Goal: Task Accomplishment & Management: Complete application form

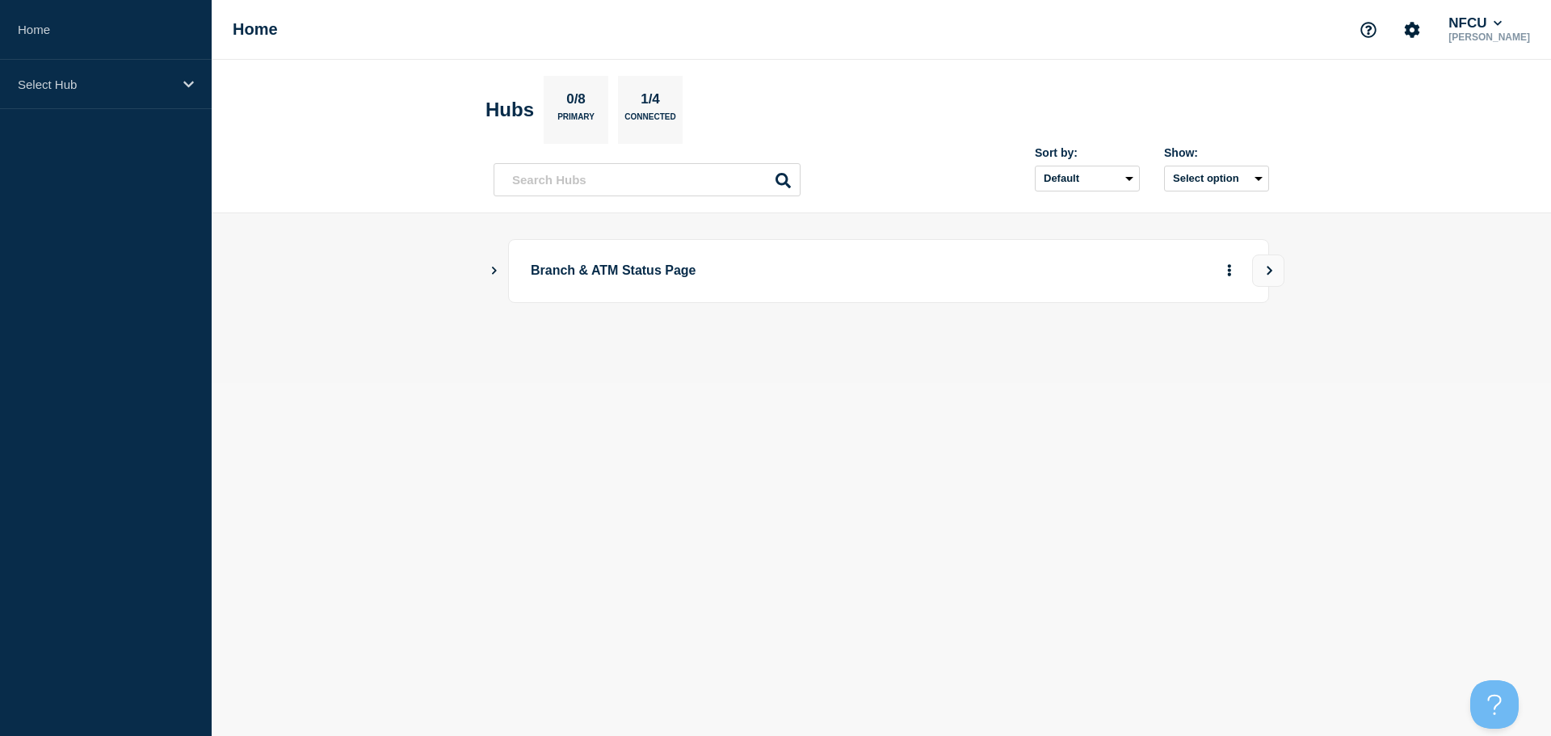
click at [493, 270] on icon "Show Connected Hubs" at bounding box center [494, 270] width 11 height 8
click at [1174, 355] on button "See overview" at bounding box center [1173, 352] width 86 height 32
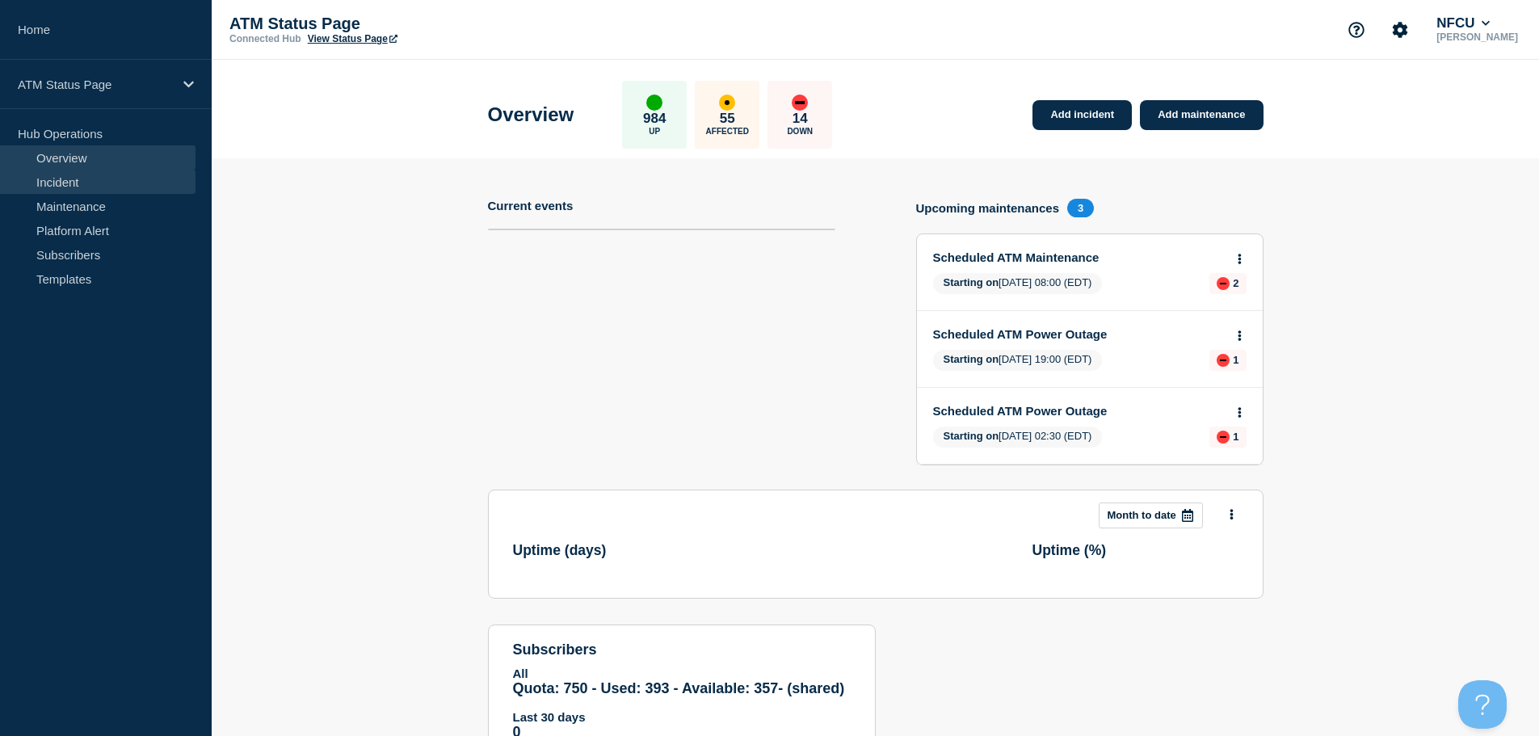
click at [43, 181] on link "Incident" at bounding box center [97, 182] width 195 height 24
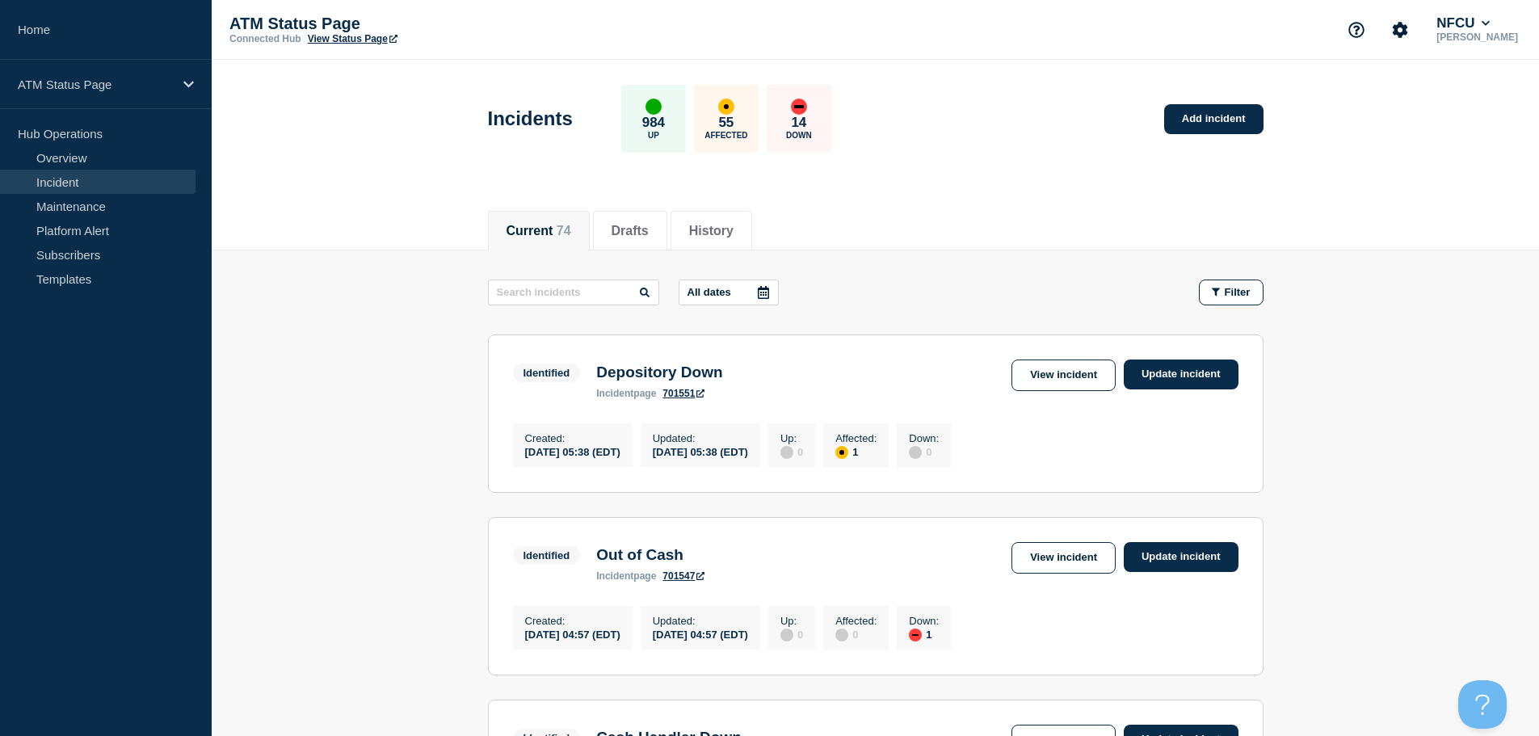
click at [1027, 291] on div "All dates Filter" at bounding box center [875, 292] width 775 height 26
click at [1021, 191] on header "Incidents 984 Up 55 Affected 14 Down Add incident" at bounding box center [875, 127] width 1327 height 135
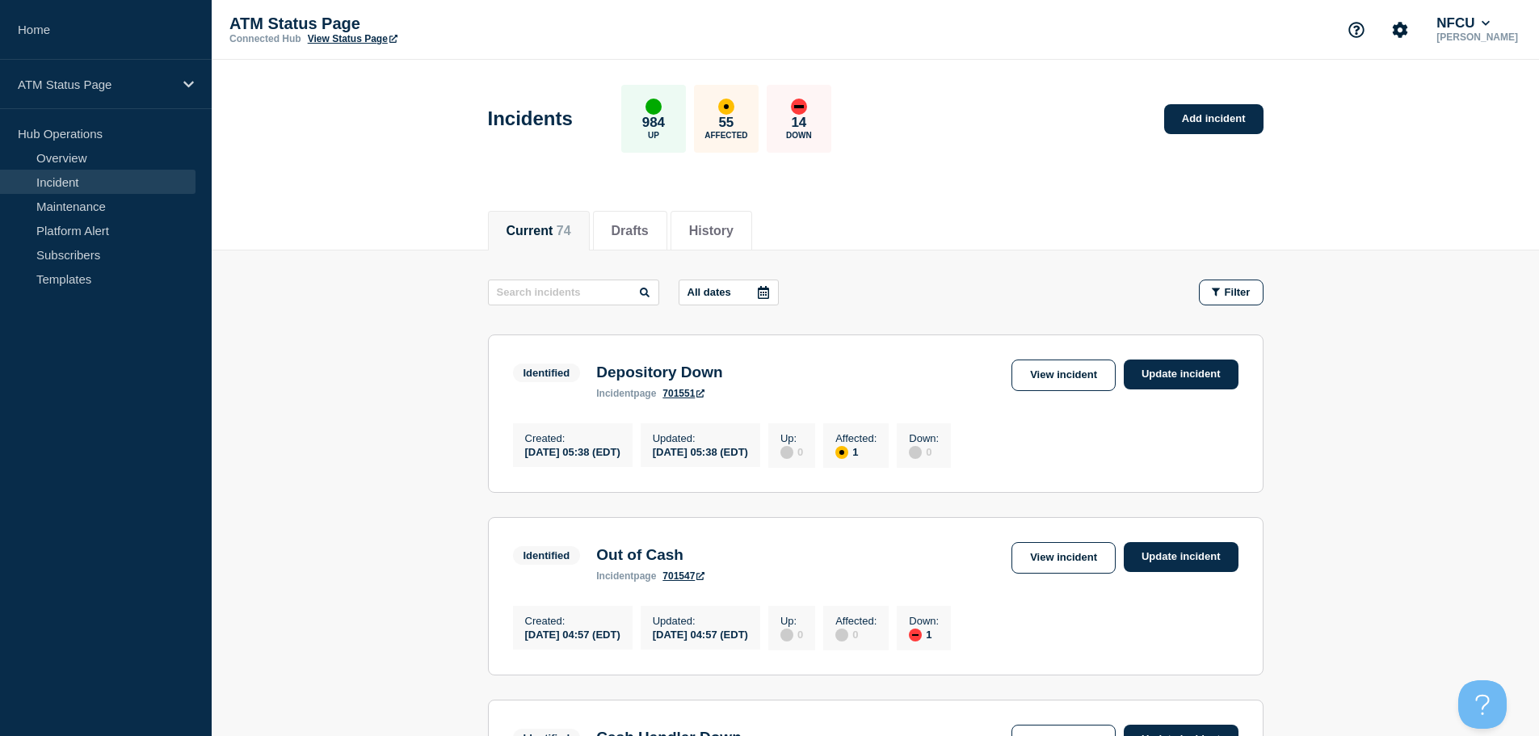
drag, startPoint x: 998, startPoint y: 279, endPoint x: 1061, endPoint y: 282, distance: 63.1
click at [998, 279] on div "All dates Filter" at bounding box center [875, 292] width 775 height 26
click at [1220, 290] on div "Filter" at bounding box center [1231, 292] width 39 height 12
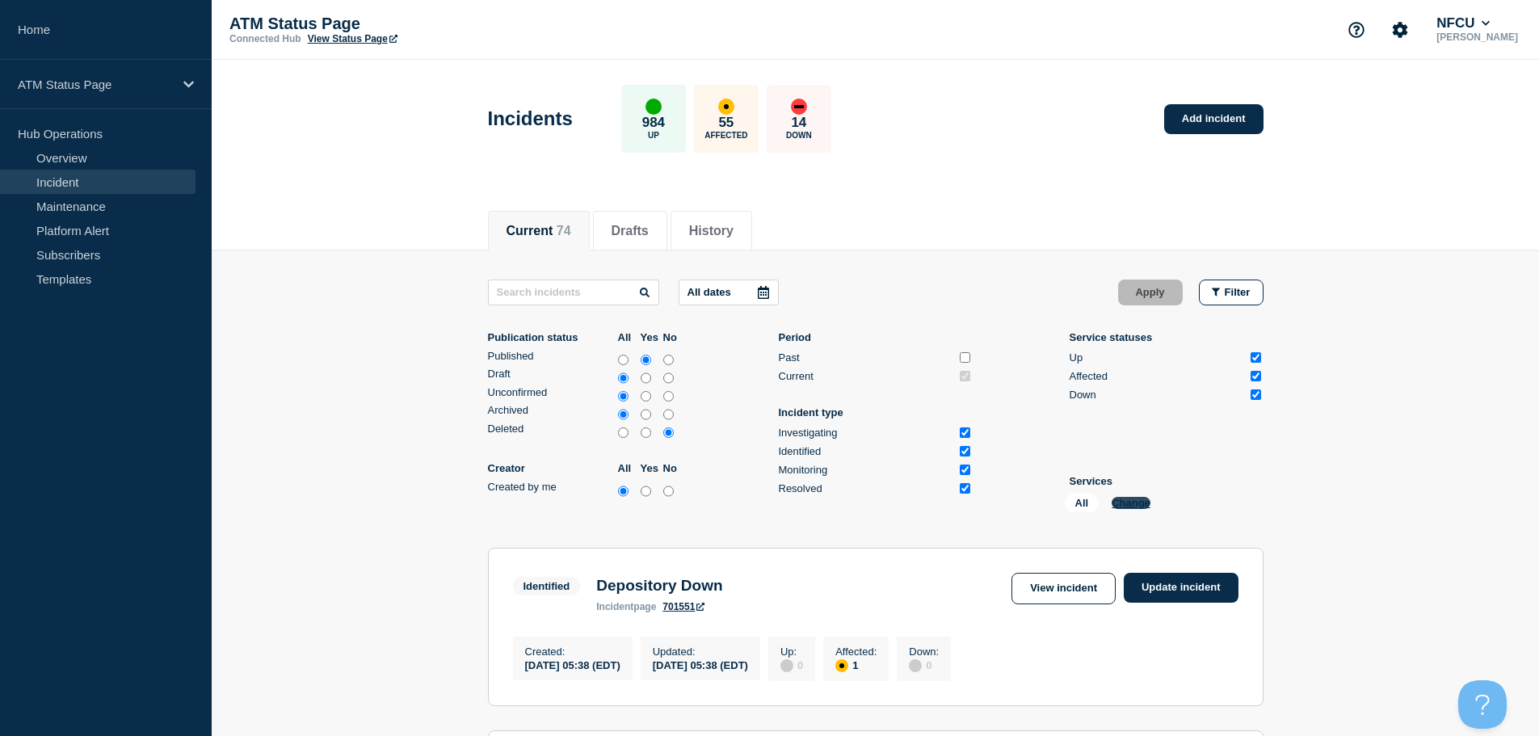
click at [1139, 502] on button "Change" at bounding box center [1130, 503] width 39 height 12
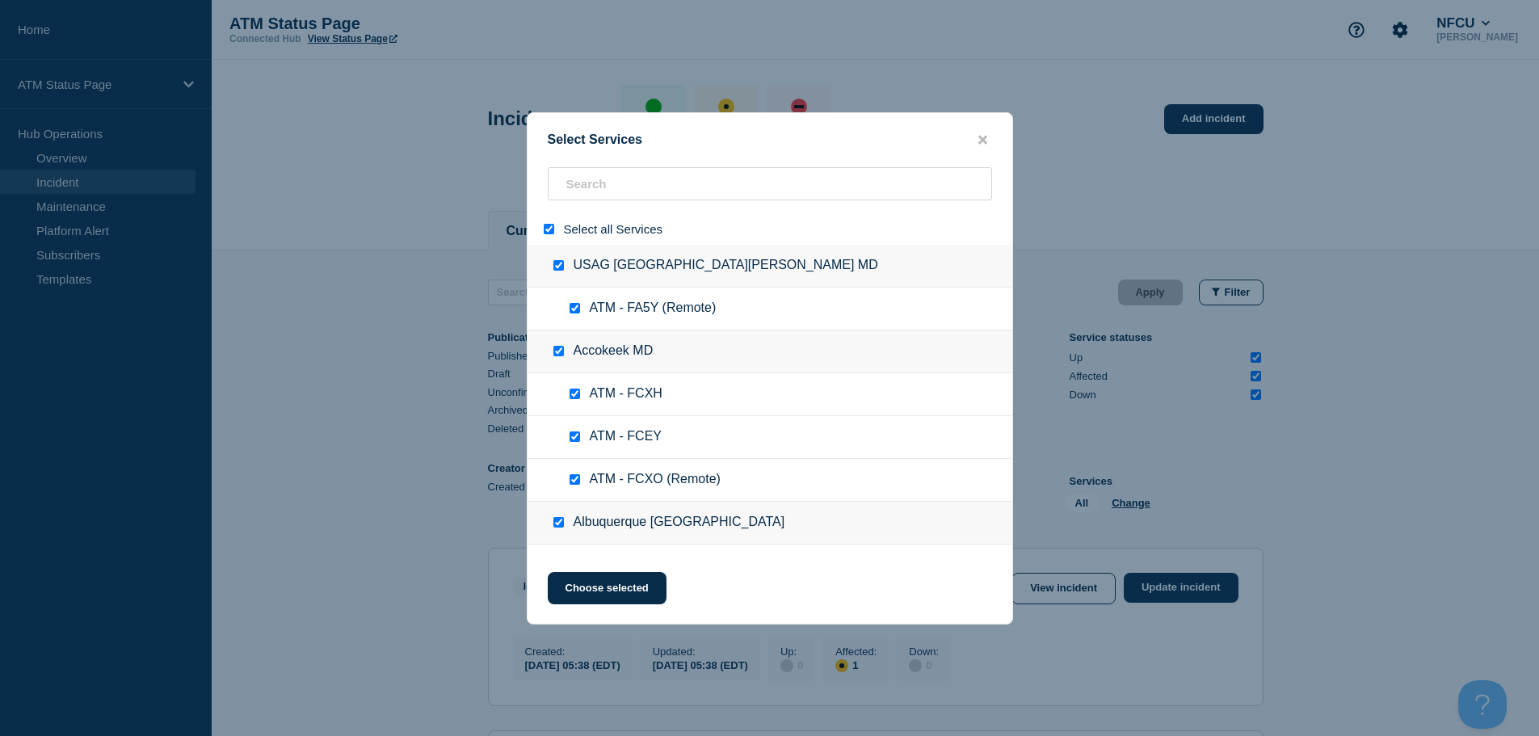
click at [544, 226] on input "select all" at bounding box center [549, 229] width 11 height 11
checkbox input "false"
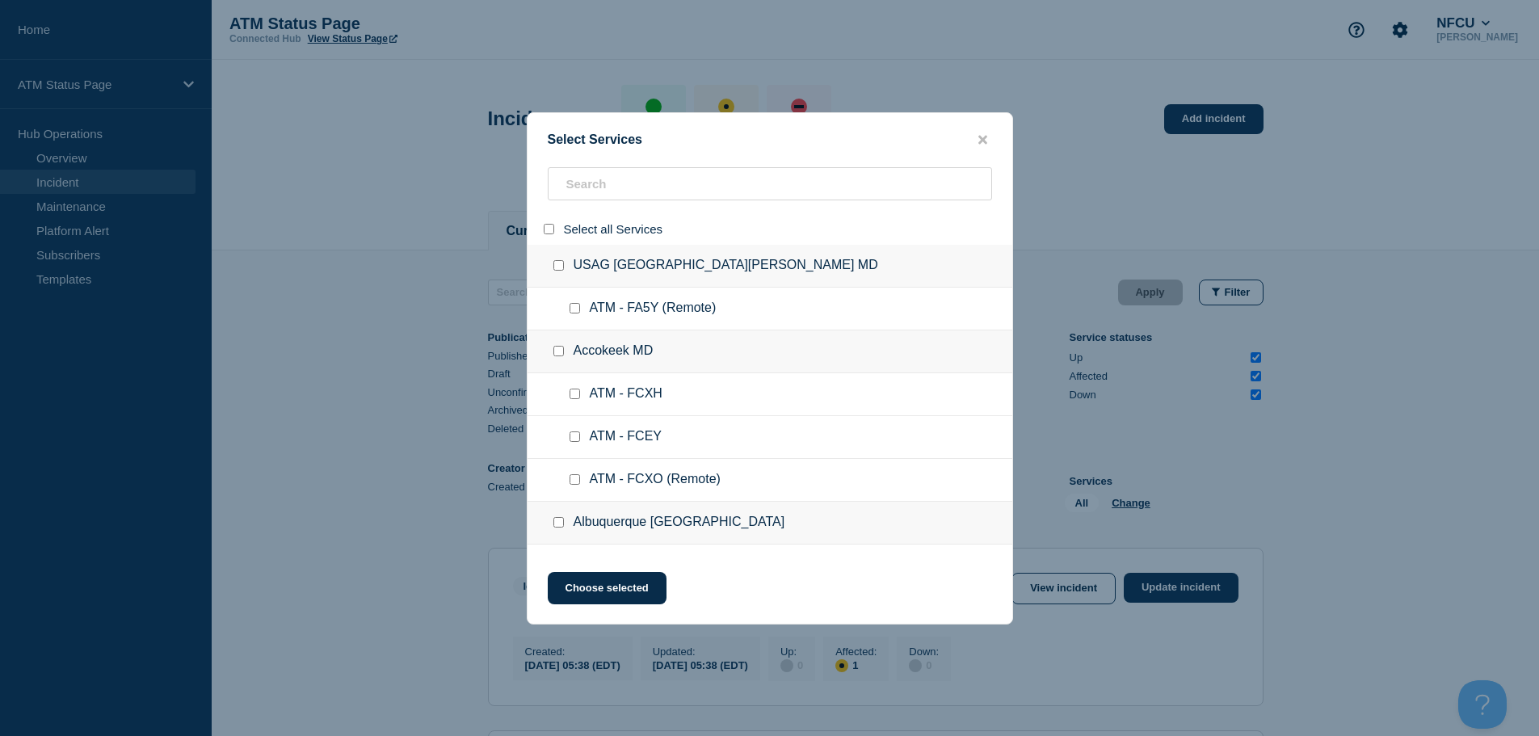
checkbox input "false"
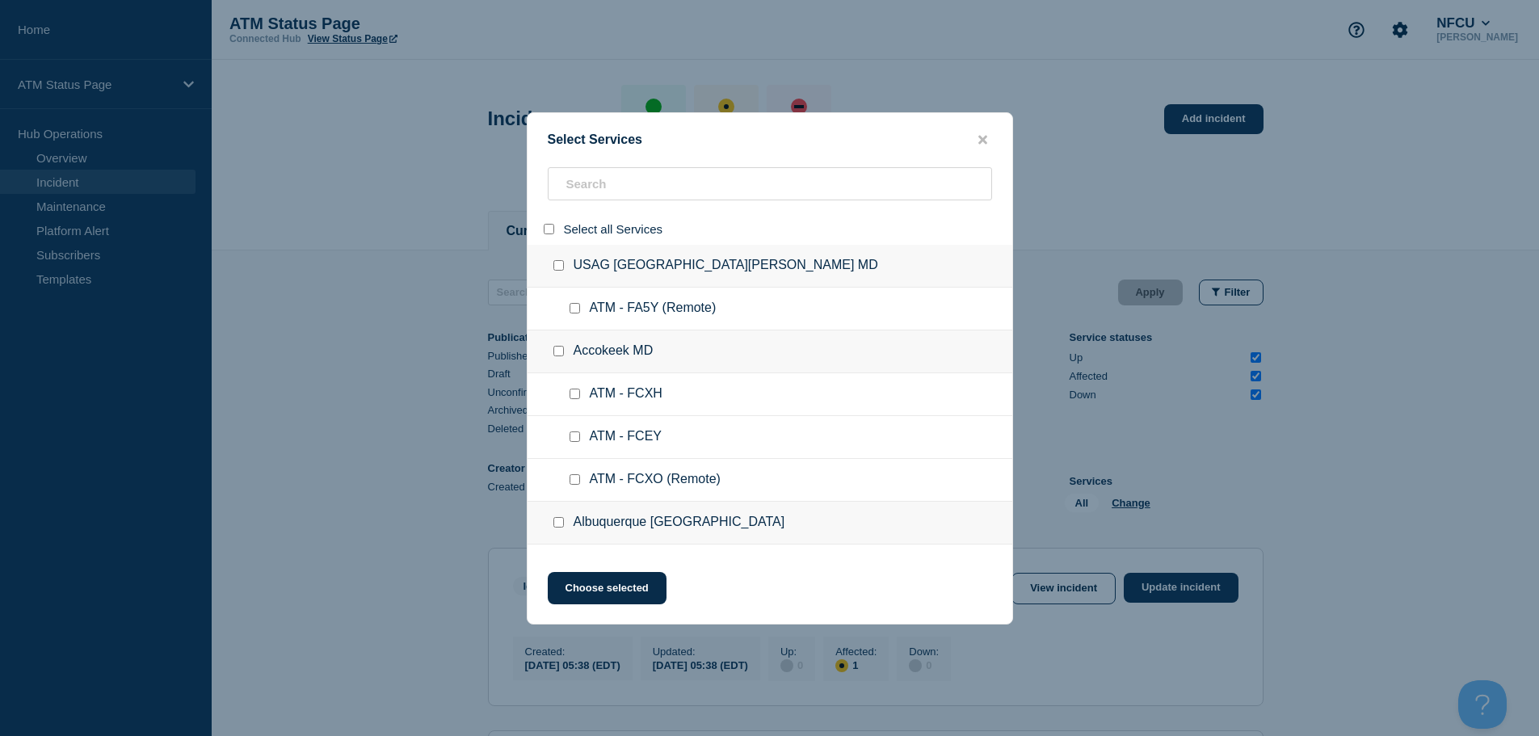
checkbox input "false"
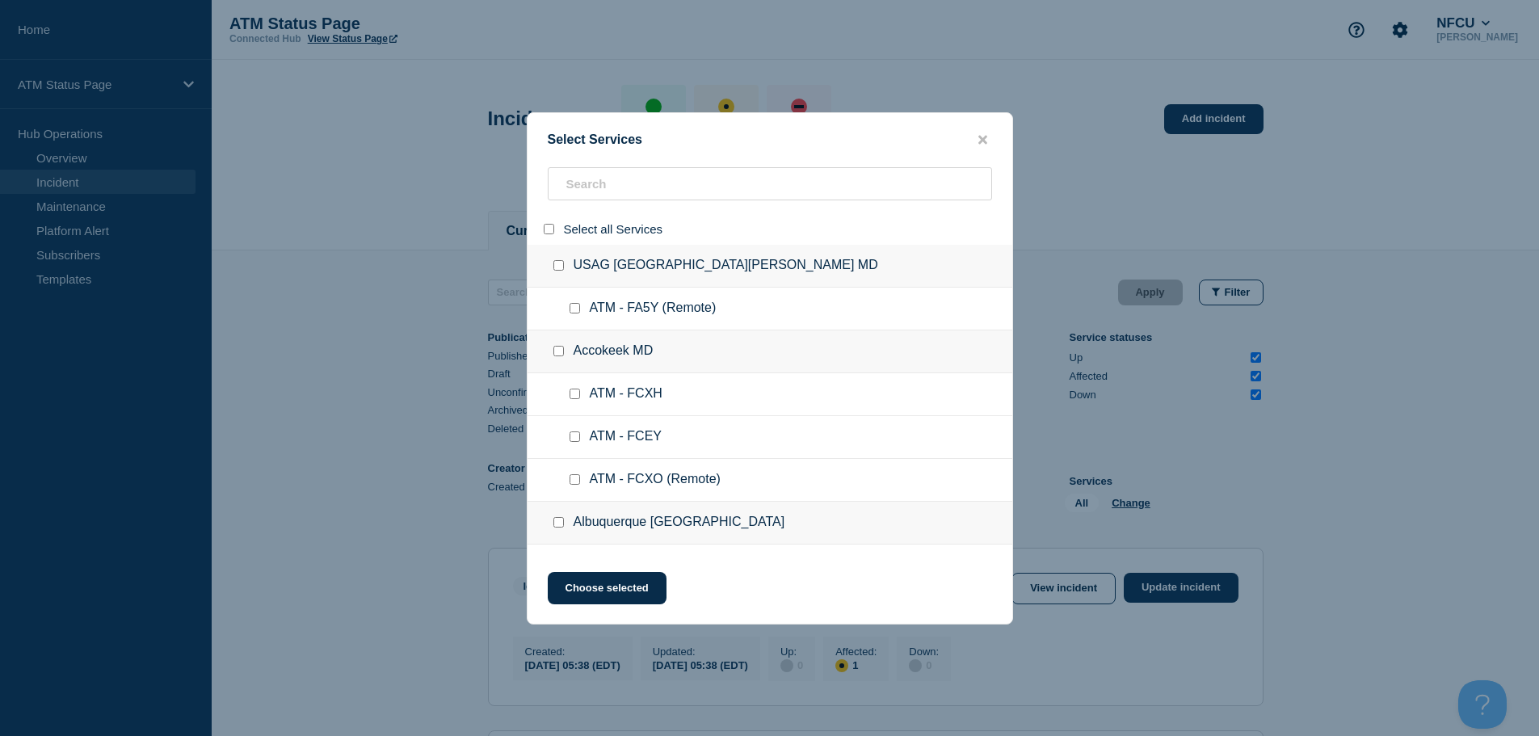
checkbox input "false"
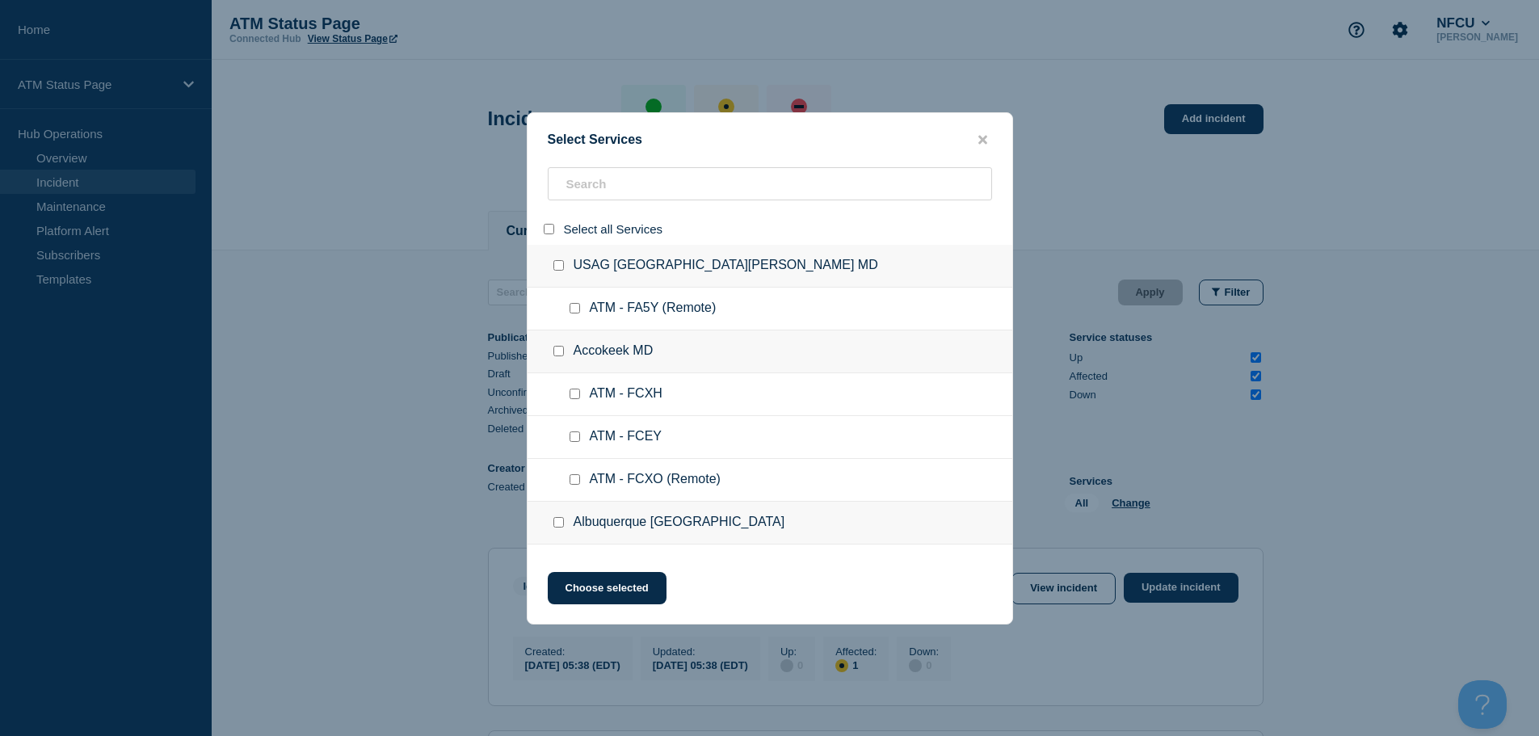
checkbox input "false"
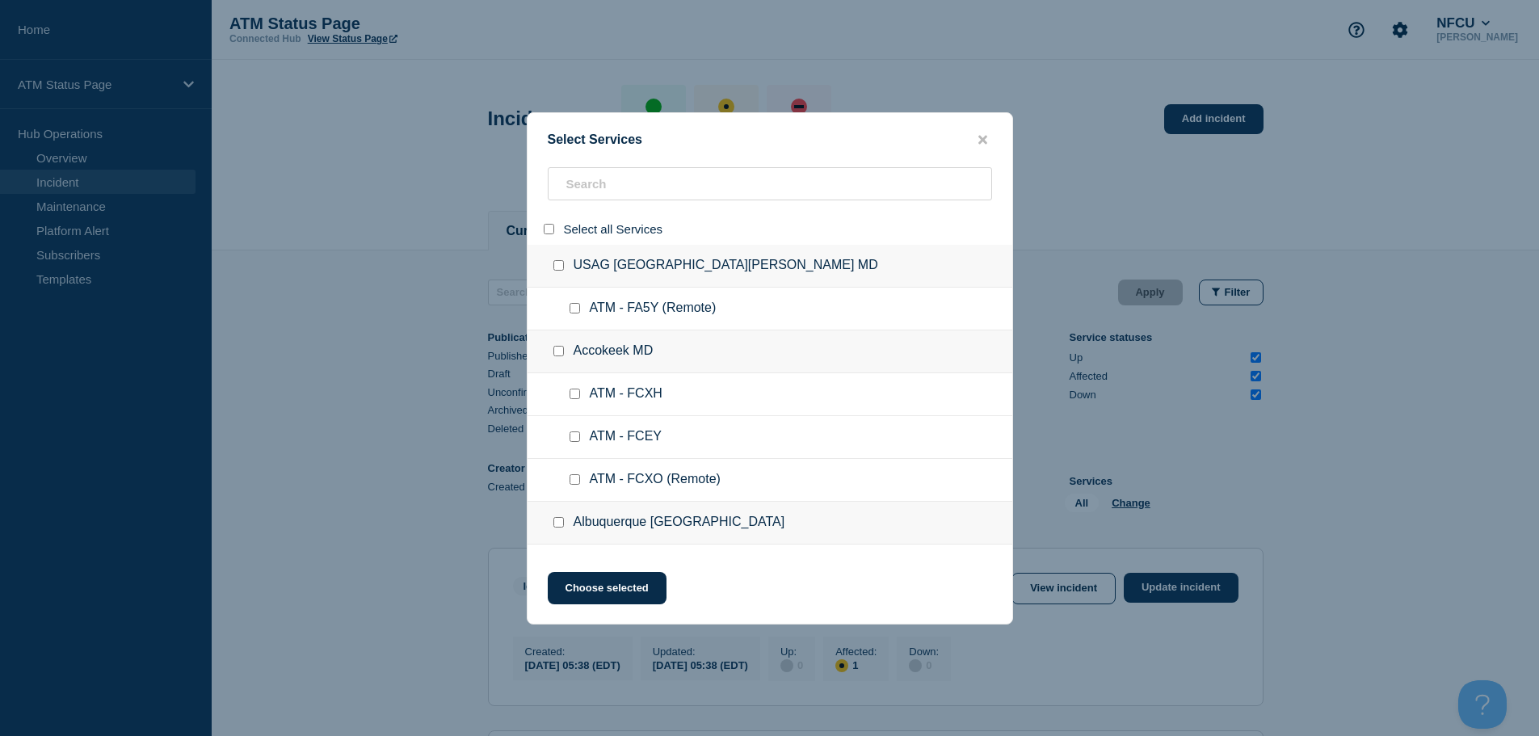
checkbox input "false"
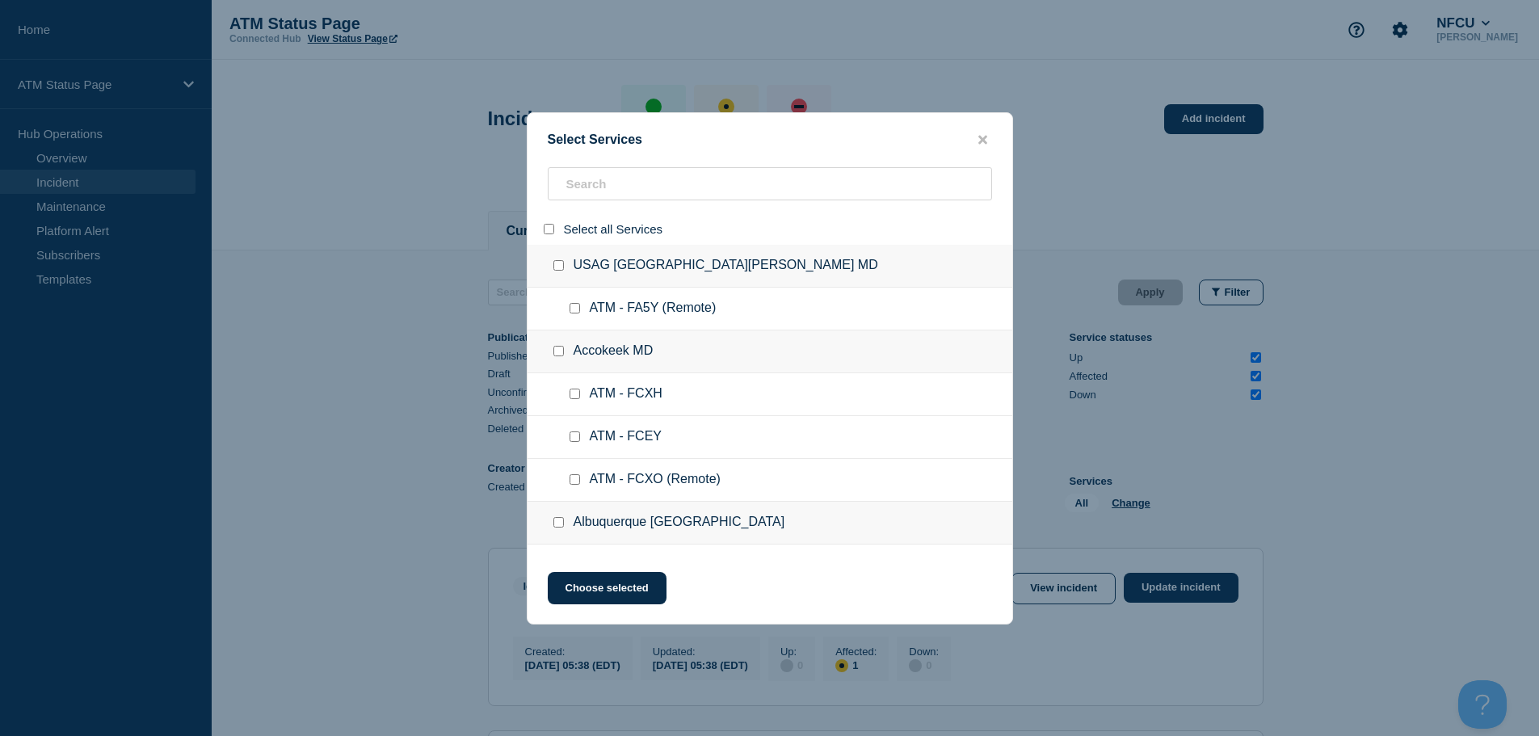
checkbox input "false"
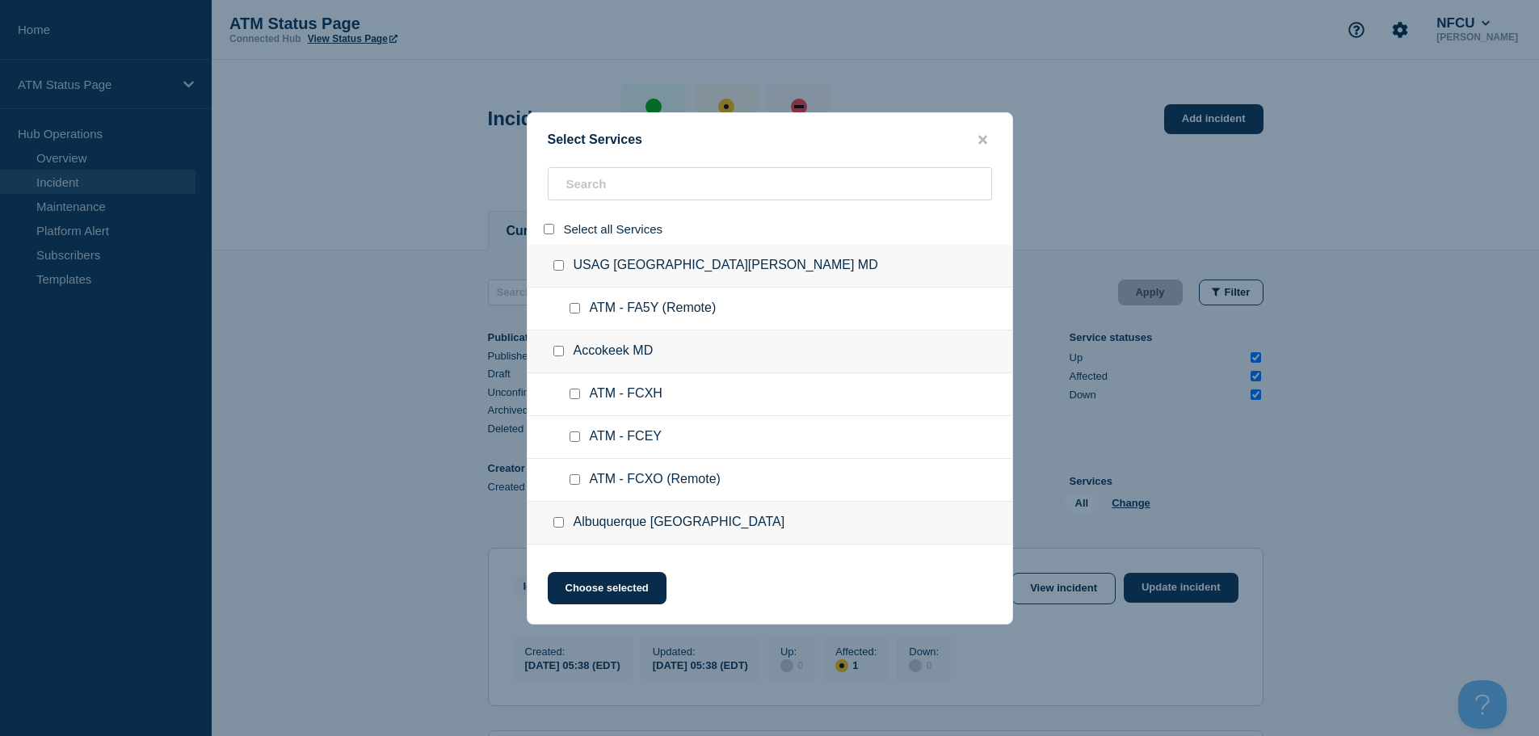
checkbox input "false"
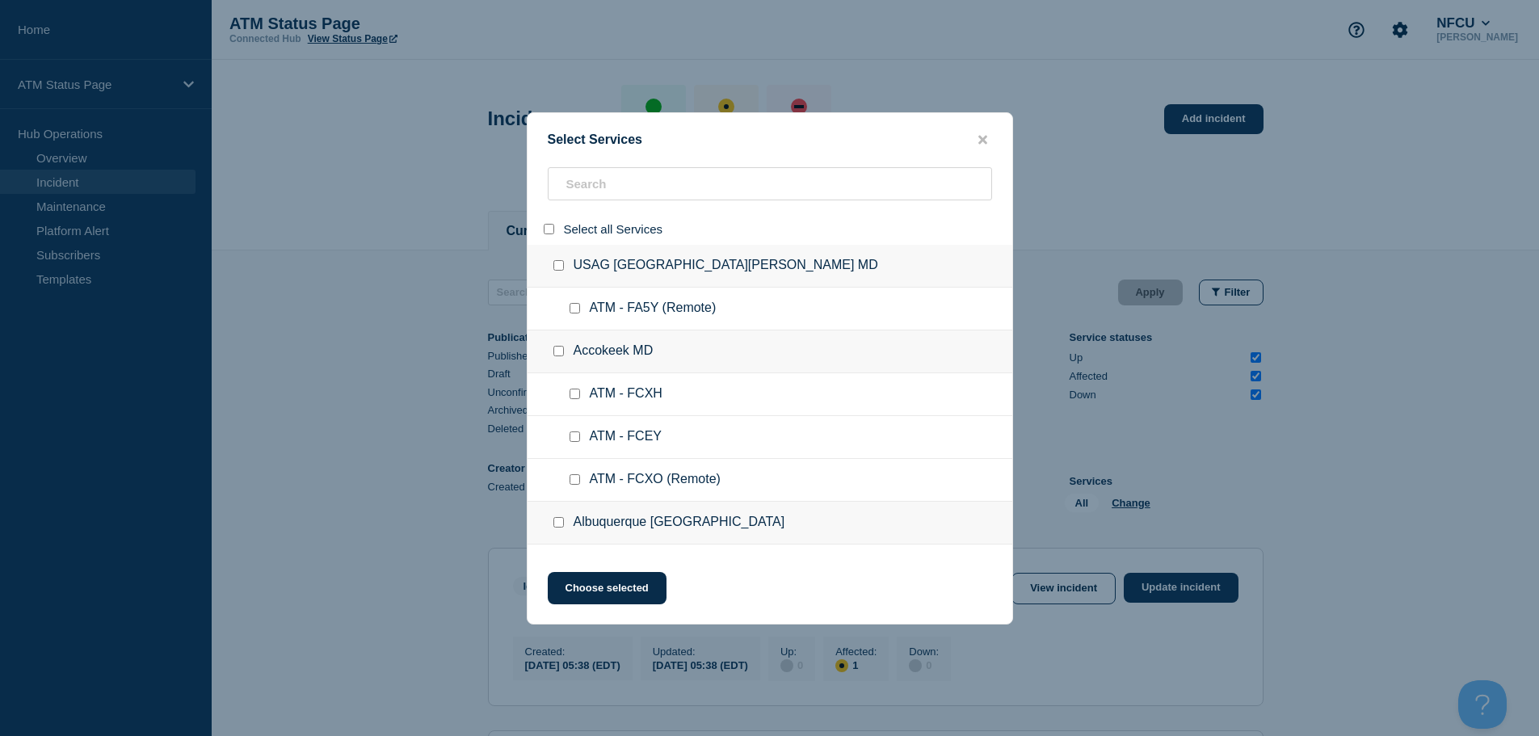
checkbox input "false"
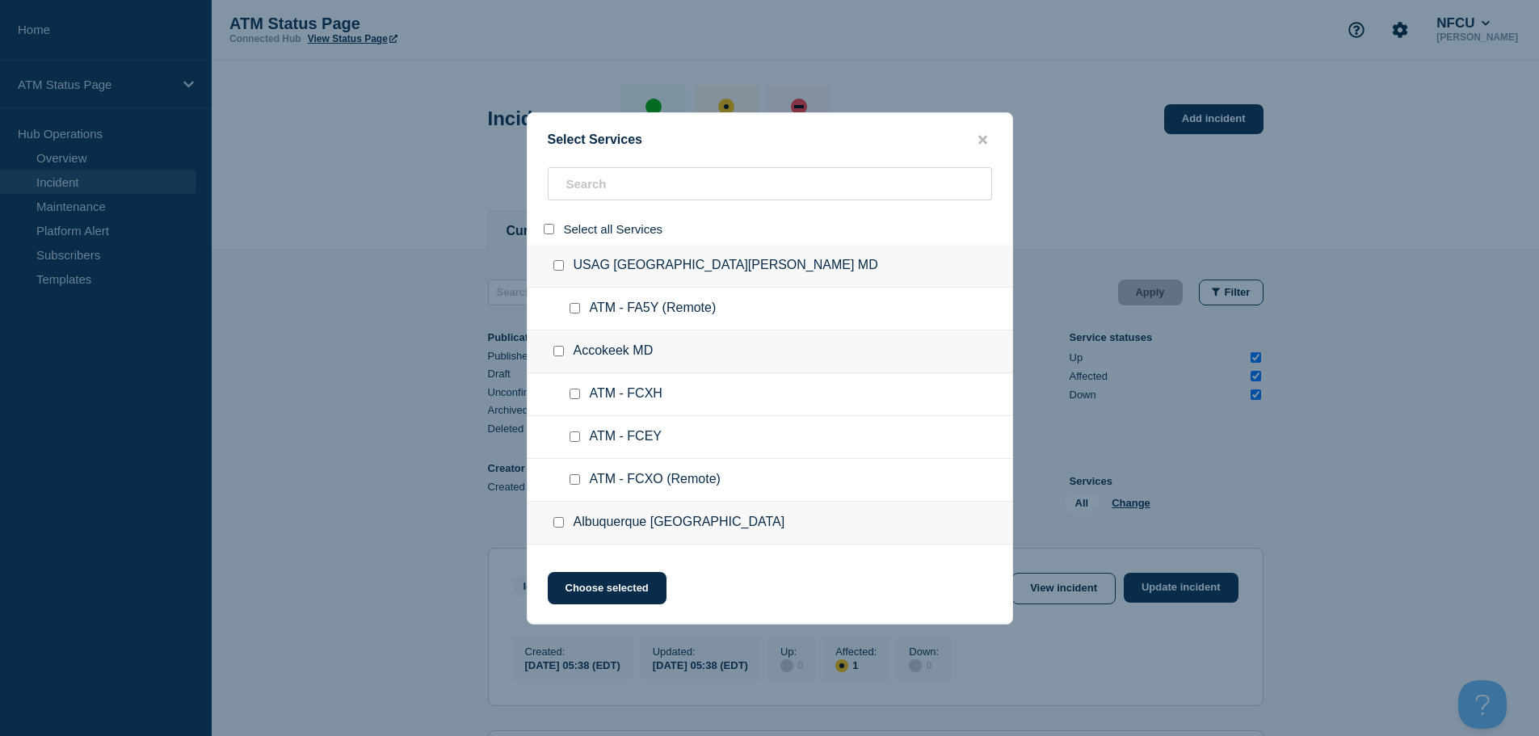
checkbox input "false"
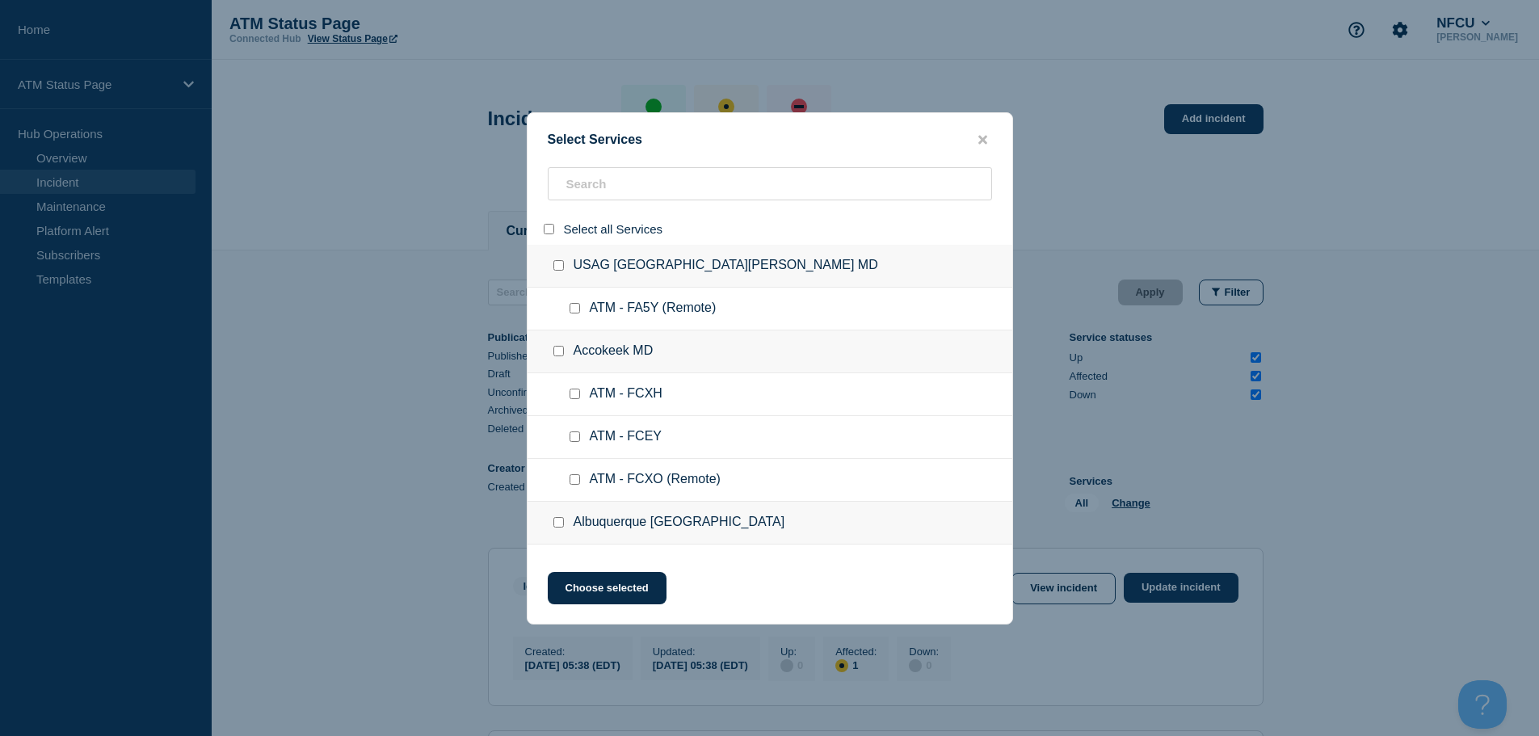
checkbox input "false"
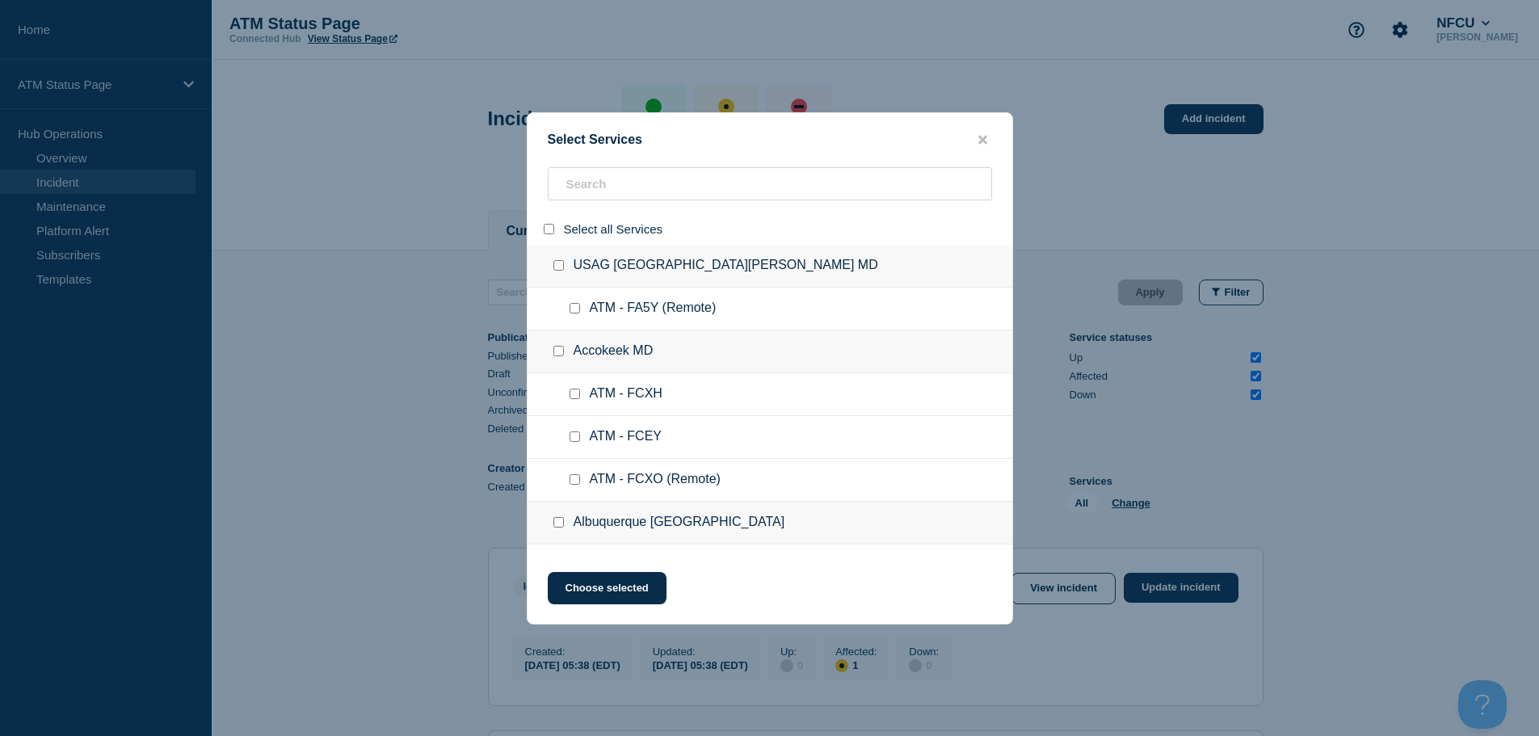
checkbox input "false"
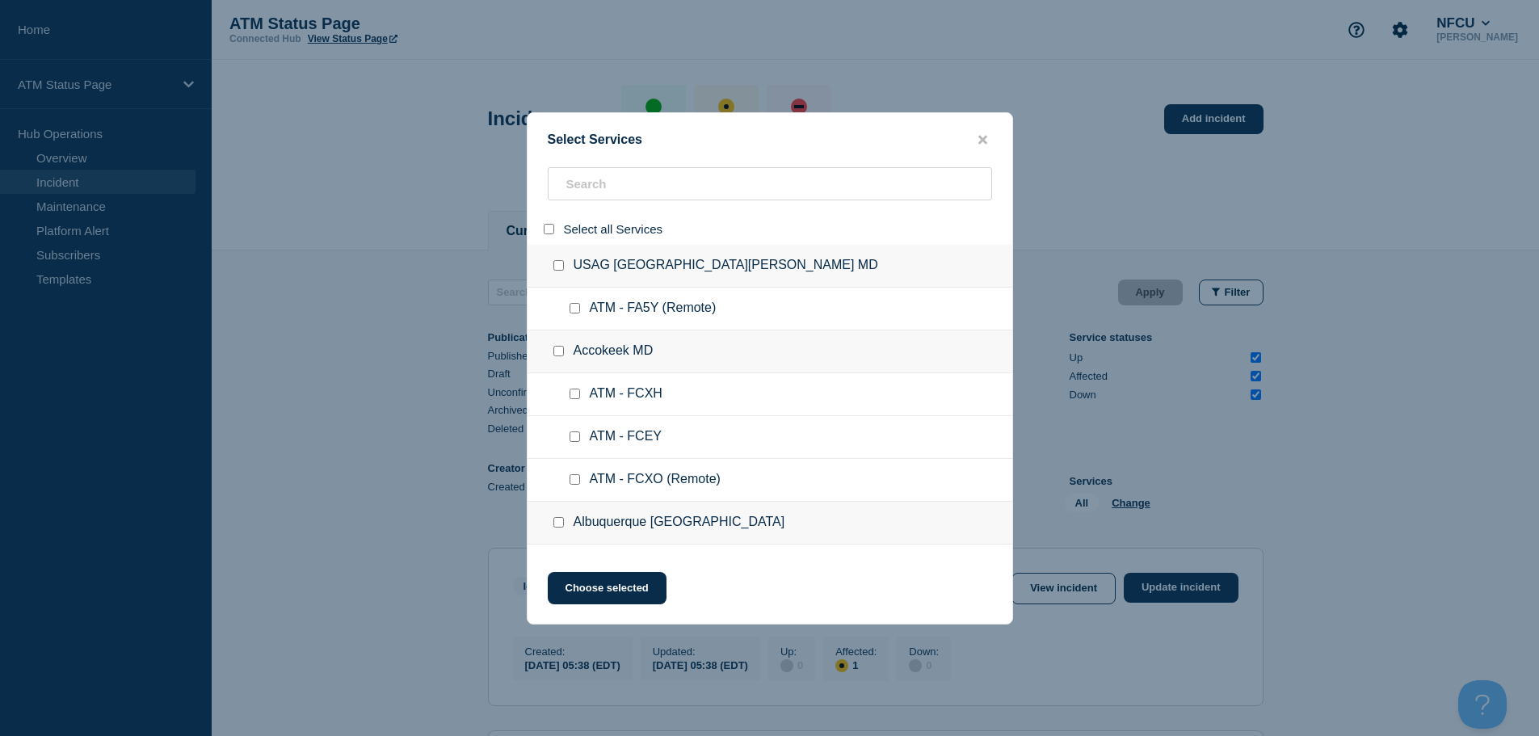
checkbox input "false"
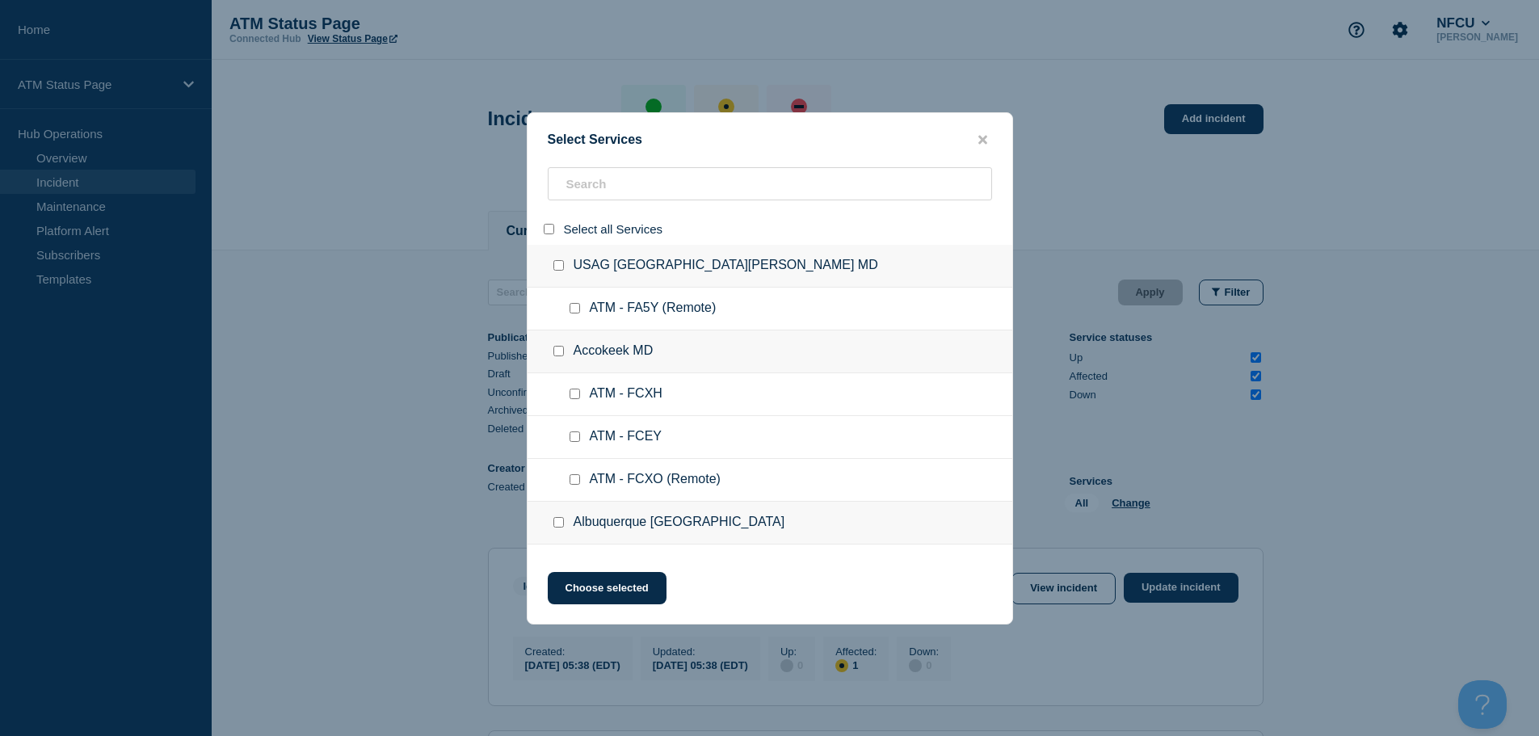
checkbox input "false"
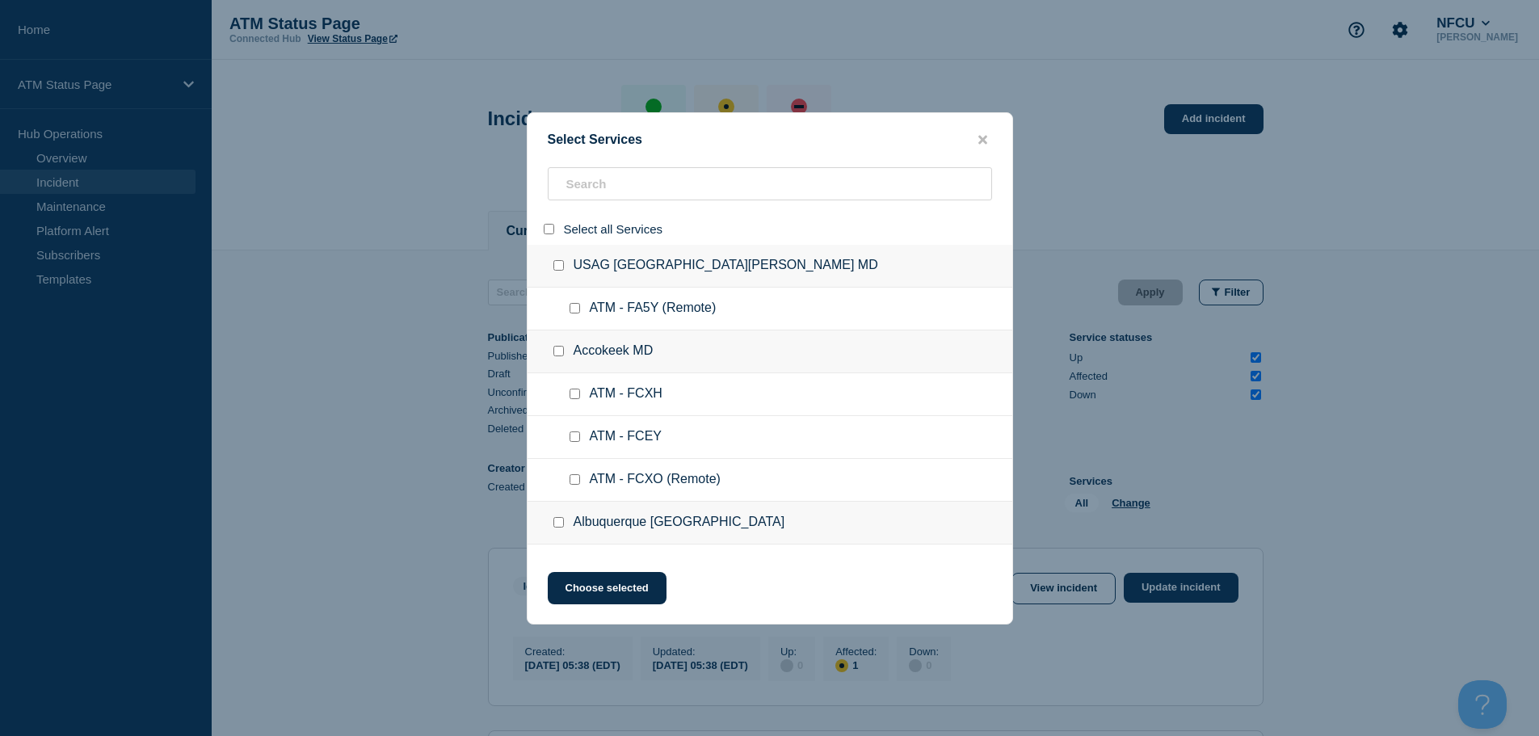
checkbox input "false"
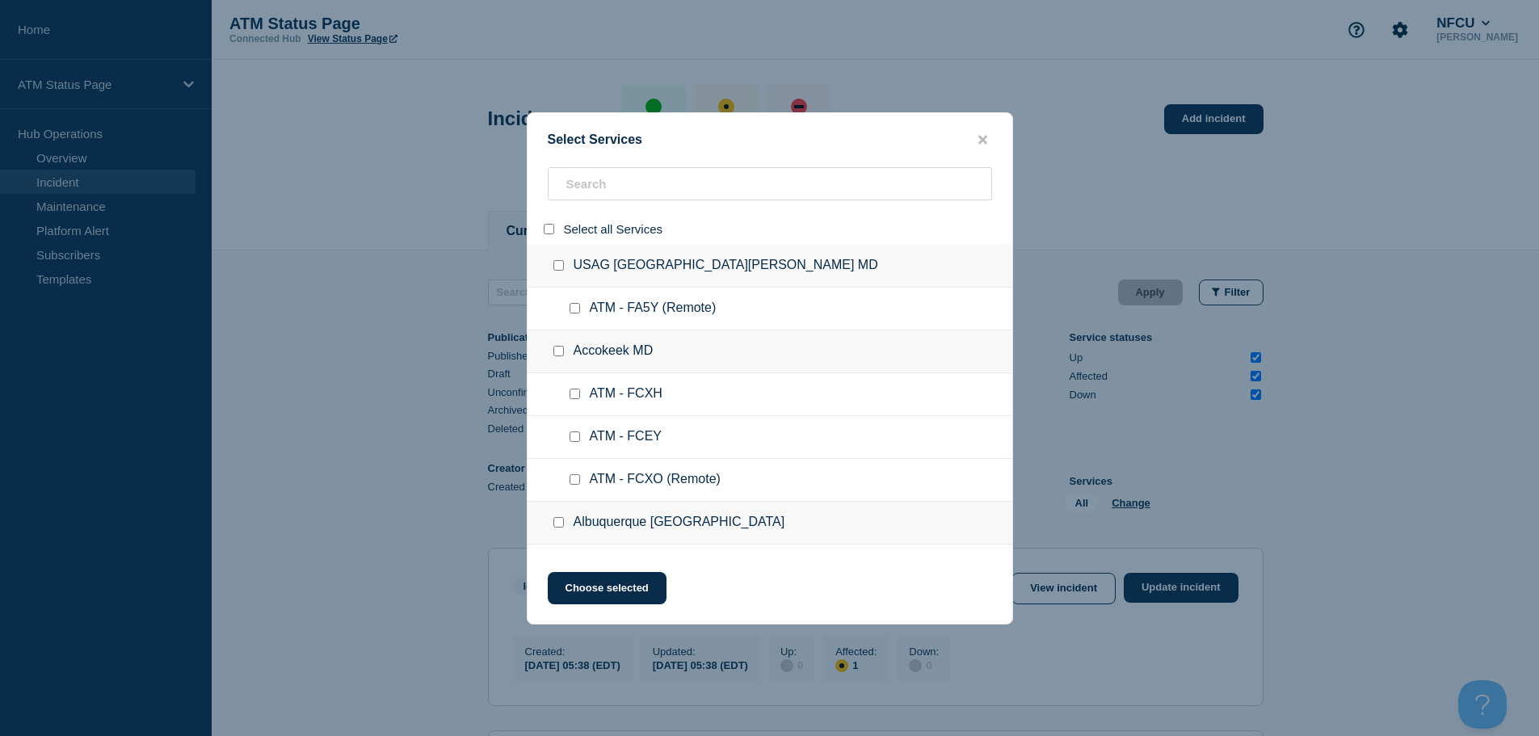
checkbox input "false"
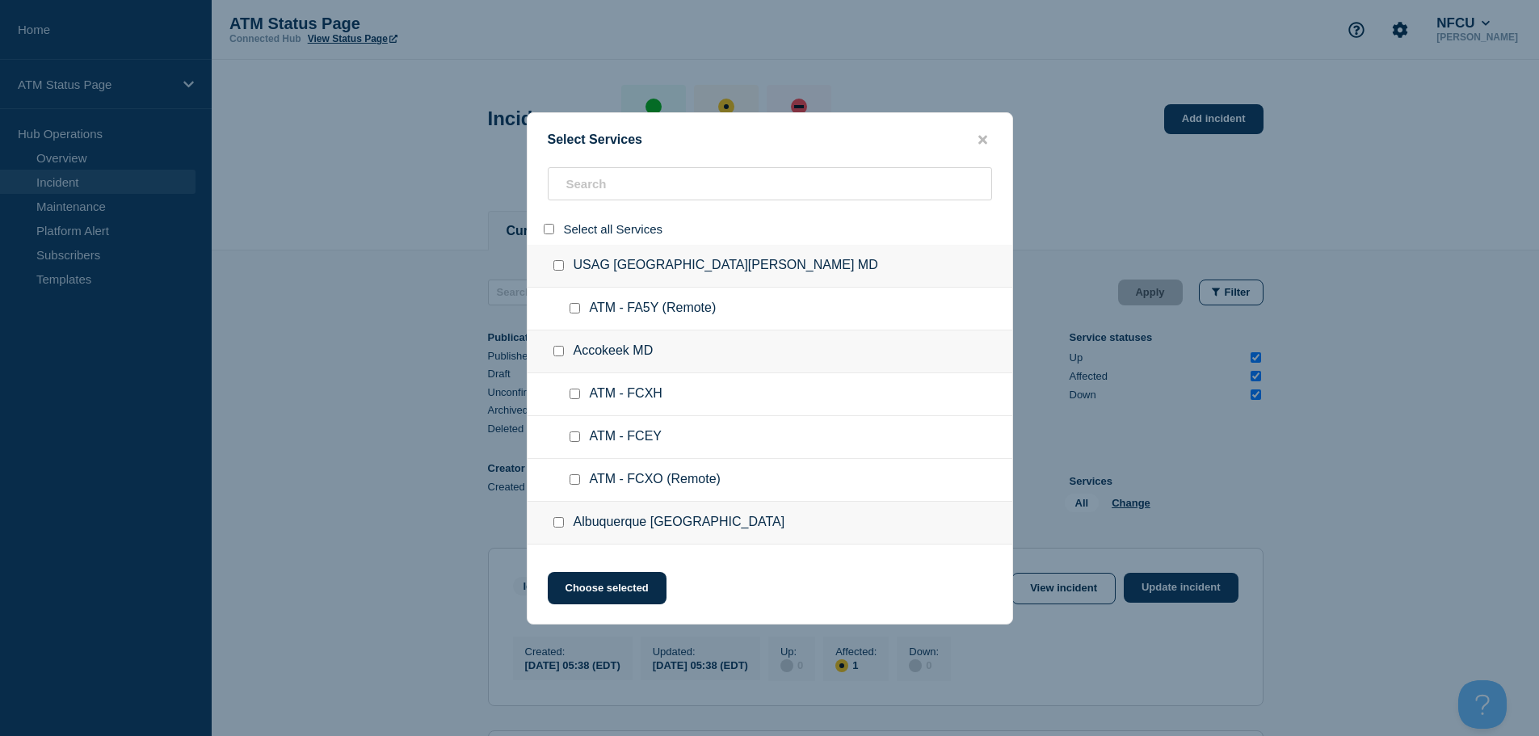
checkbox input "false"
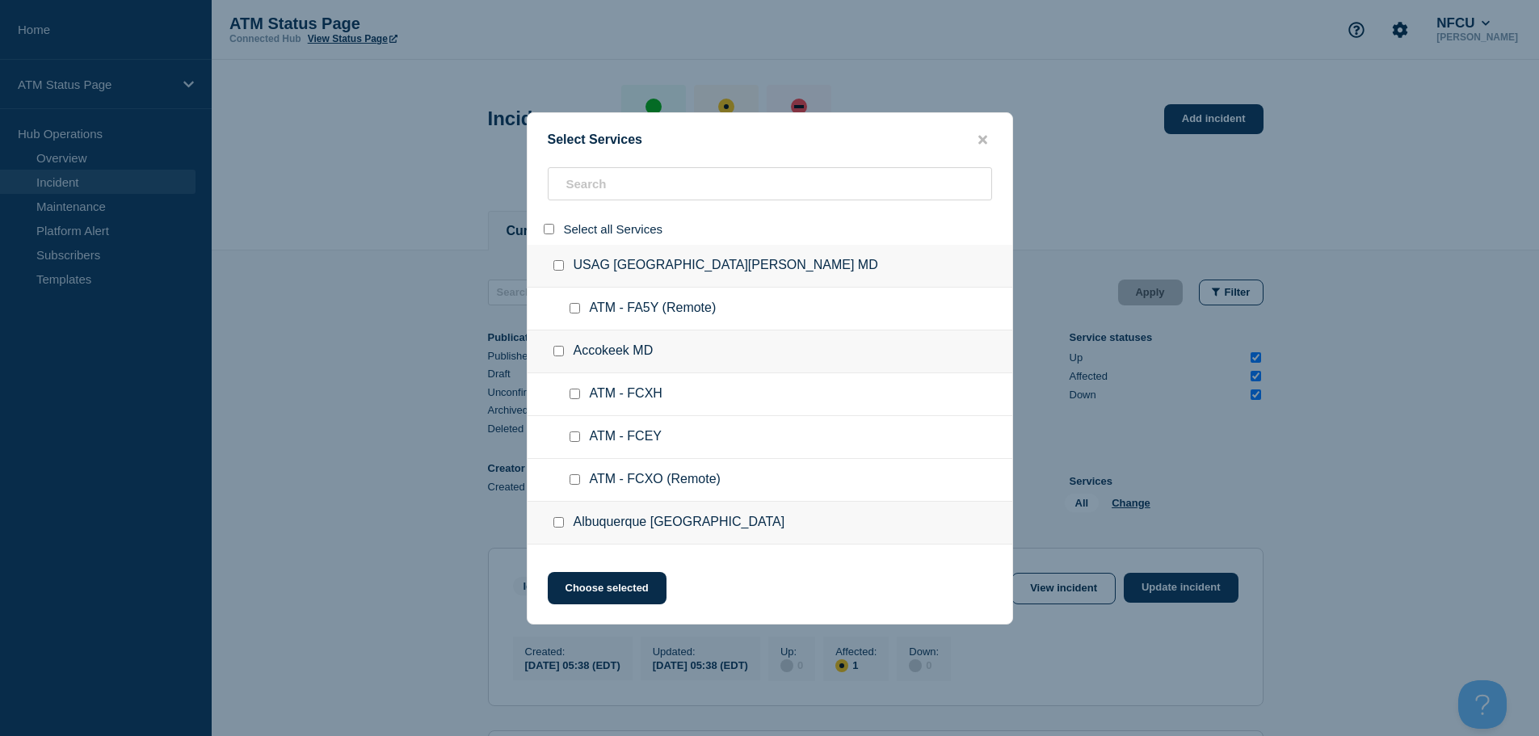
checkbox input "false"
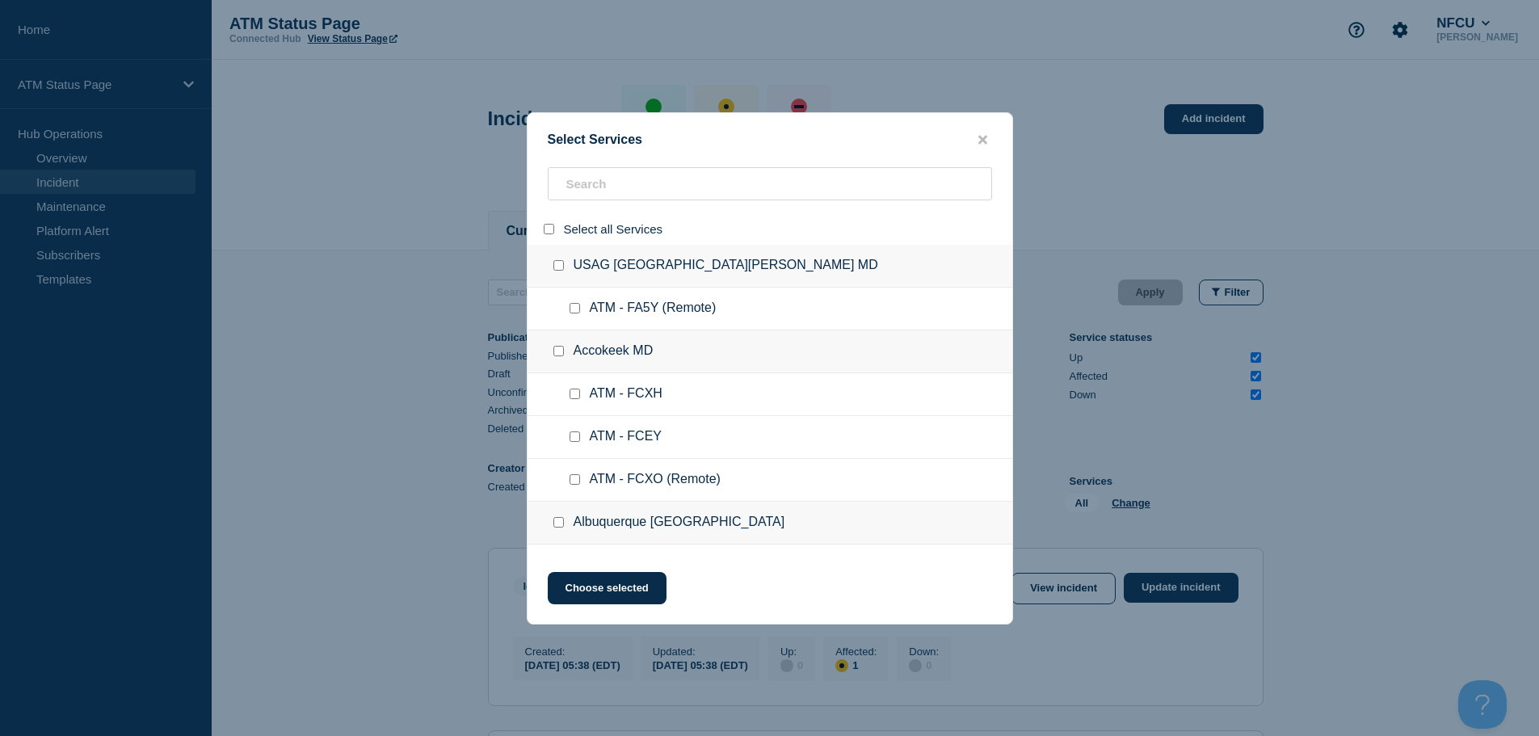
checkbox input "false"
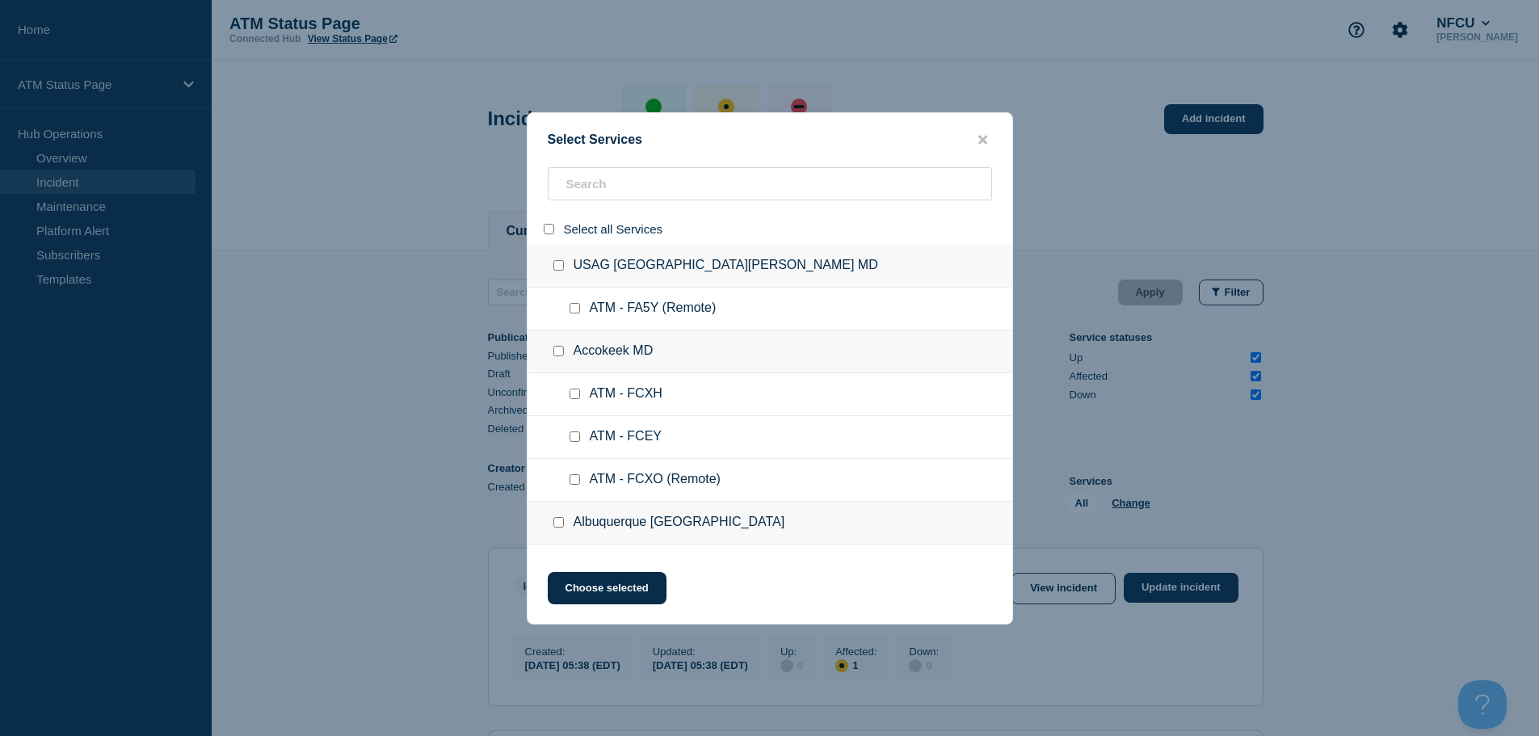
checkbox input "false"
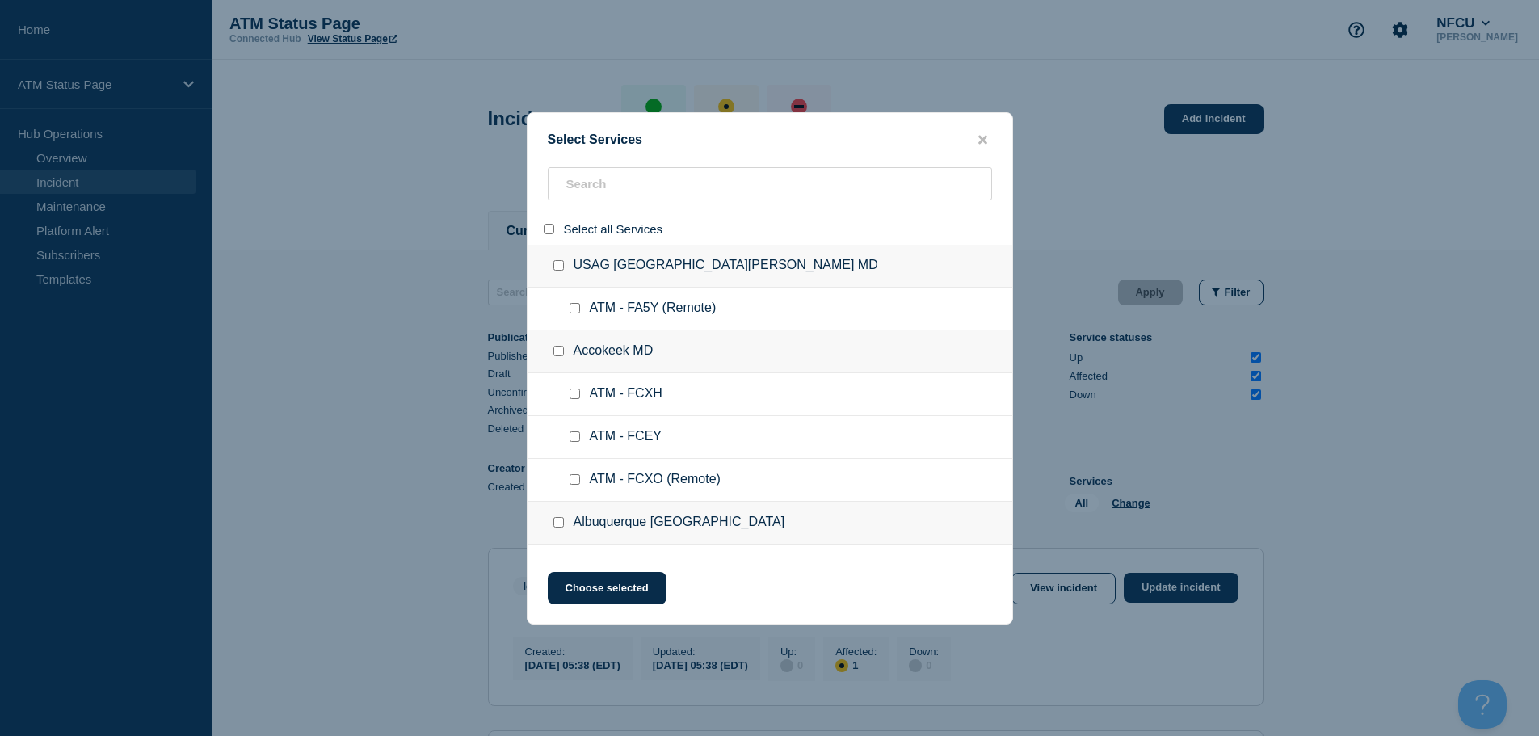
checkbox input "false"
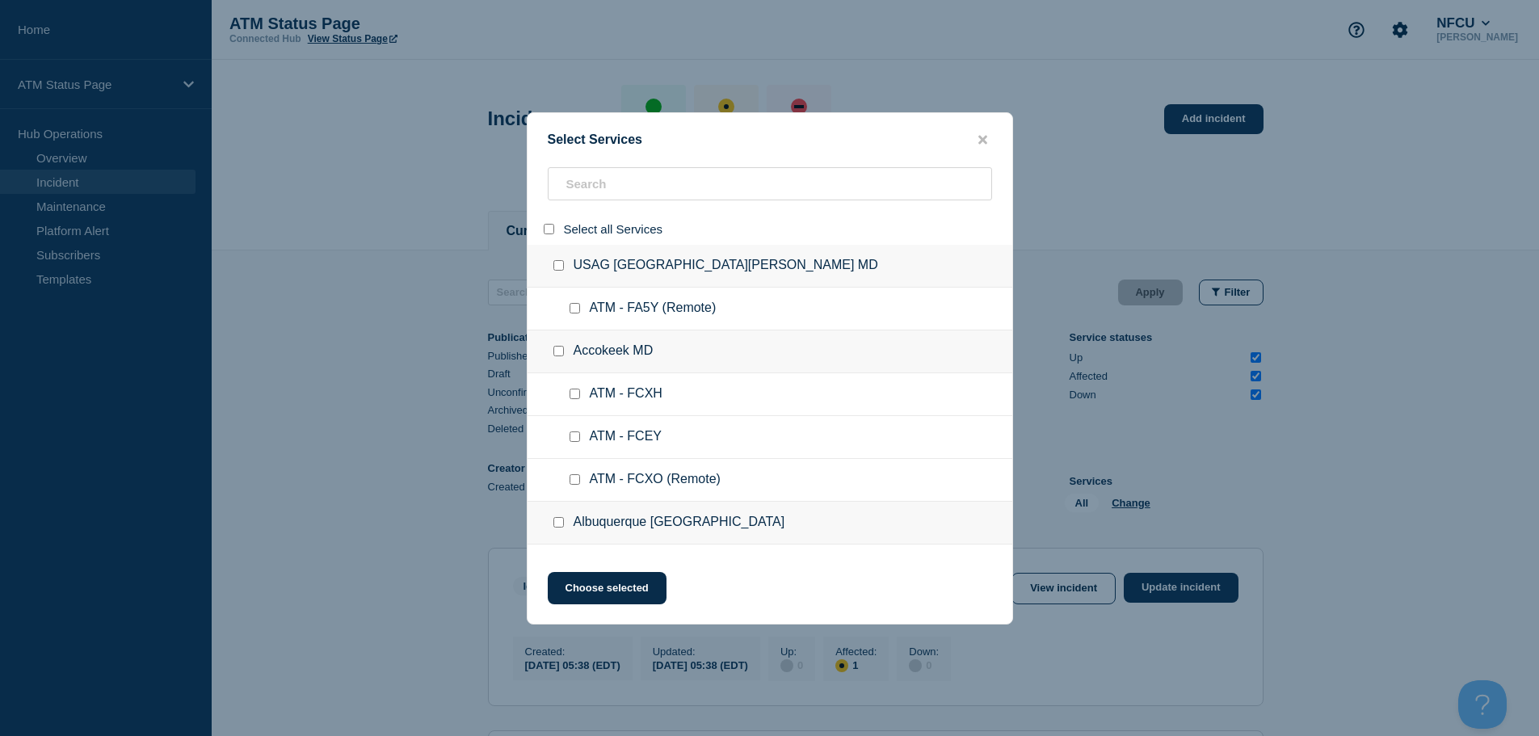
checkbox input "false"
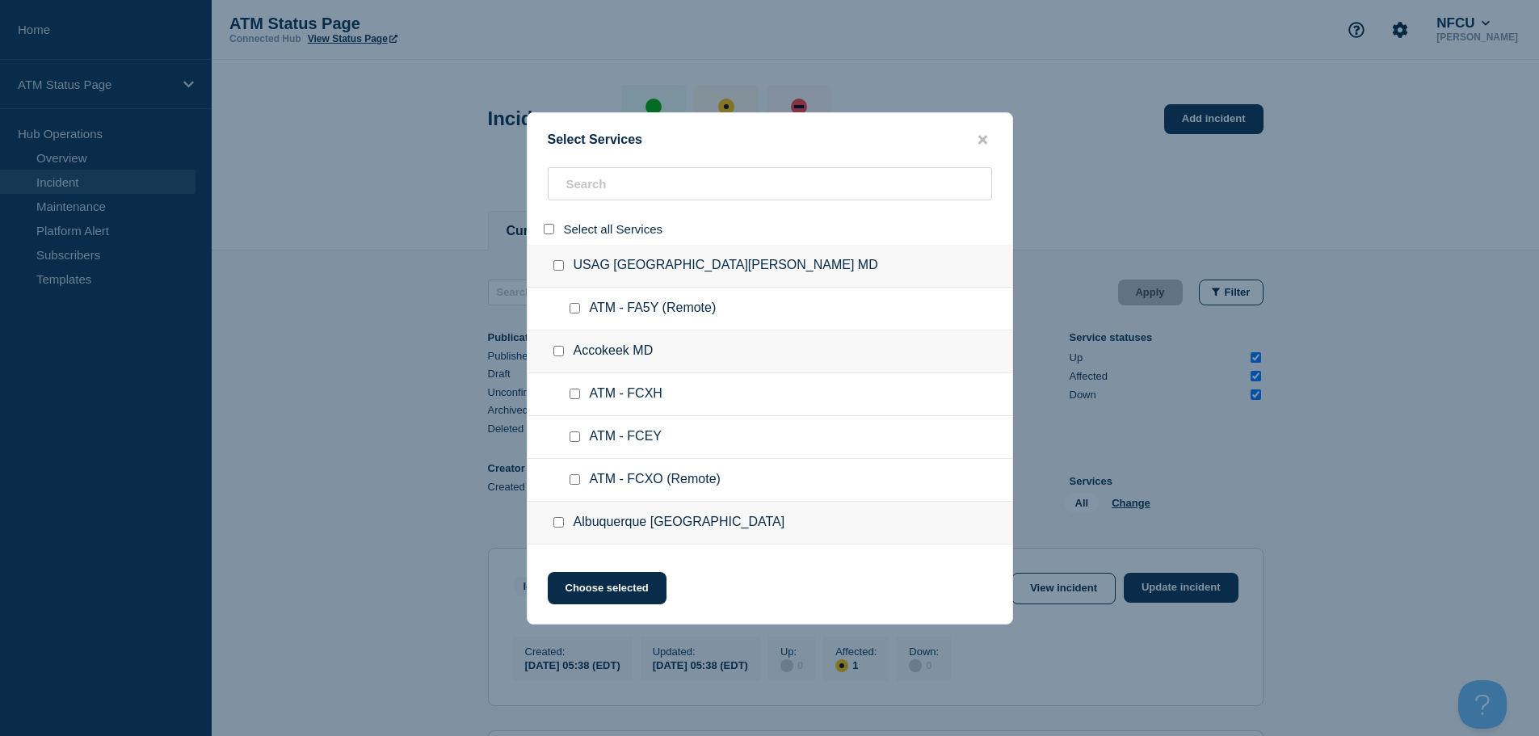
checkbox input "false"
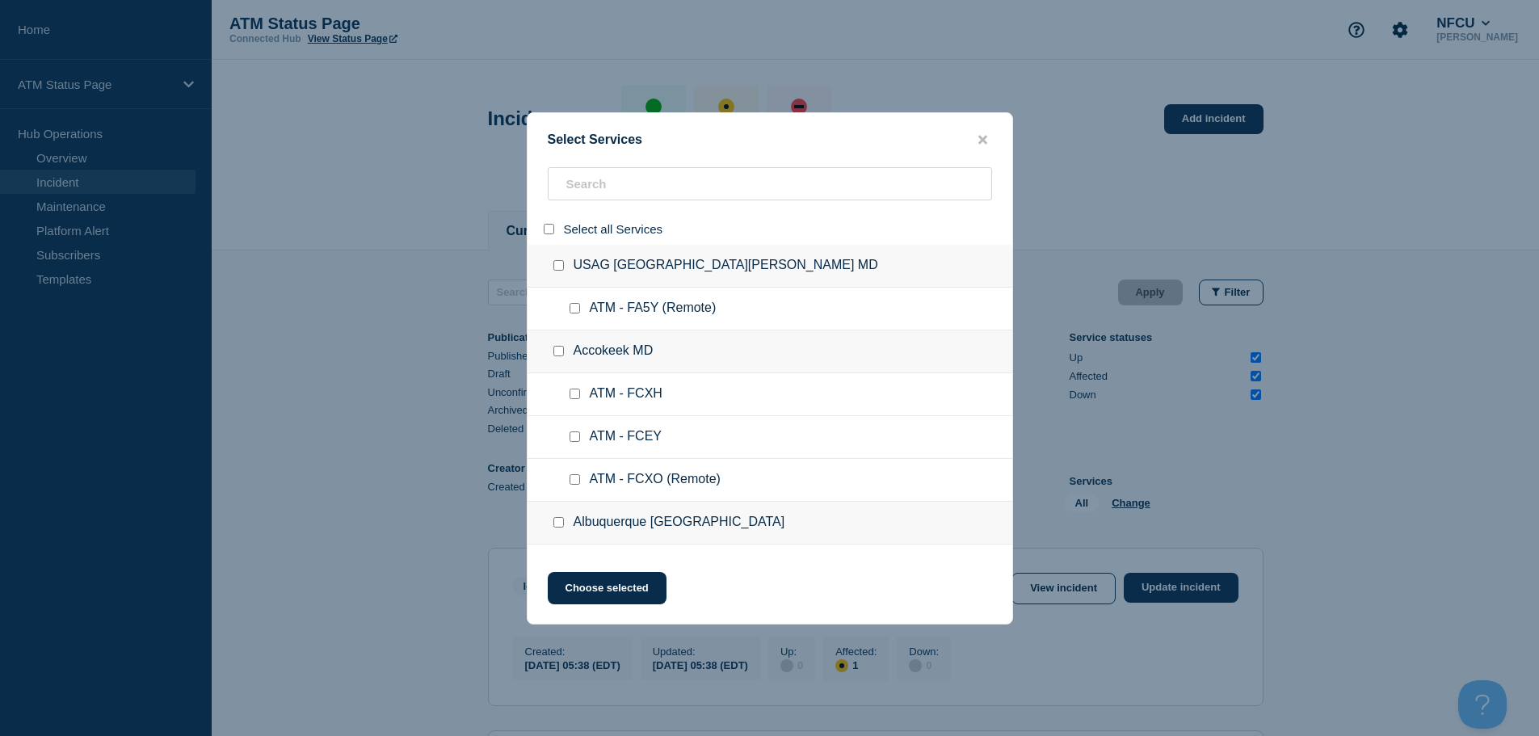
checkbox input "false"
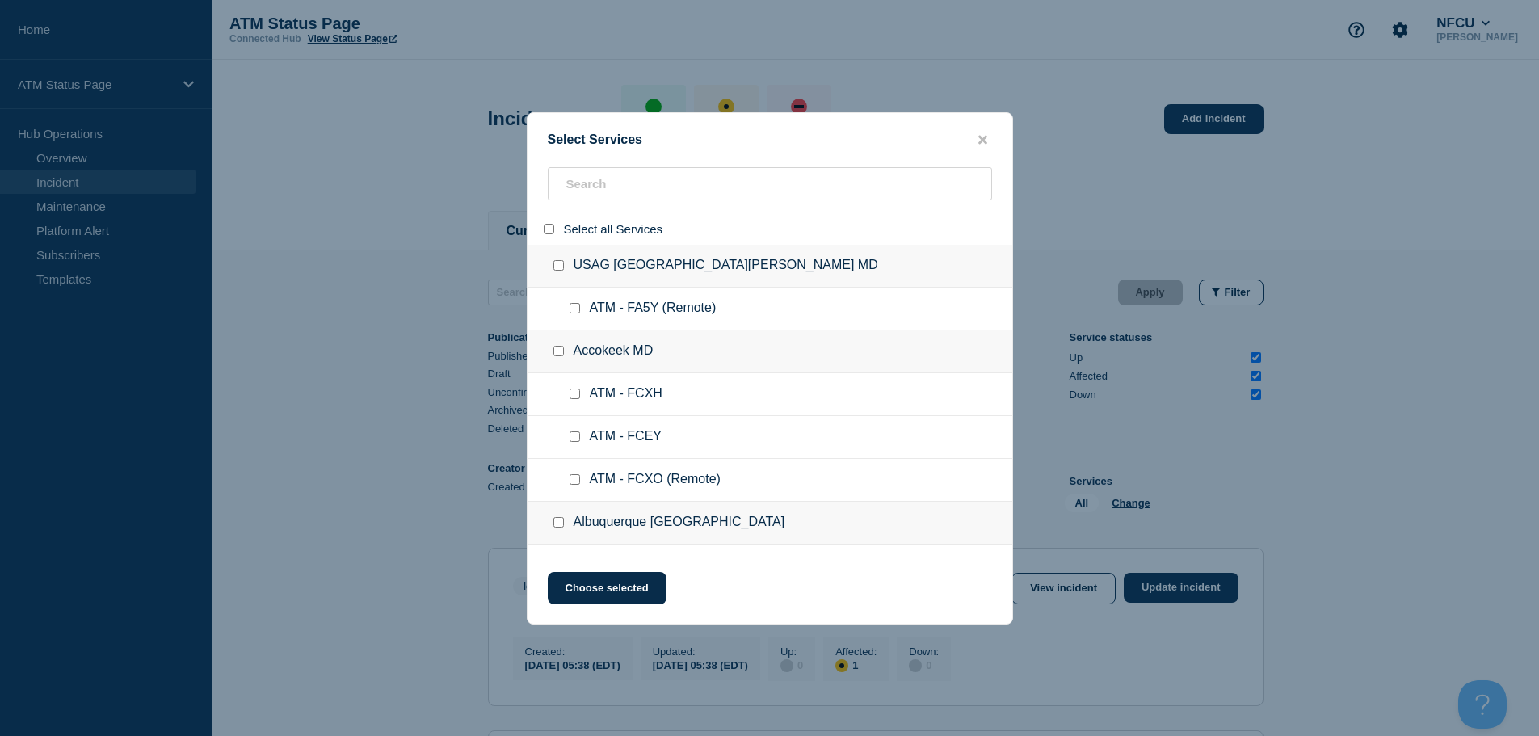
checkbox input "false"
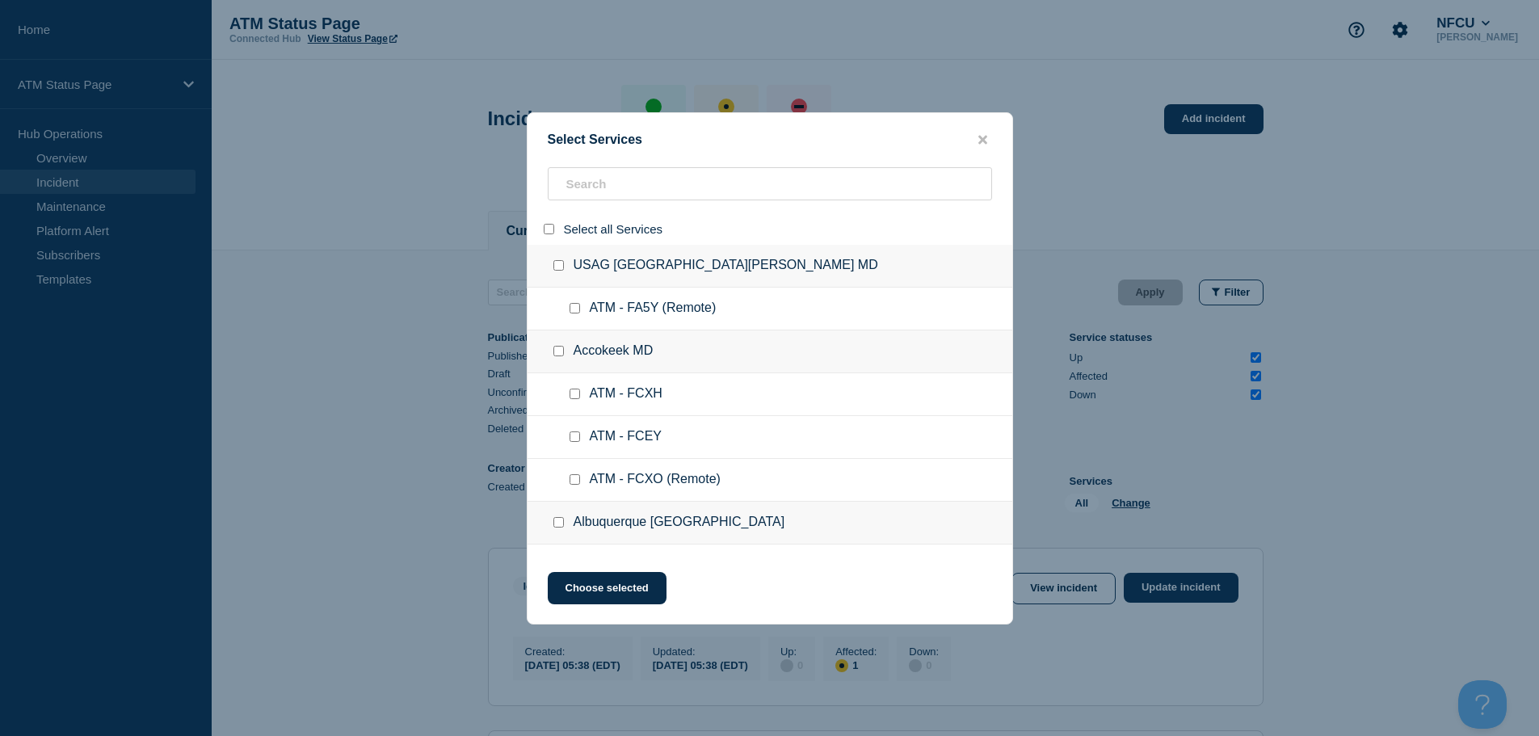
checkbox input "false"
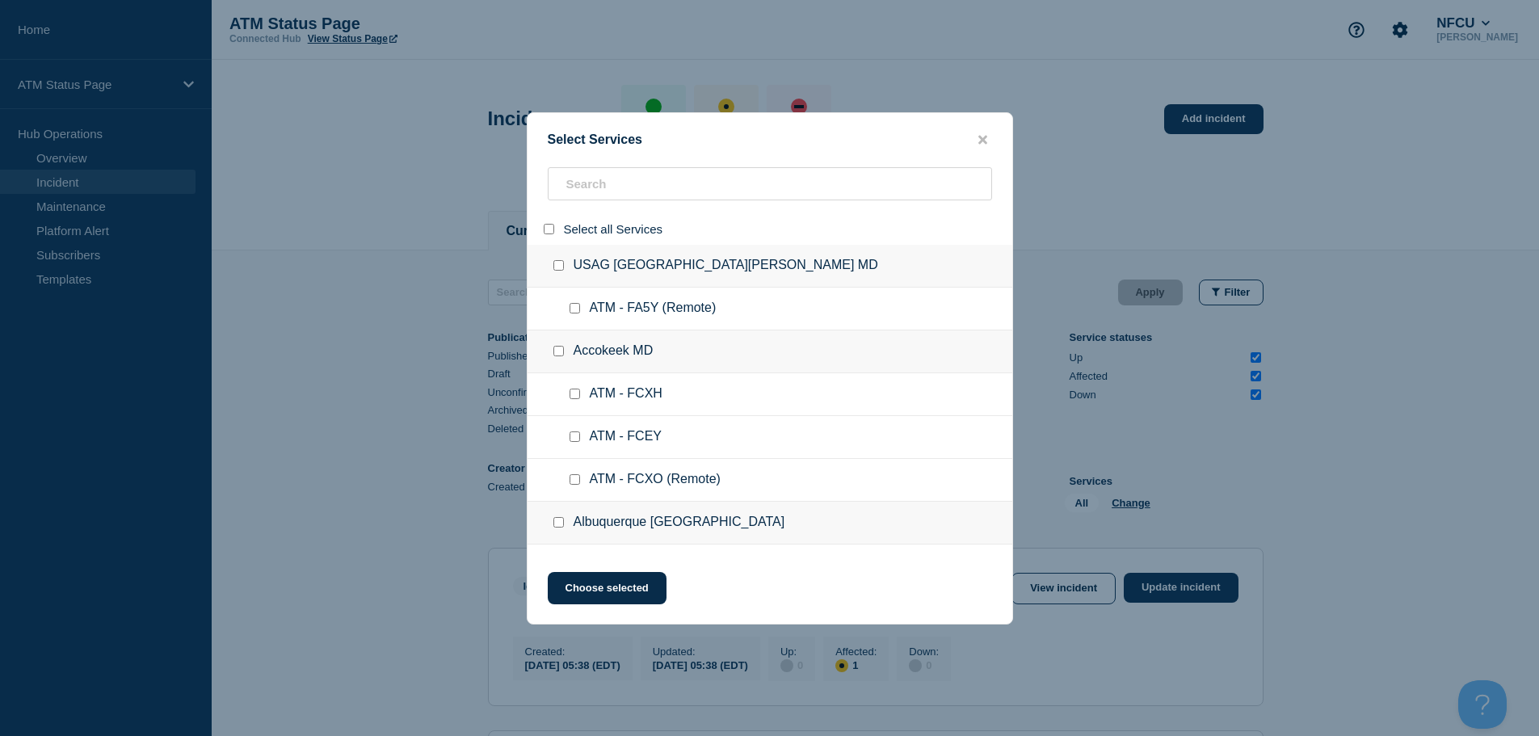
checkbox input "false"
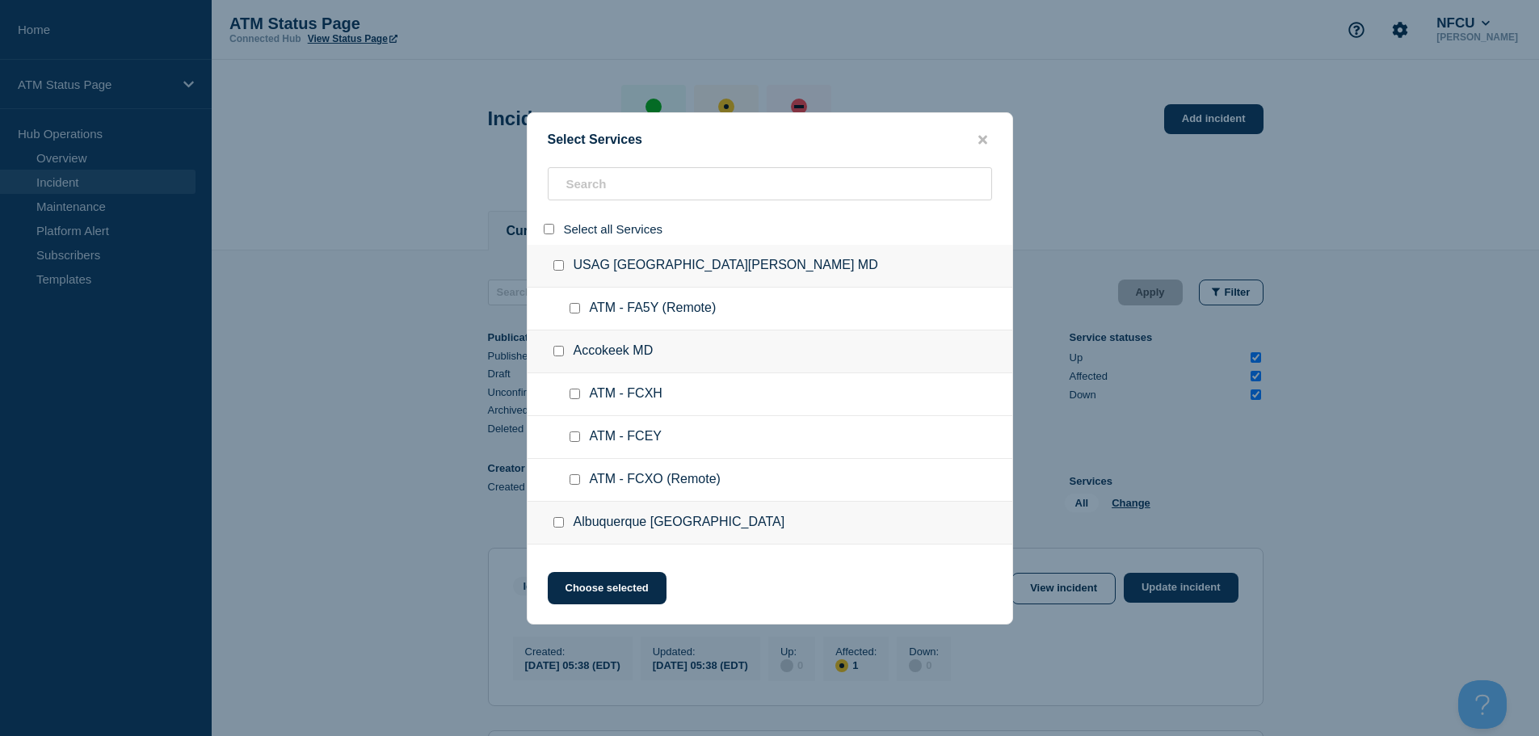
checkbox input "false"
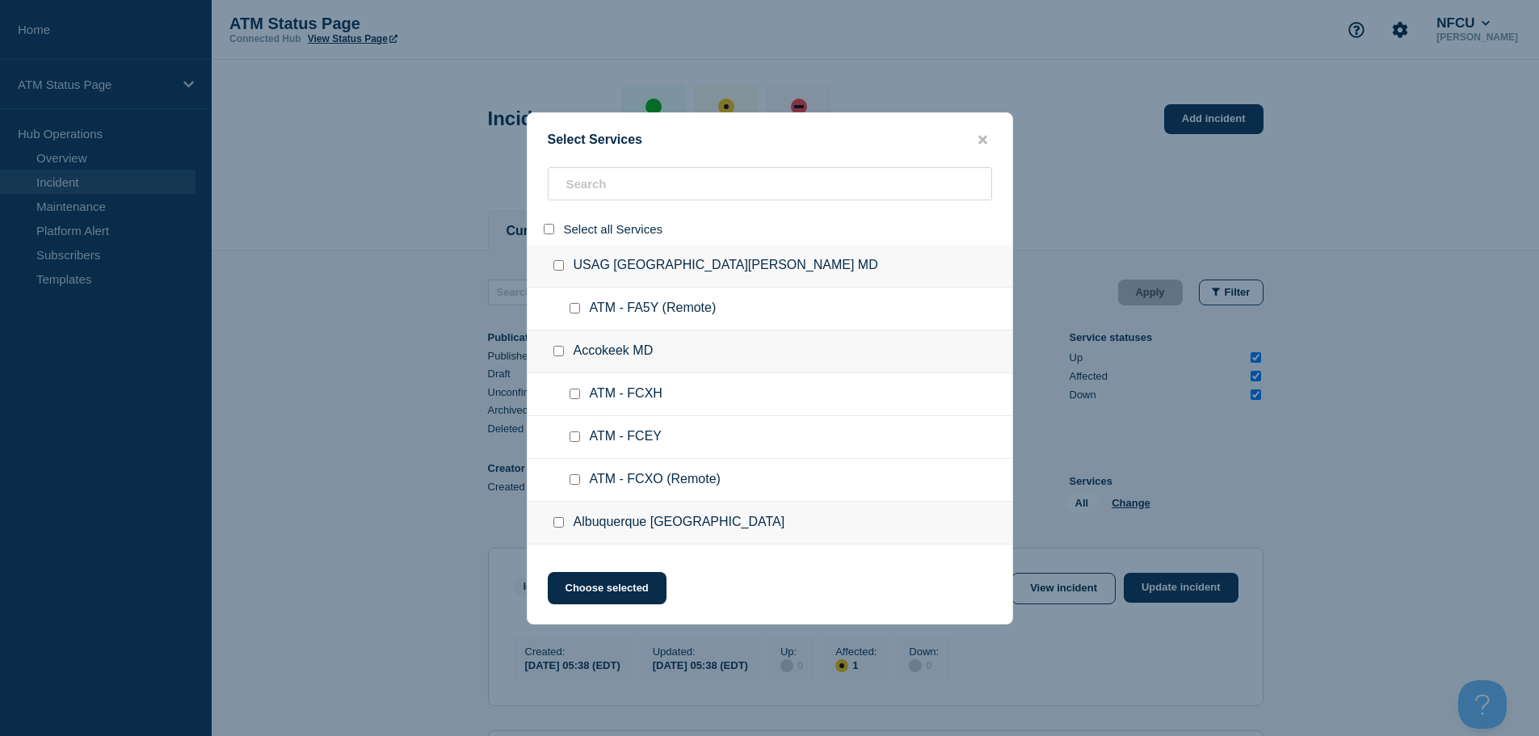
checkbox input "false"
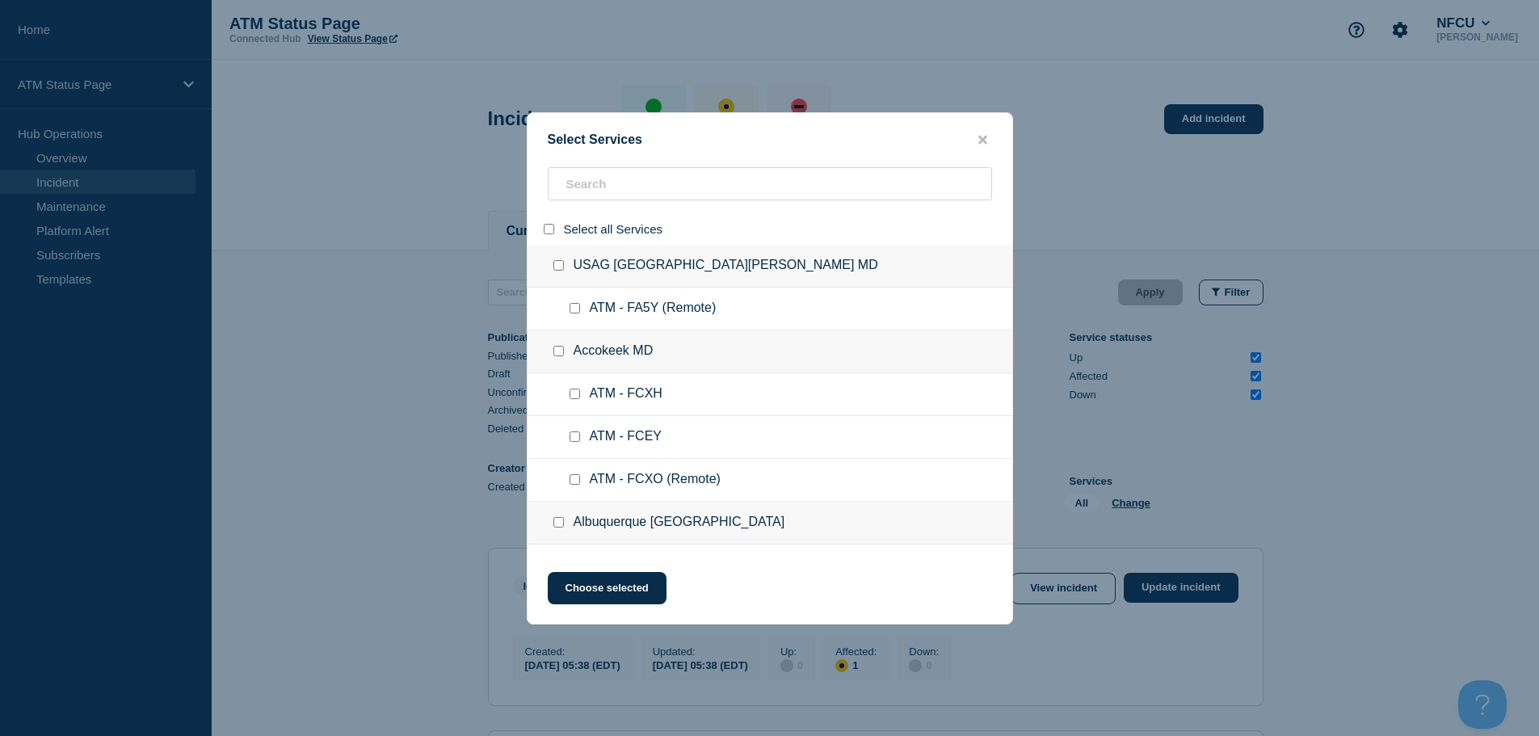
checkbox input "false"
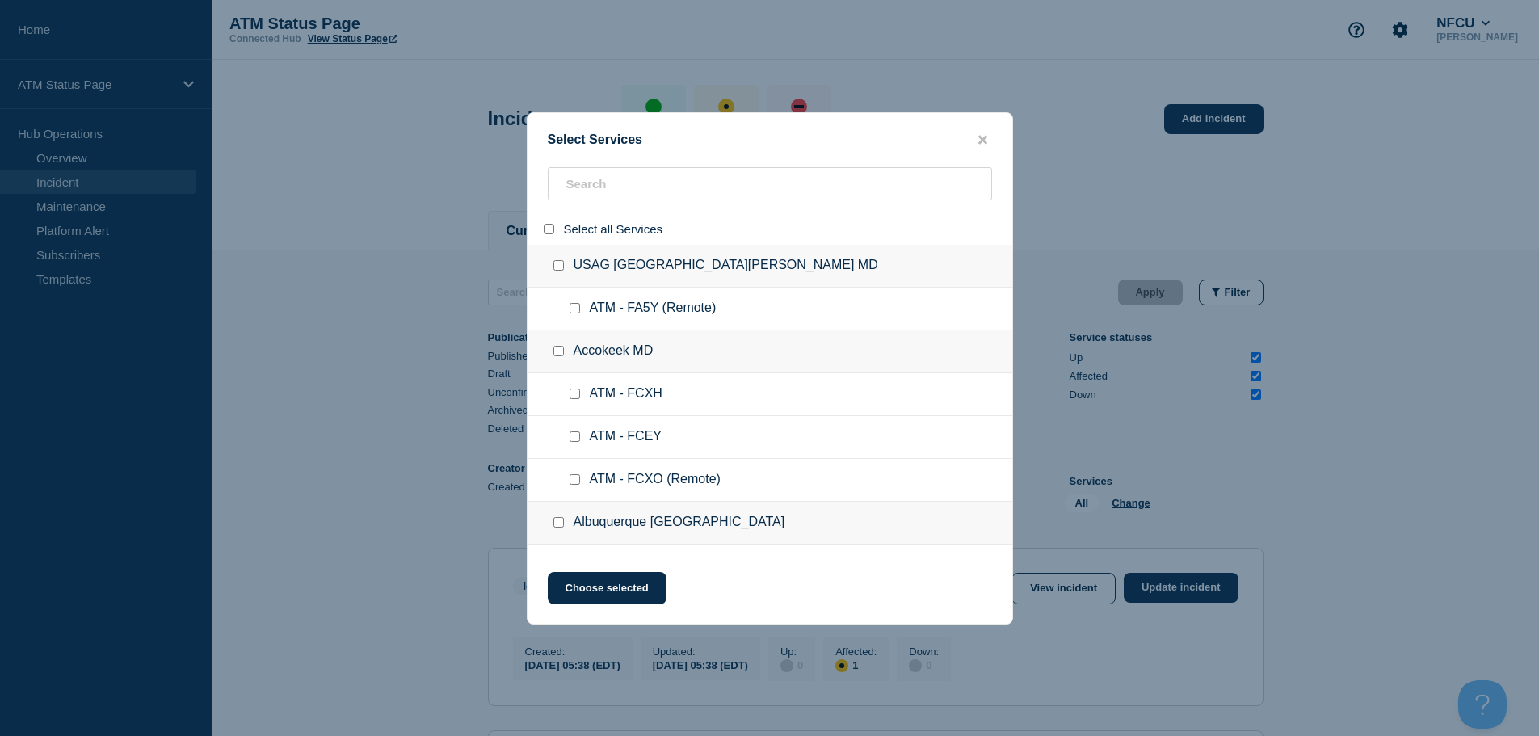
checkbox input "false"
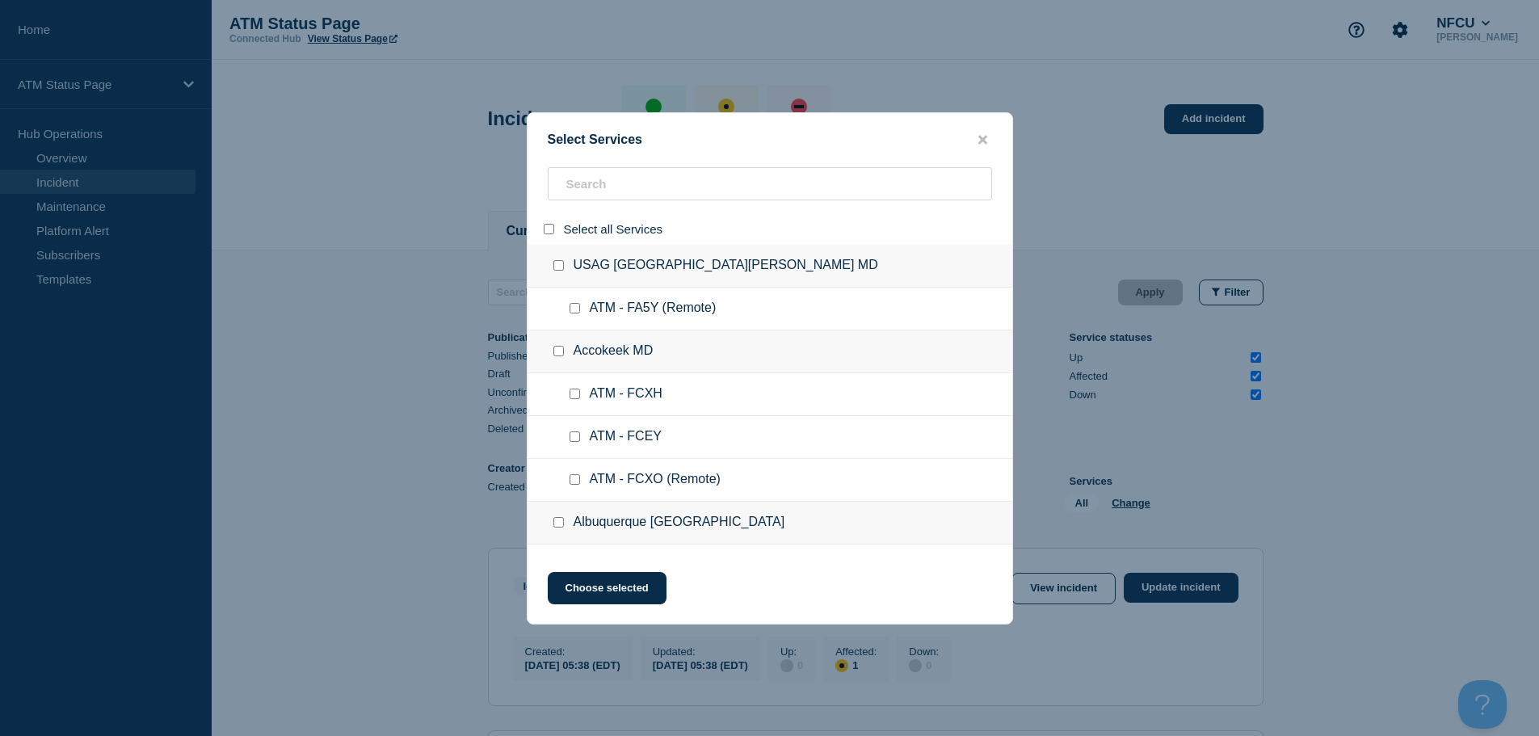
checkbox input "false"
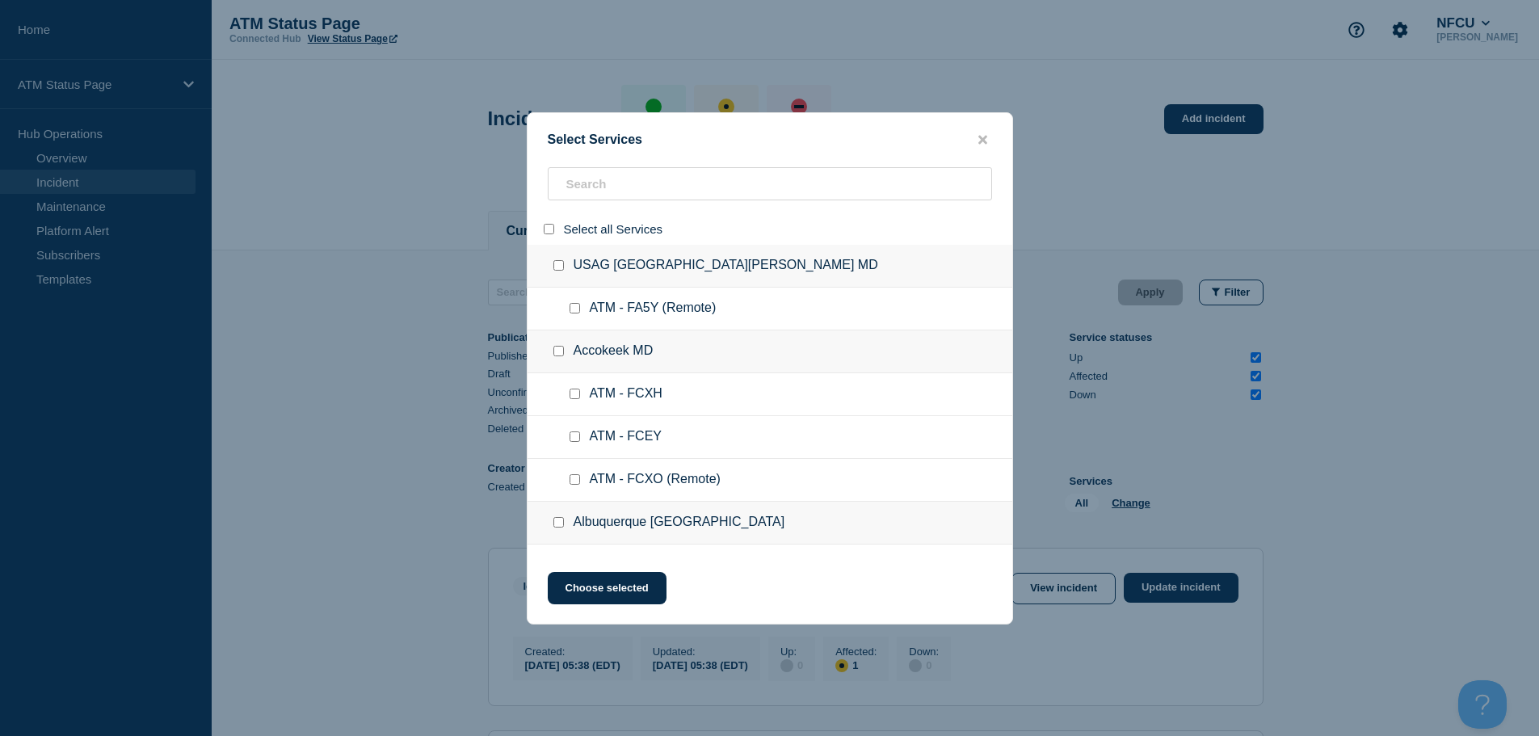
checkbox input "false"
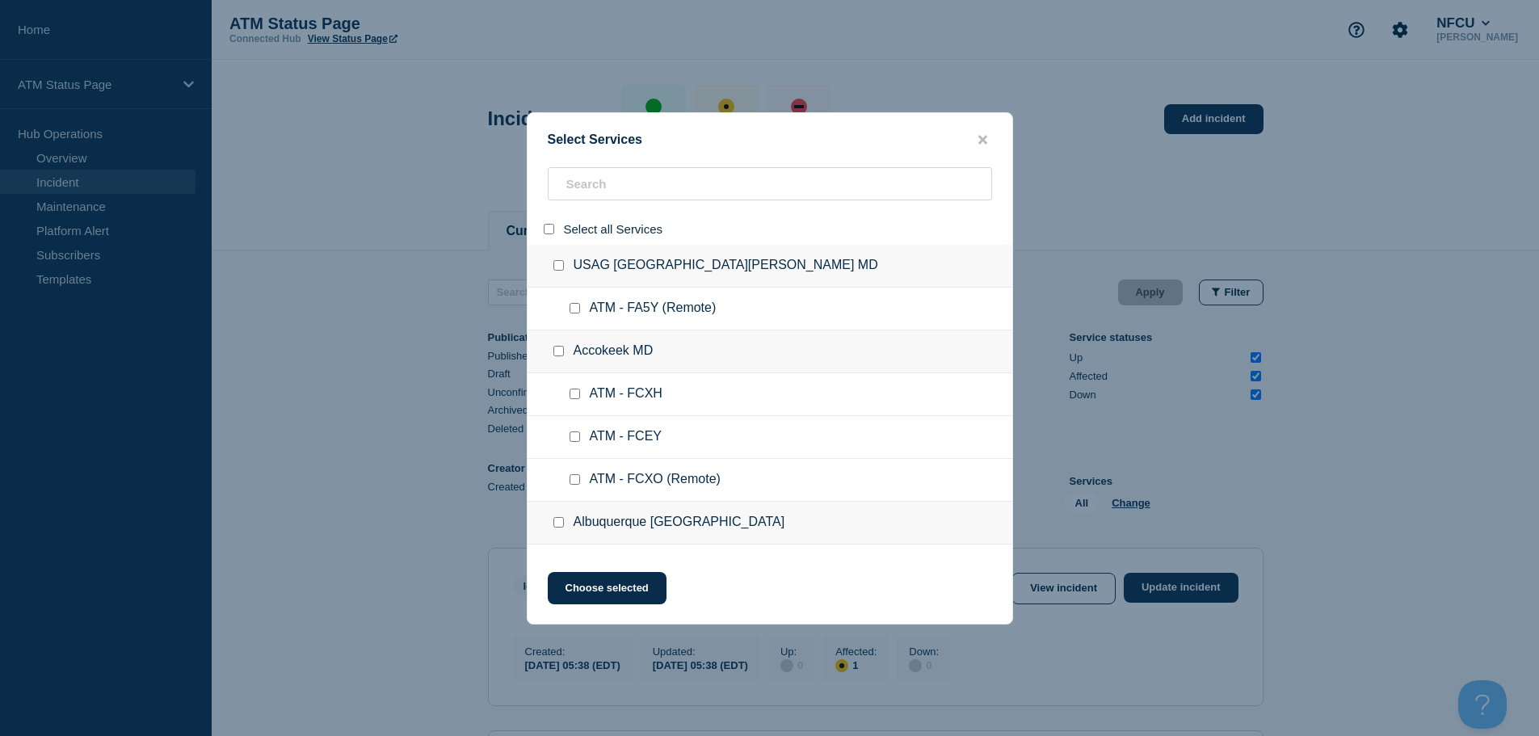
checkbox input "false"
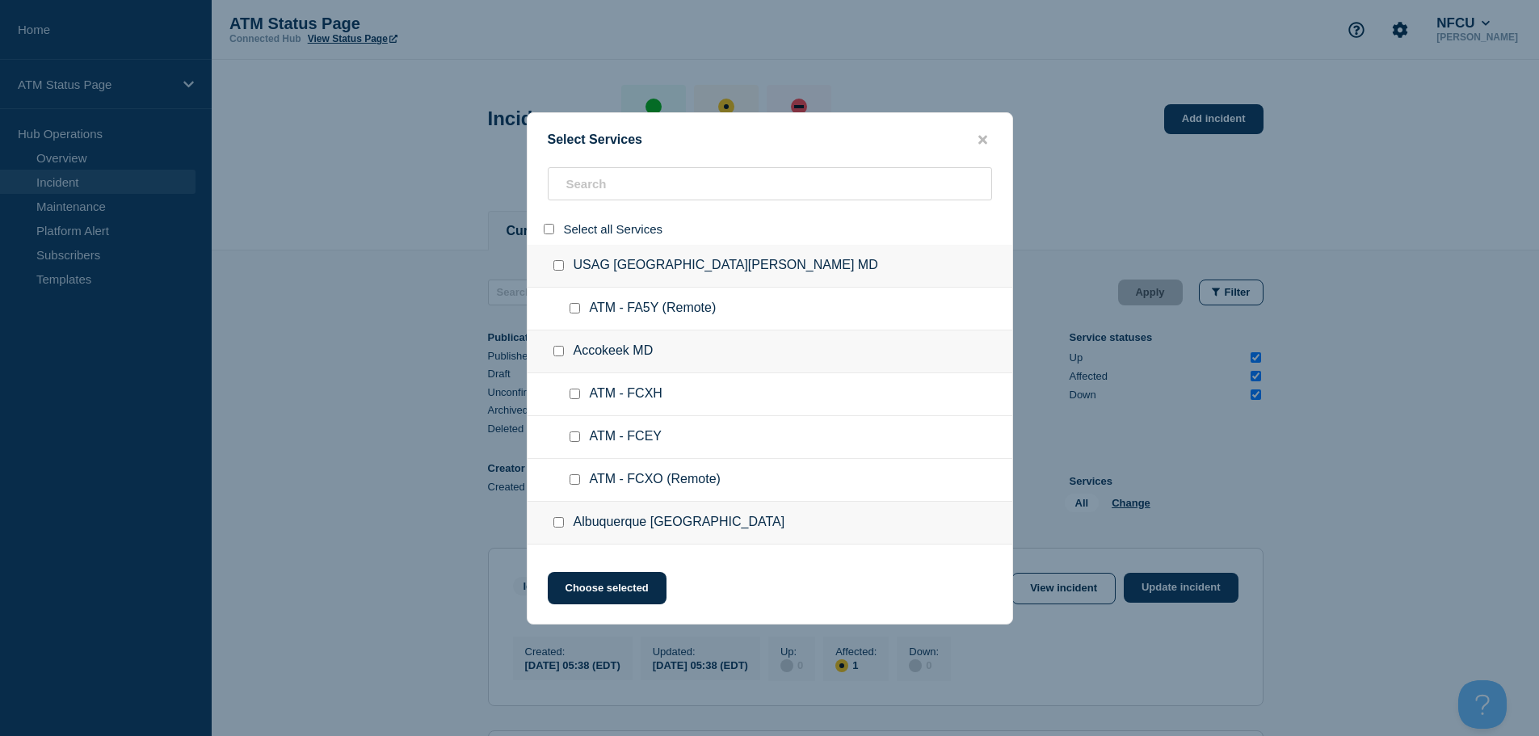
checkbox input "false"
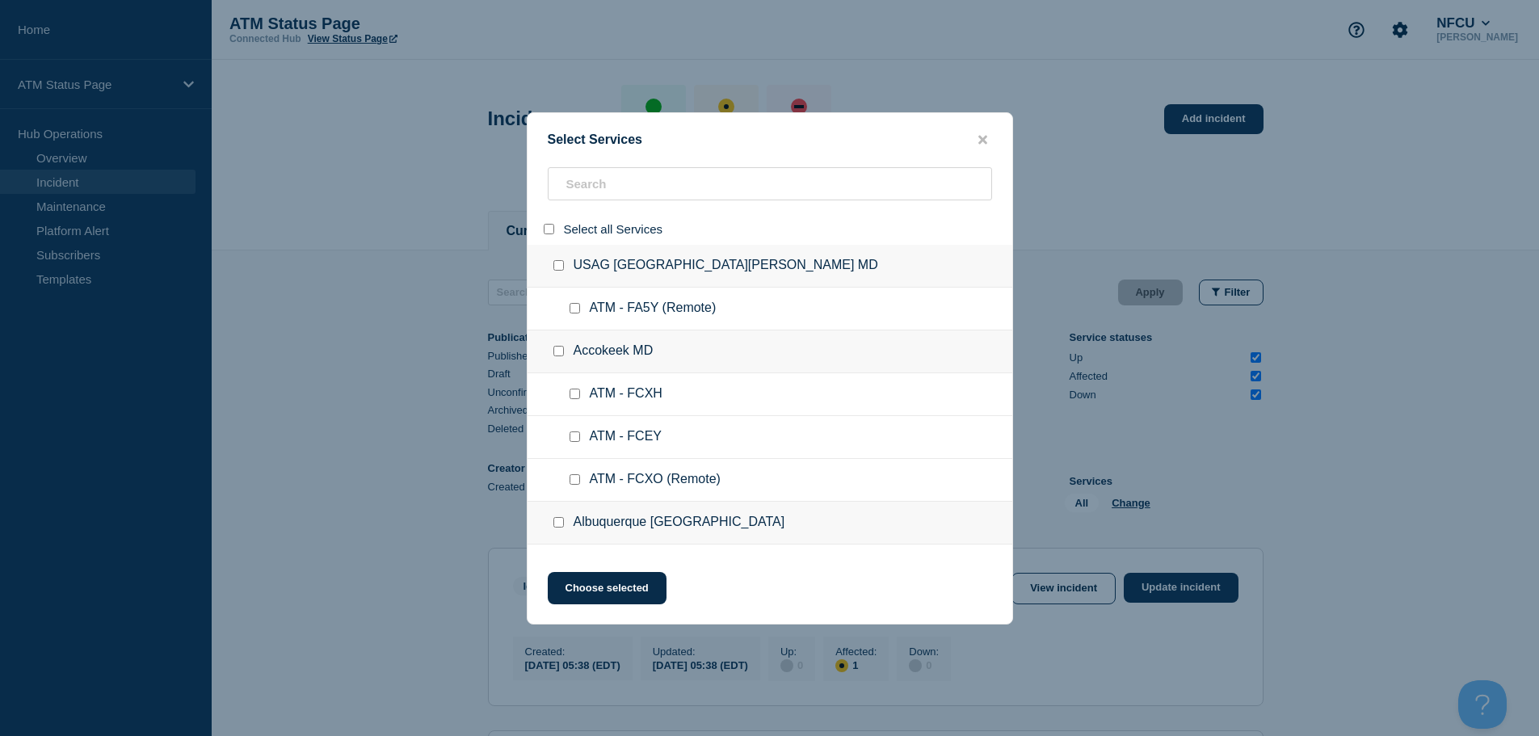
checkbox input "false"
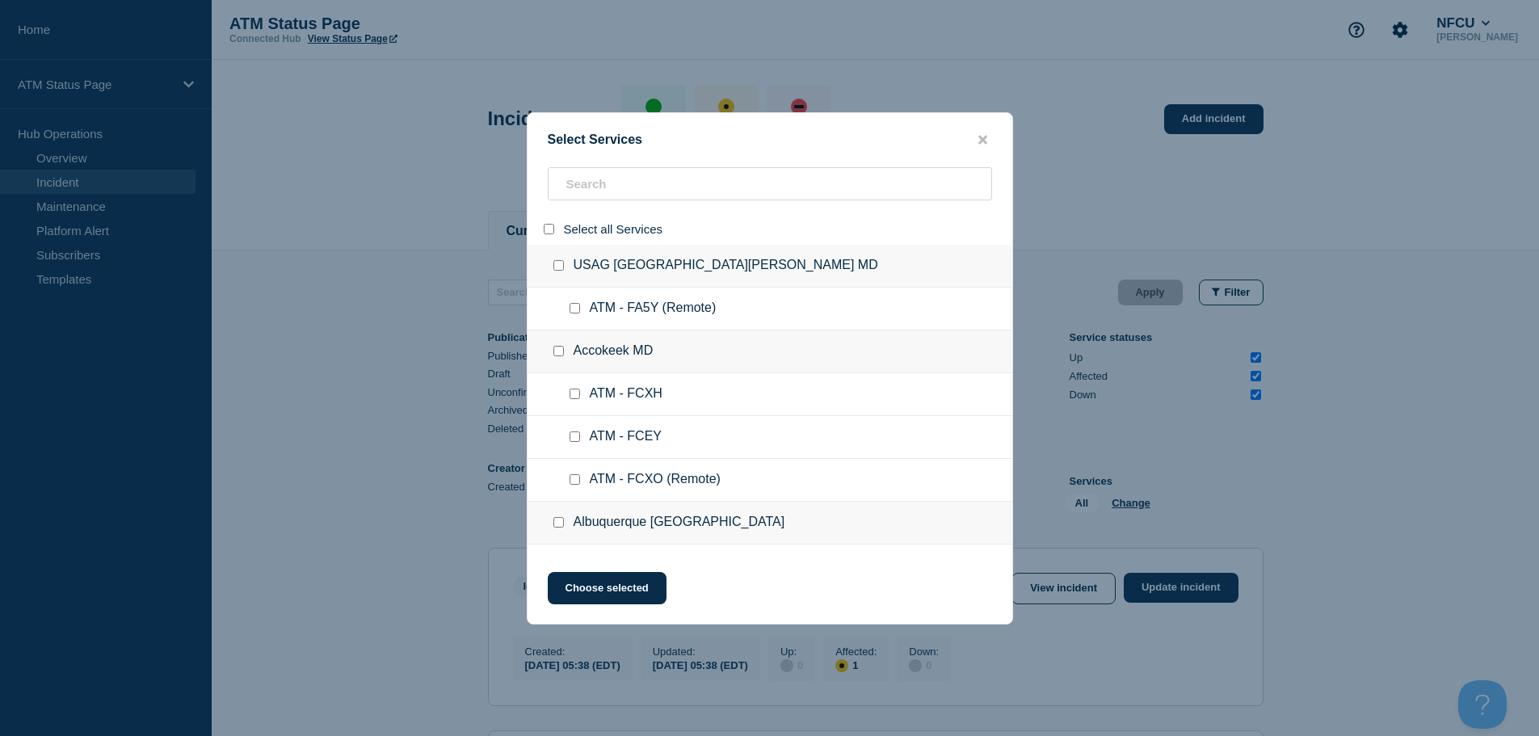
checkbox input "false"
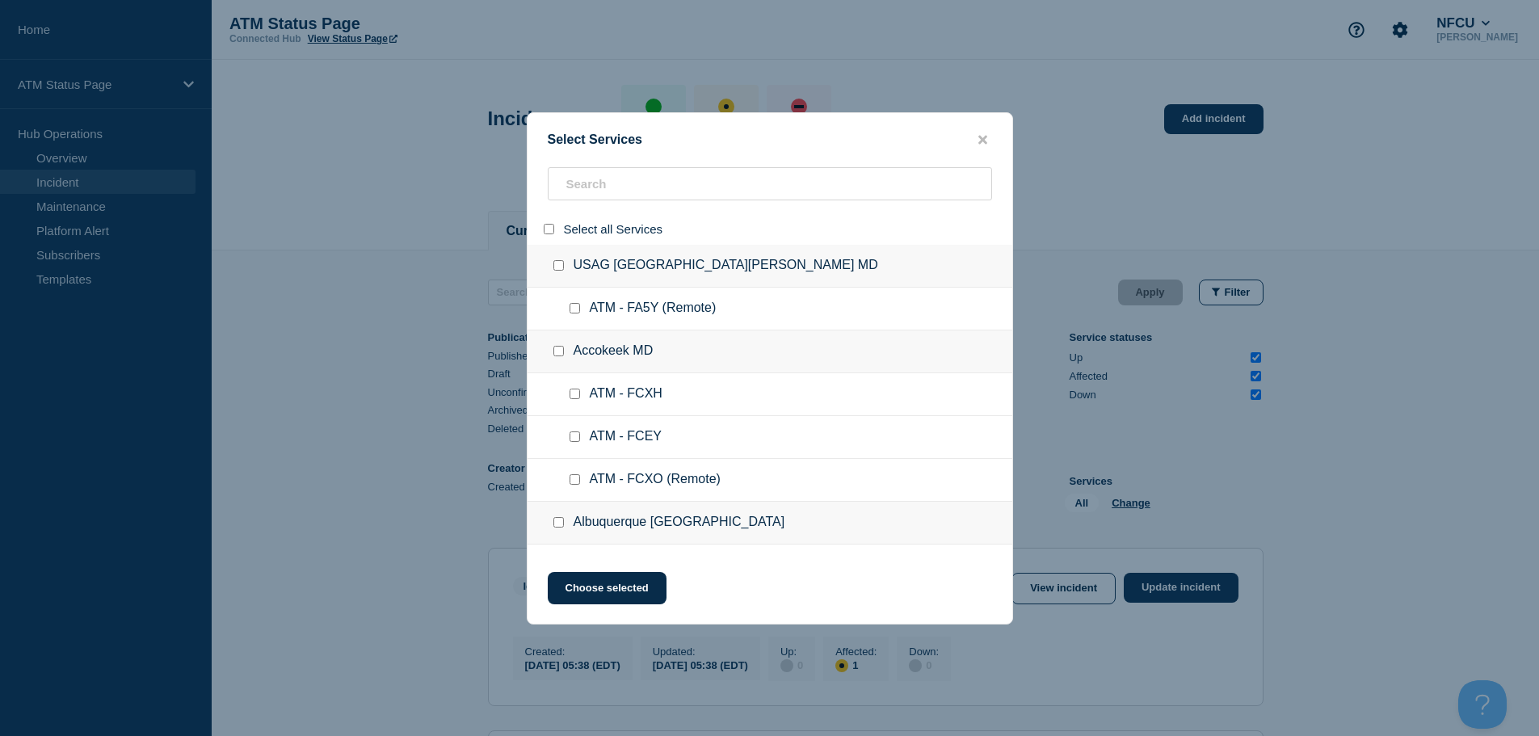
checkbox input "false"
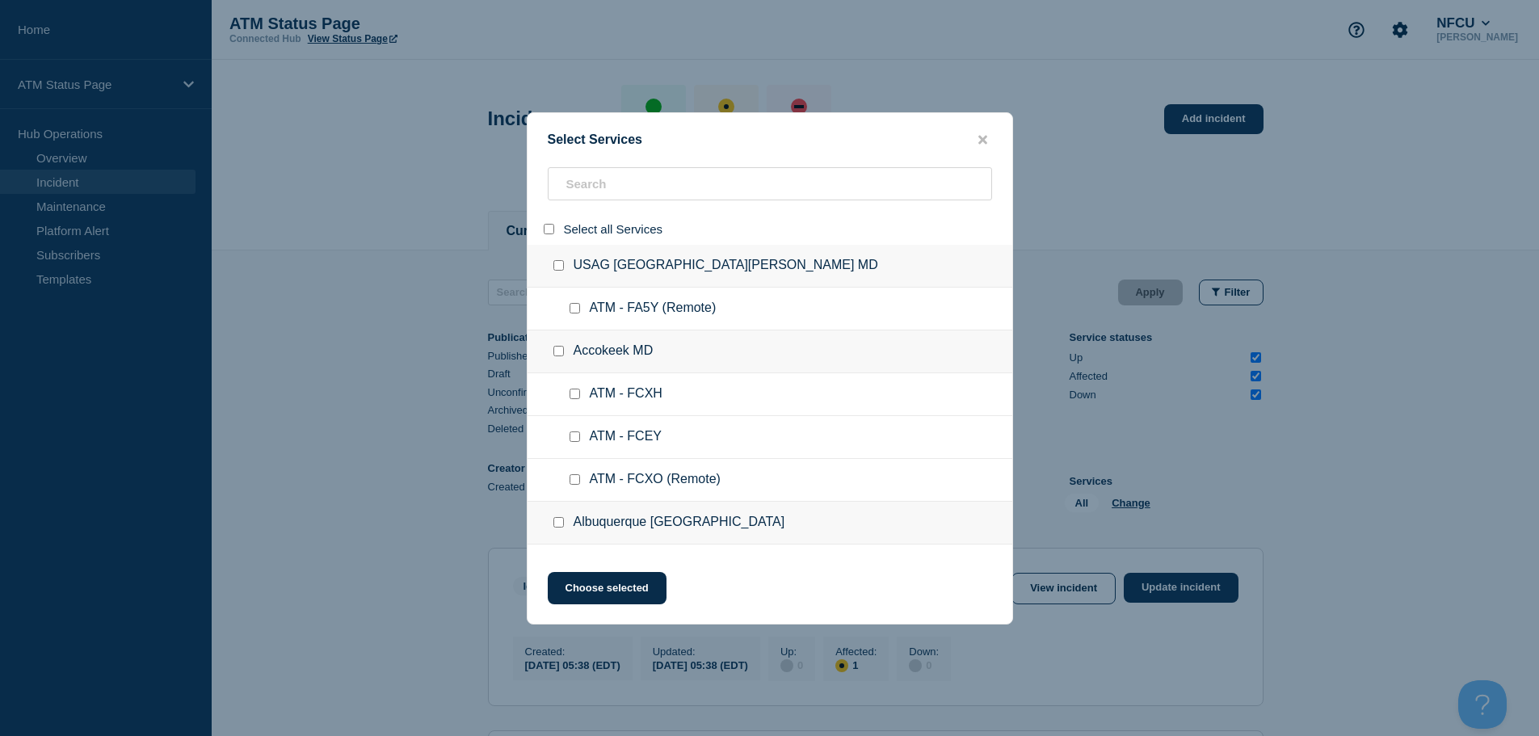
checkbox input "false"
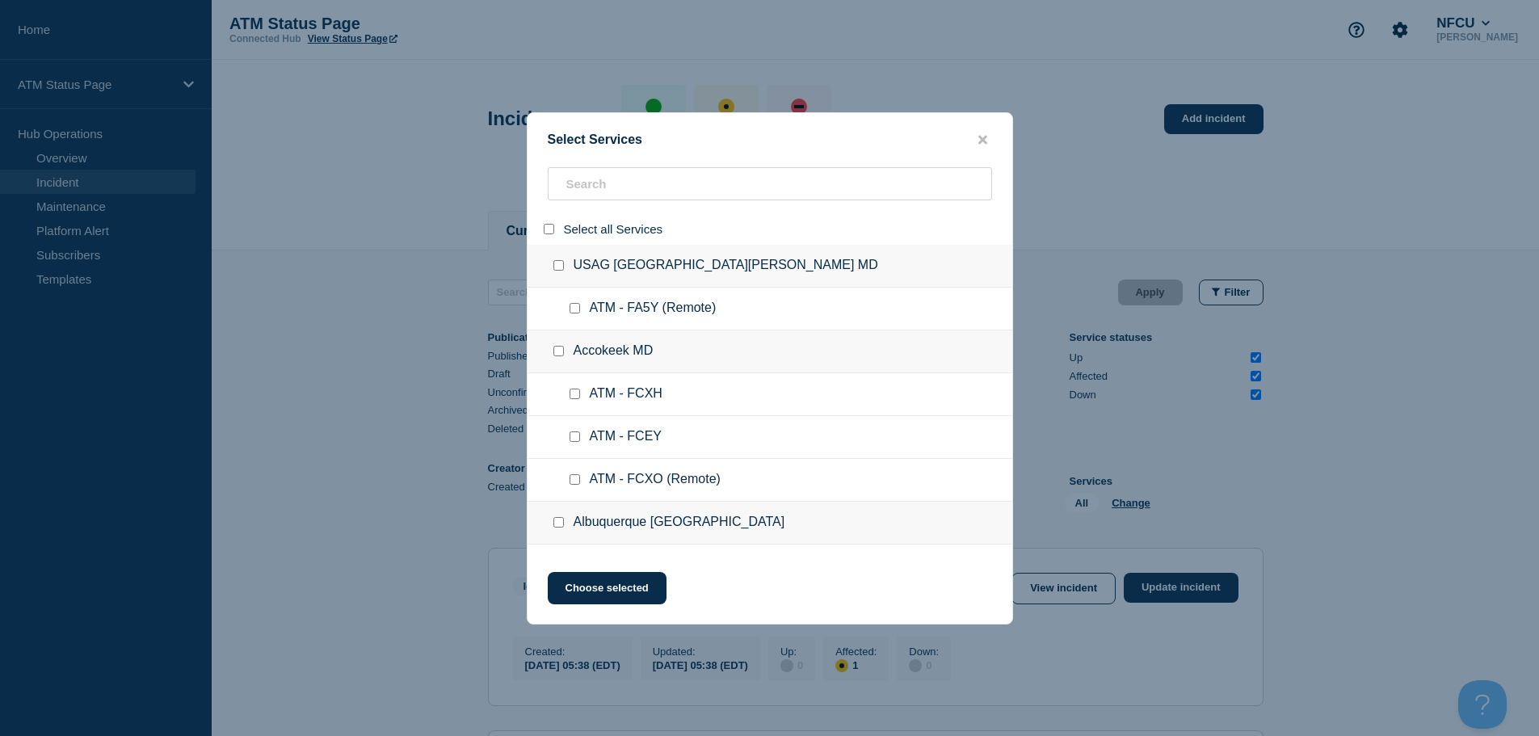
checkbox input "false"
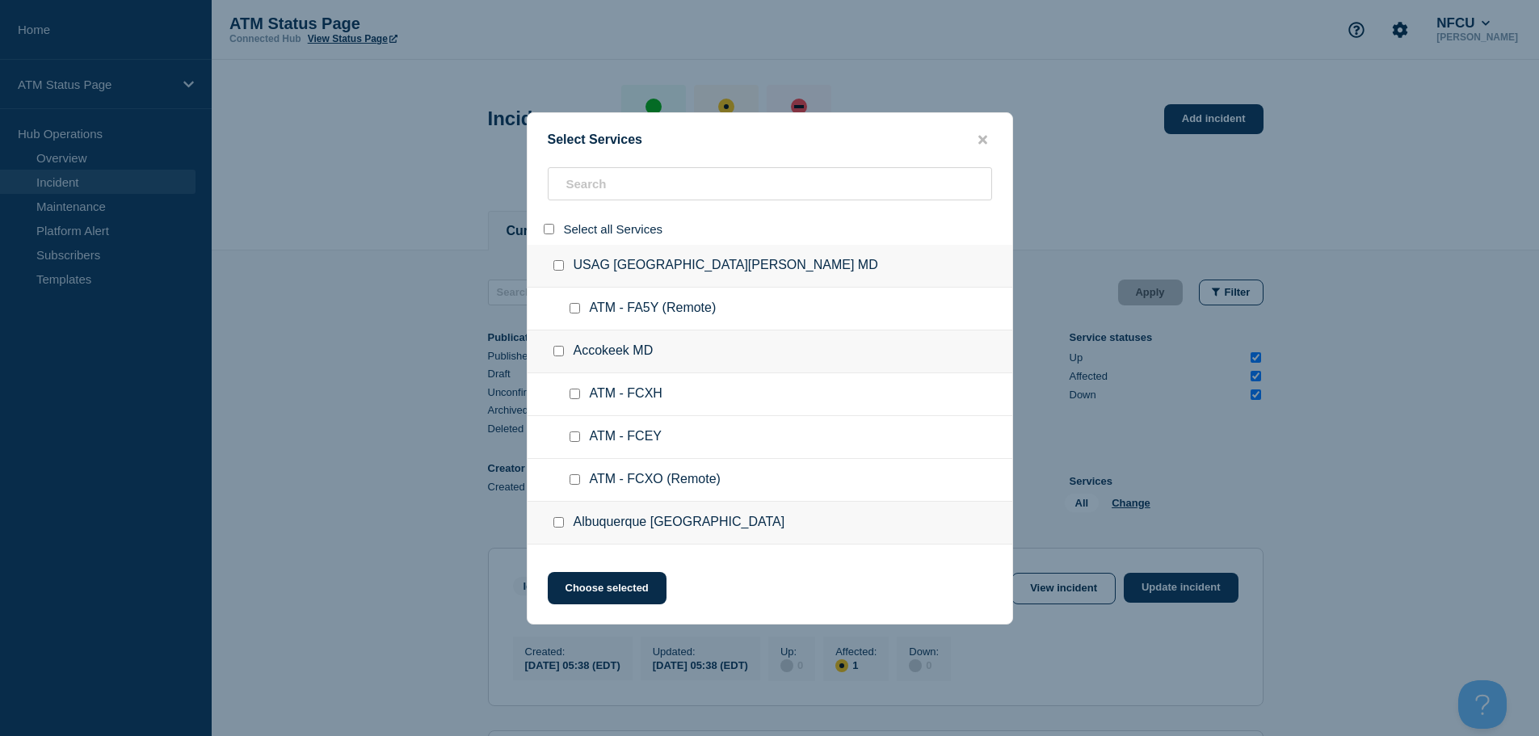
checkbox input "false"
click at [600, 187] on input "search" at bounding box center [770, 183] width 444 height 33
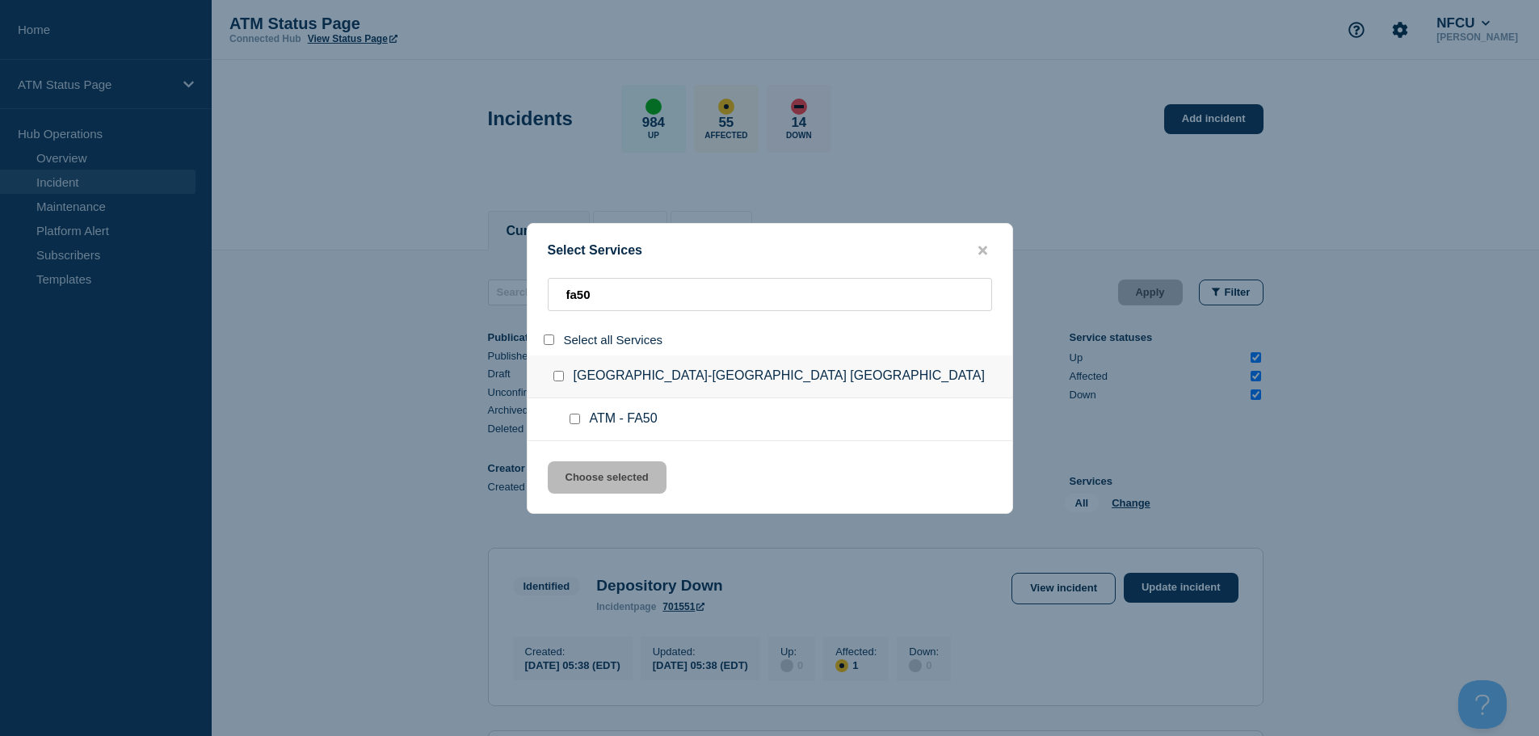
click at [573, 419] on input "service: ATM - FA50" at bounding box center [574, 419] width 11 height 11
click at [602, 479] on button "Choose selected" at bounding box center [607, 477] width 119 height 32
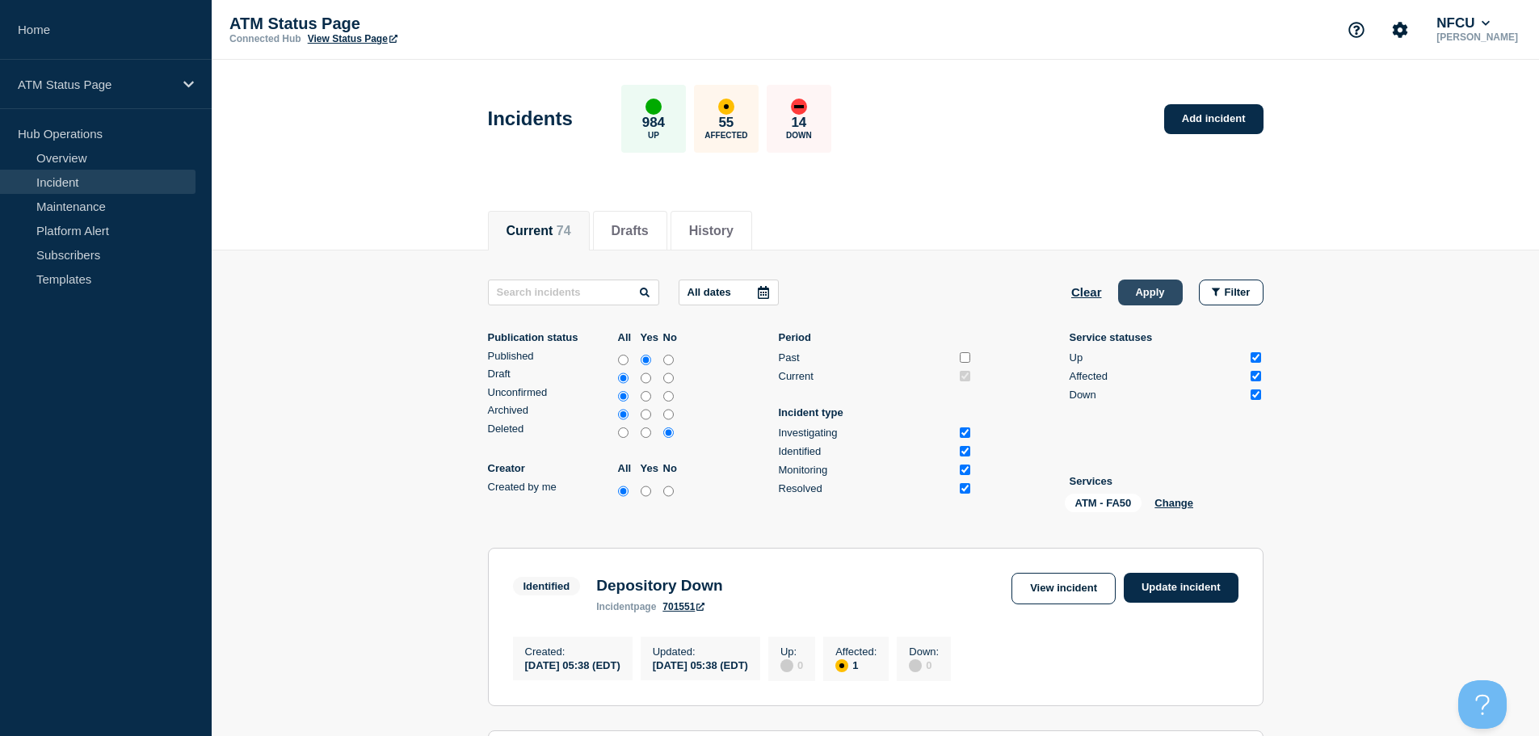
click at [1146, 289] on button "Apply" at bounding box center [1150, 292] width 65 height 26
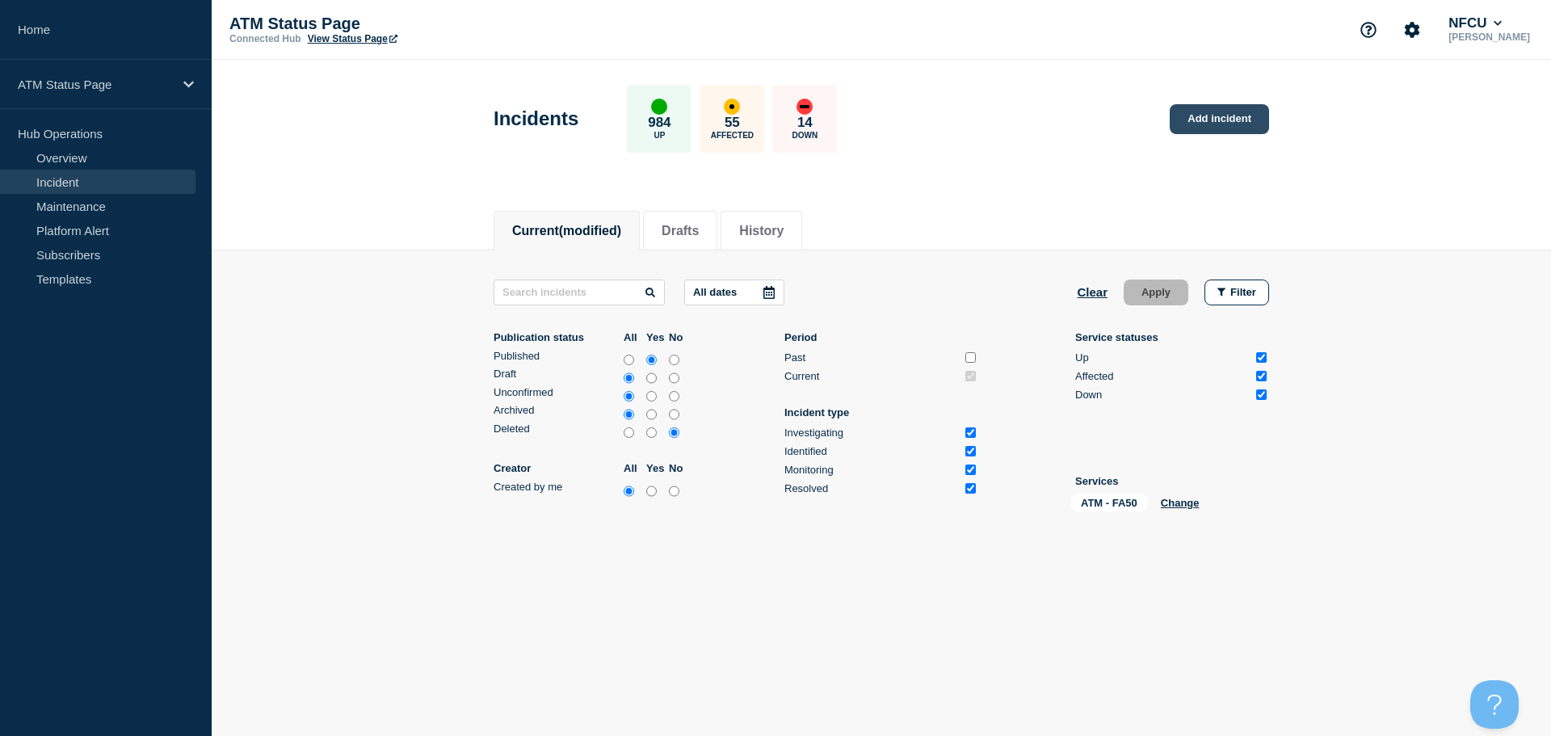
click at [1247, 112] on link "Add incident" at bounding box center [1219, 119] width 99 height 30
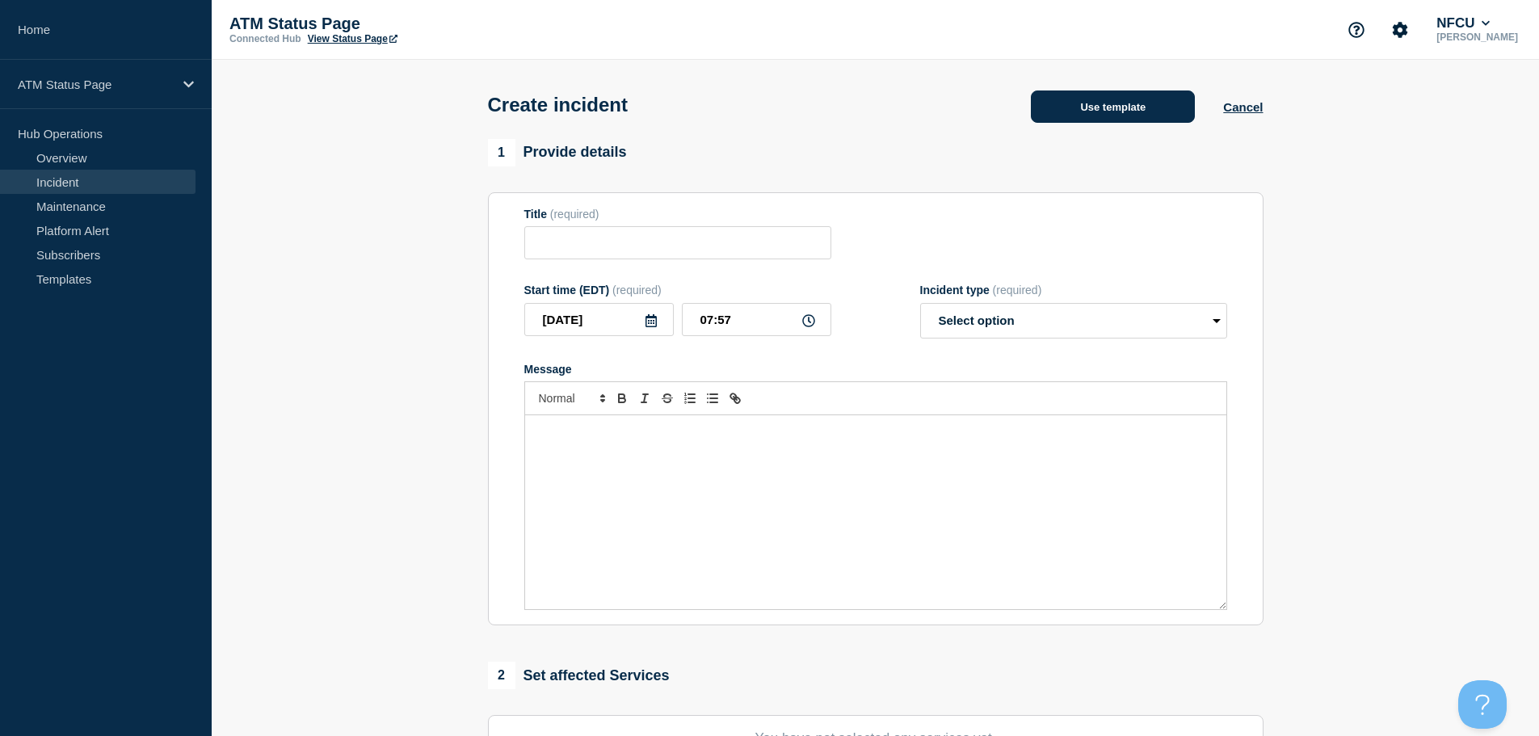
click at [1155, 115] on button "Use template" at bounding box center [1113, 106] width 164 height 32
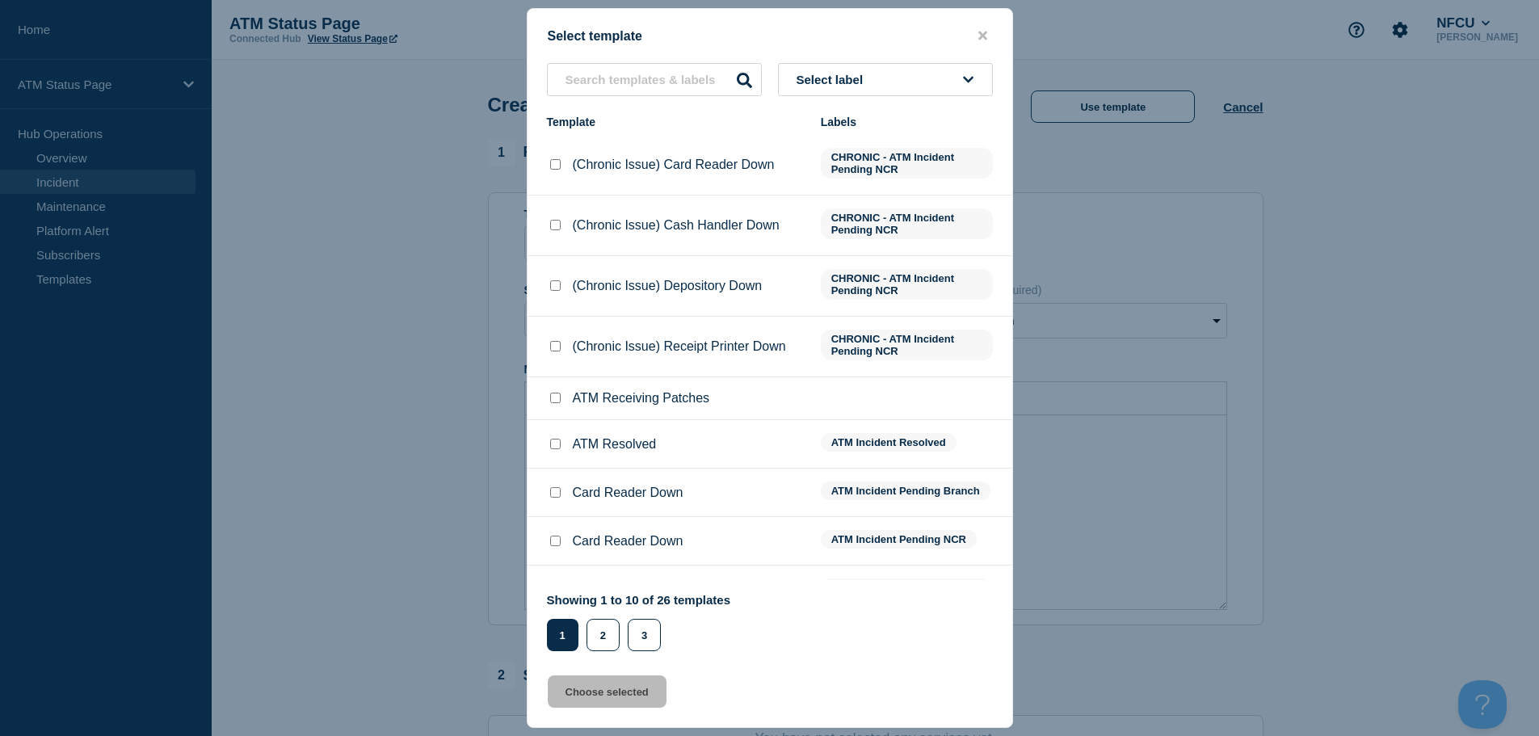
click at [901, 85] on button "Select label" at bounding box center [885, 79] width 215 height 33
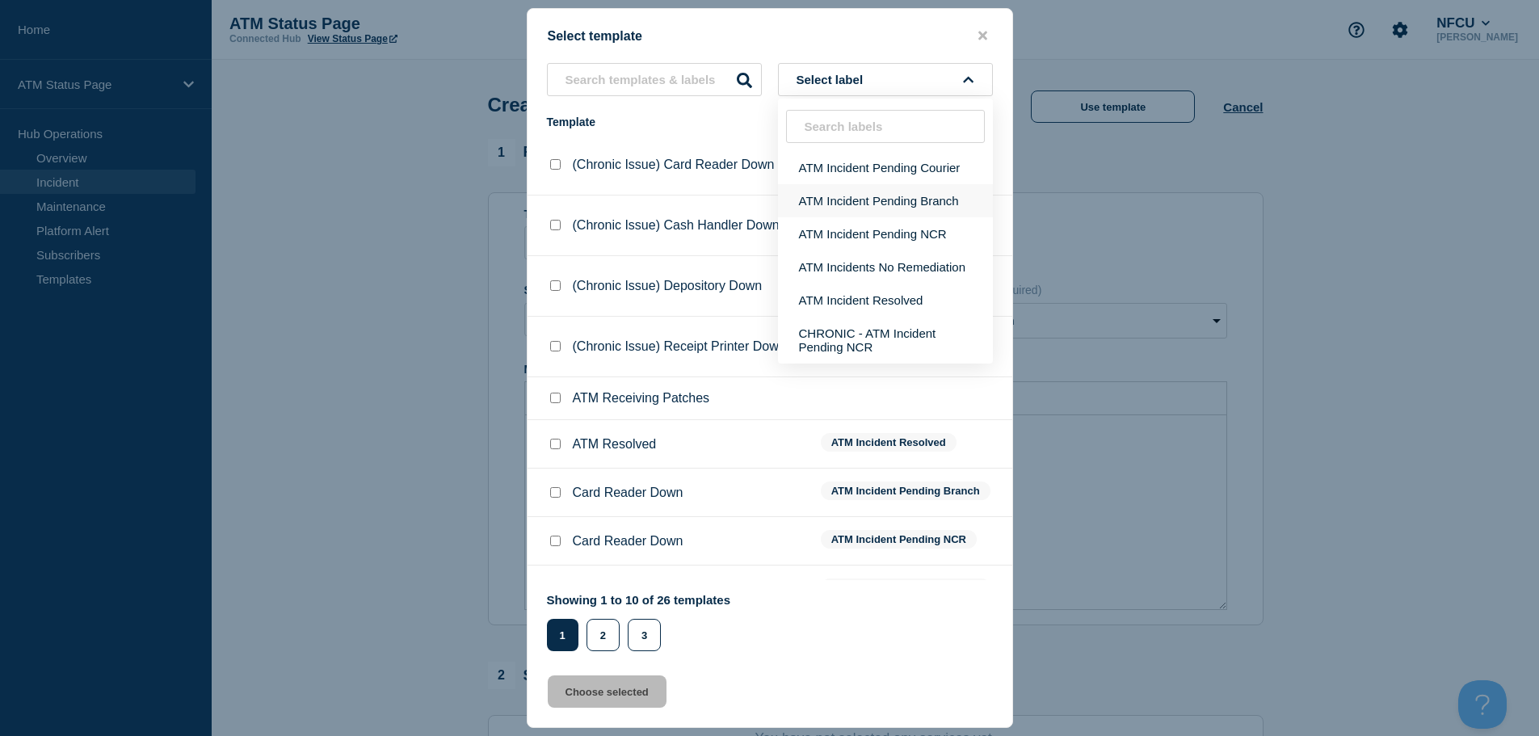
click at [916, 200] on button "ATM Incident Pending Branch" at bounding box center [885, 200] width 215 height 33
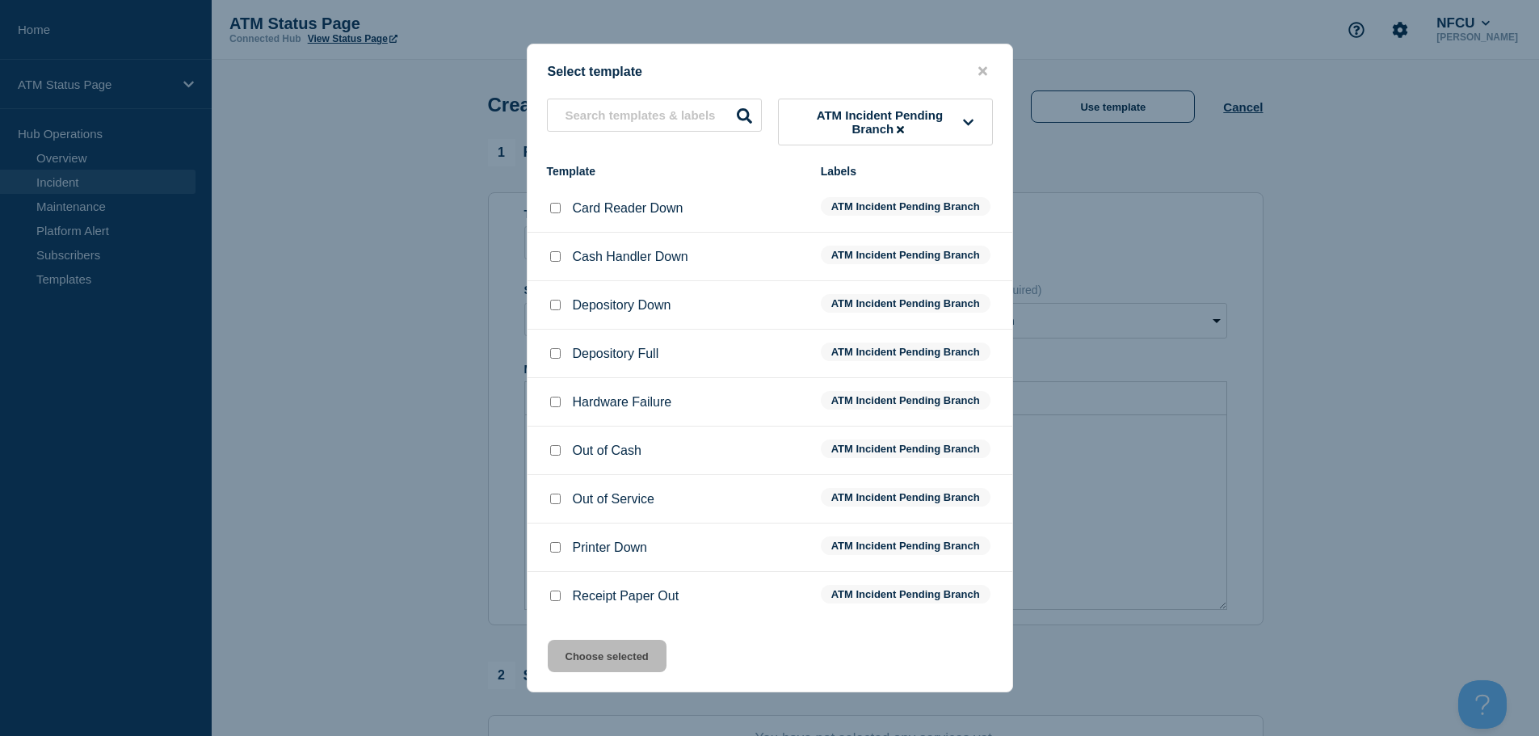
click at [555, 303] on input "Depository Down checkbox" at bounding box center [555, 305] width 11 height 11
click at [552, 359] on input "Depository Full checkbox" at bounding box center [555, 353] width 11 height 11
click at [607, 659] on button "Choose selected" at bounding box center [607, 656] width 119 height 32
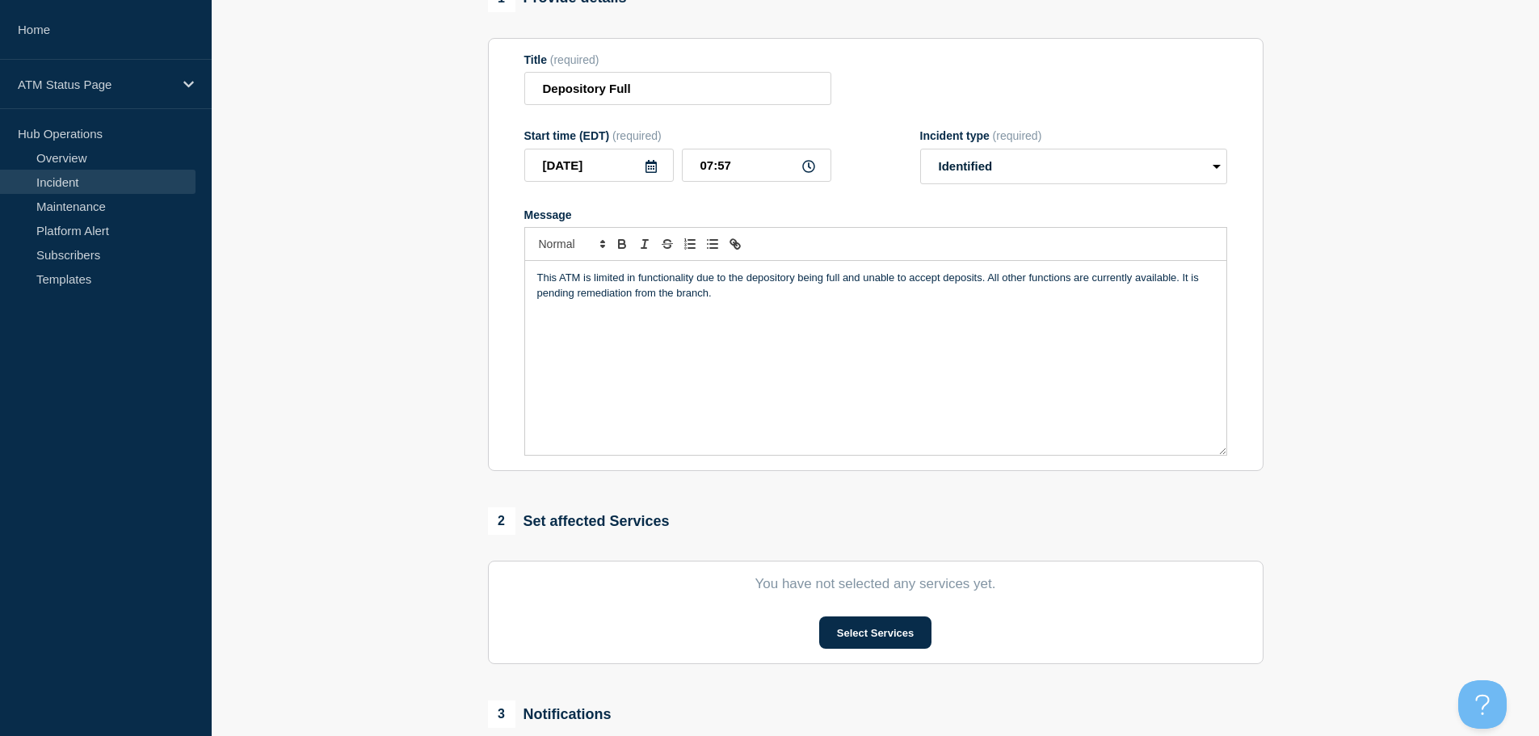
scroll to position [162, 0]
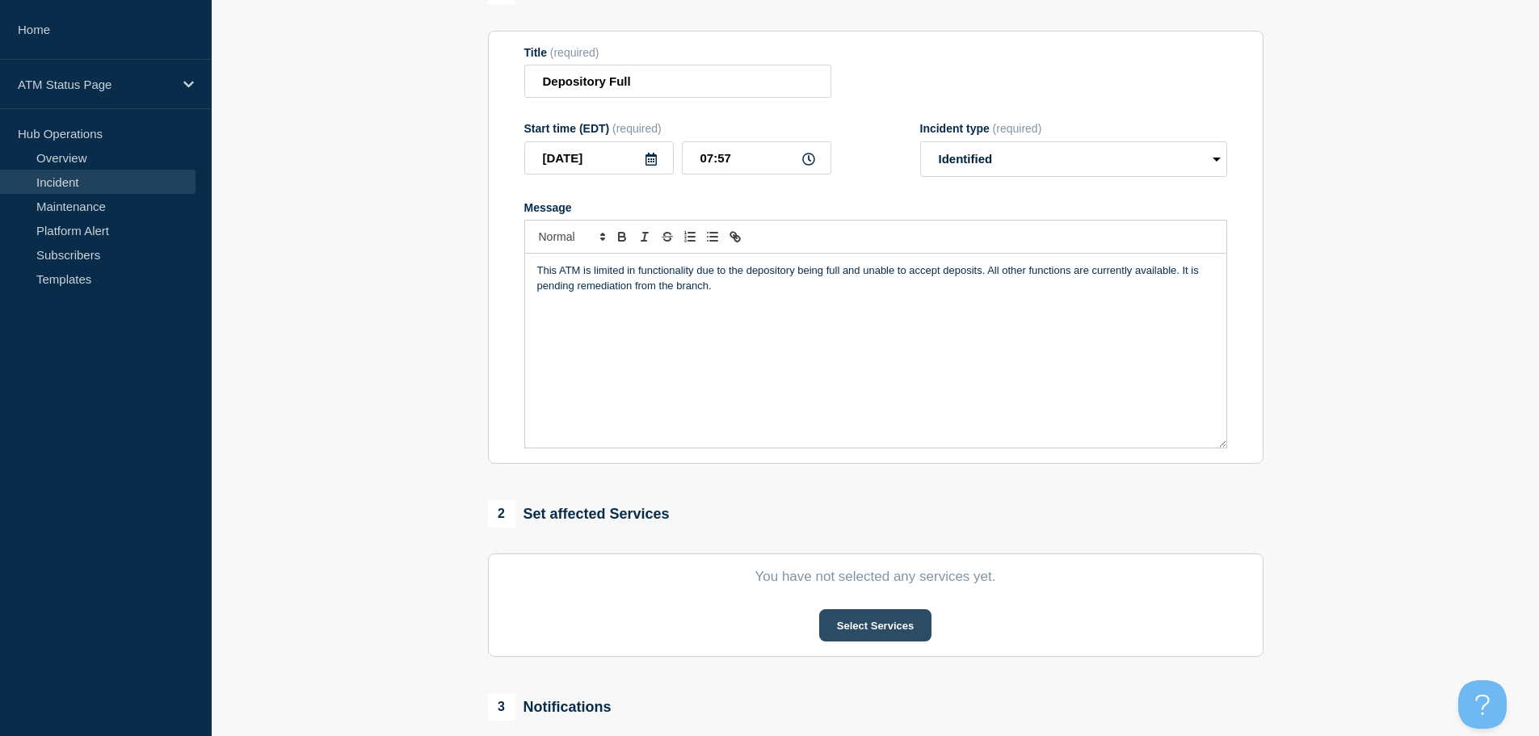
click at [843, 636] on button "Select Services" at bounding box center [875, 625] width 112 height 32
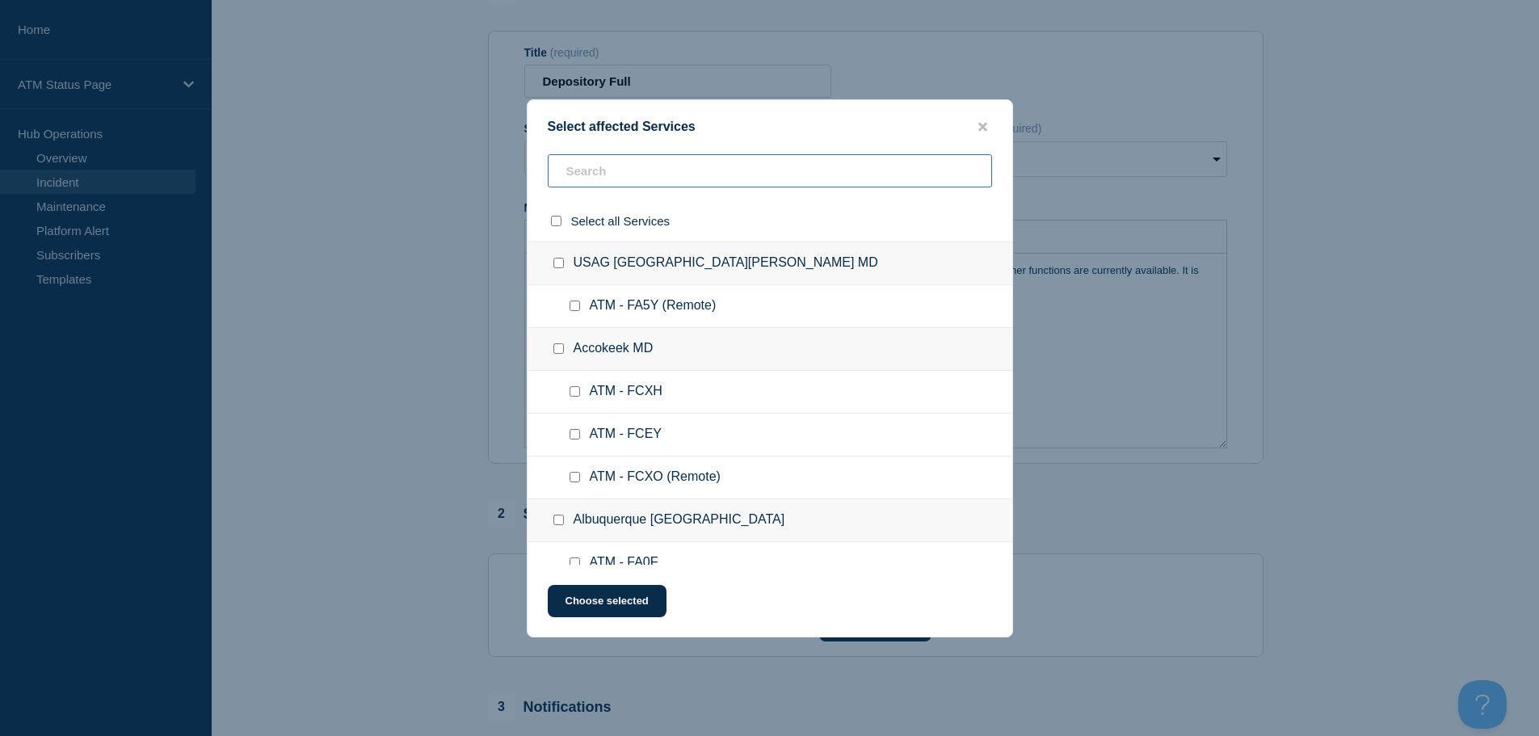
click at [721, 163] on input "text" at bounding box center [770, 170] width 444 height 33
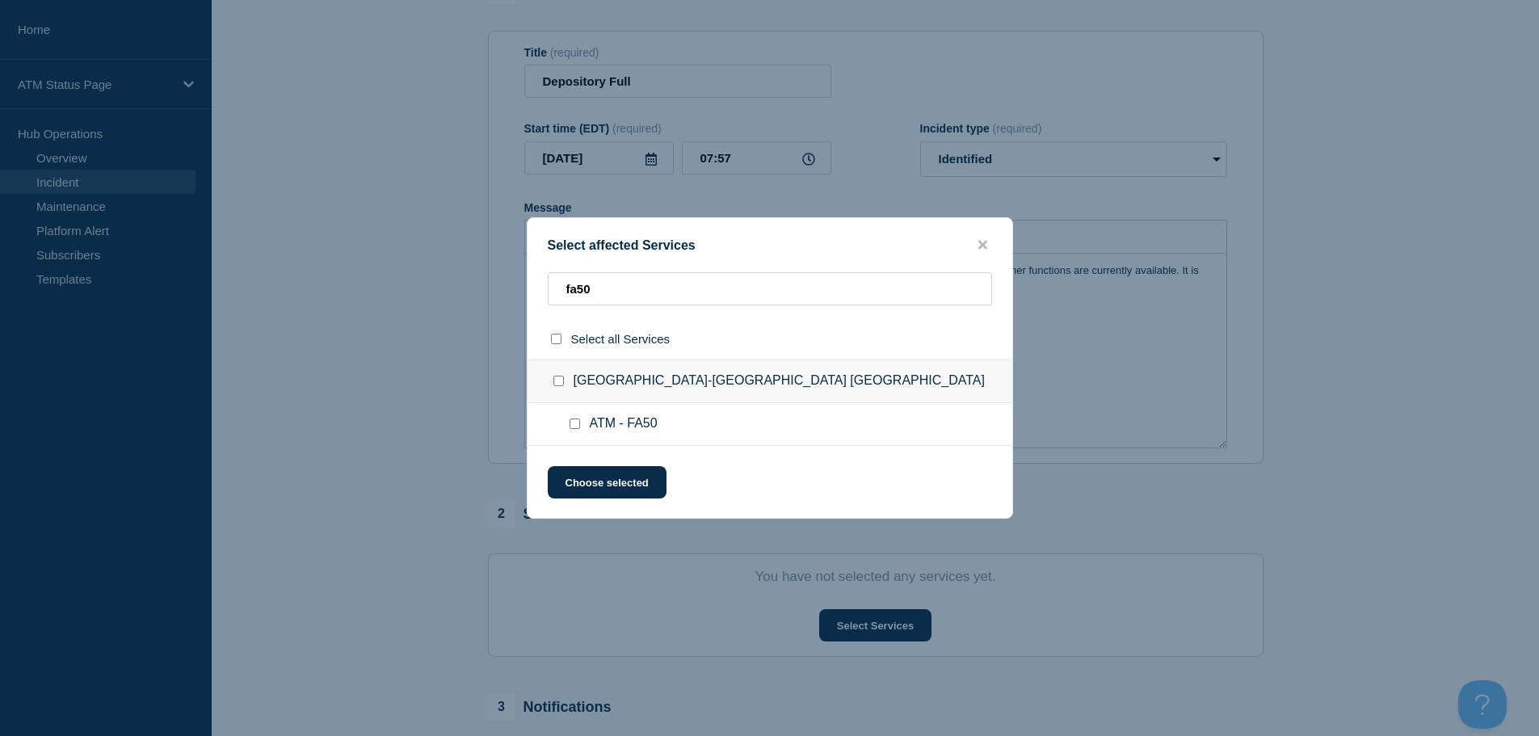
click at [573, 422] on input "ATM - FA50 checkbox" at bounding box center [574, 423] width 11 height 11
click at [588, 483] on button "Choose selected" at bounding box center [607, 482] width 119 height 32
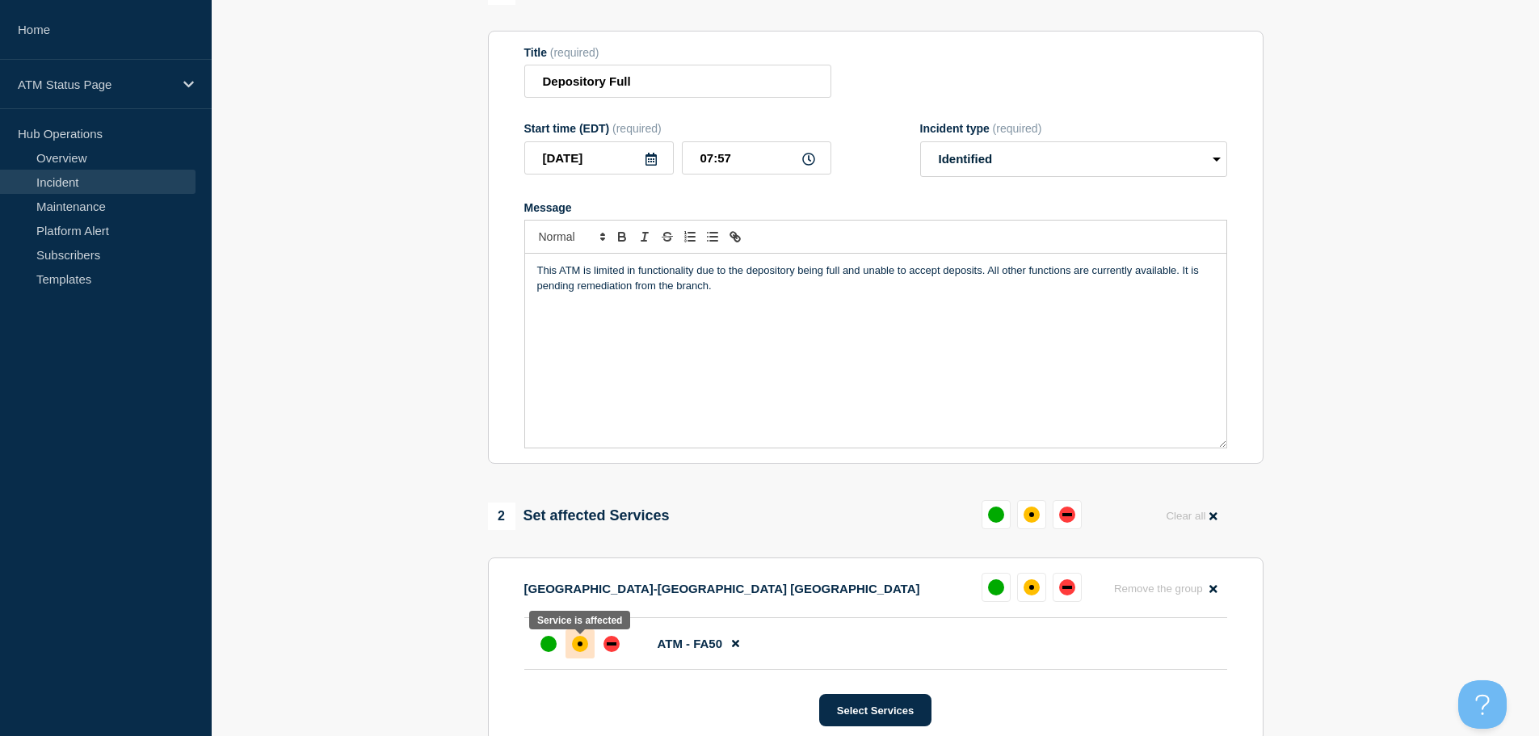
click at [585, 652] on div "affected" at bounding box center [580, 644] width 16 height 16
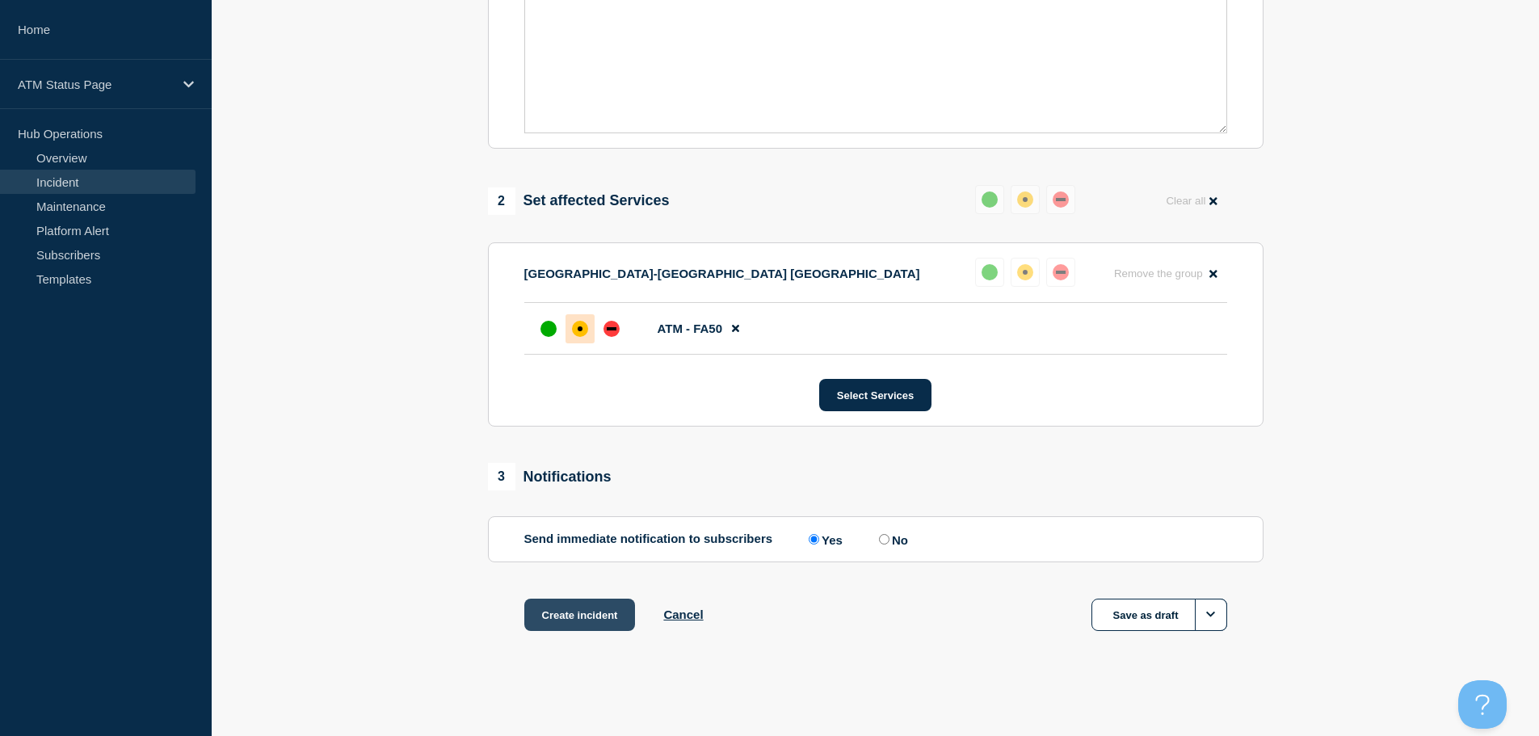
click at [588, 610] on button "Create incident" at bounding box center [579, 615] width 111 height 32
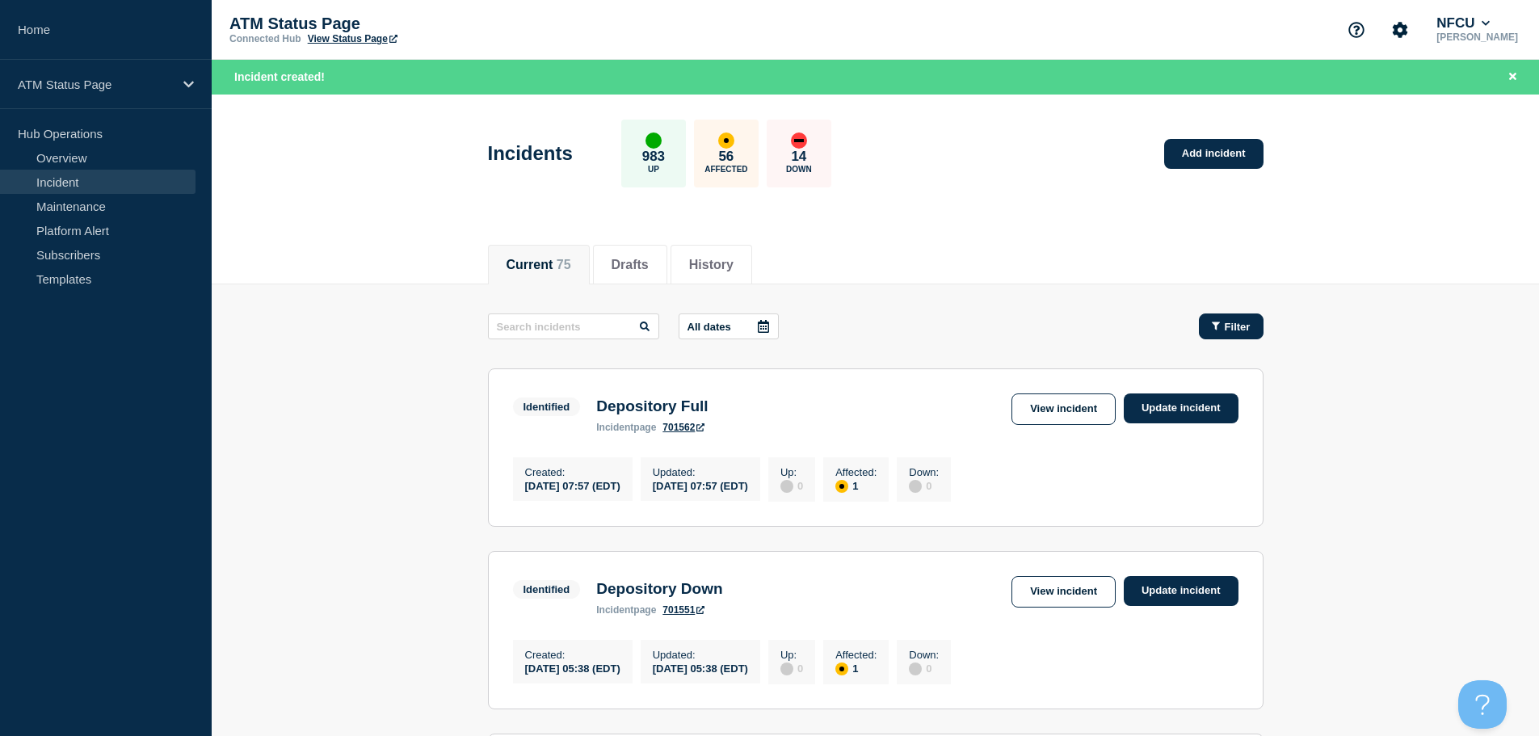
click at [1251, 323] on button "Filter" at bounding box center [1231, 326] width 65 height 26
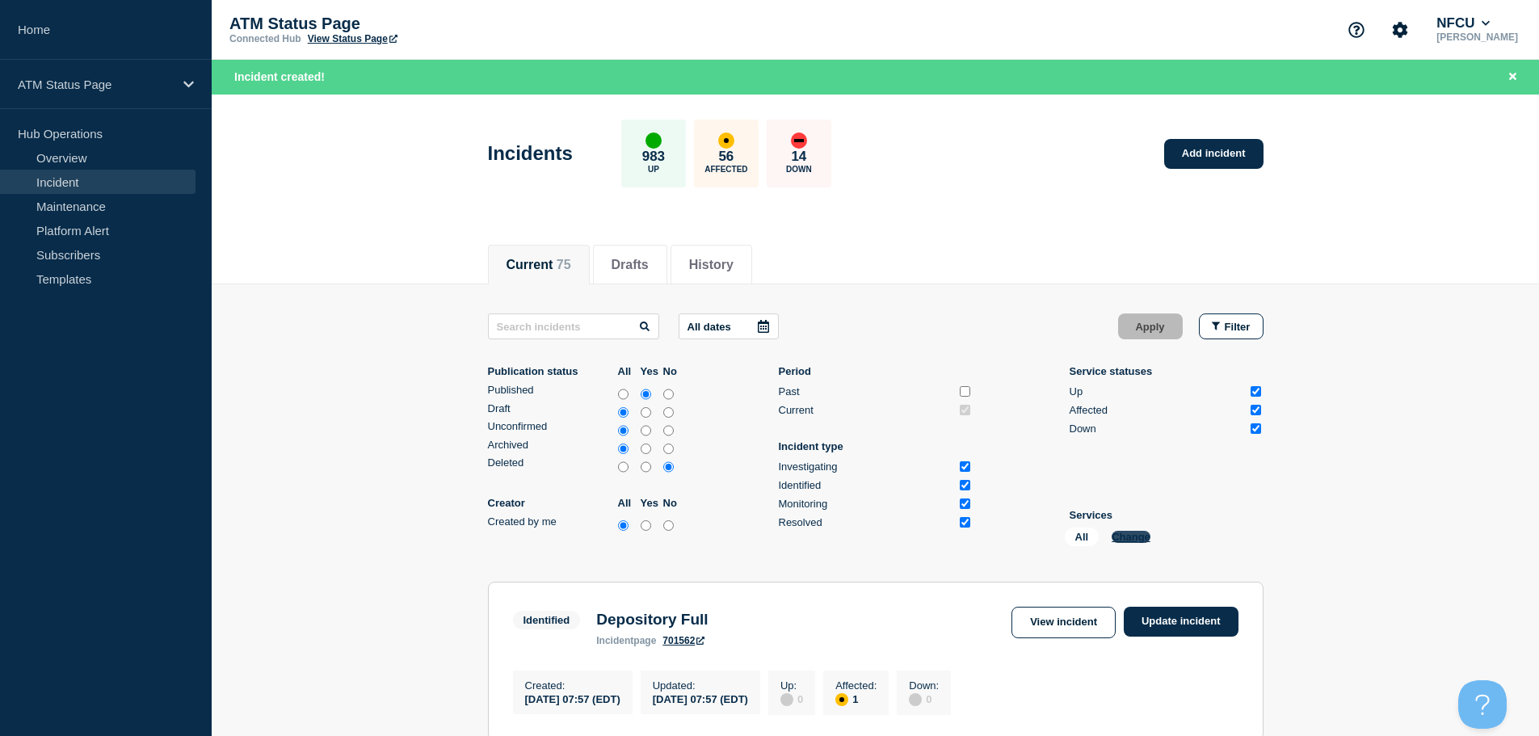
click at [1134, 536] on button "Change" at bounding box center [1130, 537] width 39 height 12
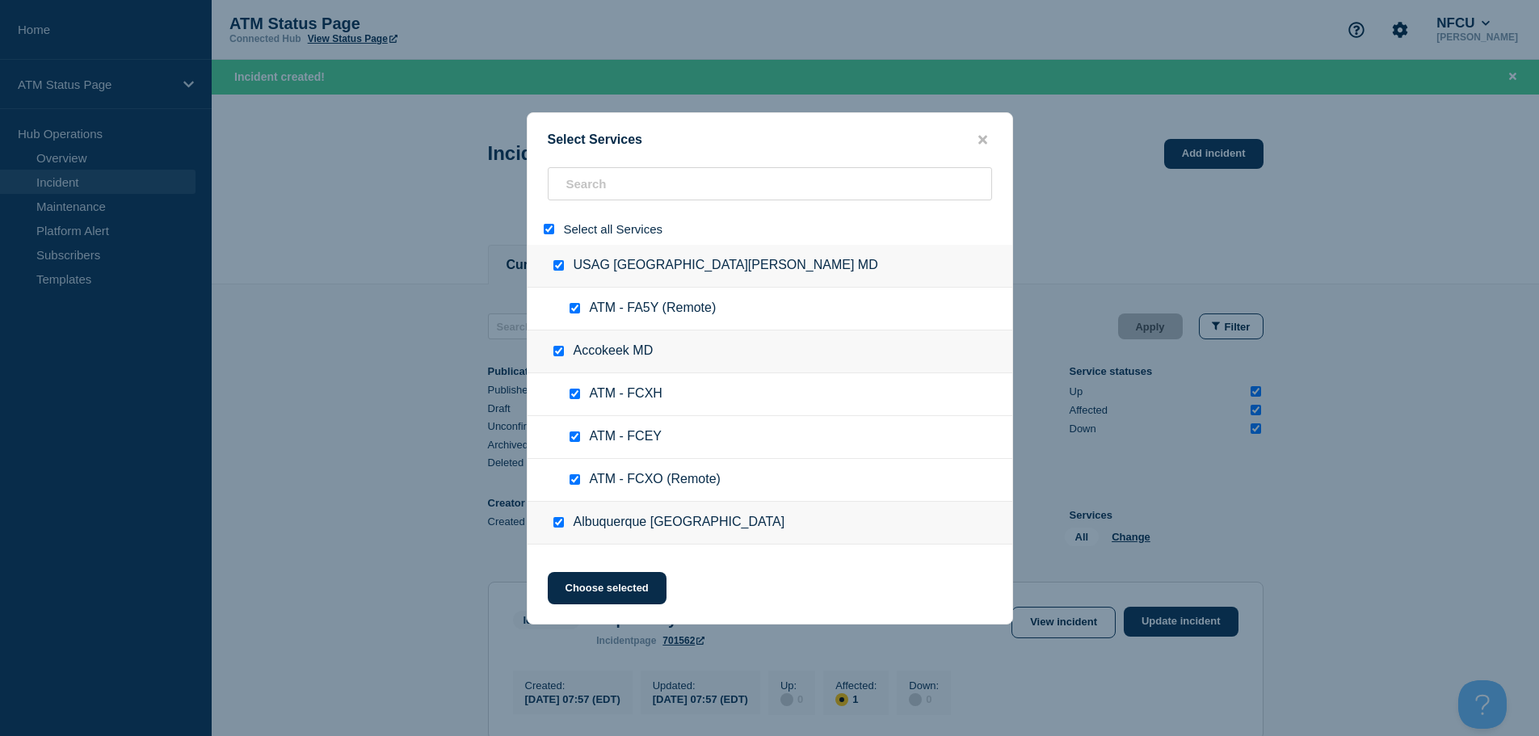
click at [551, 227] on input "select all" at bounding box center [549, 229] width 11 height 11
click at [612, 174] on input "search" at bounding box center [770, 183] width 444 height 33
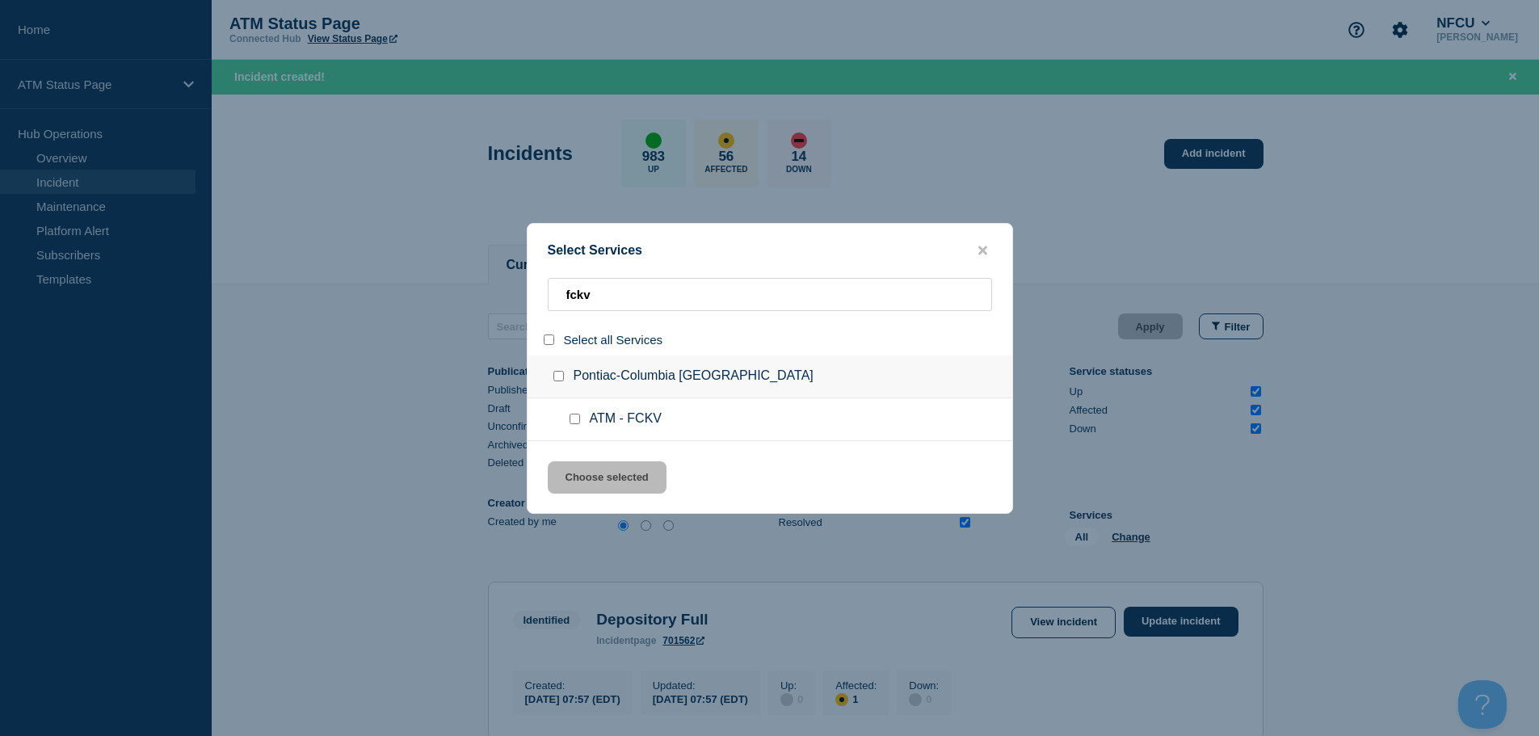
click at [574, 421] on input "service: ATM - FCKV" at bounding box center [574, 419] width 11 height 11
click at [611, 487] on button "Choose selected" at bounding box center [607, 477] width 119 height 32
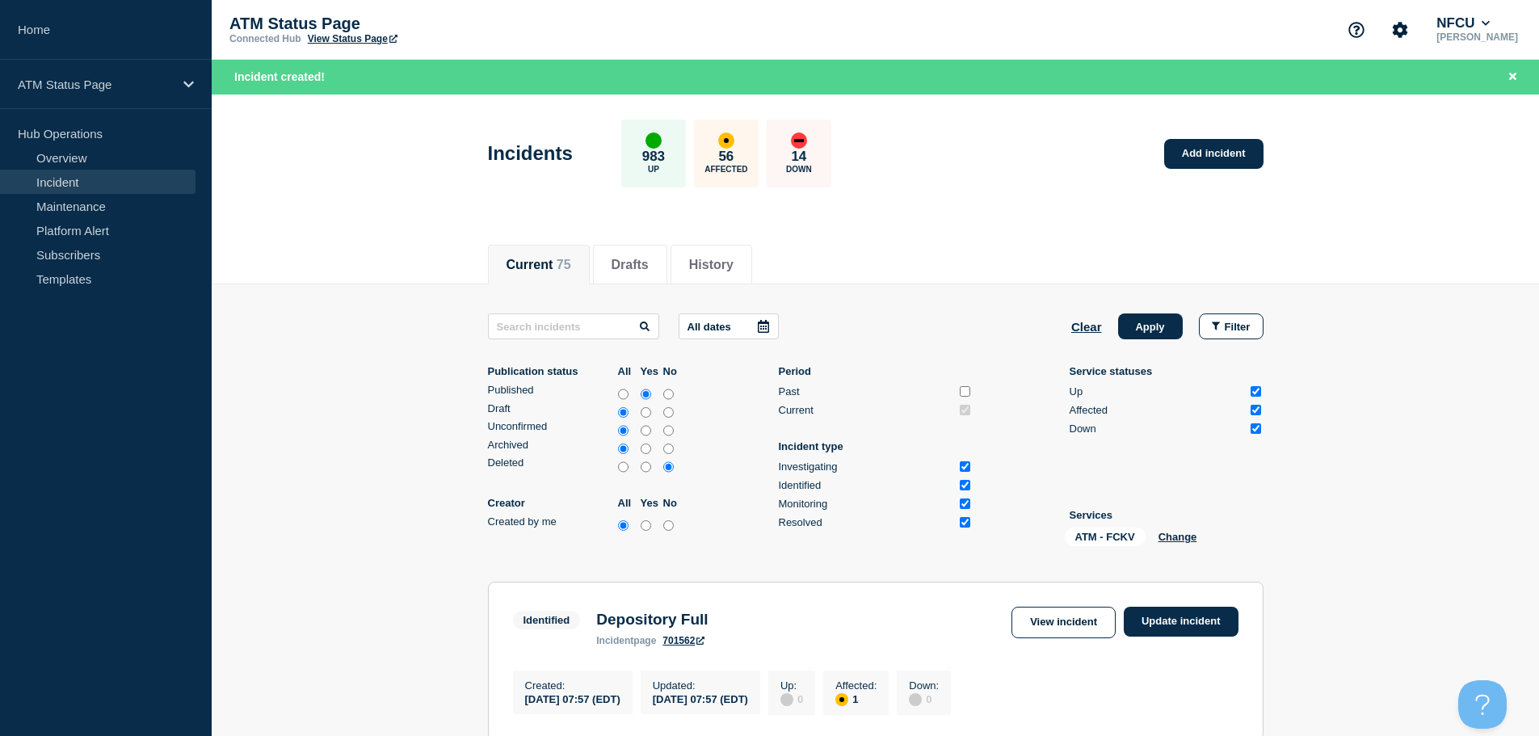
click at [1144, 329] on button "Apply" at bounding box center [1150, 326] width 65 height 26
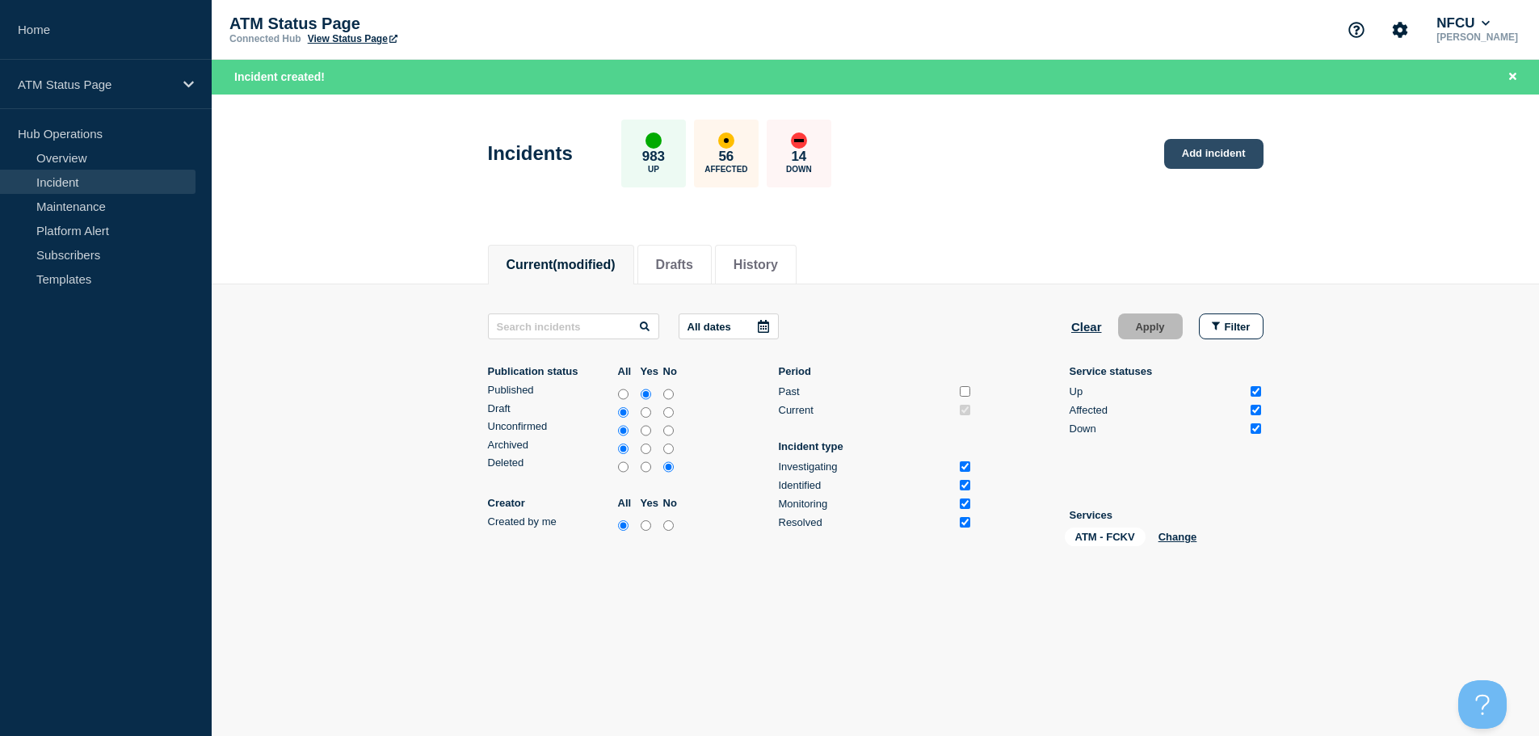
click at [1200, 159] on link "Add incident" at bounding box center [1213, 154] width 99 height 30
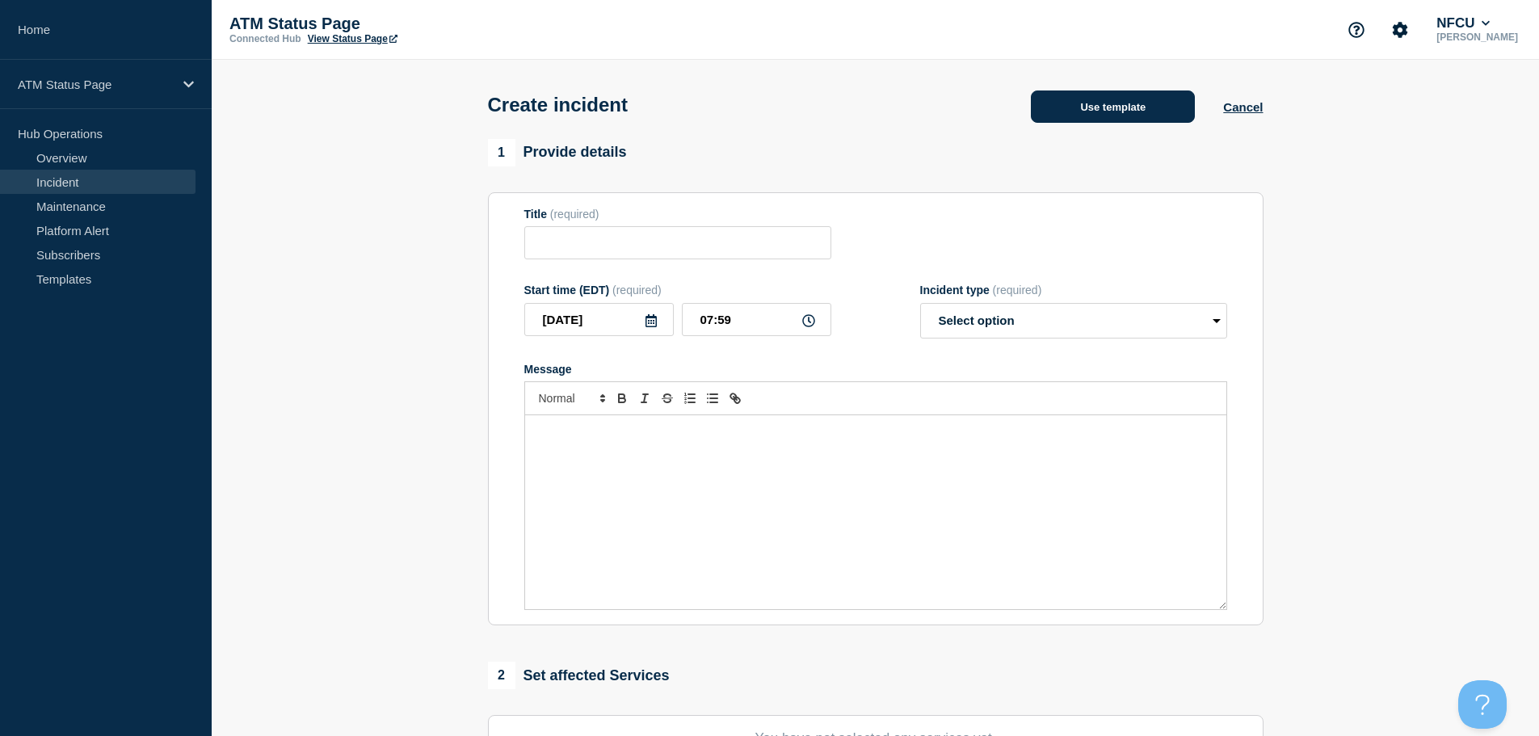
click at [1083, 95] on button "Use template" at bounding box center [1113, 106] width 164 height 32
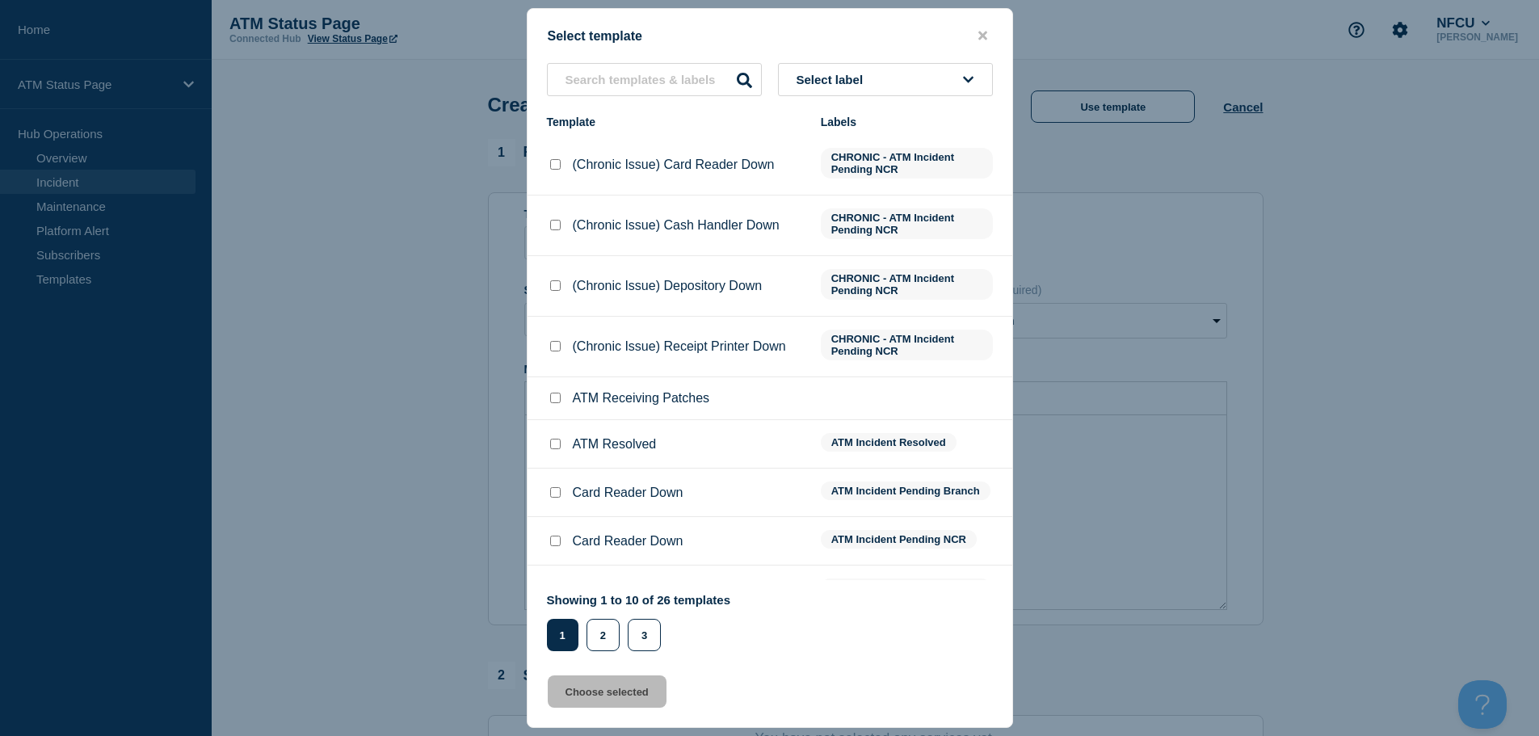
click at [898, 82] on button "Select label" at bounding box center [885, 79] width 215 height 33
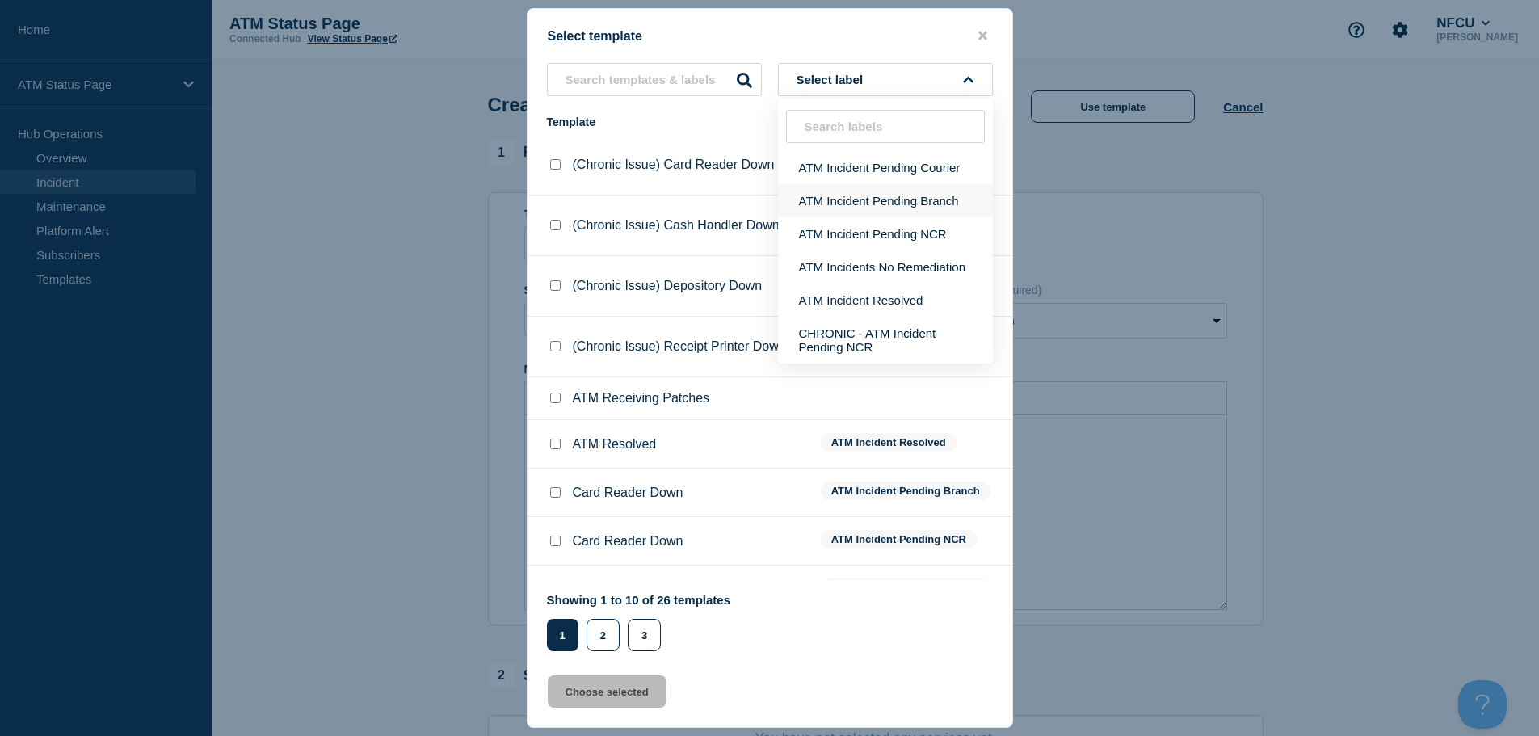
click at [891, 205] on button "ATM Incident Pending Branch" at bounding box center [885, 200] width 215 height 33
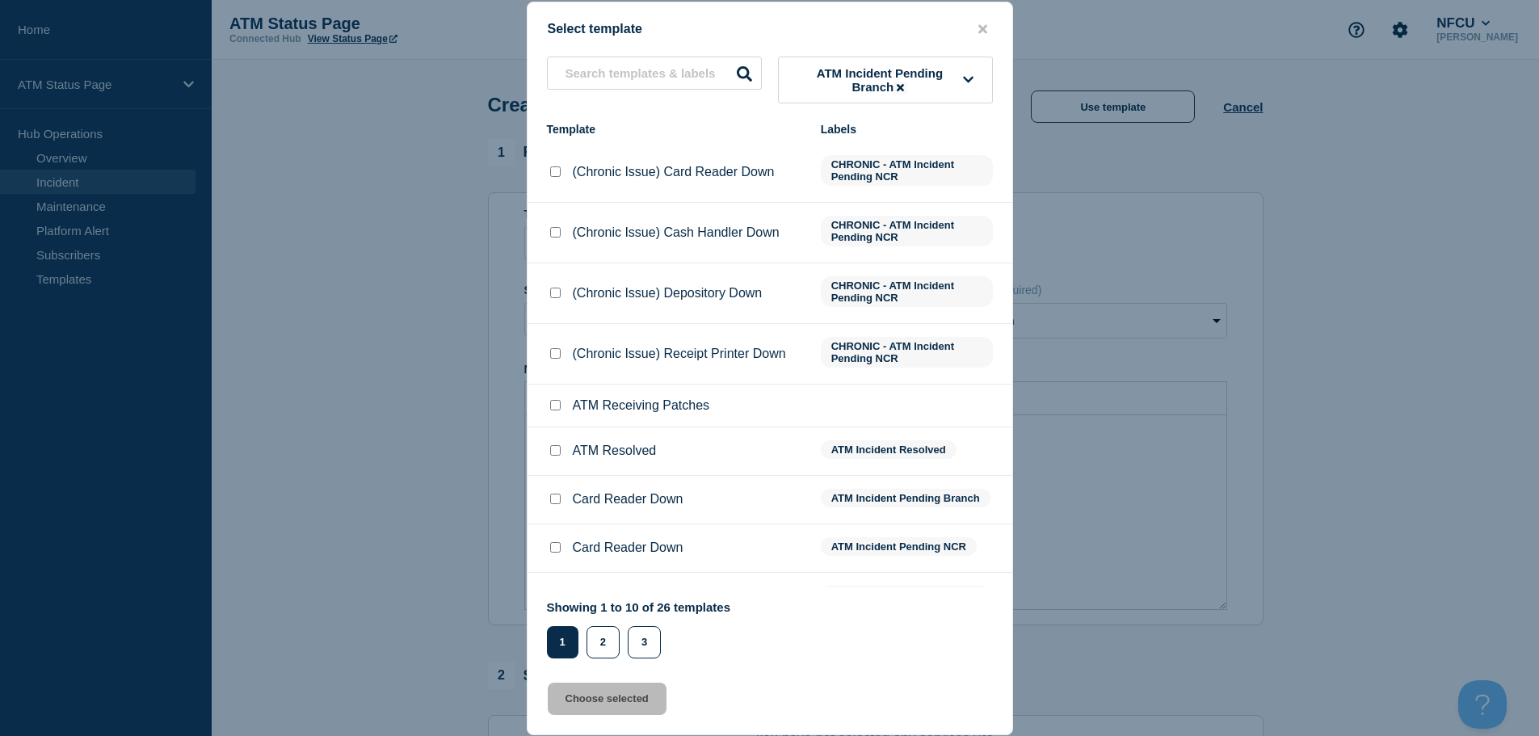
click at [901, 87] on icon at bounding box center [900, 87] width 7 height 7
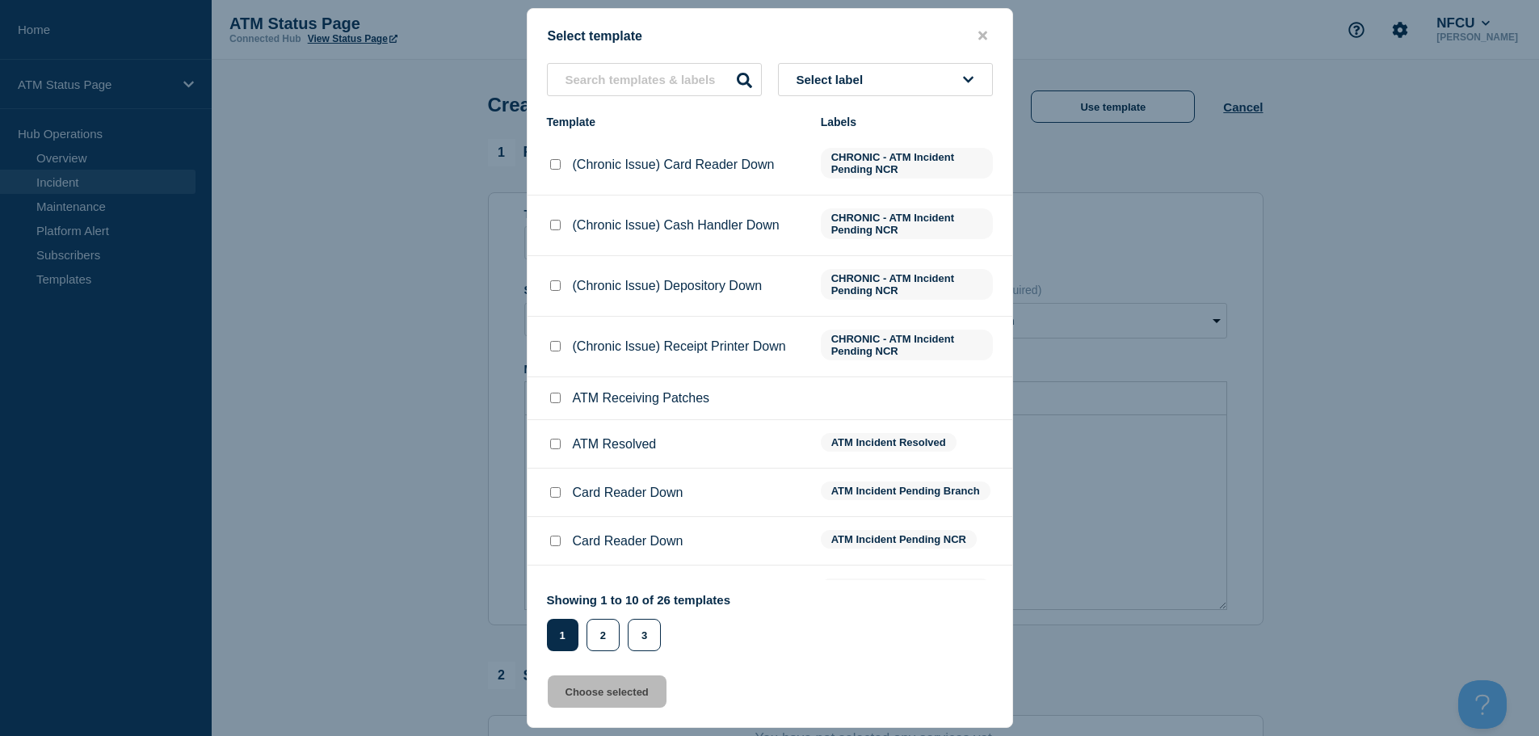
click at [988, 36] on button "close button" at bounding box center [982, 35] width 19 height 15
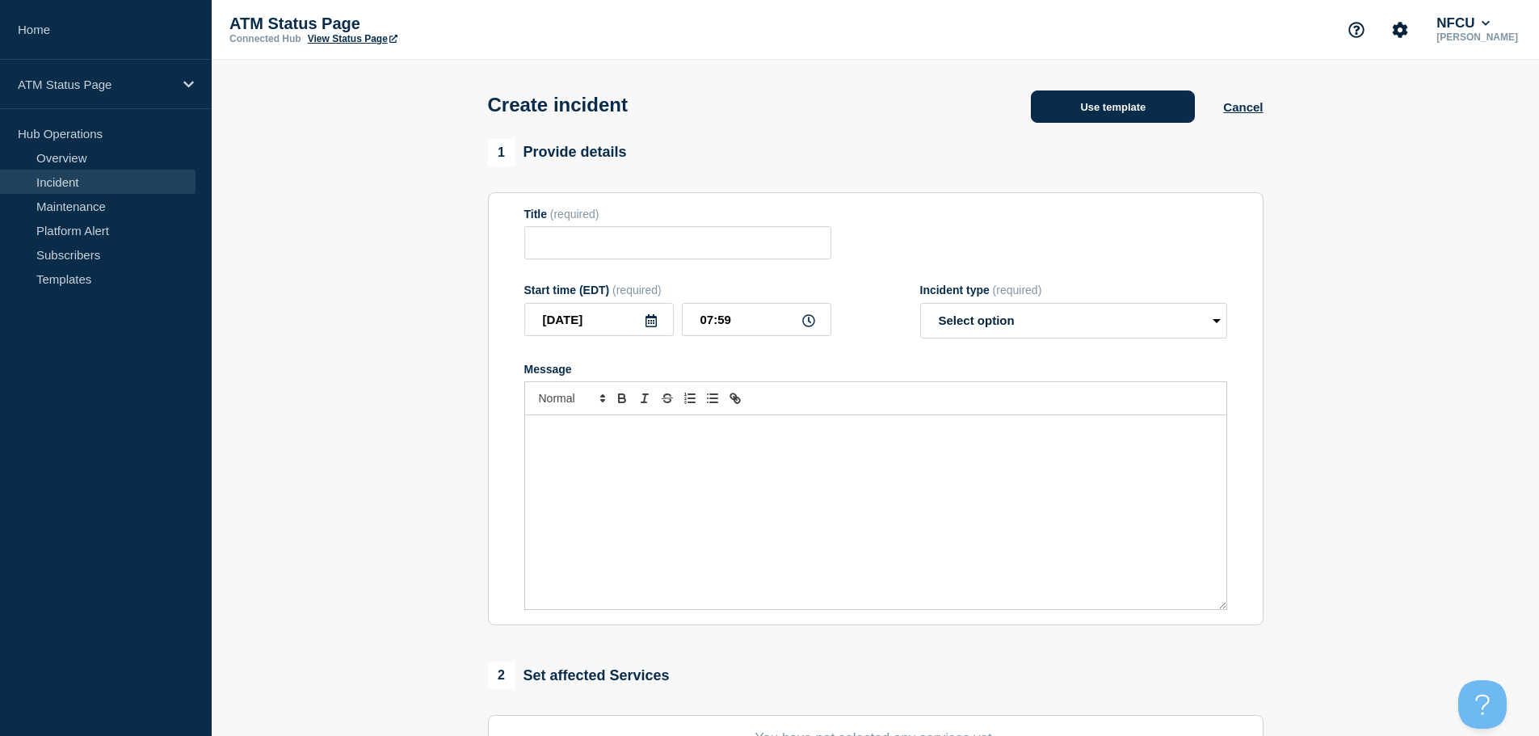
click at [1144, 107] on button "Use template" at bounding box center [1113, 106] width 164 height 32
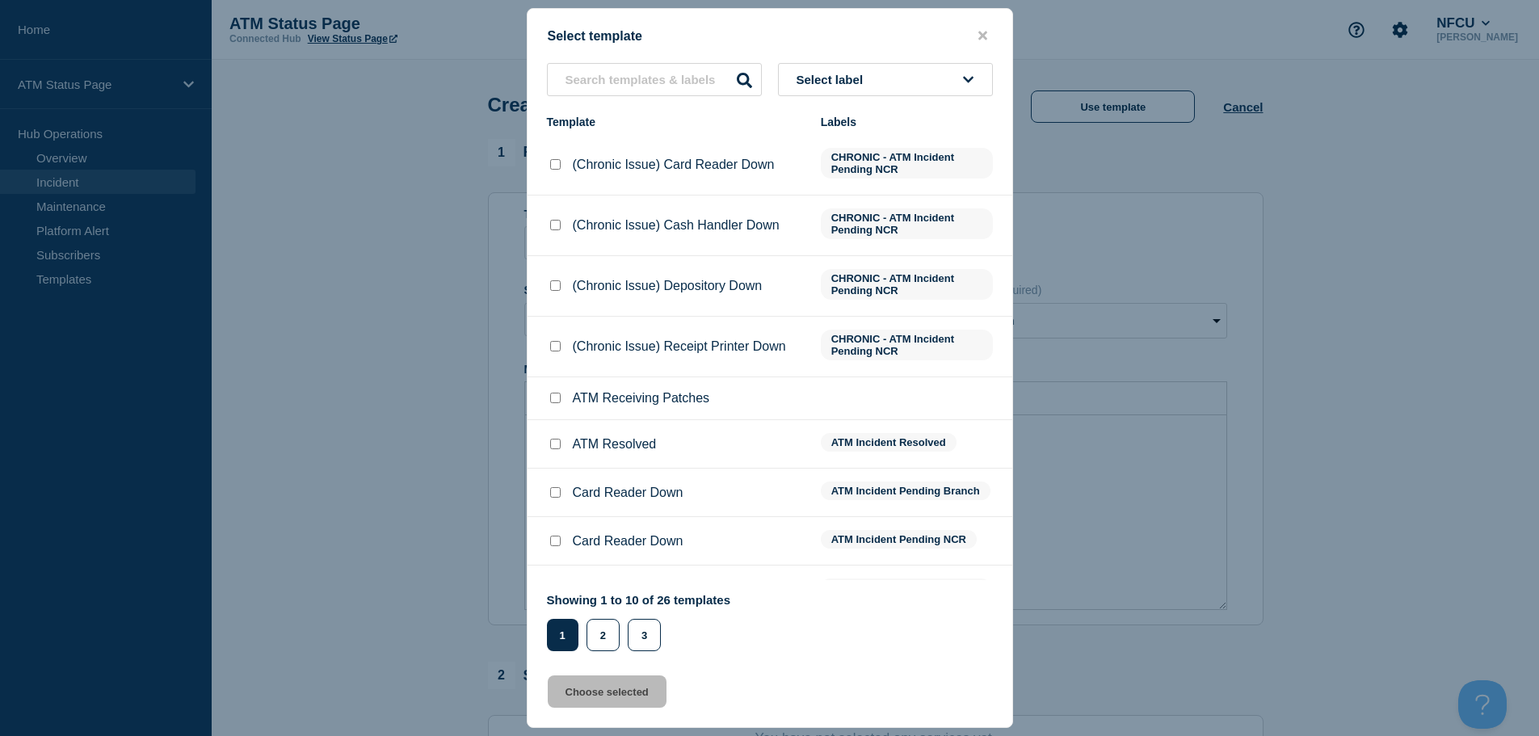
click at [893, 72] on button "Select label" at bounding box center [885, 79] width 215 height 33
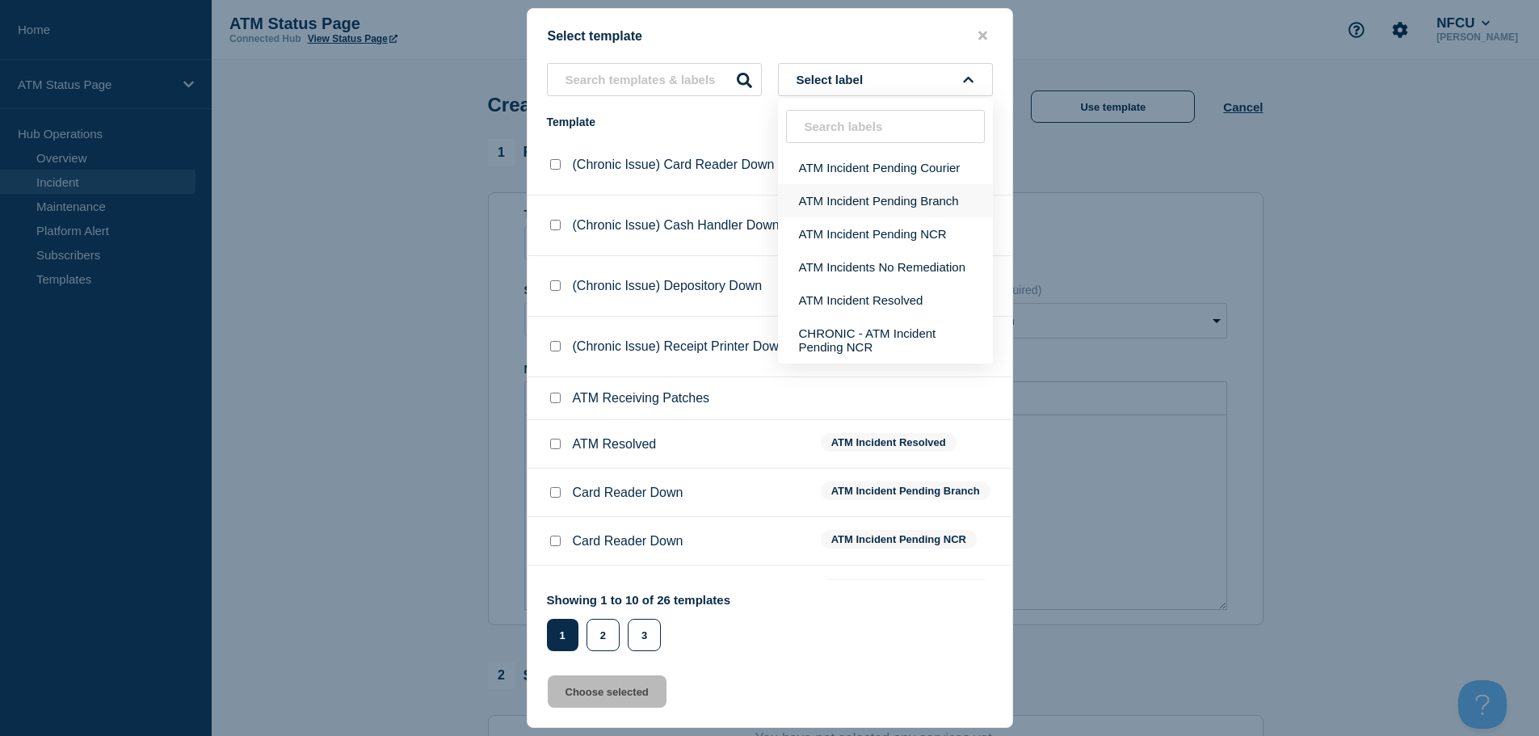
click at [908, 207] on button "ATM Incident Pending Branch" at bounding box center [885, 200] width 215 height 33
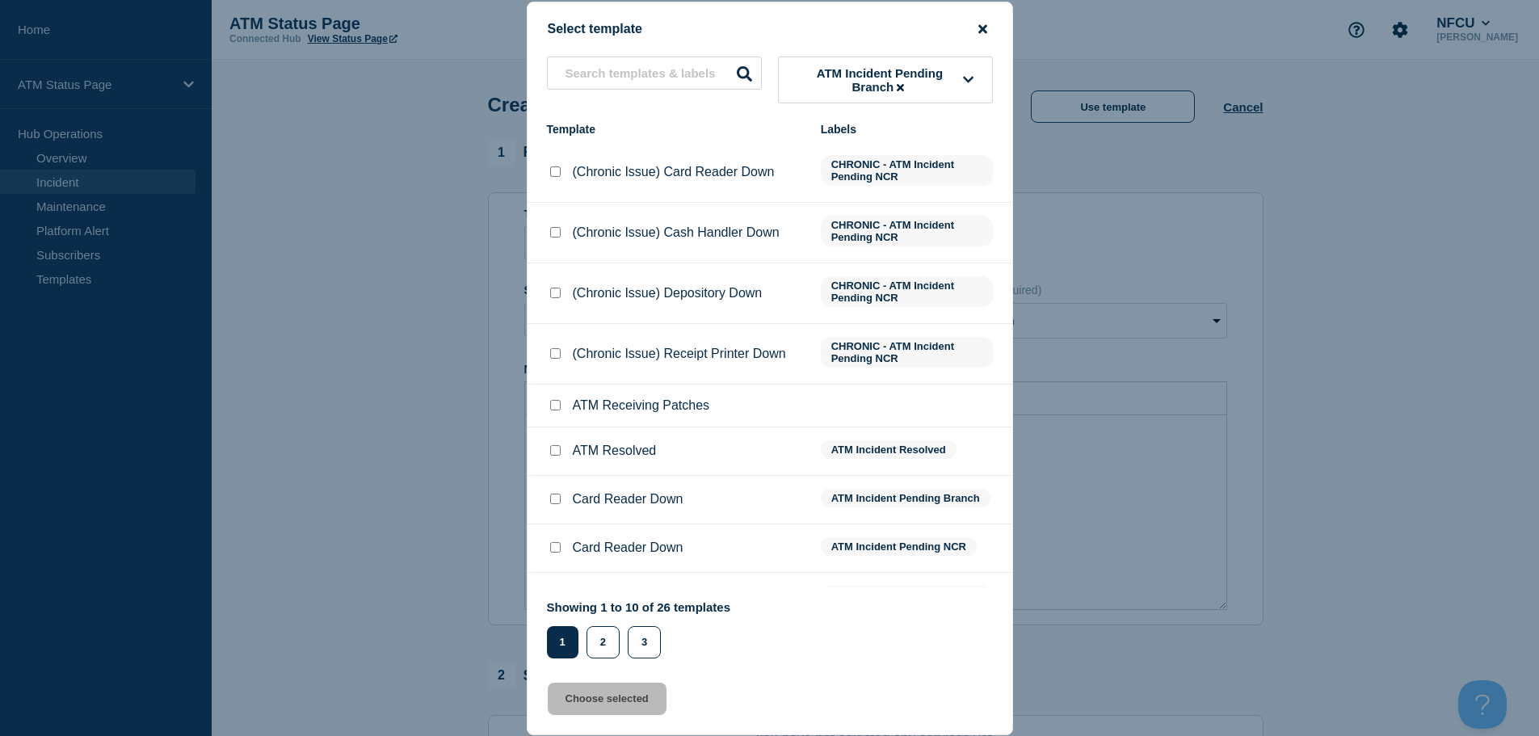
click at [979, 26] on icon "close button" at bounding box center [982, 28] width 9 height 9
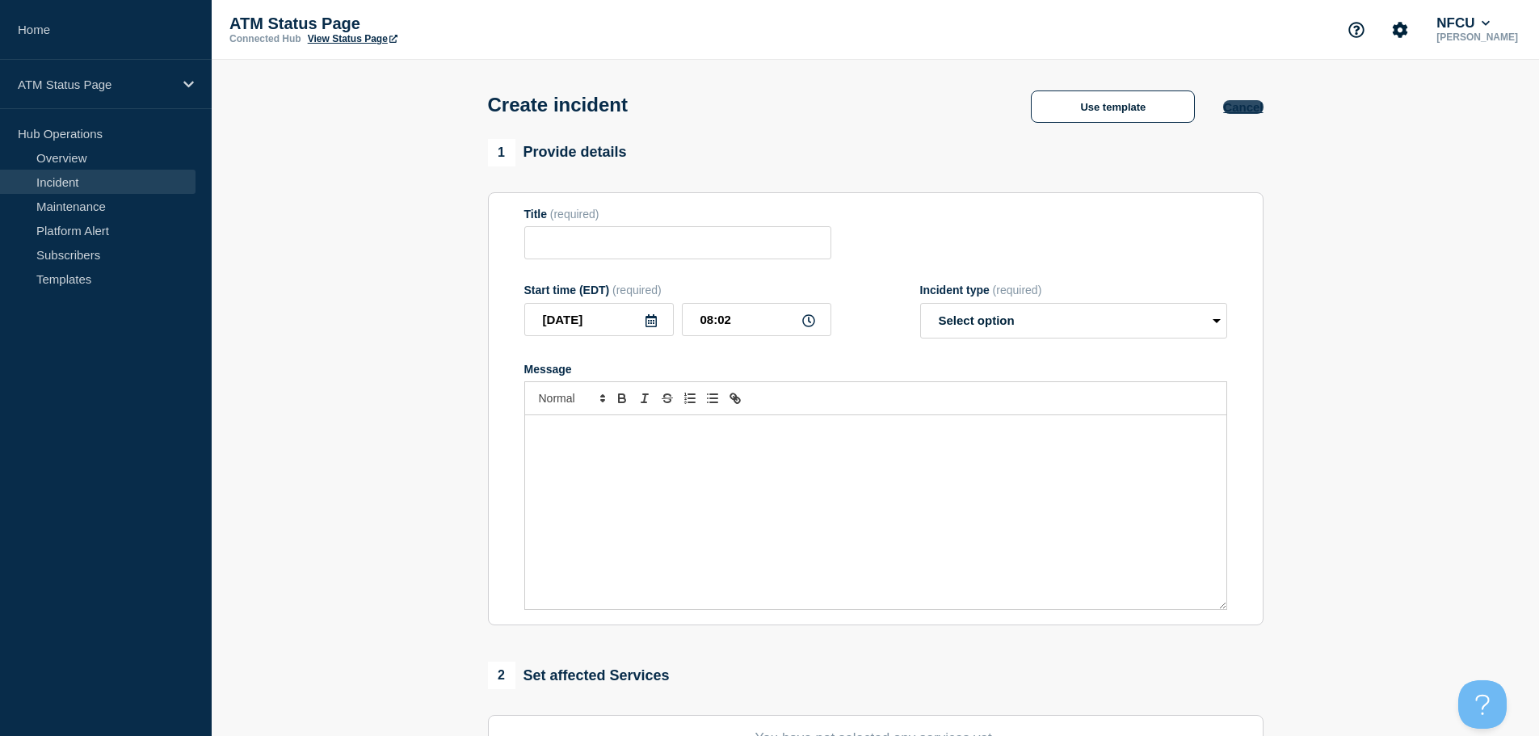
click at [1247, 108] on button "Cancel" at bounding box center [1243, 107] width 40 height 14
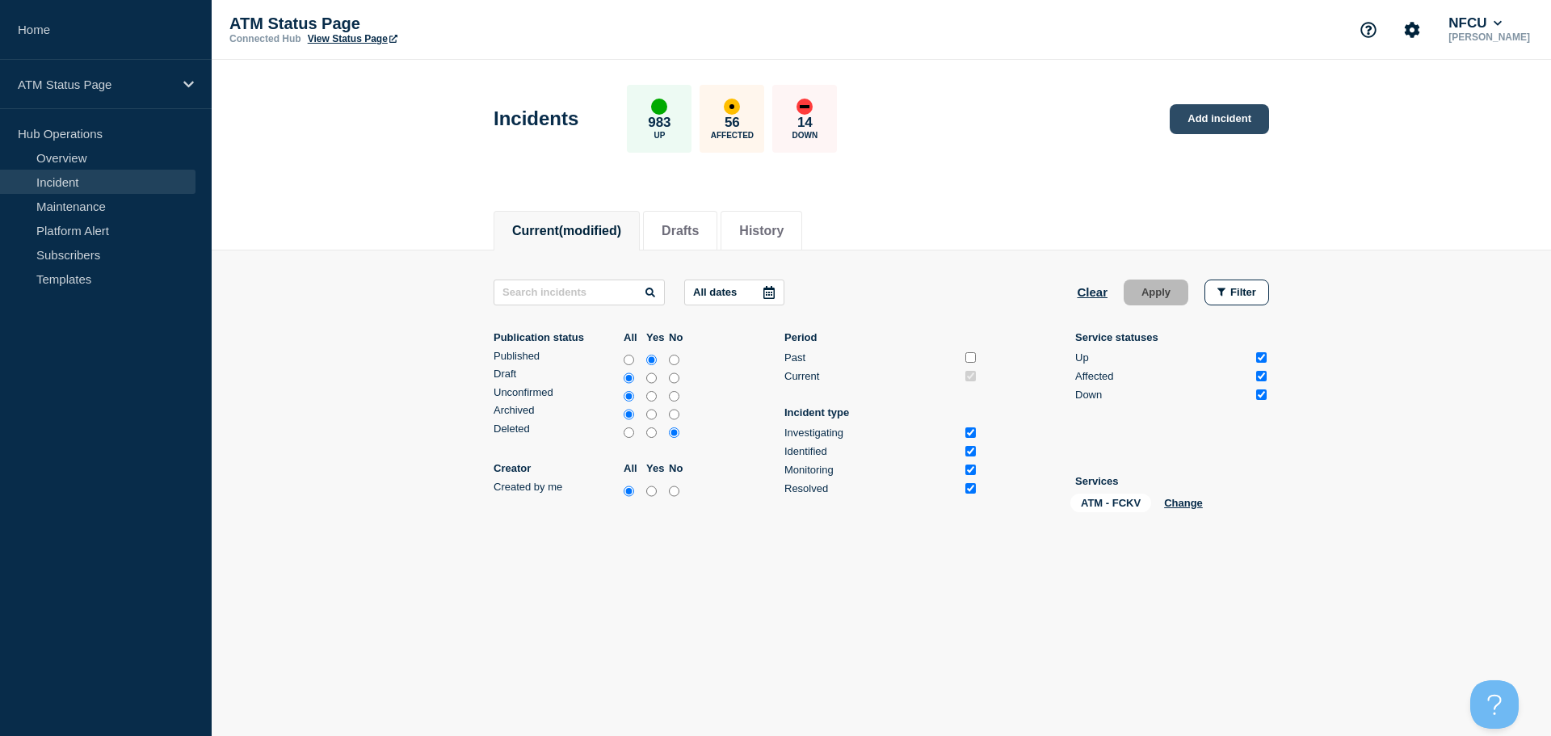
click at [1188, 117] on link "Add incident" at bounding box center [1219, 119] width 99 height 30
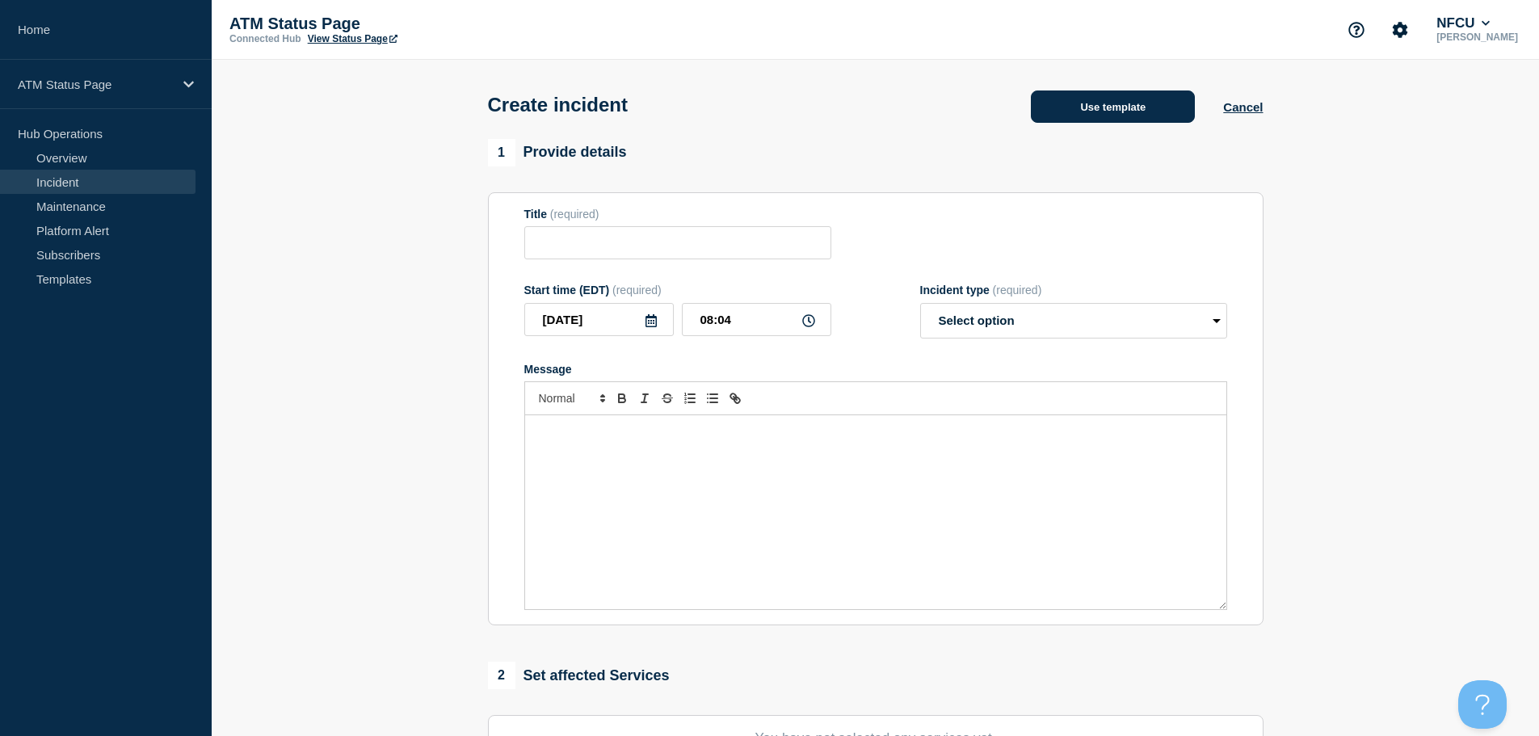
click at [1107, 115] on button "Use template" at bounding box center [1113, 106] width 164 height 32
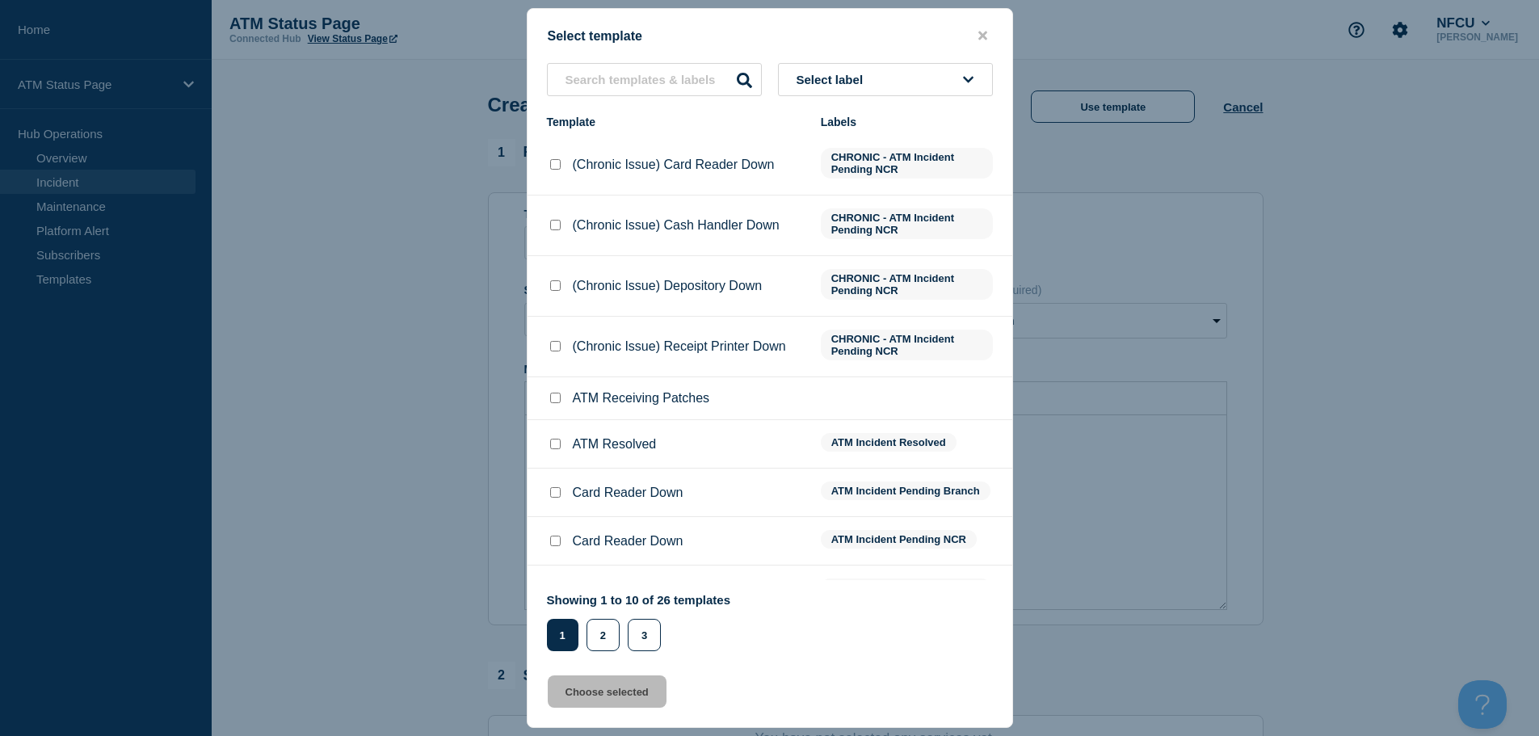
click at [894, 90] on button "Select label" at bounding box center [885, 79] width 215 height 33
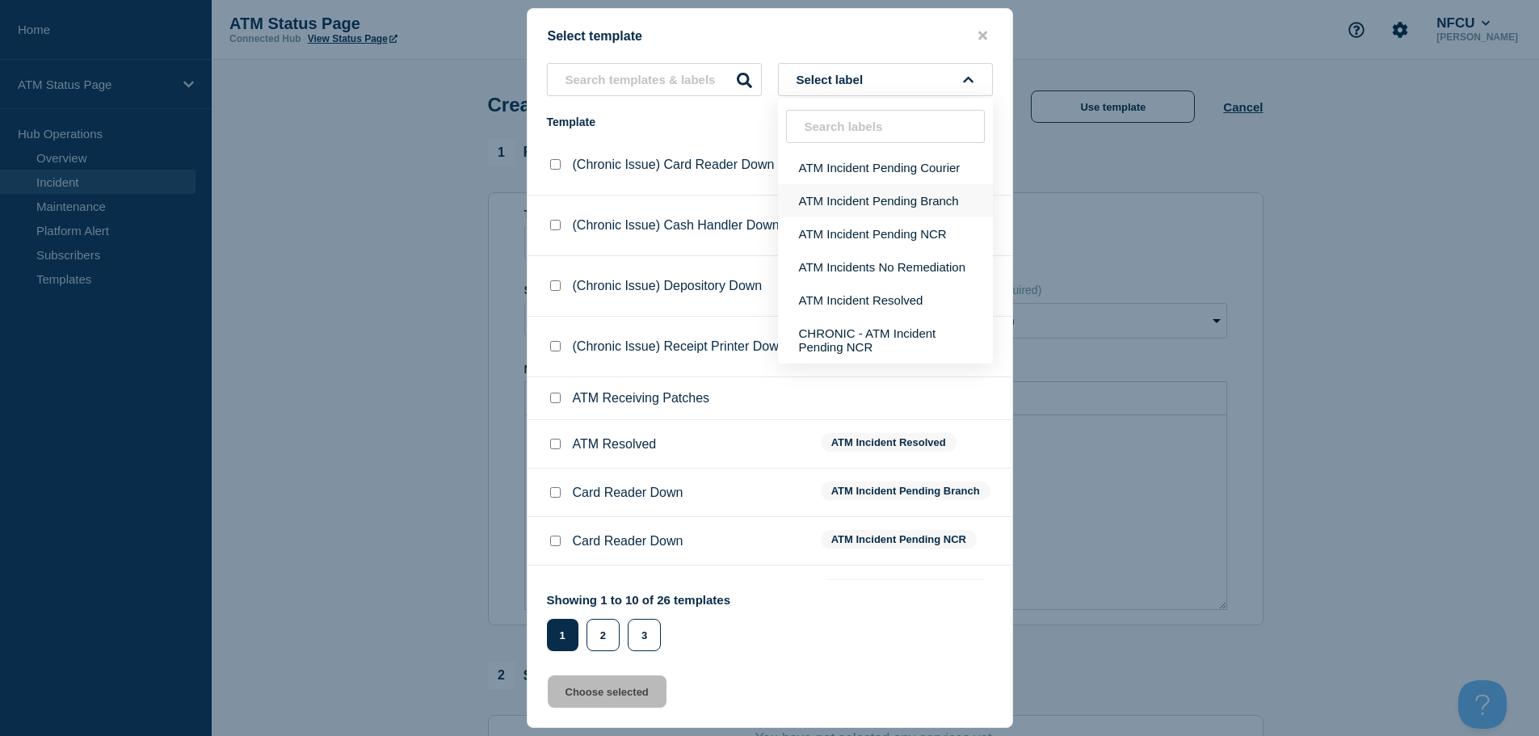
click at [861, 193] on button "ATM Incident Pending Branch" at bounding box center [885, 200] width 215 height 33
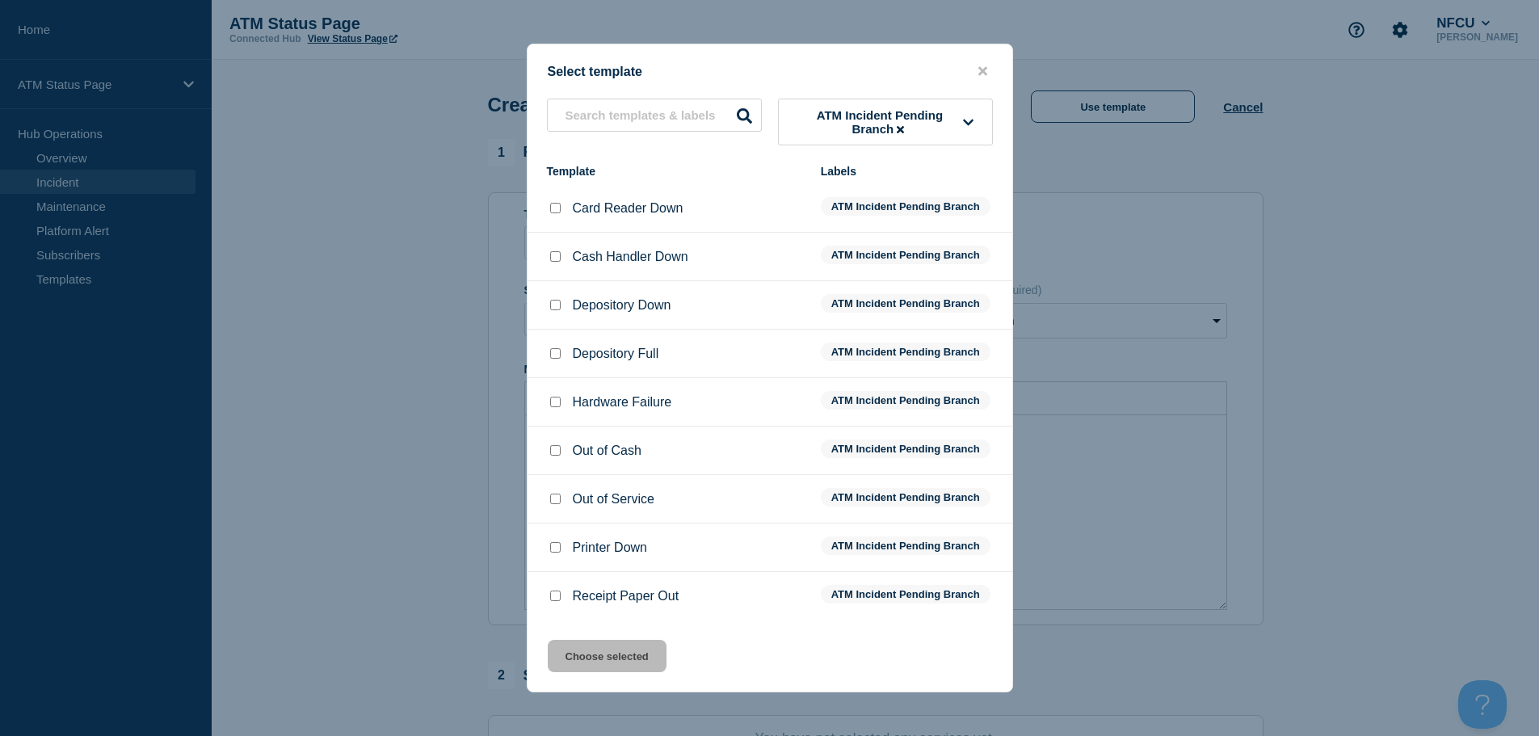
click at [555, 305] on input "Depository Down checkbox" at bounding box center [555, 305] width 11 height 11
checkbox input "true"
click at [617, 655] on button "Choose selected" at bounding box center [607, 656] width 119 height 32
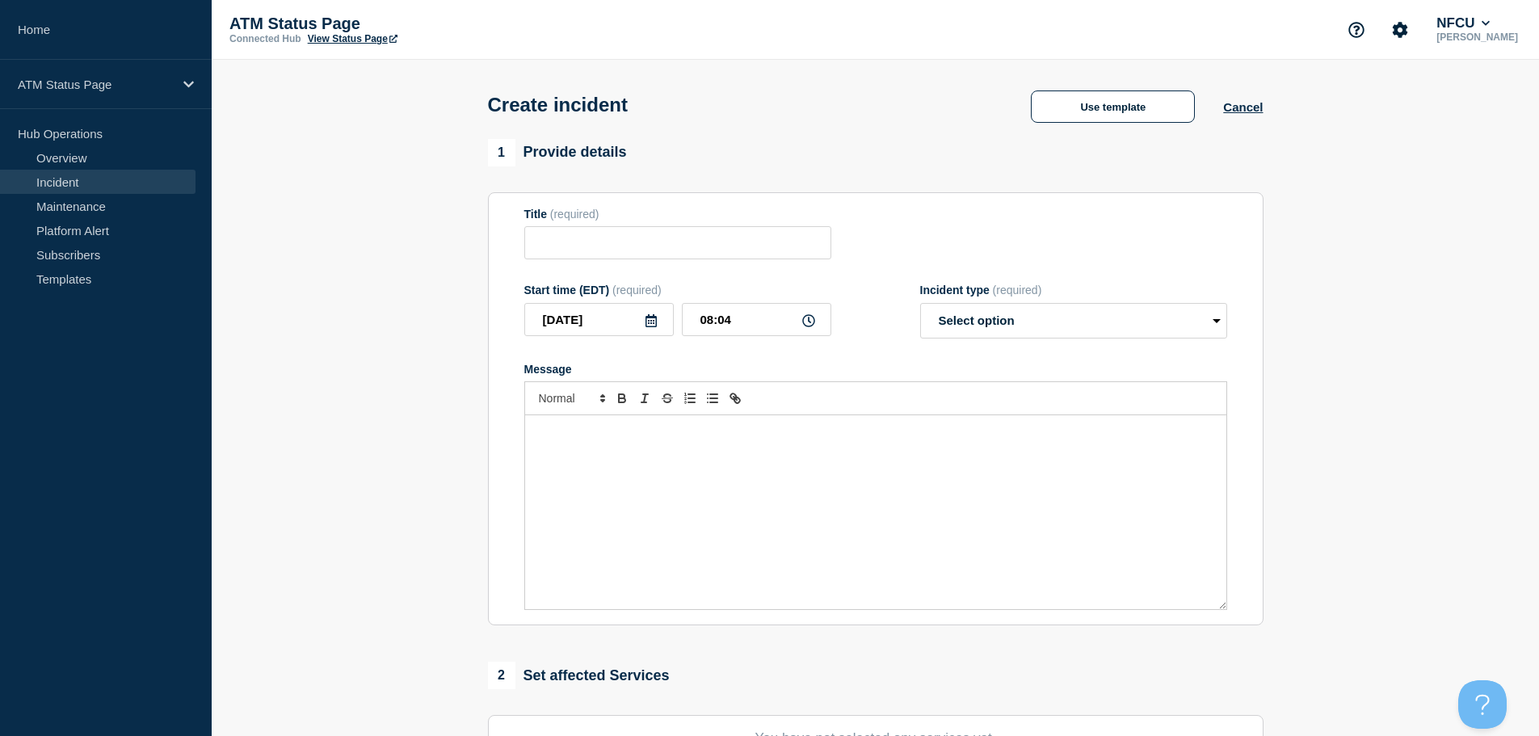
type input "Depository Down"
select select "identified"
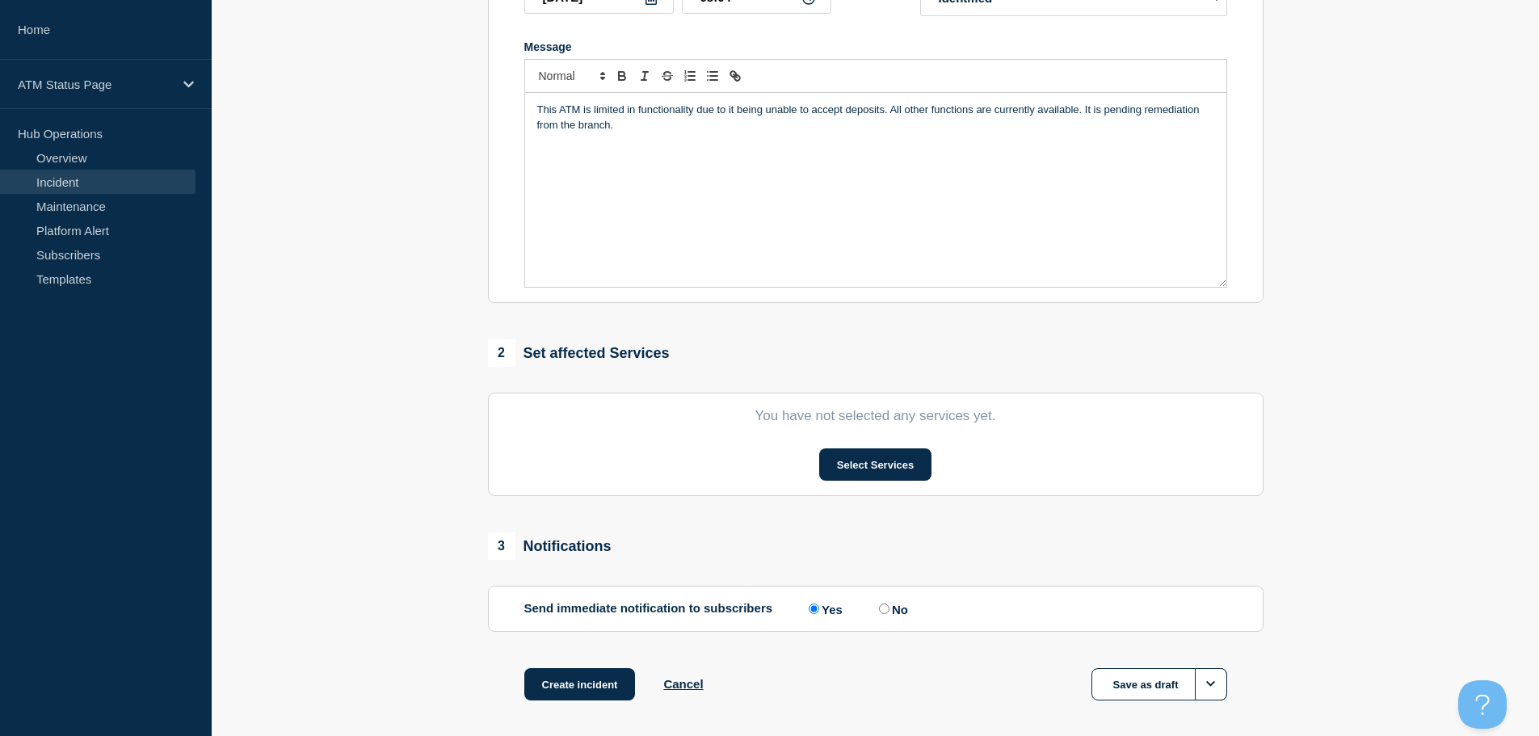
scroll to position [323, 0]
click at [882, 468] on button "Select Services" at bounding box center [875, 463] width 112 height 32
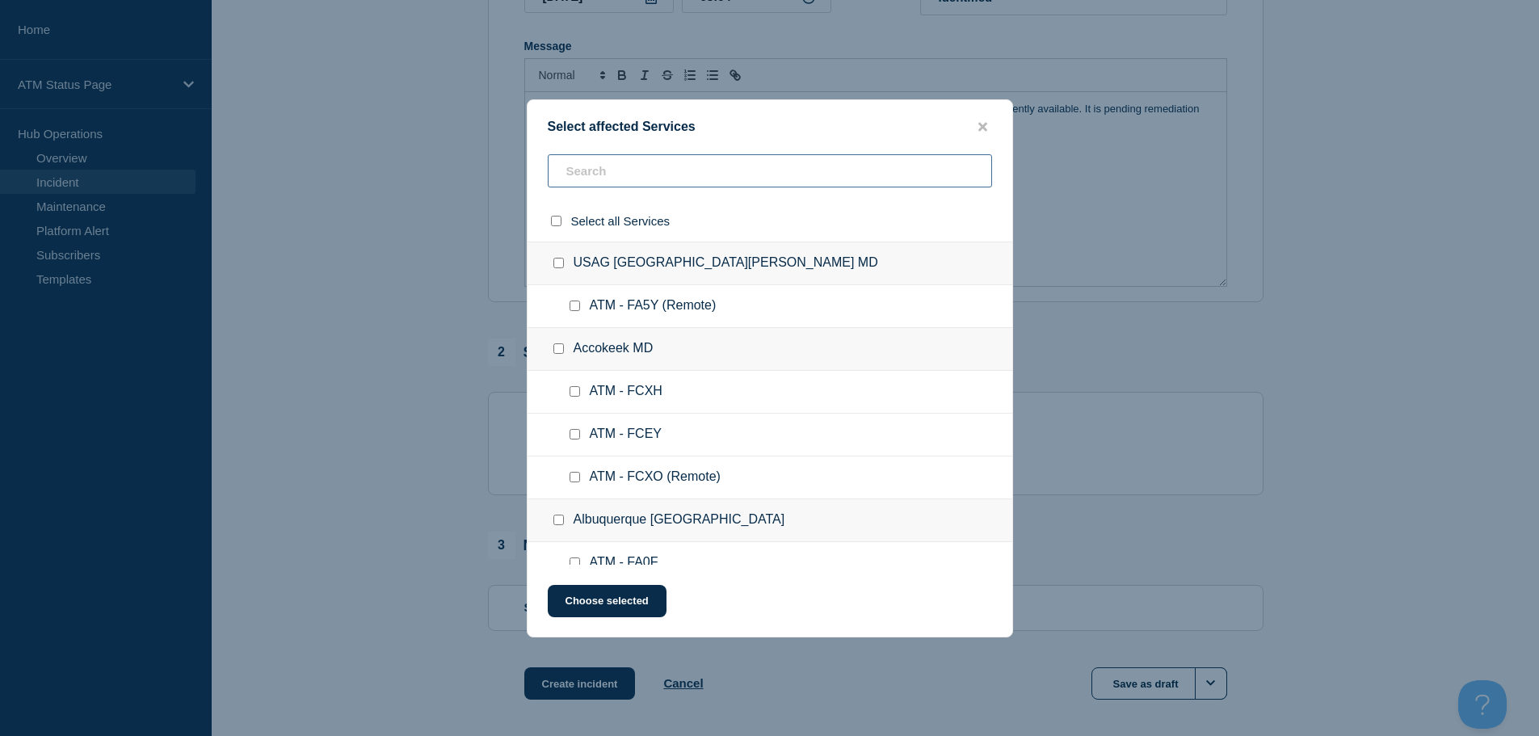
click at [640, 169] on input "text" at bounding box center [770, 170] width 444 height 33
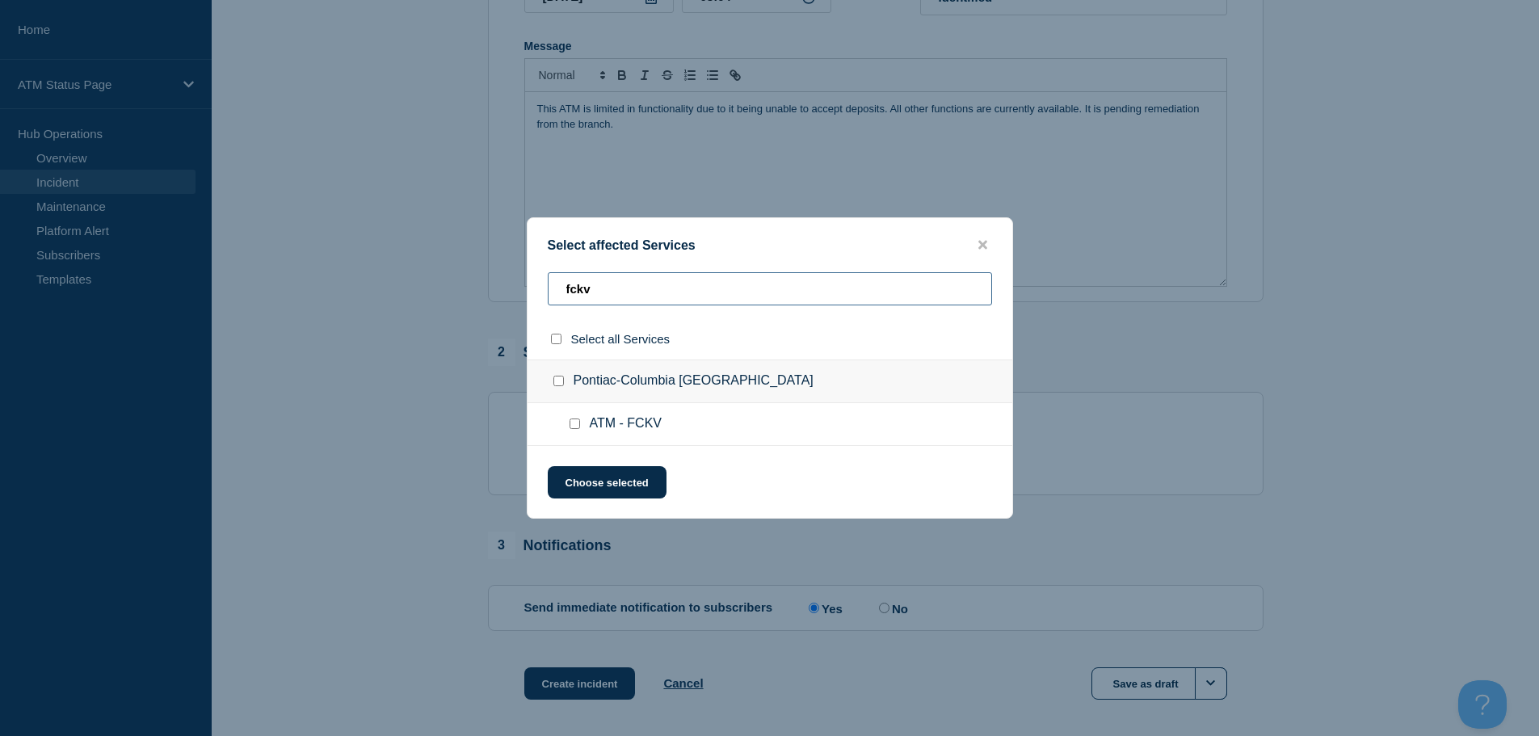
type input "fckv"
click at [576, 428] on input "ATM - FCKV checkbox" at bounding box center [574, 423] width 11 height 11
checkbox input "true"
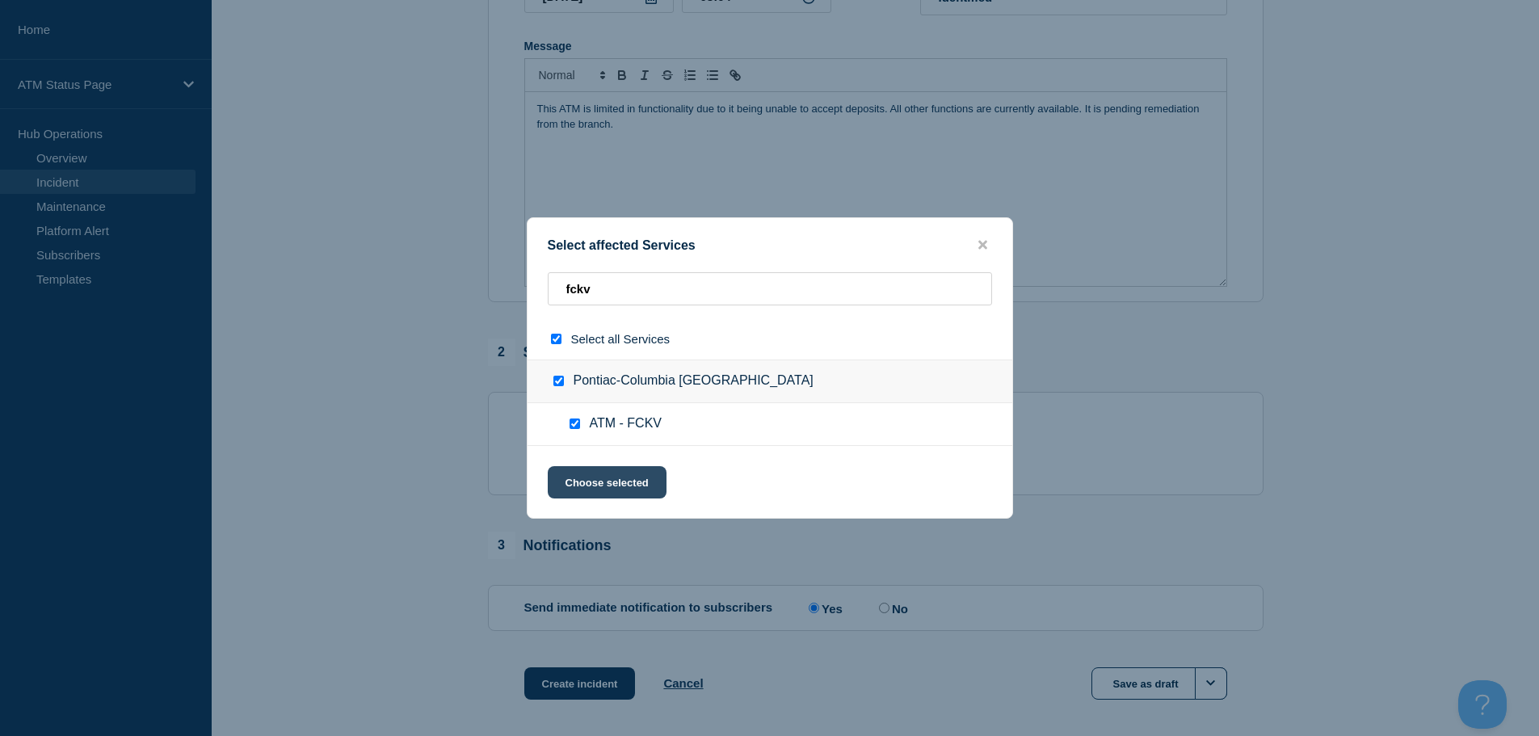
click at [586, 485] on button "Choose selected" at bounding box center [607, 482] width 119 height 32
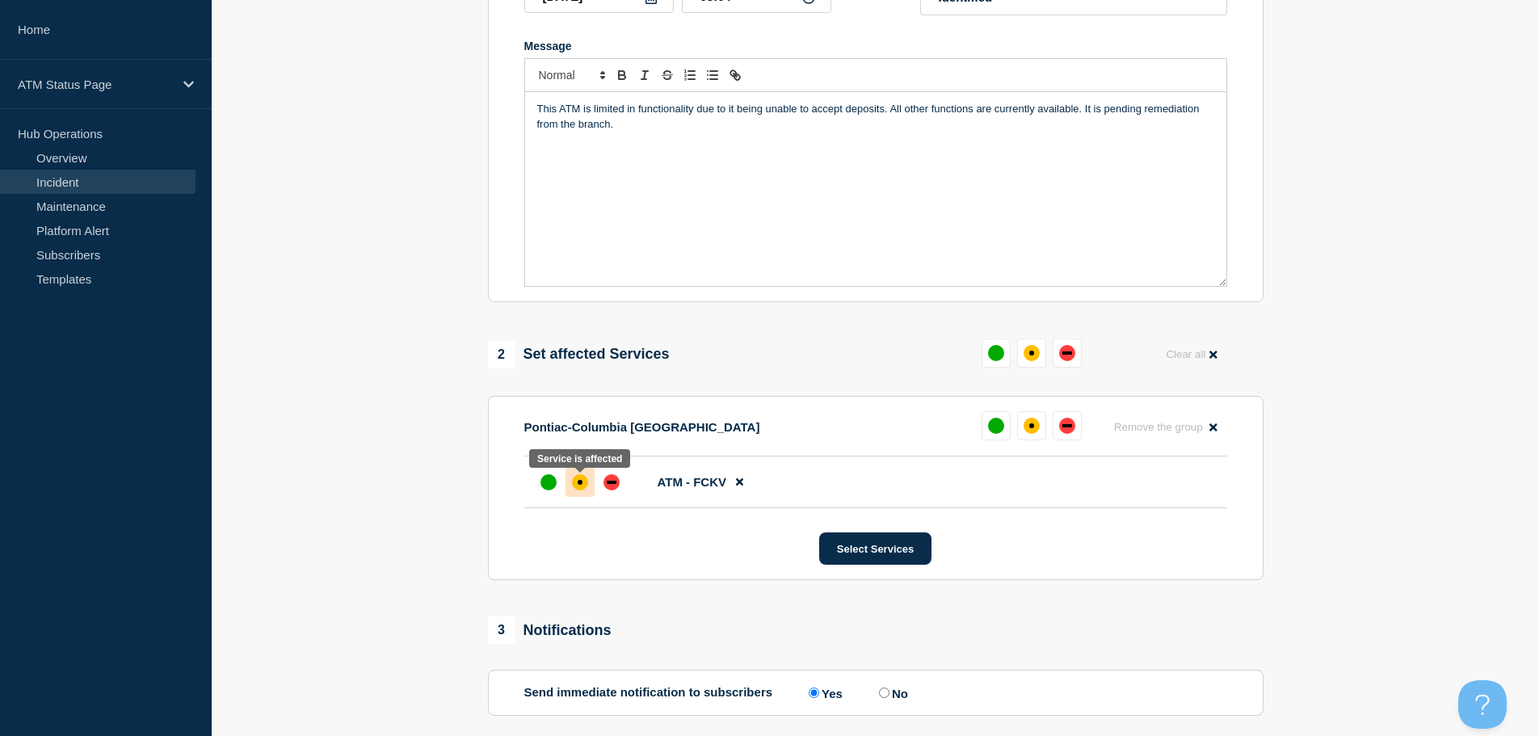
click at [579, 485] on div "affected" at bounding box center [580, 482] width 5 height 5
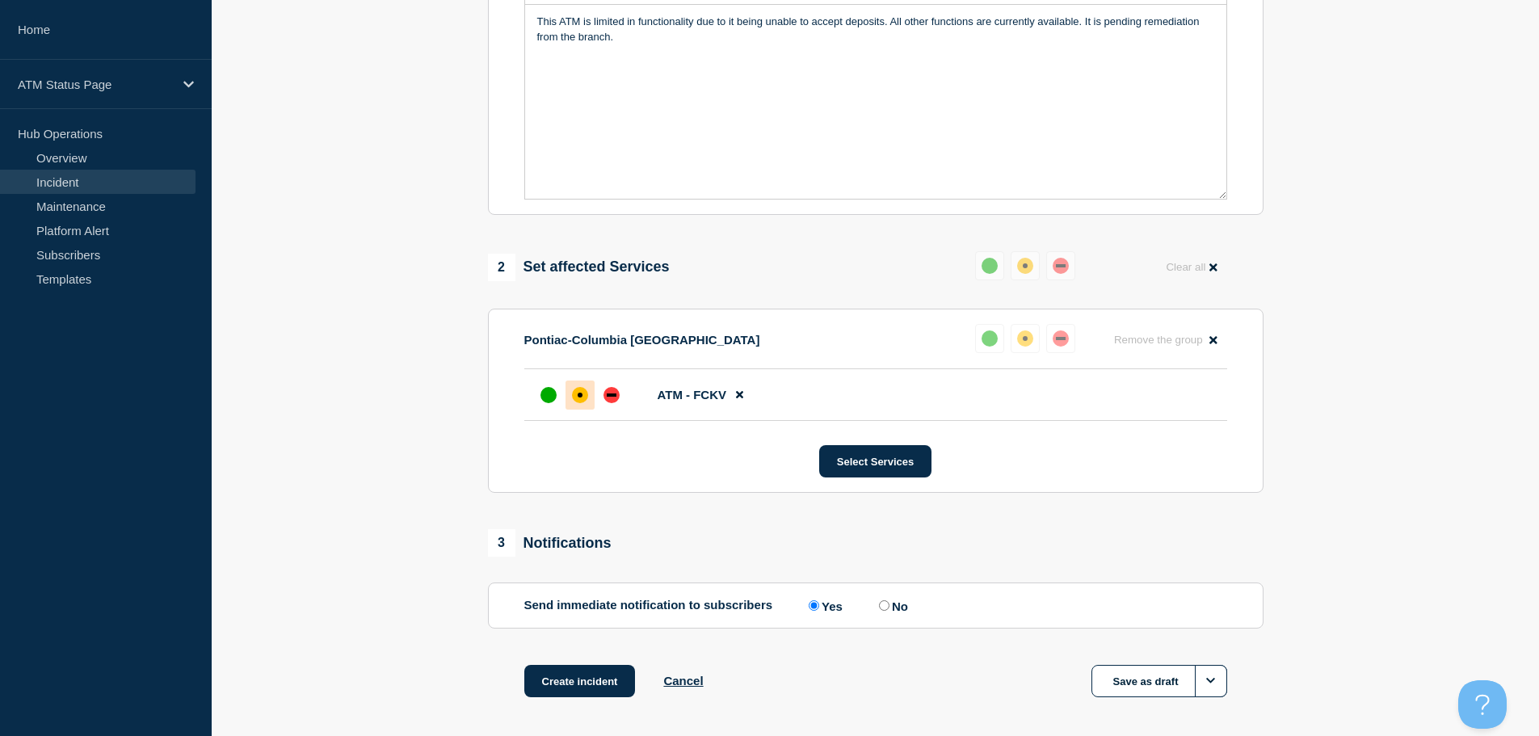
scroll to position [481, 0]
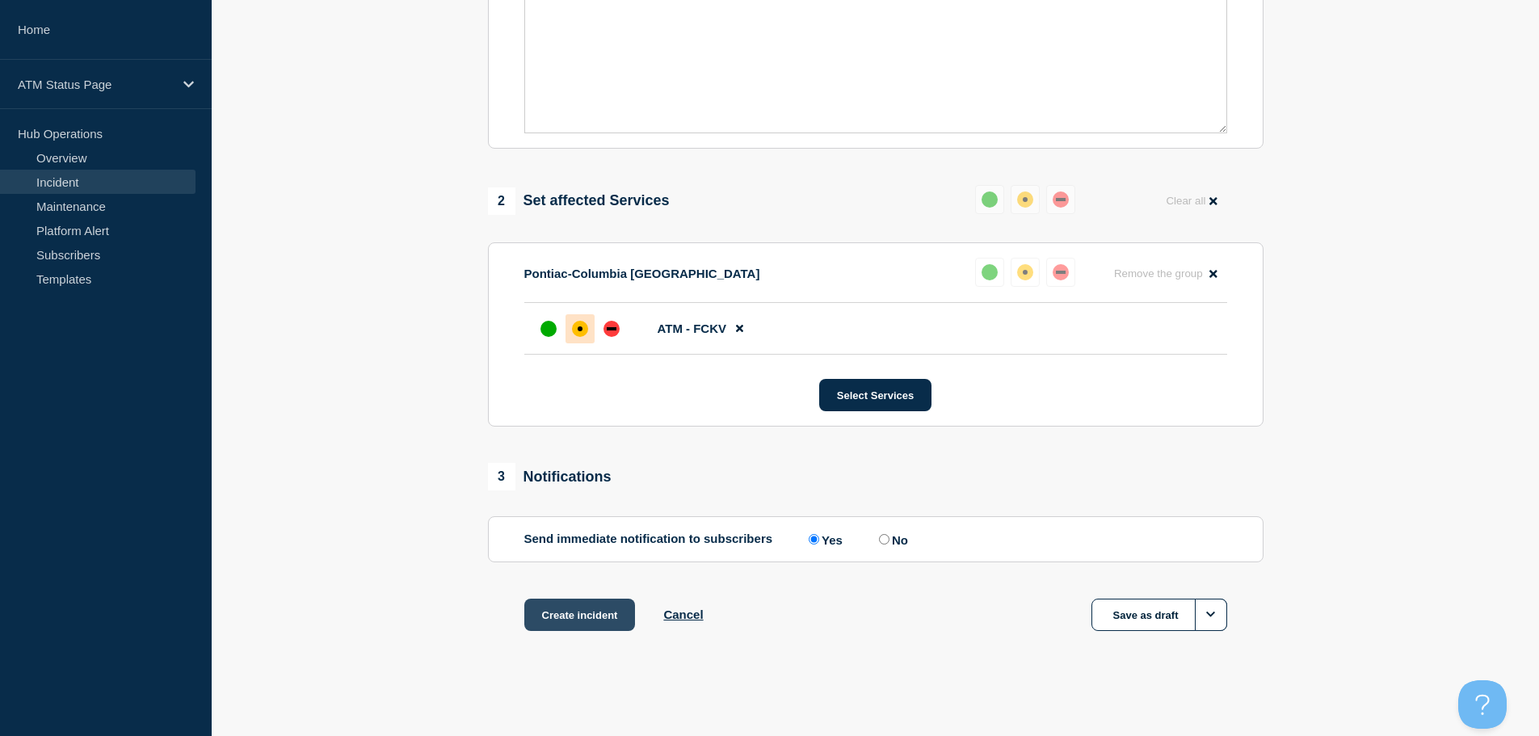
click at [561, 620] on button "Create incident" at bounding box center [579, 615] width 111 height 32
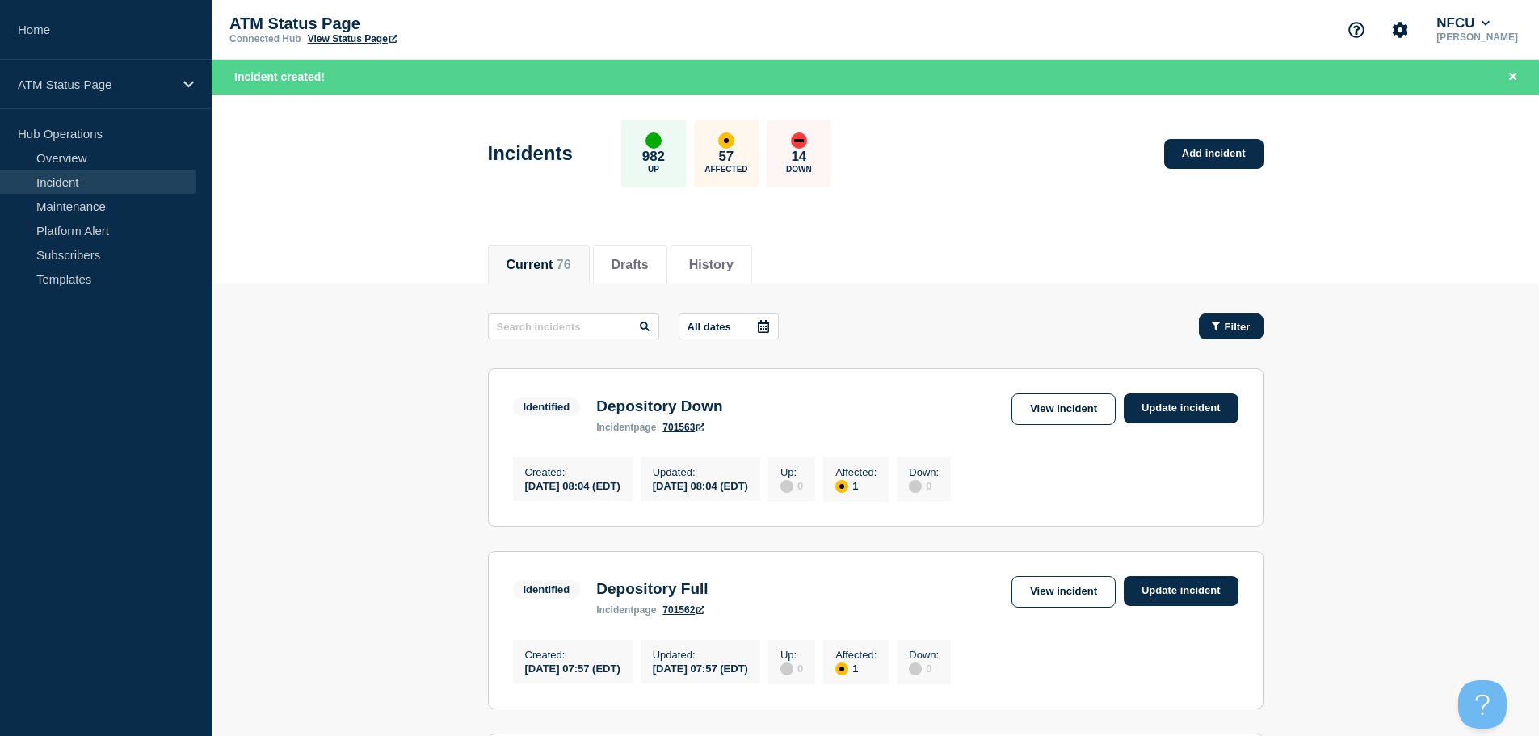
click at [1217, 338] on button "Filter" at bounding box center [1231, 326] width 65 height 26
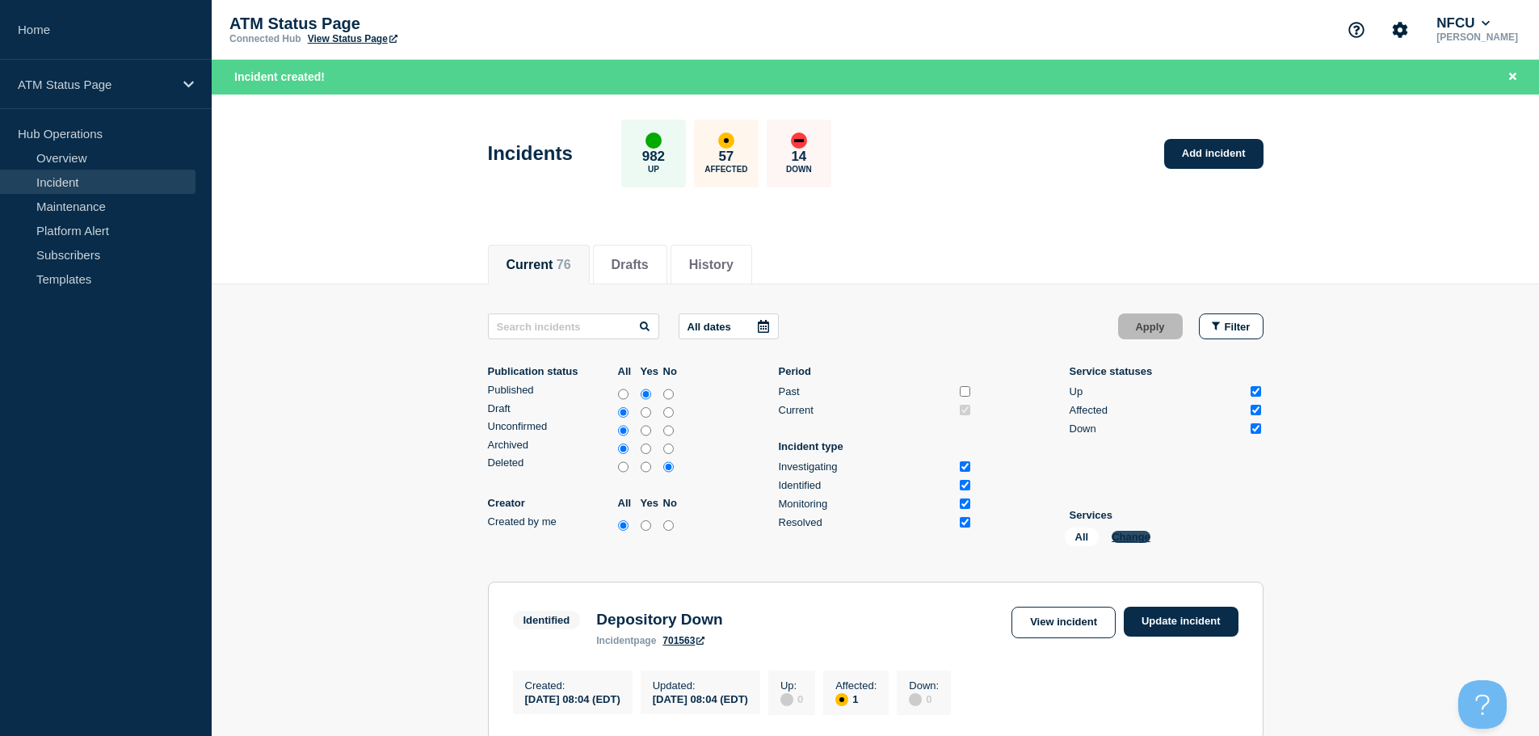
click at [1123, 533] on button "Change" at bounding box center [1130, 537] width 39 height 12
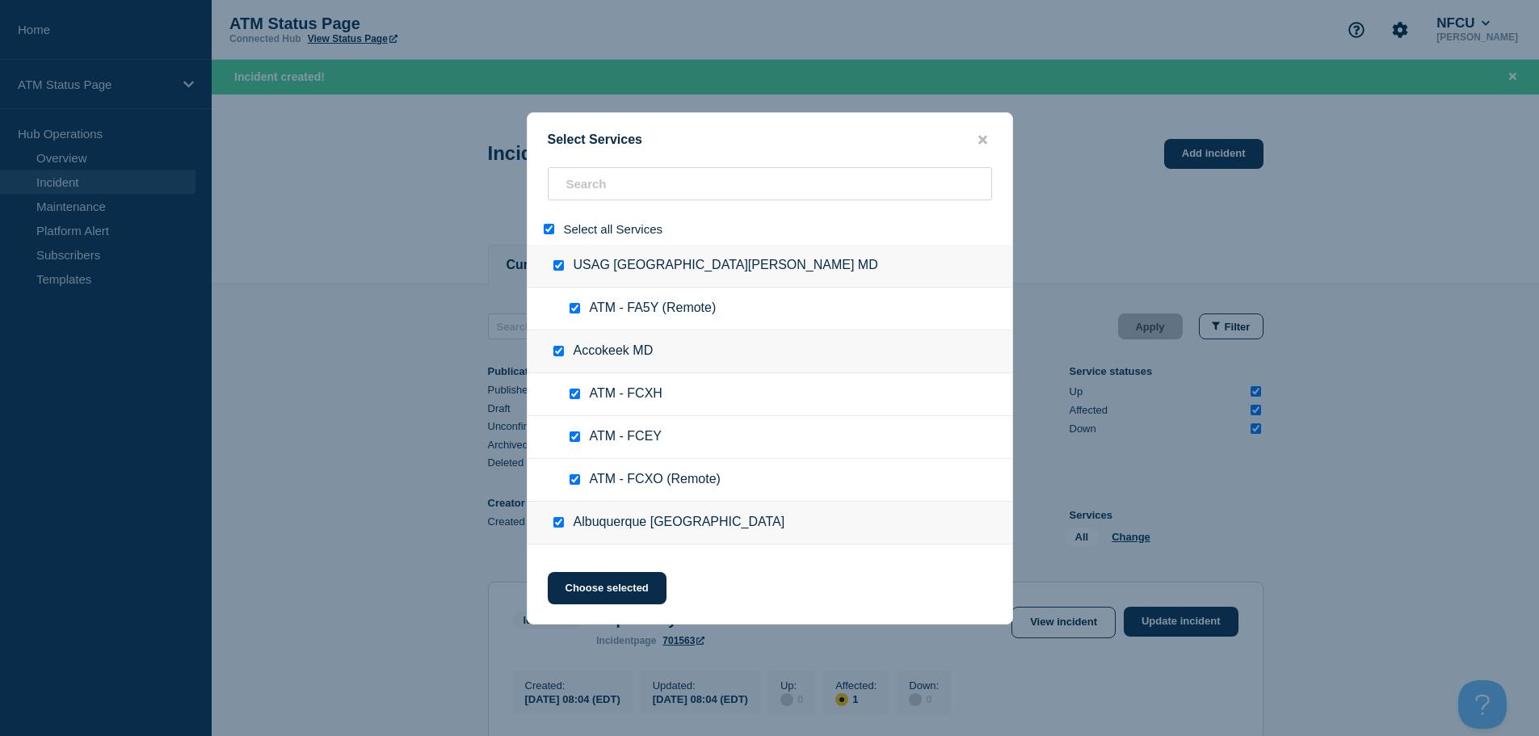
click at [544, 229] on input "select all" at bounding box center [549, 229] width 11 height 11
checkbox input "false"
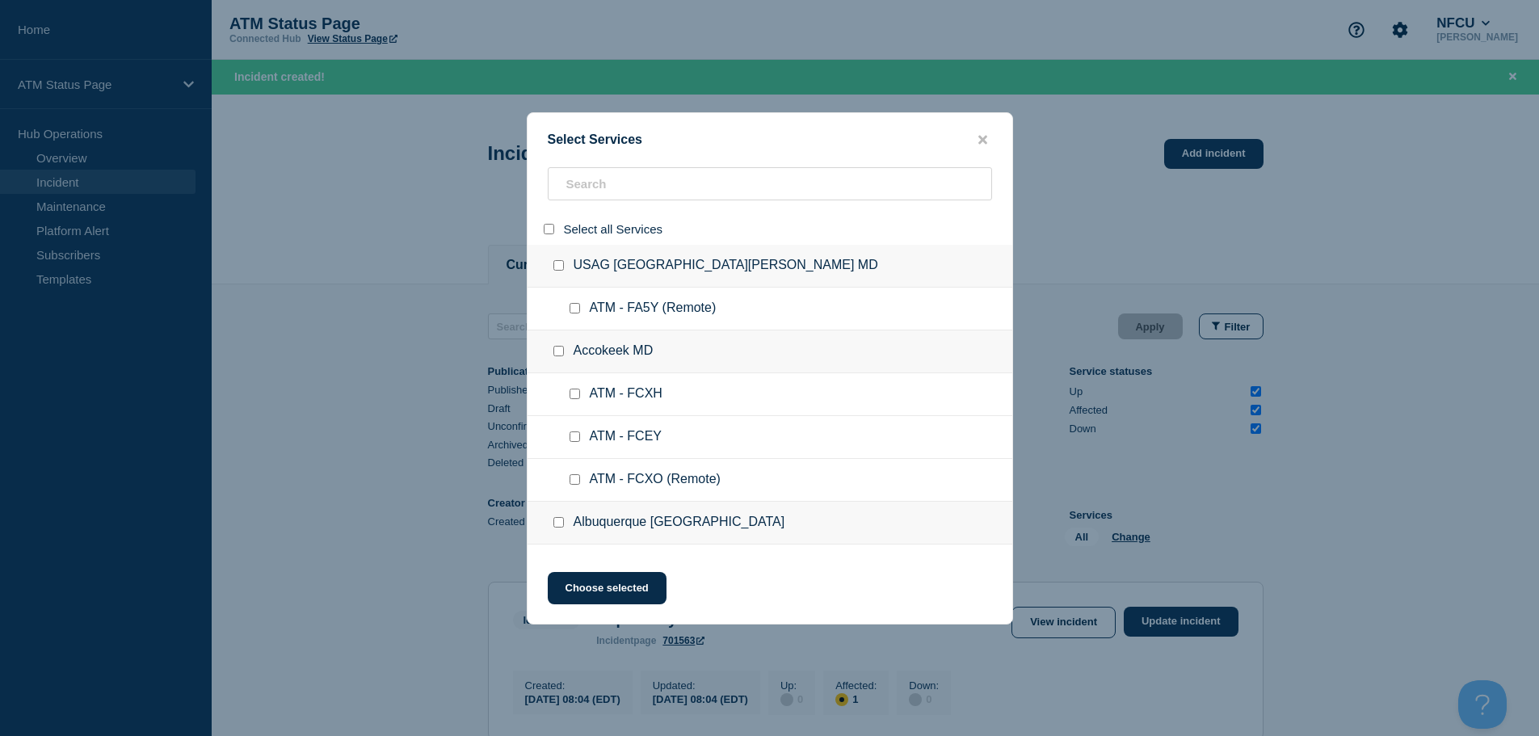
checkbox input "false"
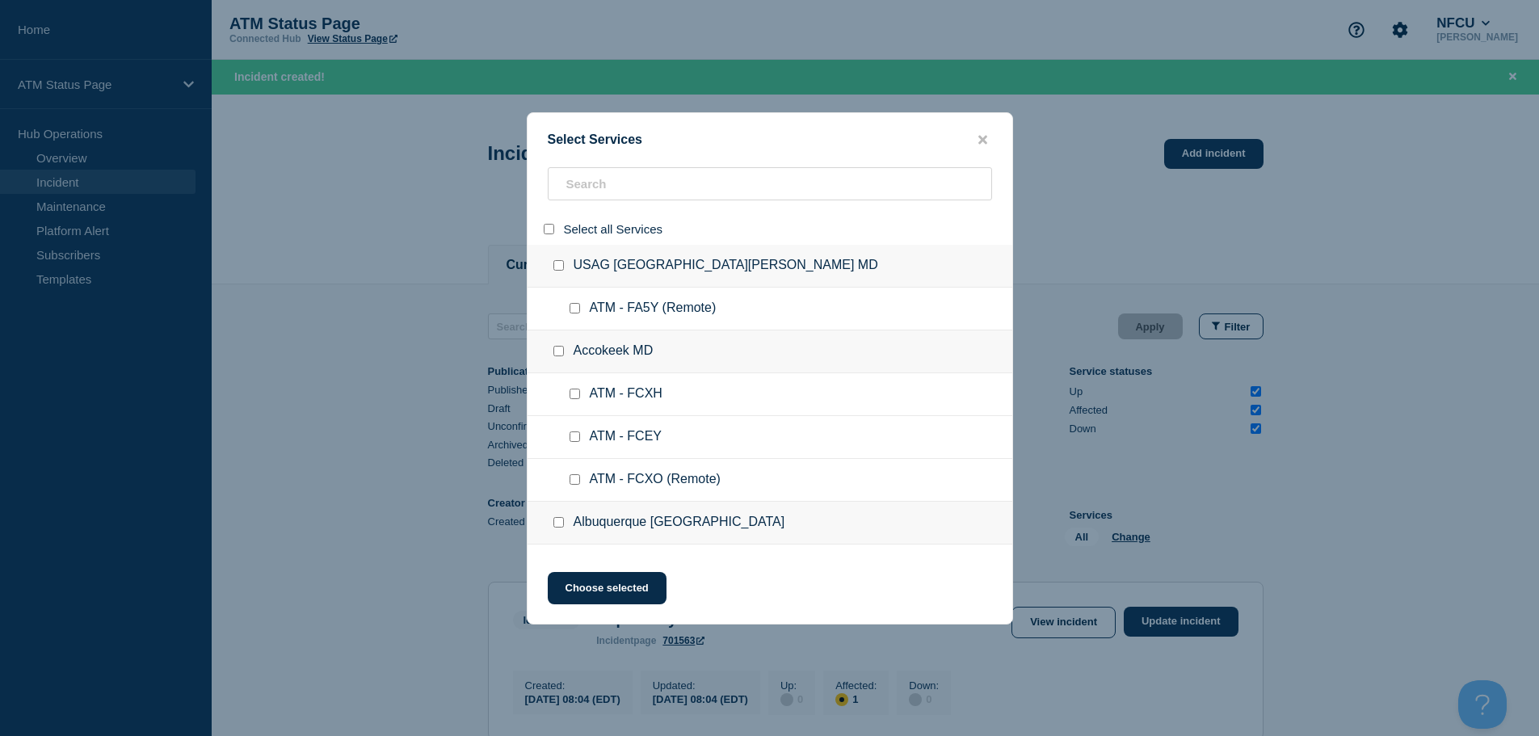
checkbox input "false"
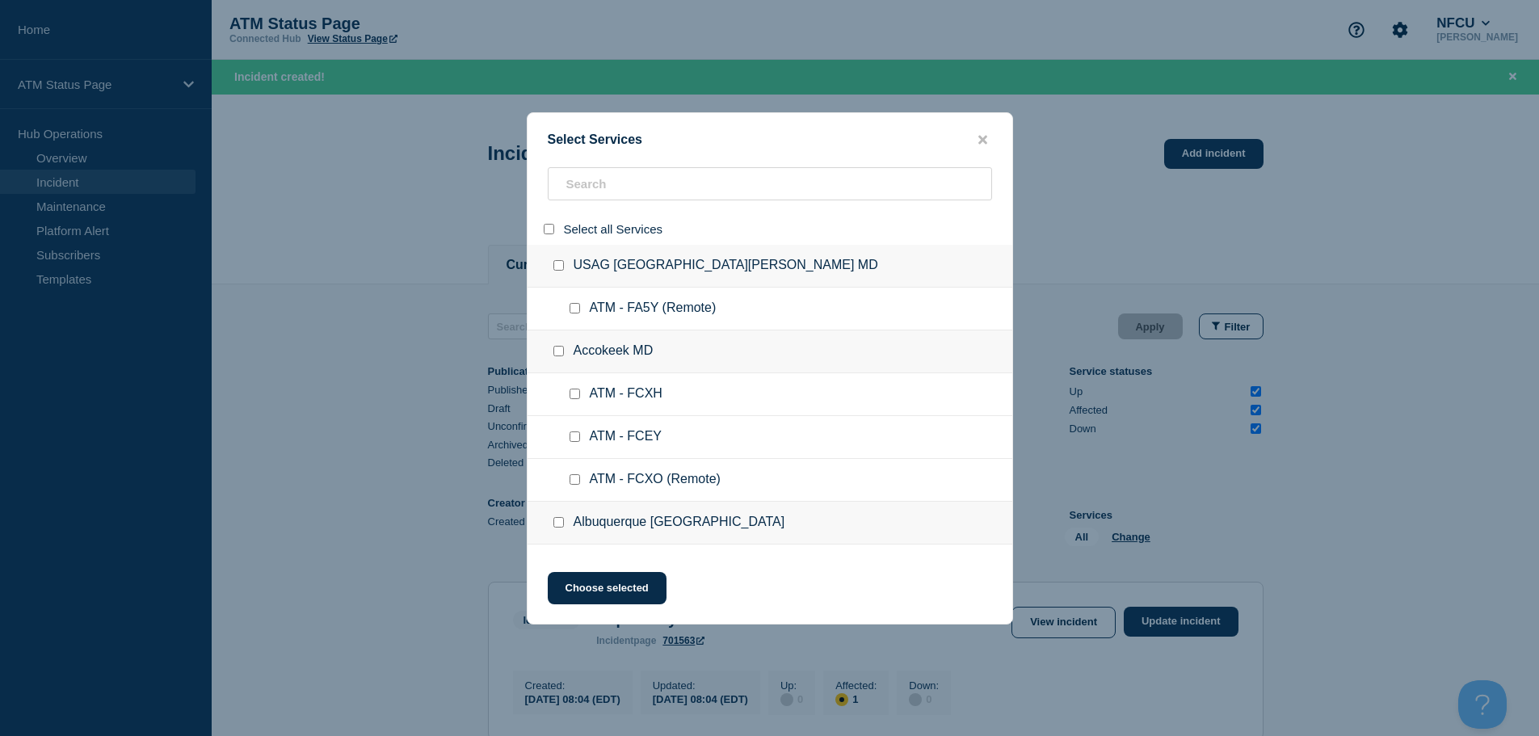
checkbox input "false"
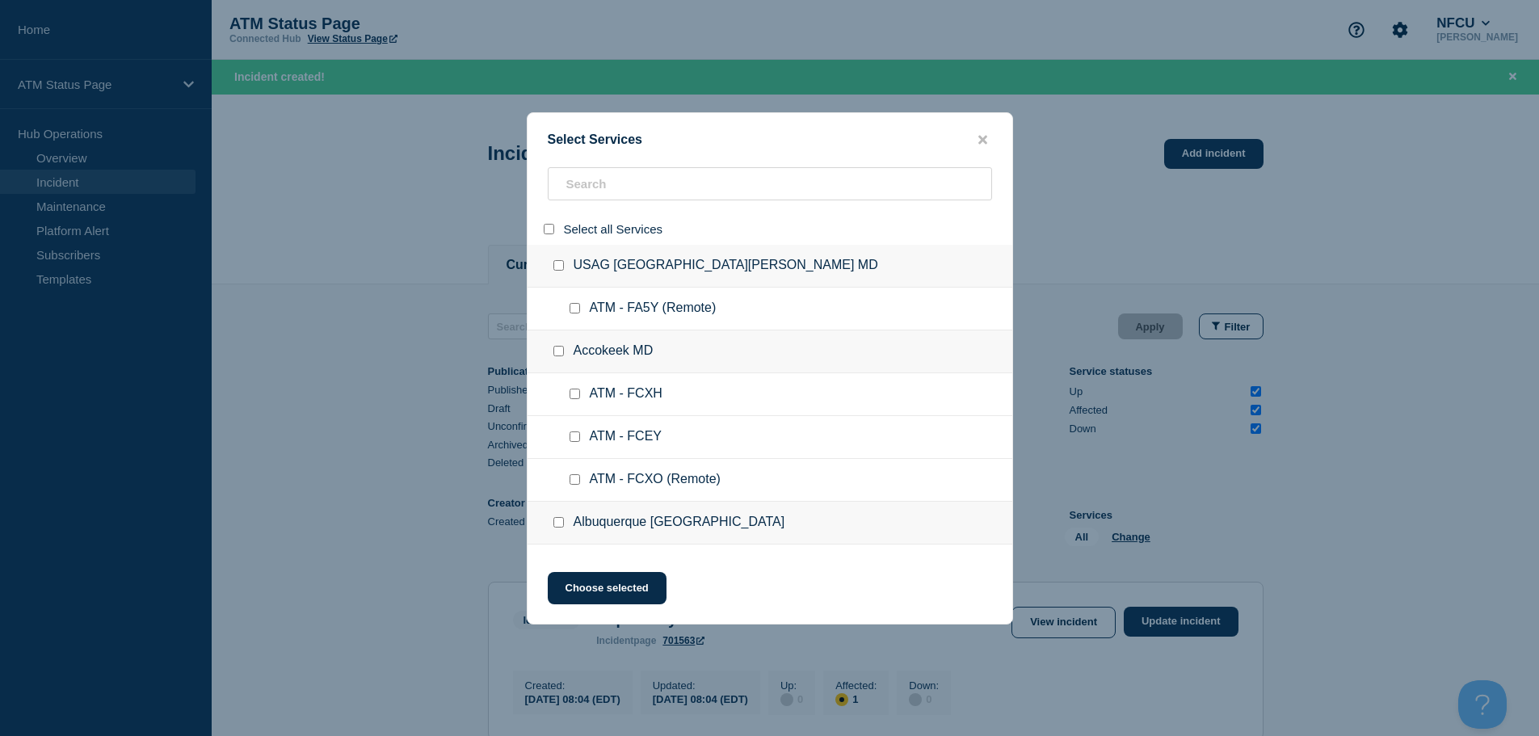
checkbox input "false"
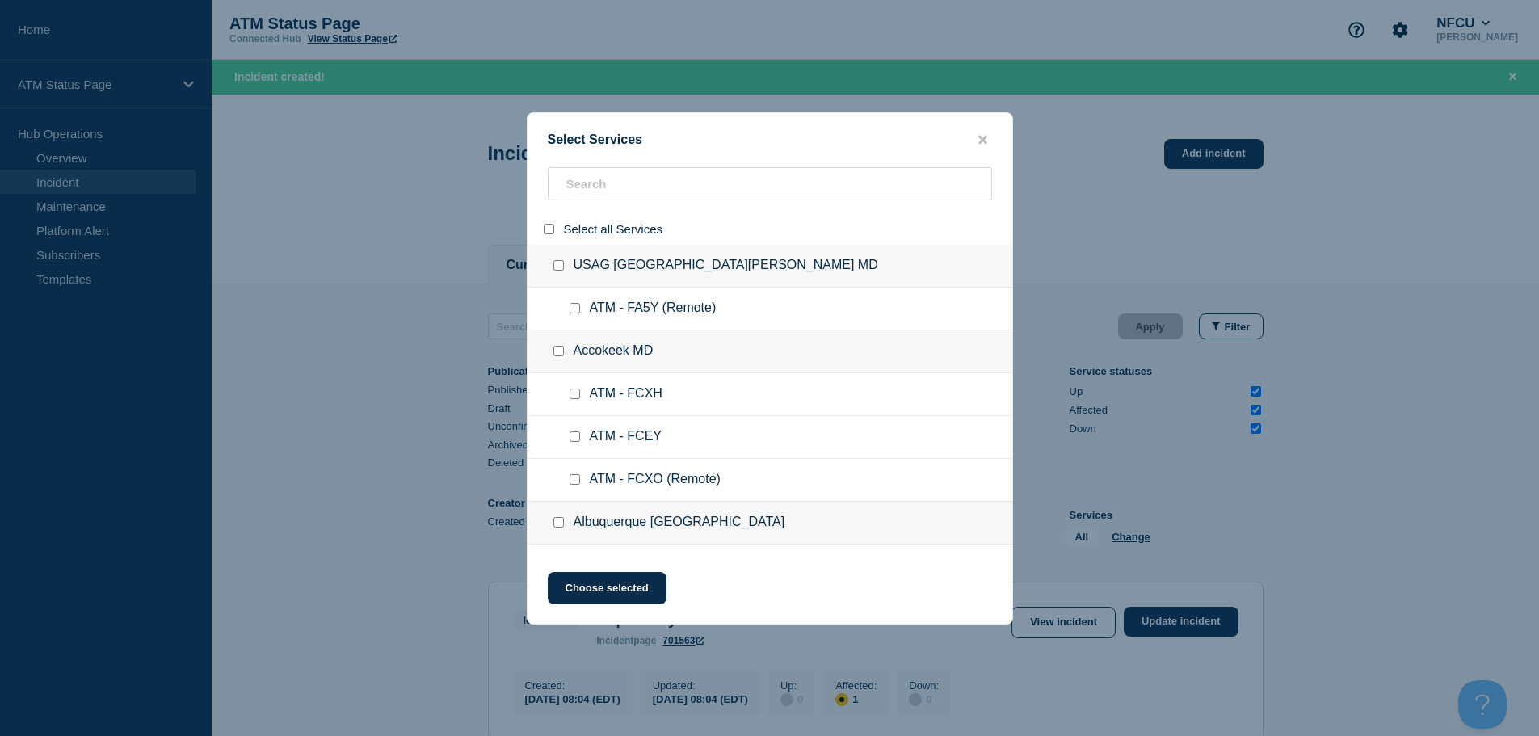
checkbox input "false"
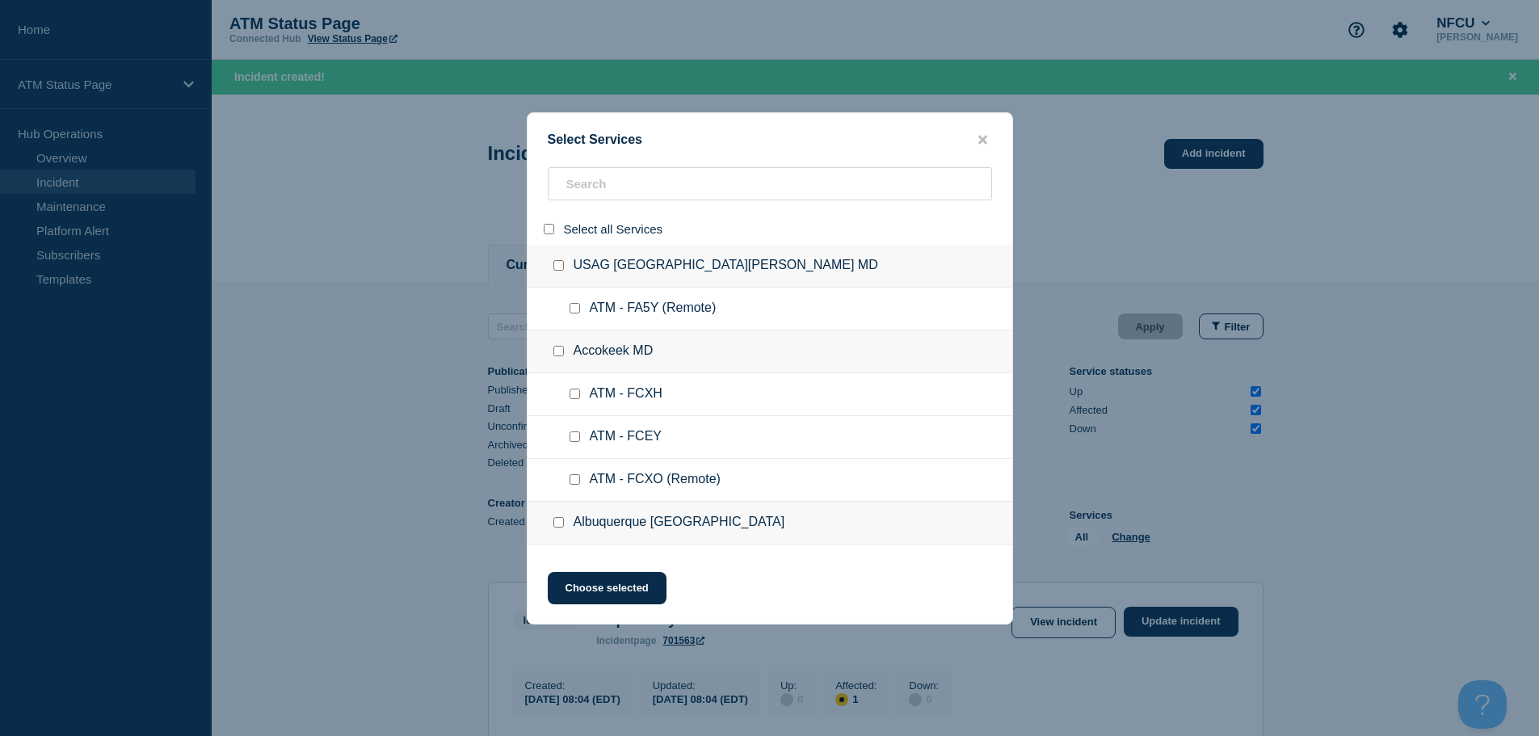
checkbox input "false"
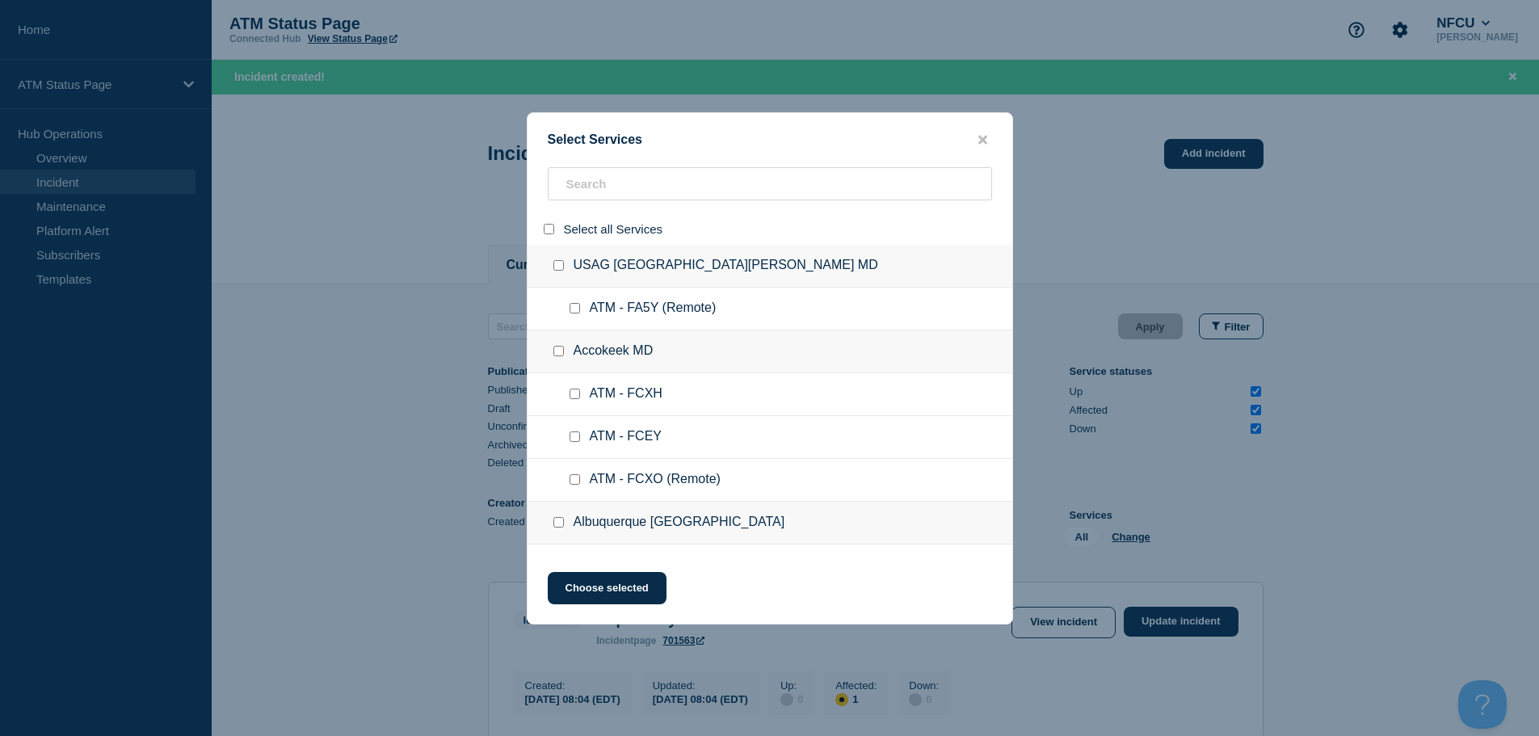
checkbox input "false"
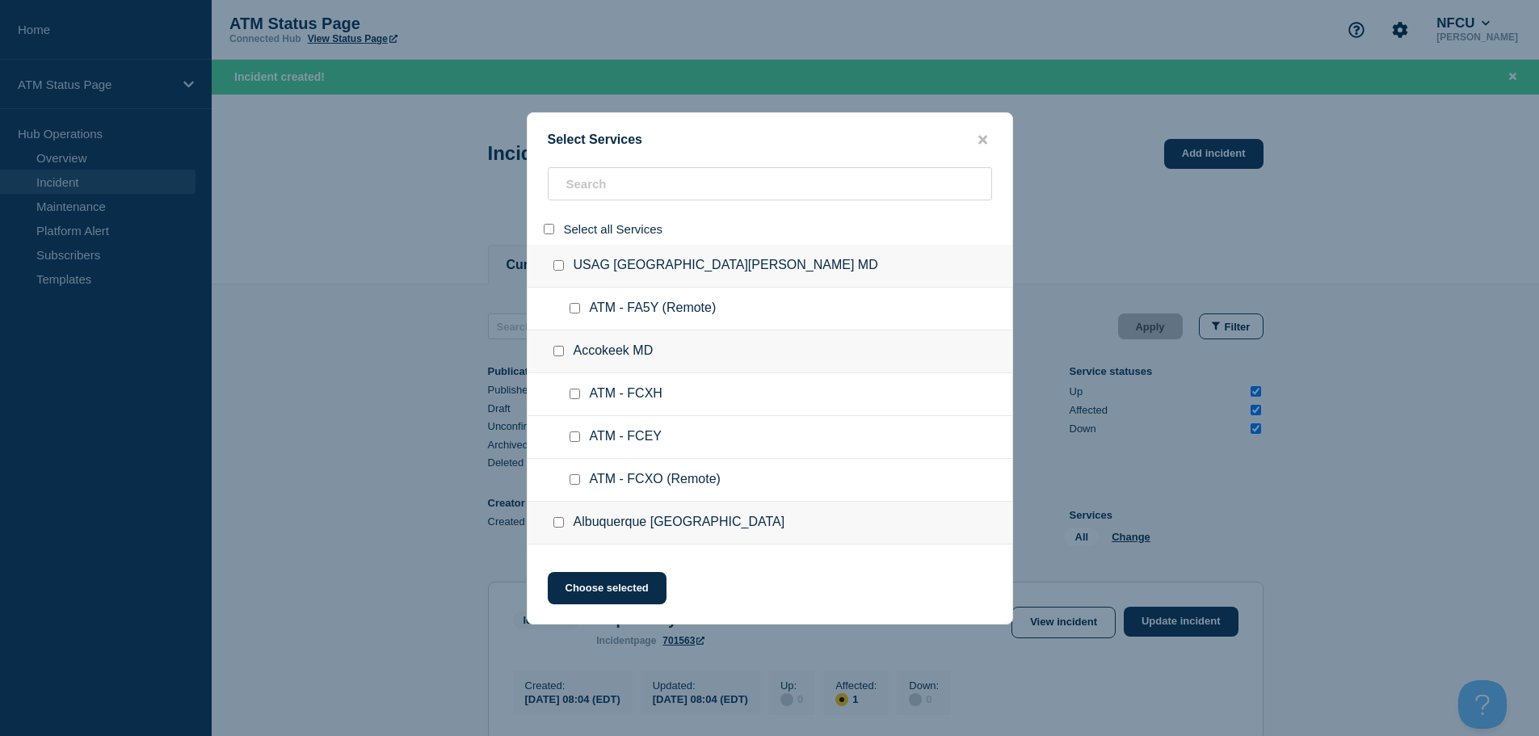
checkbox input "false"
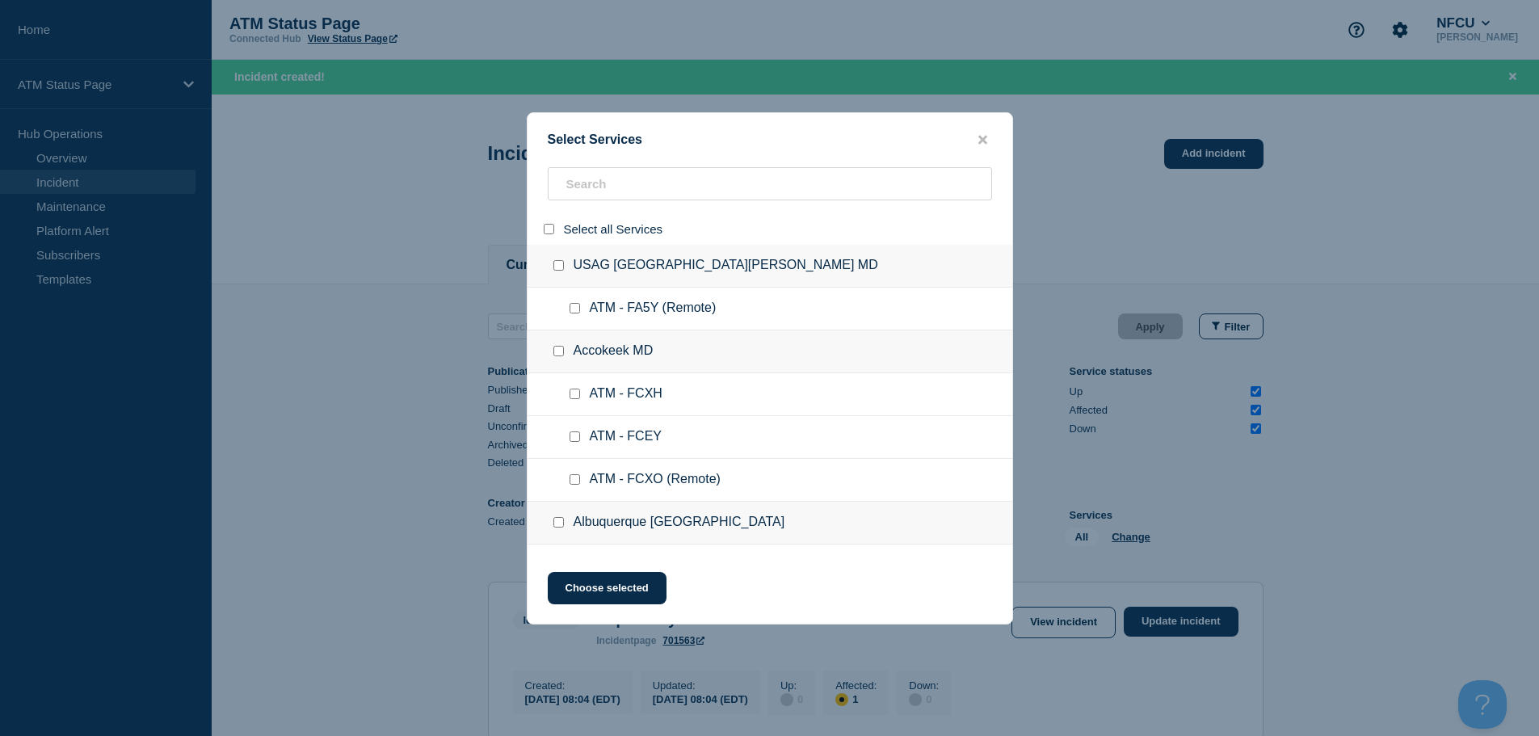
checkbox input "false"
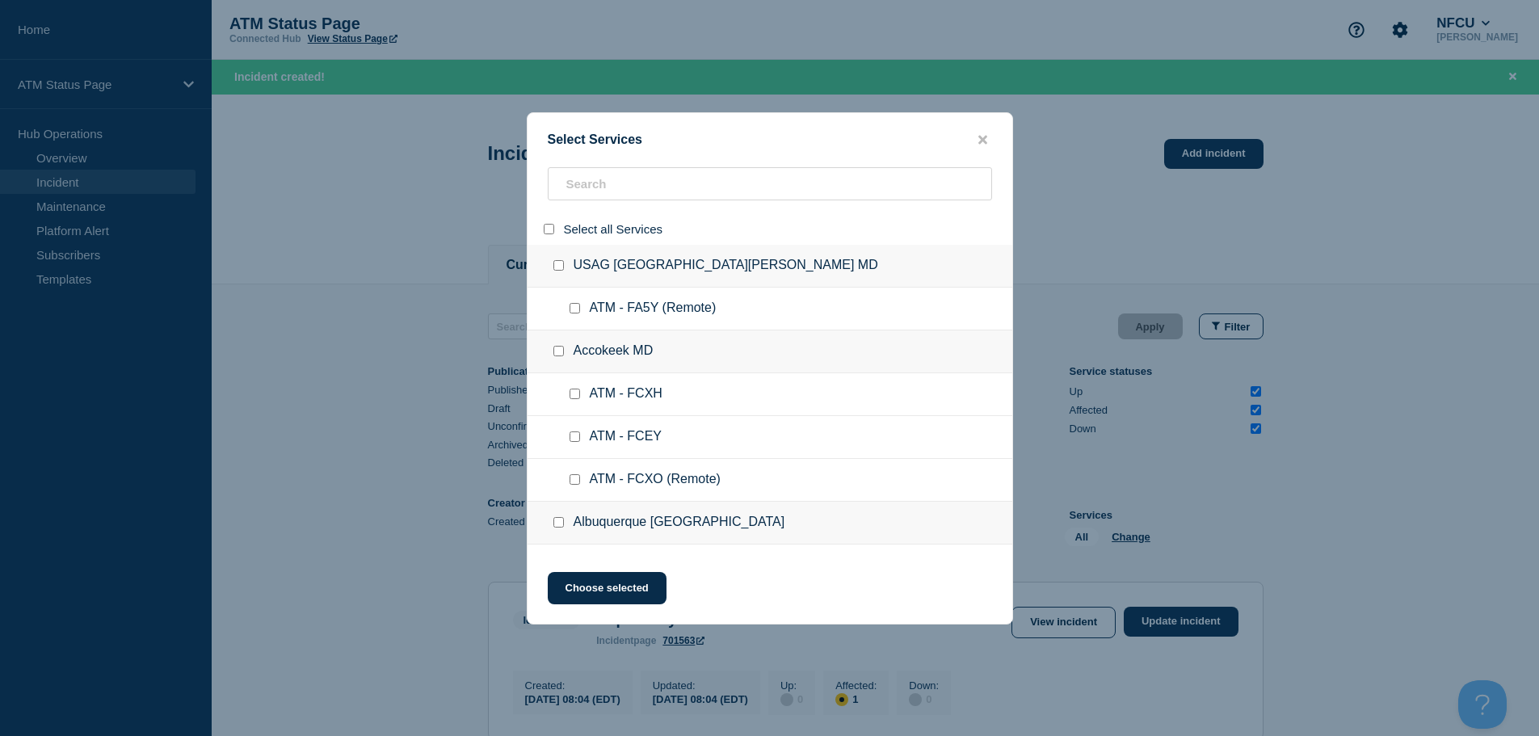
checkbox input "false"
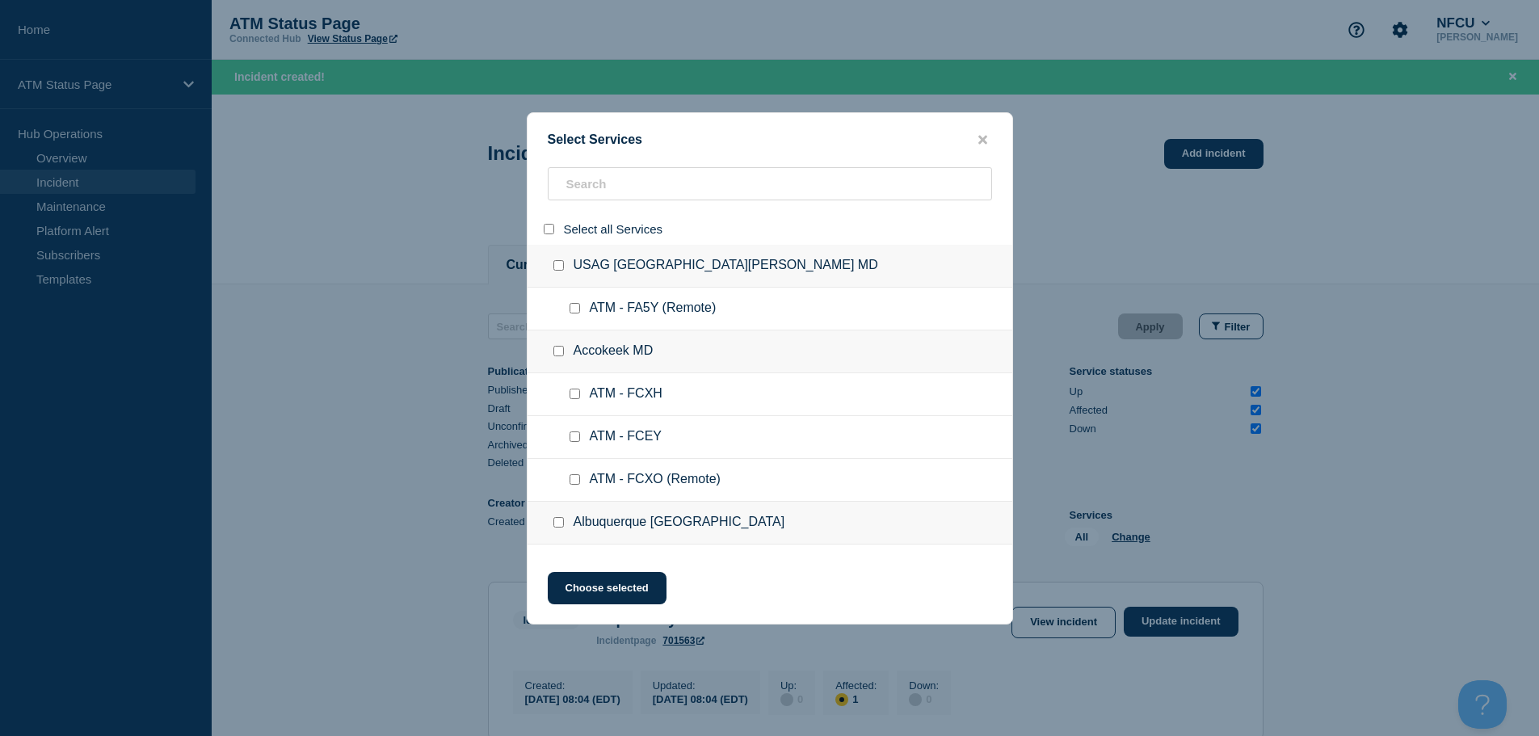
checkbox input "false"
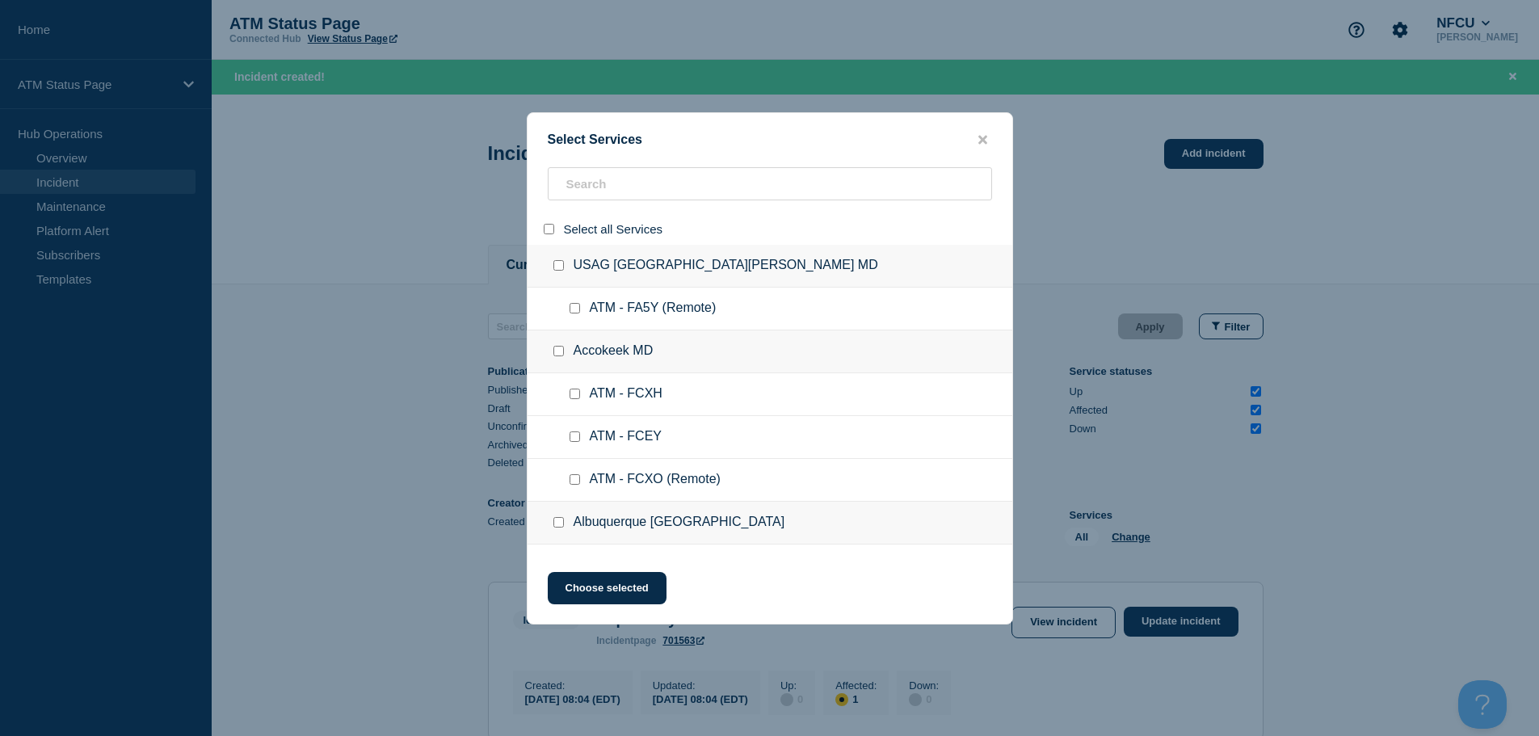
checkbox input "false"
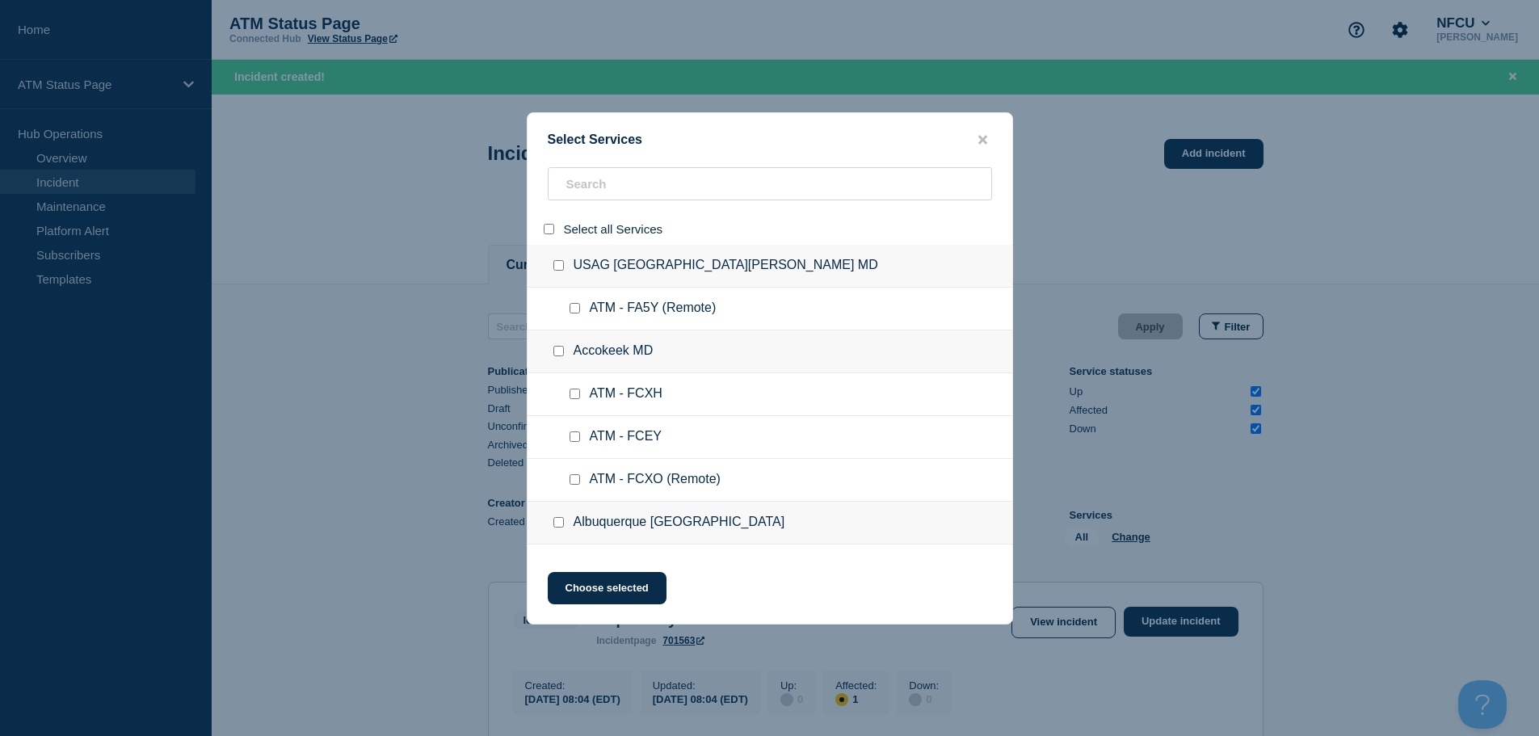
checkbox input "false"
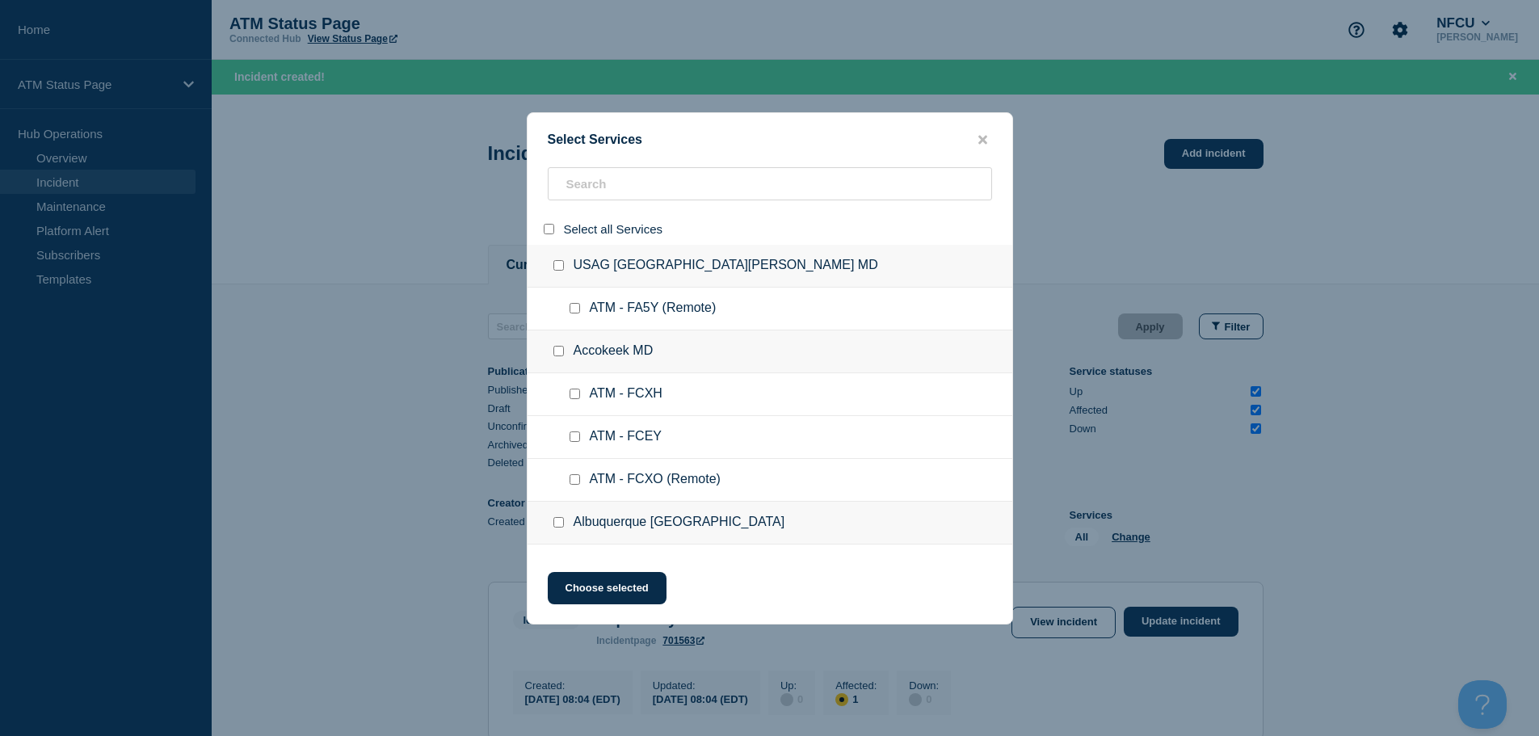
checkbox input "false"
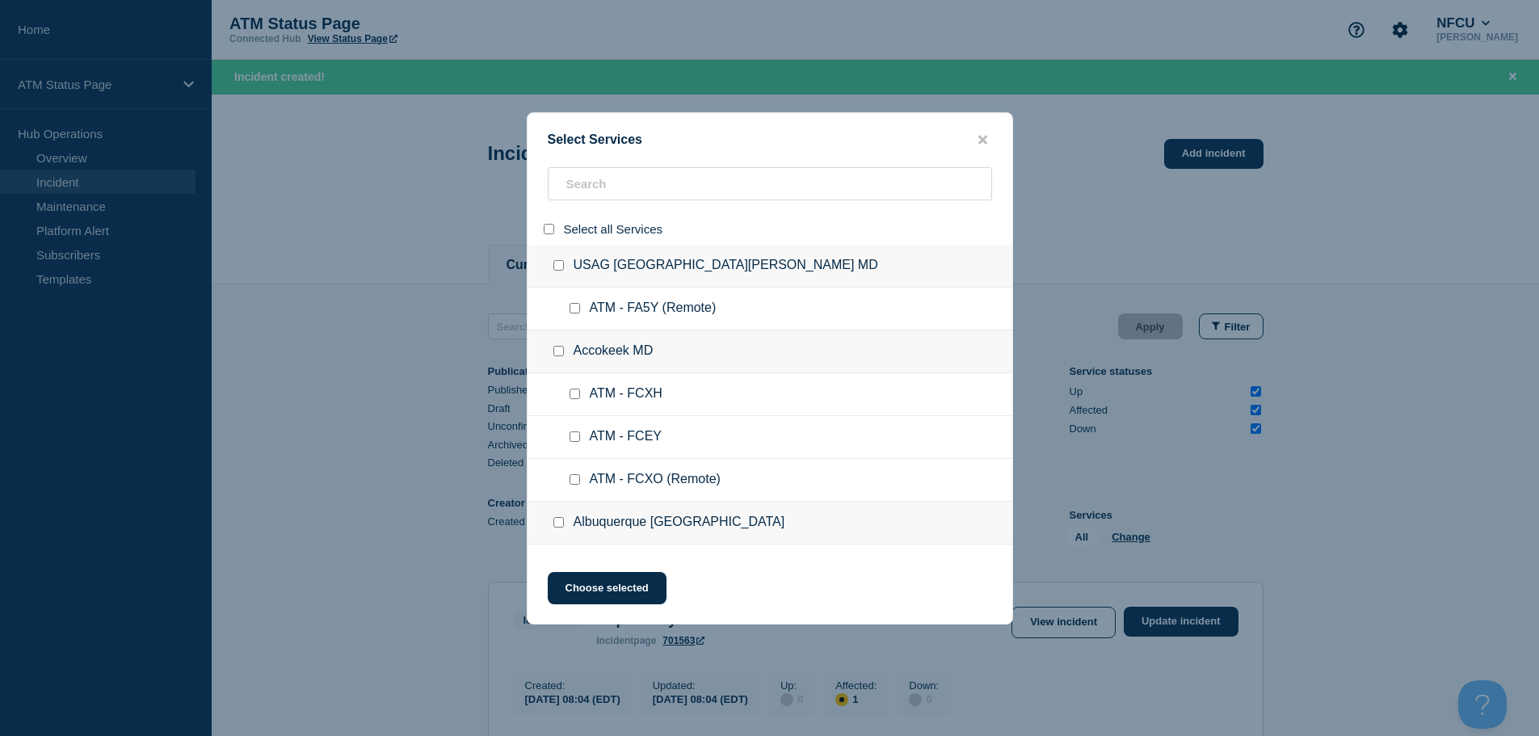
checkbox input "false"
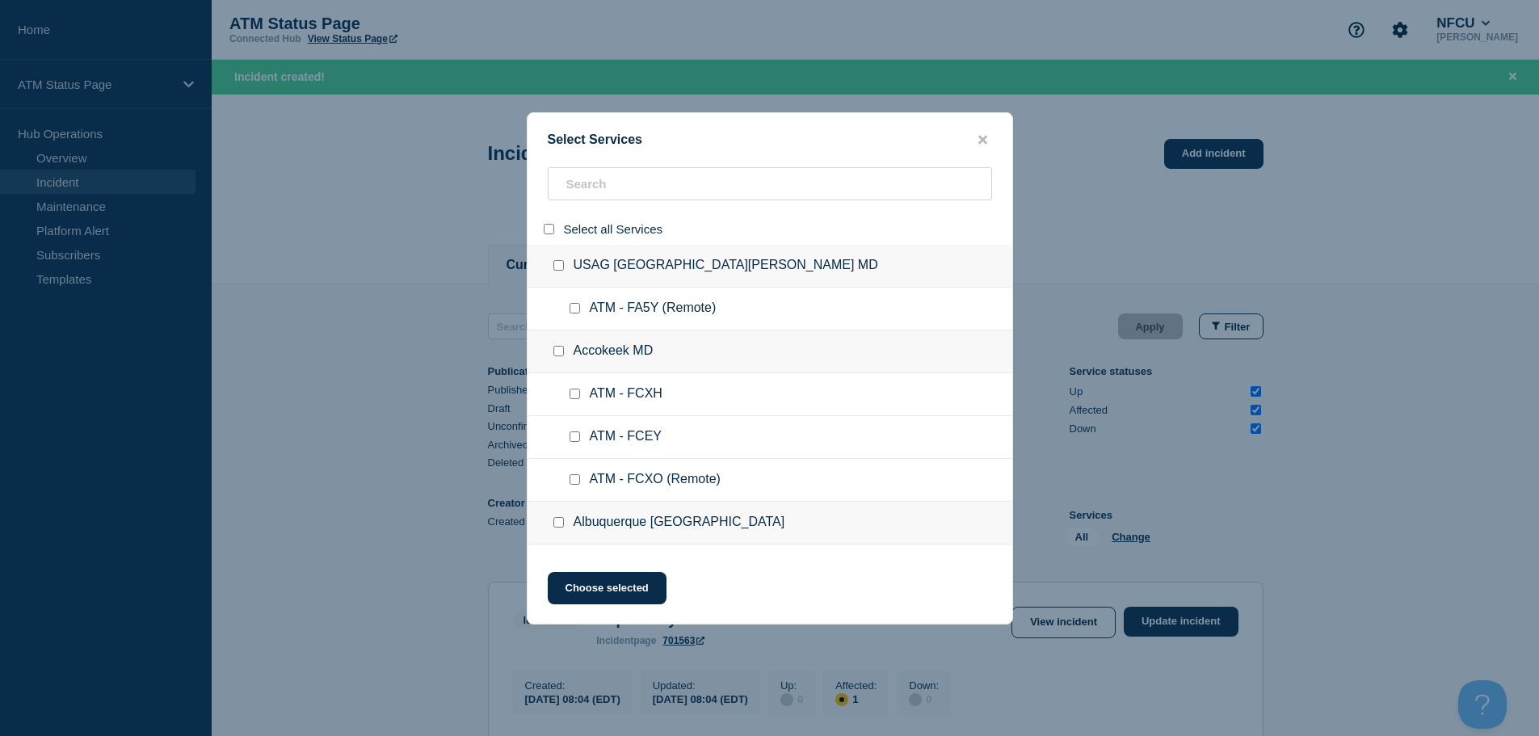
checkbox input "false"
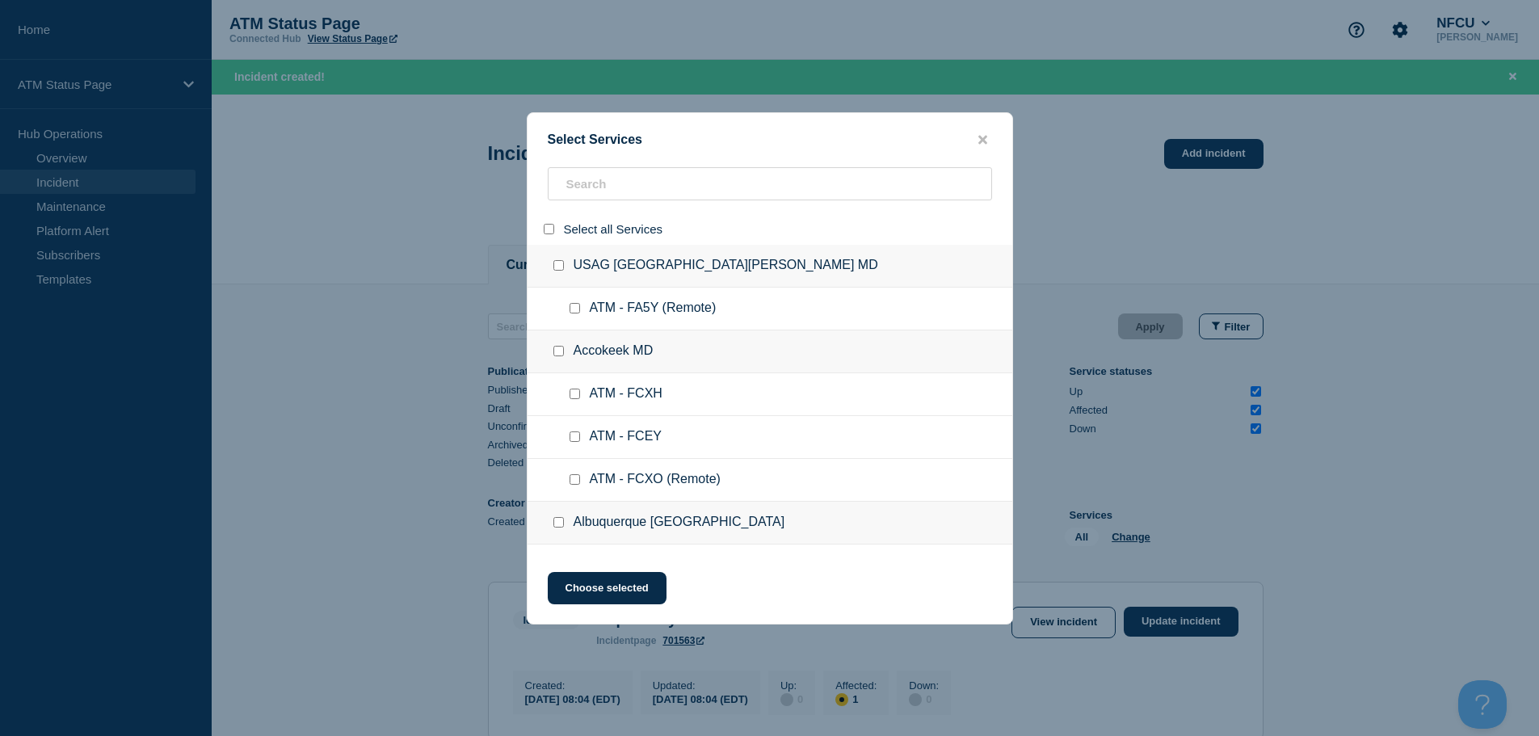
checkbox input "false"
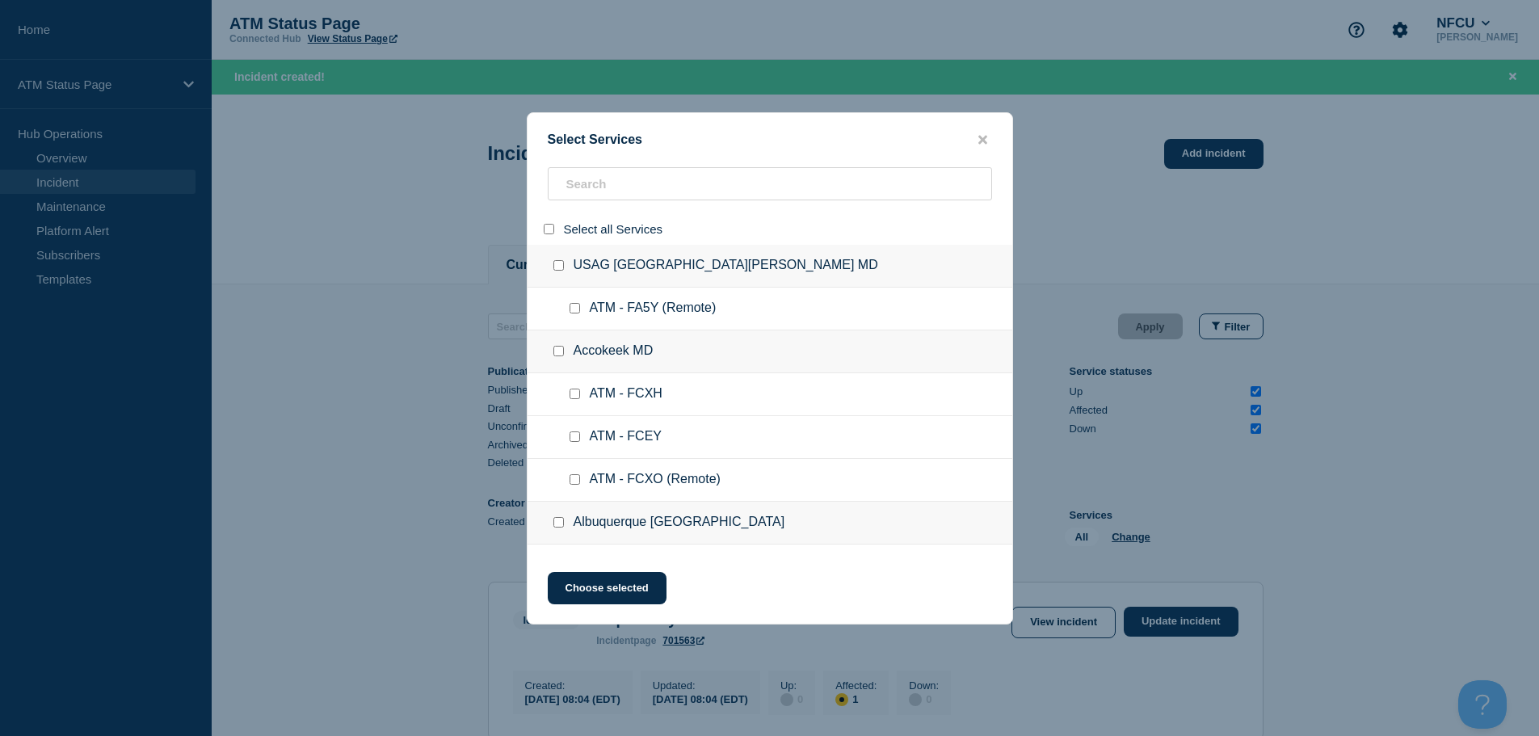
checkbox input "false"
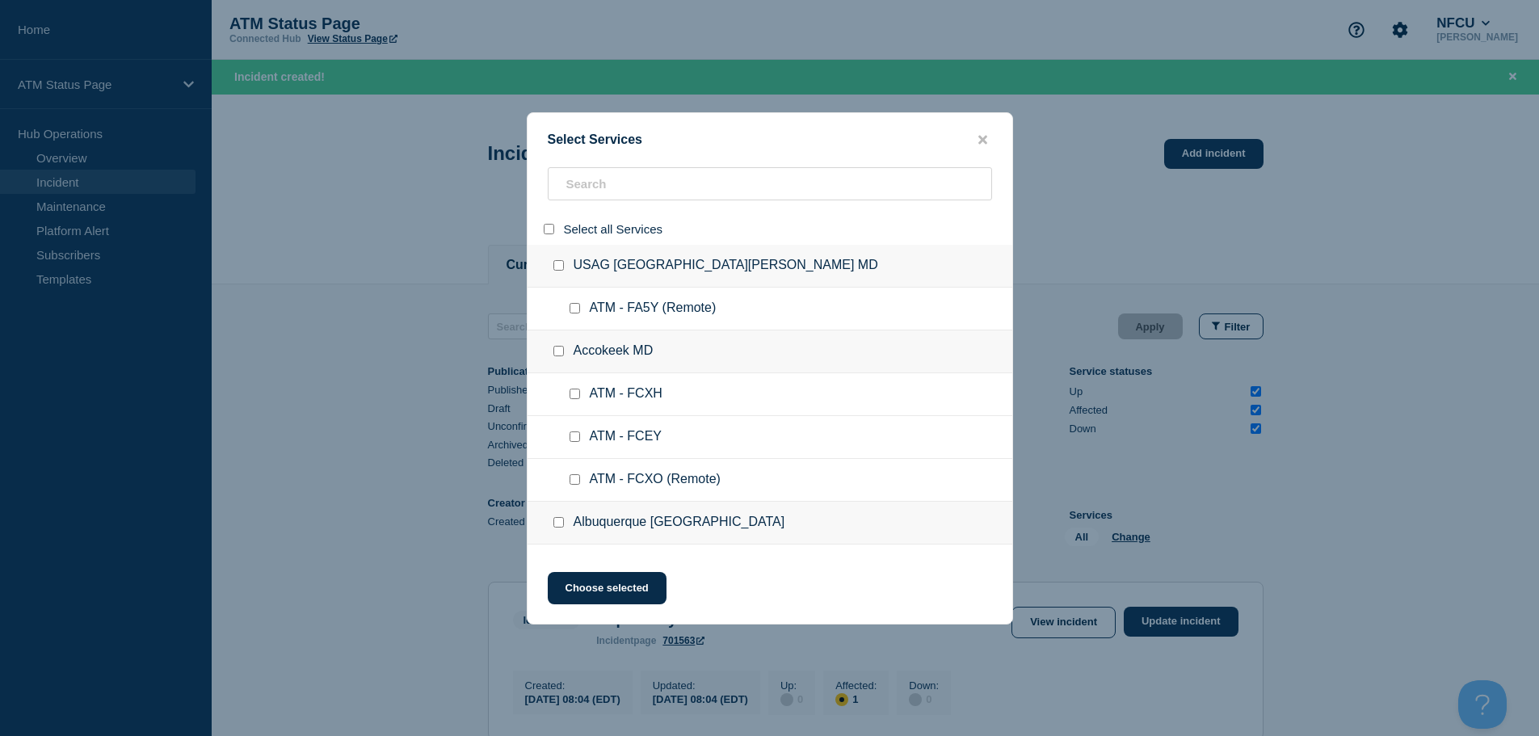
checkbox input "false"
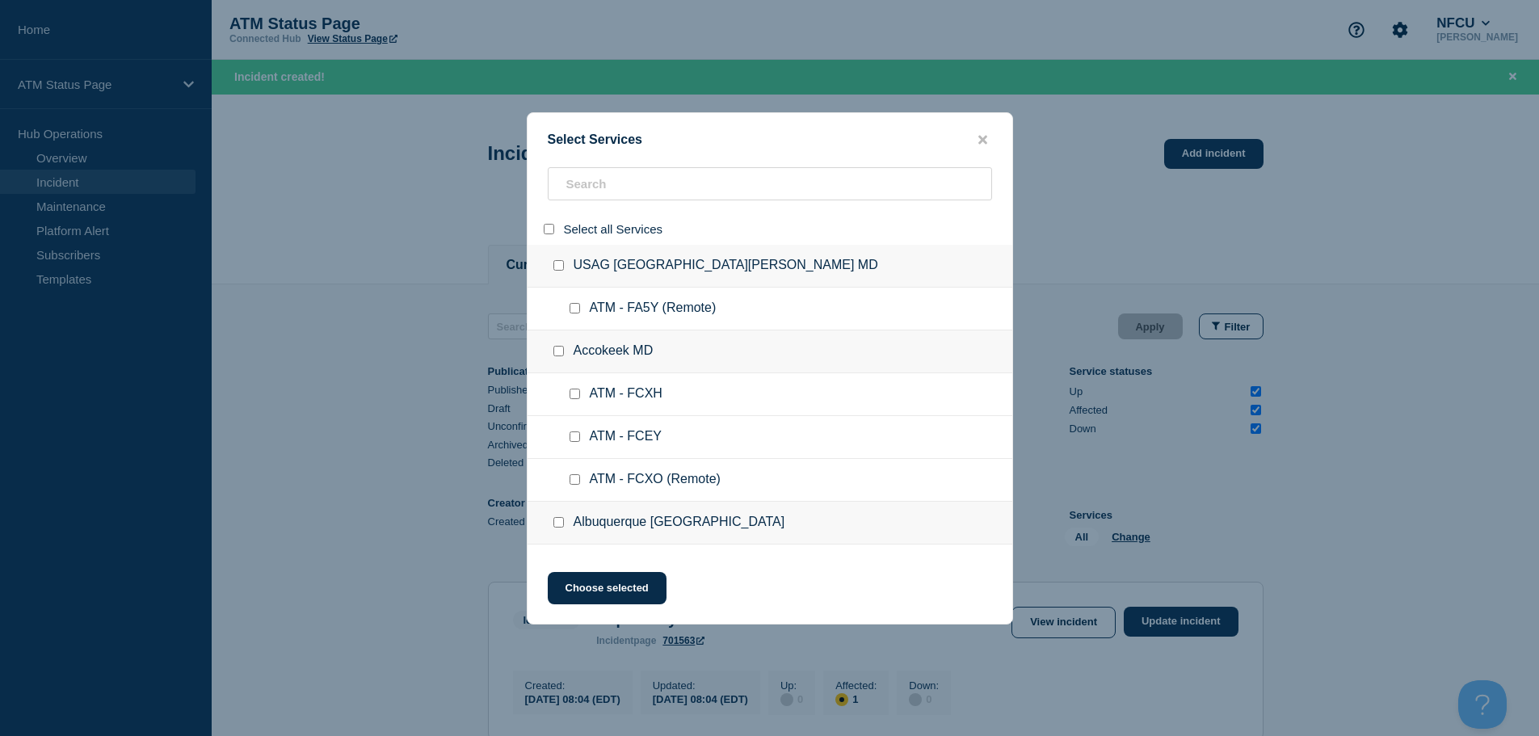
checkbox input "false"
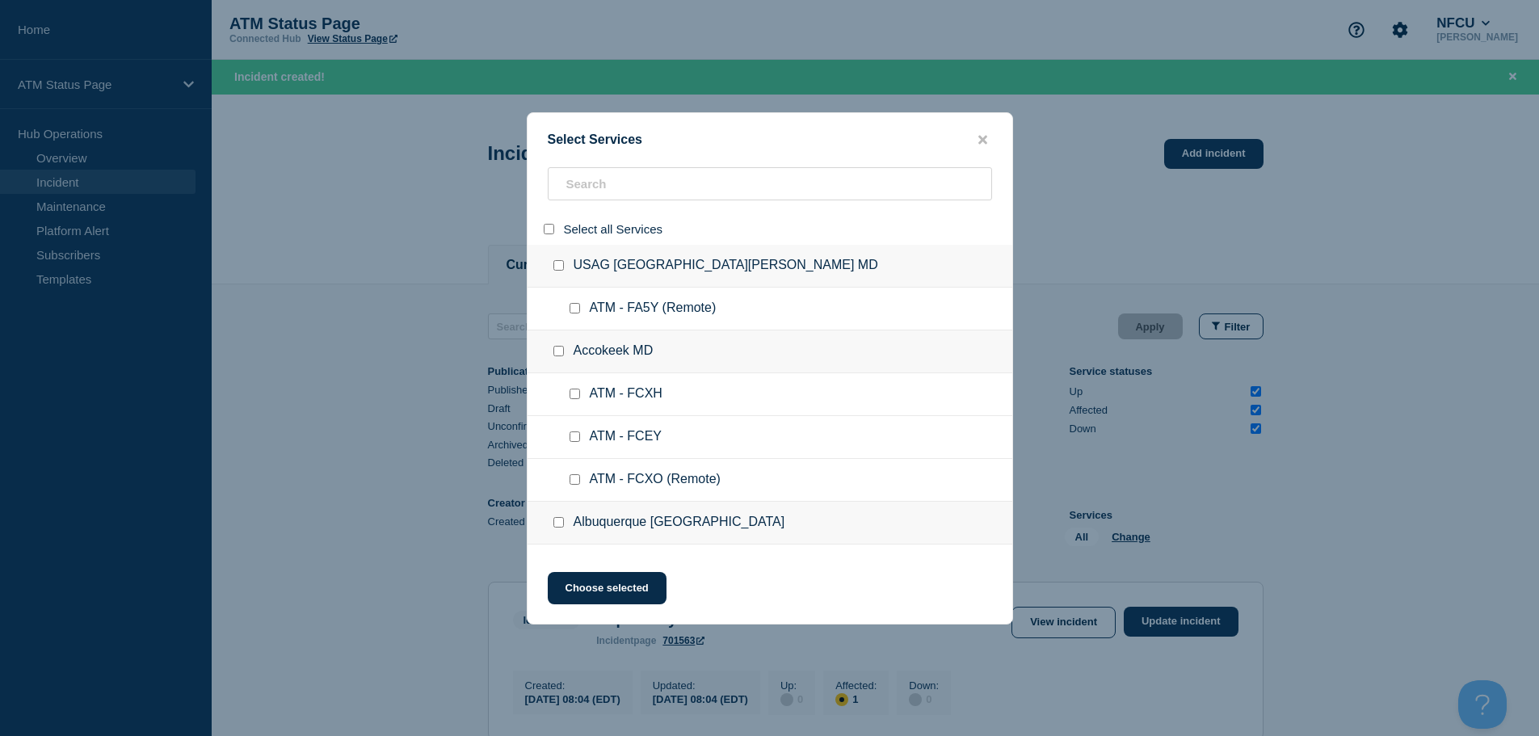
checkbox input "false"
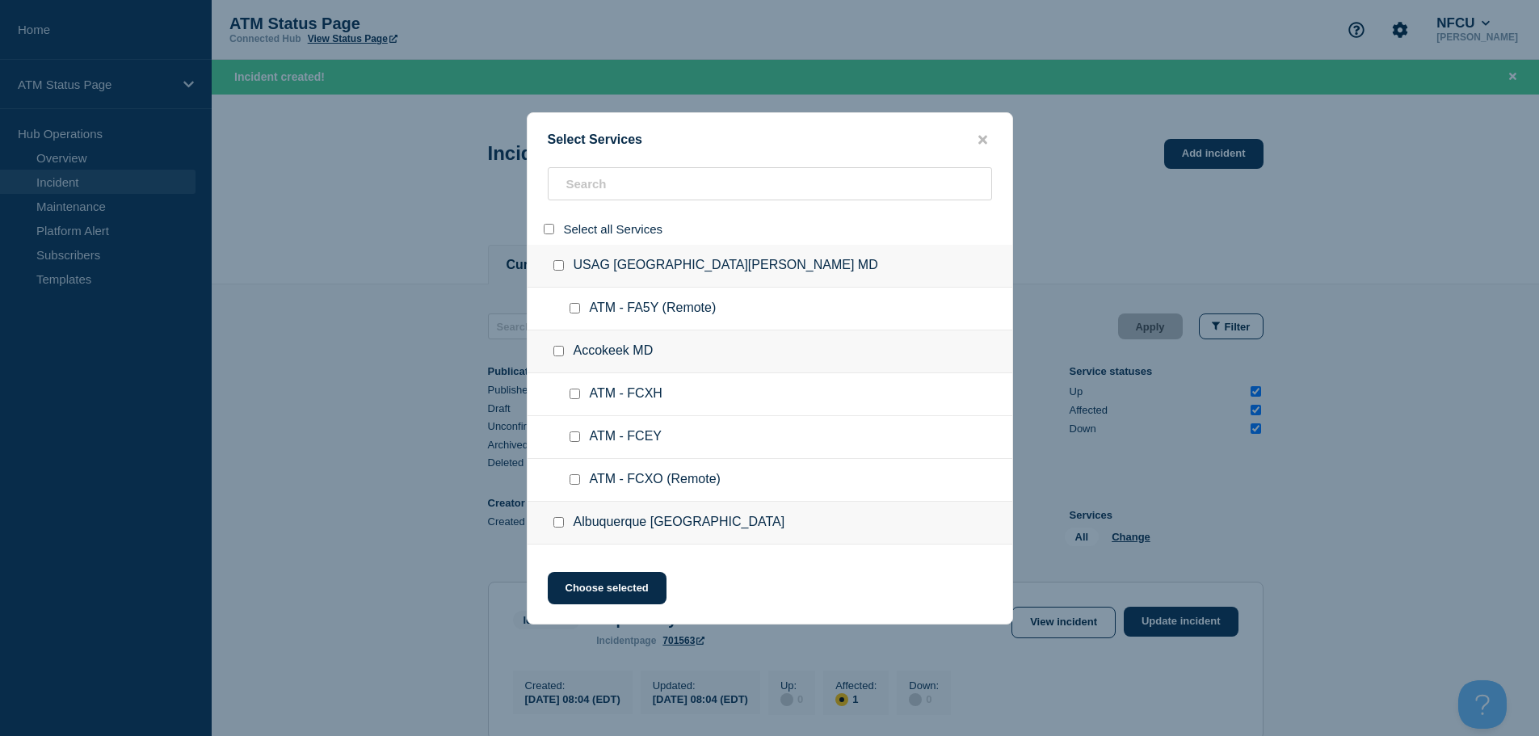
checkbox input "false"
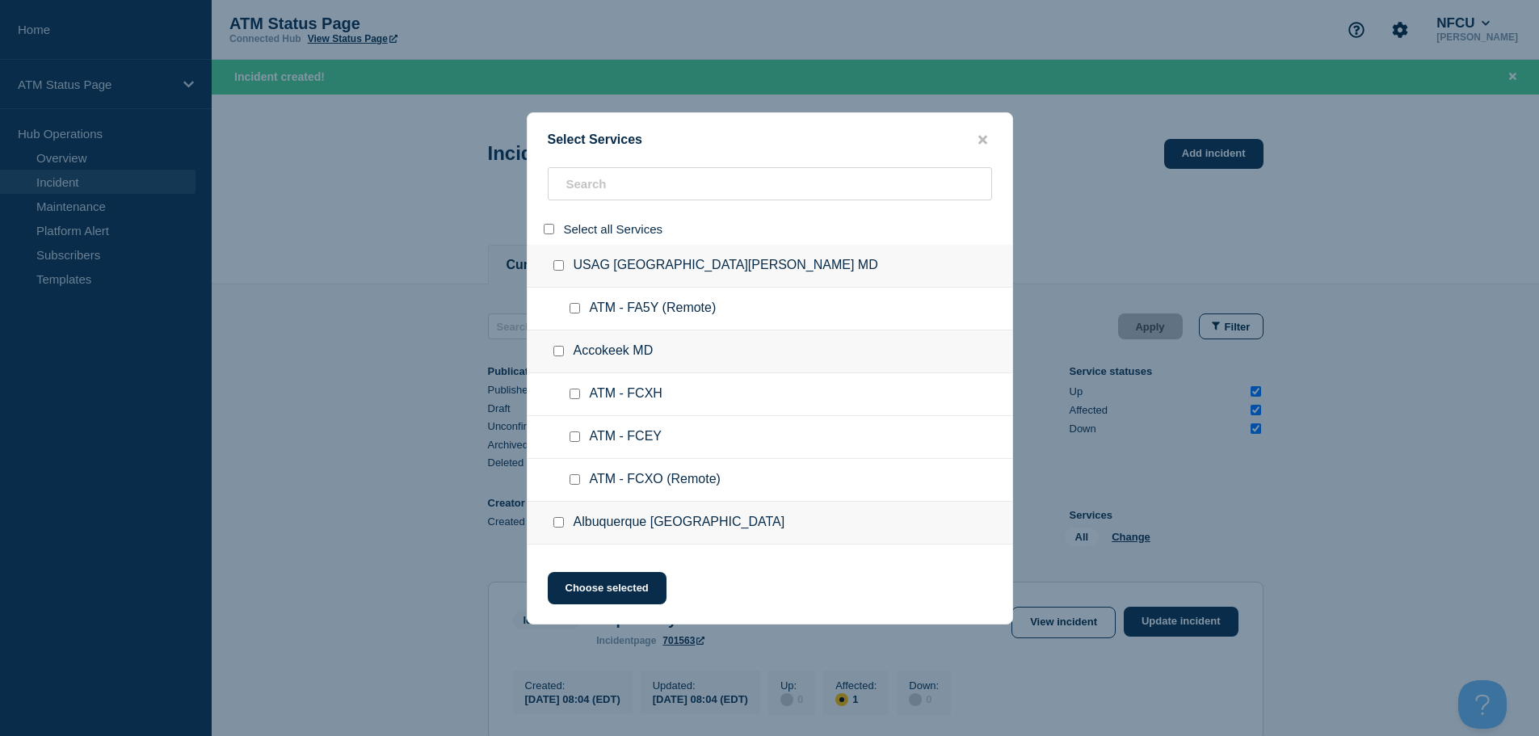
checkbox input "false"
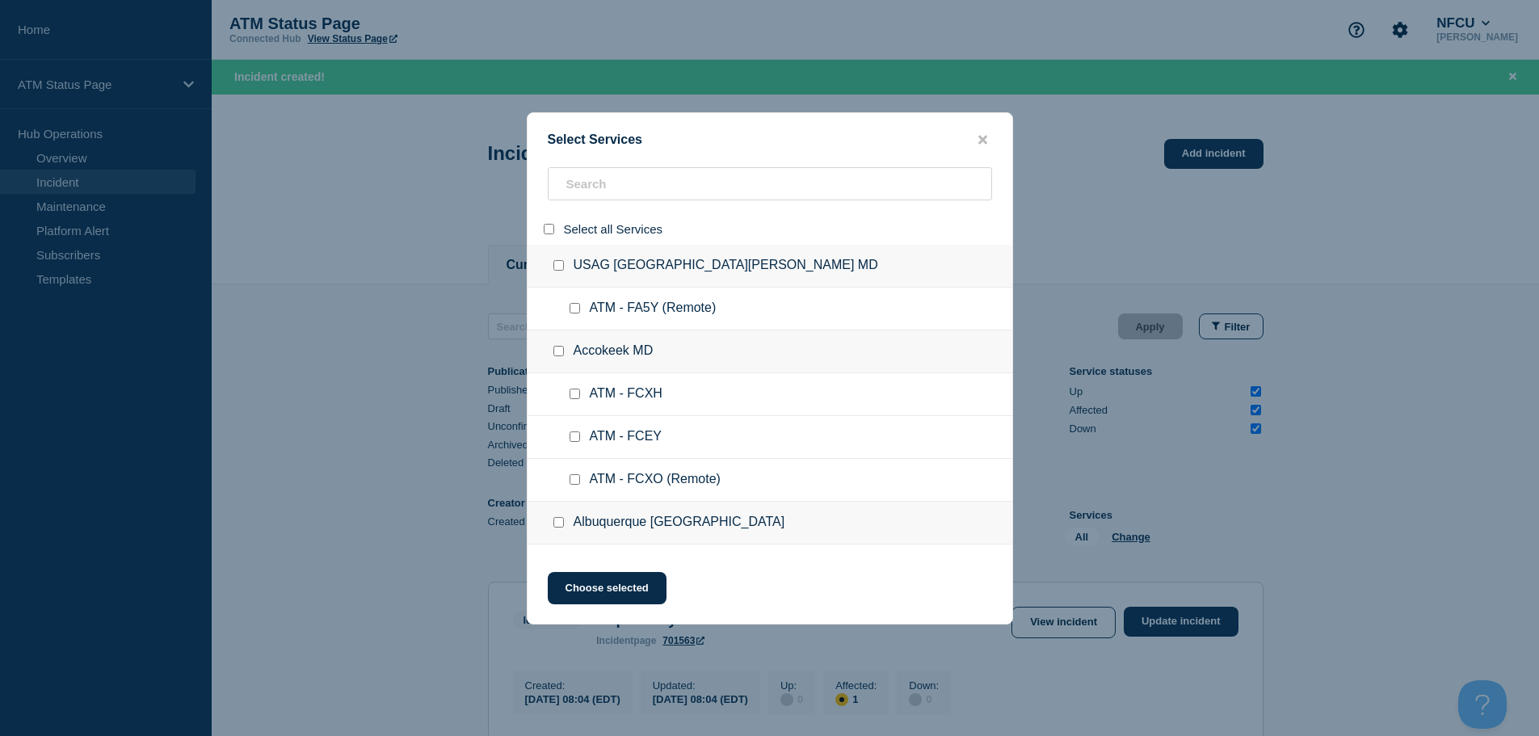
checkbox input "false"
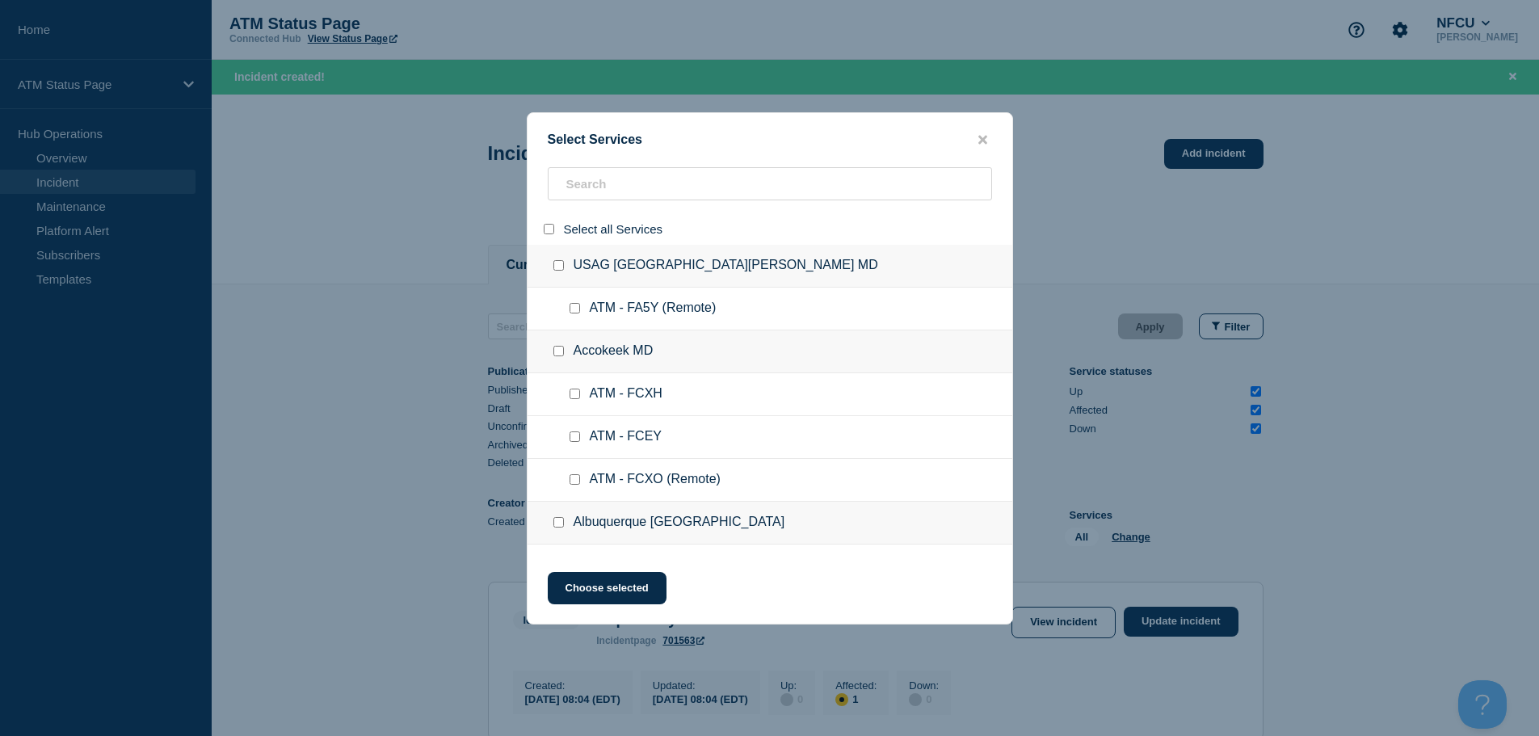
checkbox input "false"
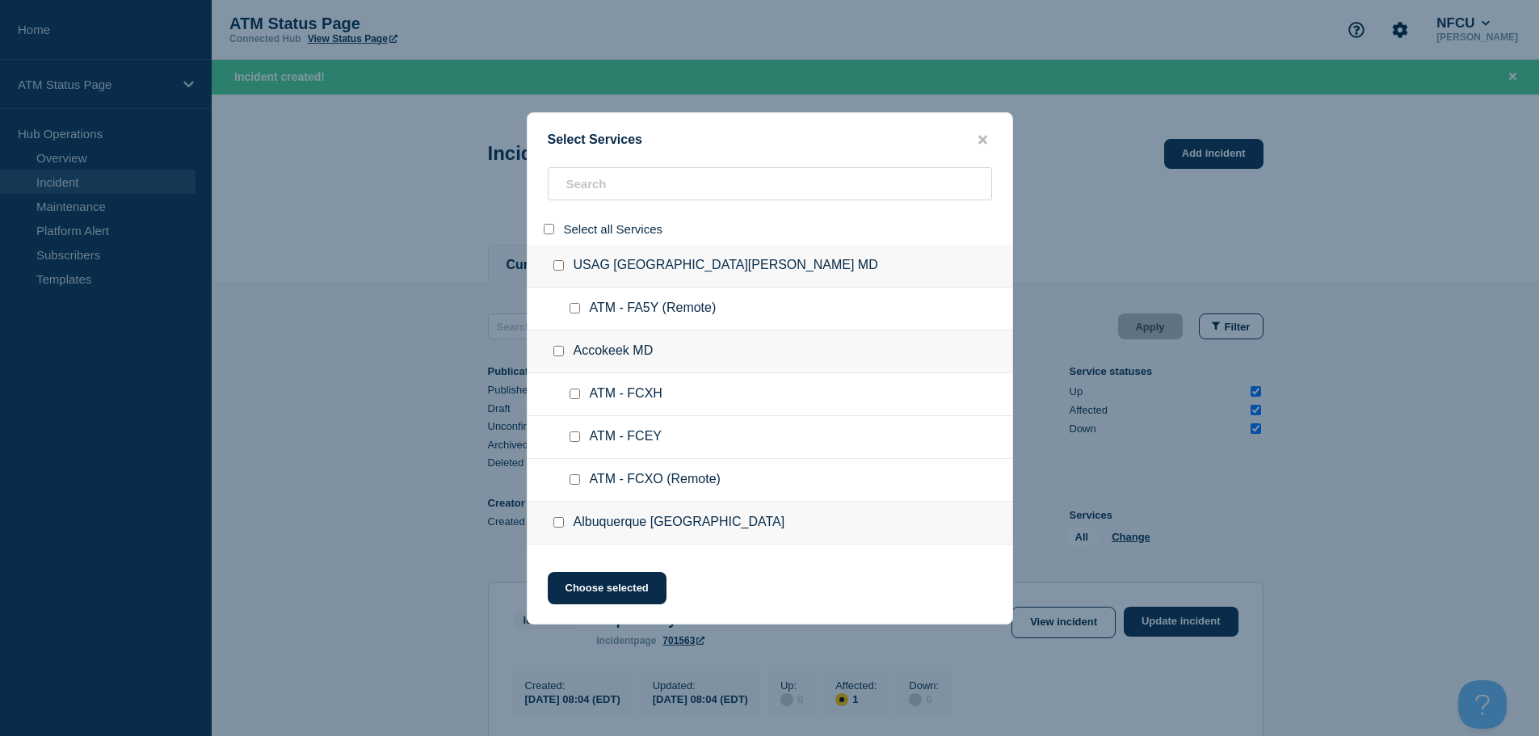
checkbox input "false"
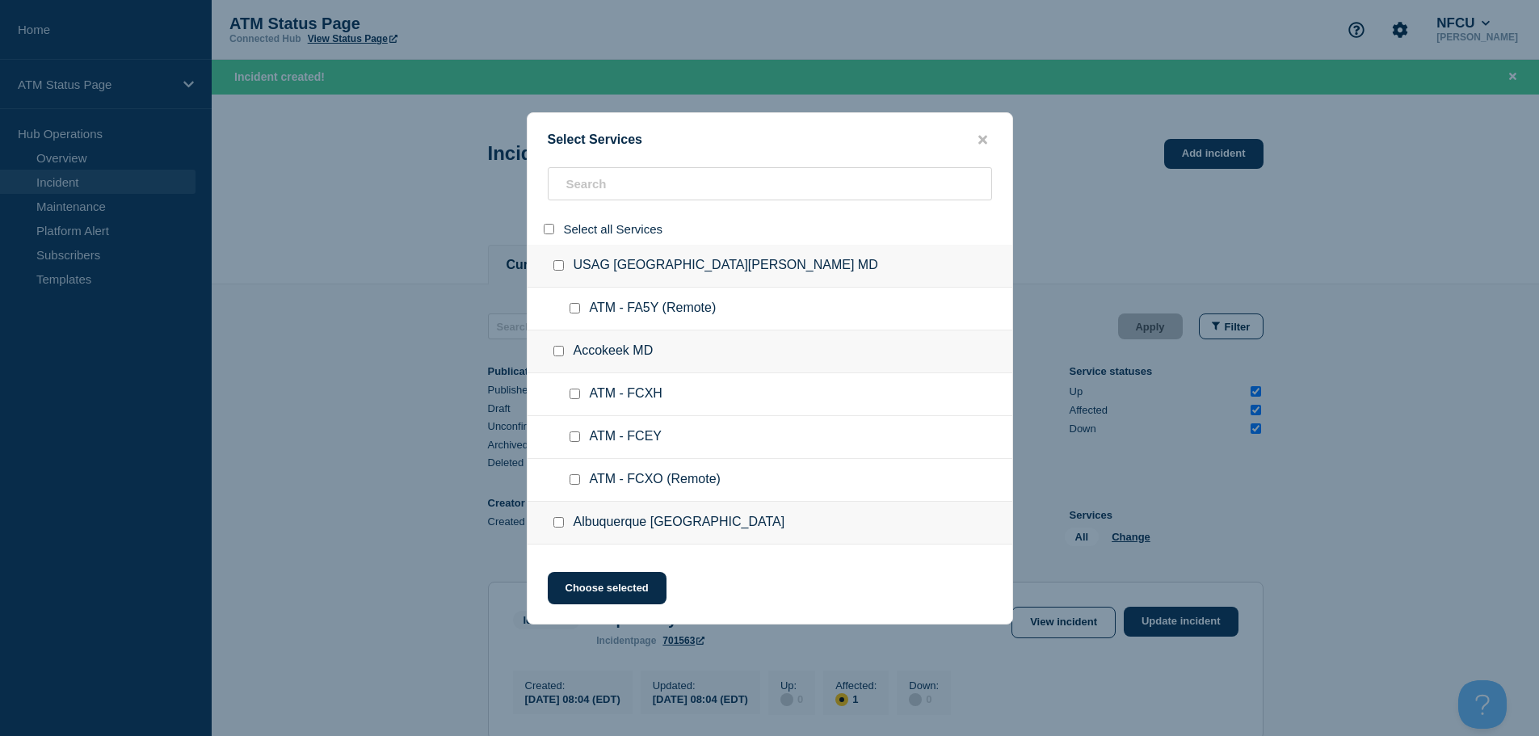
checkbox input "false"
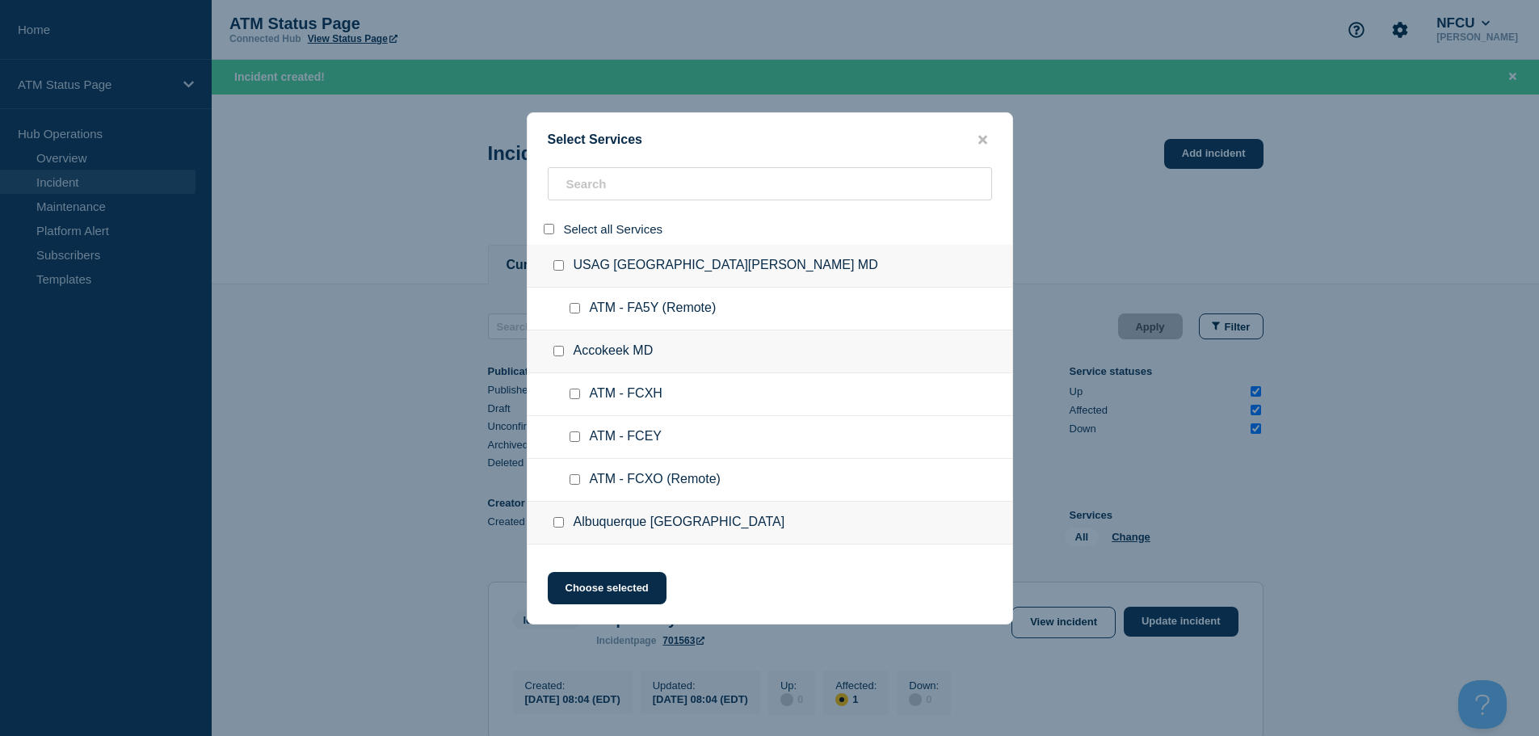
checkbox input "false"
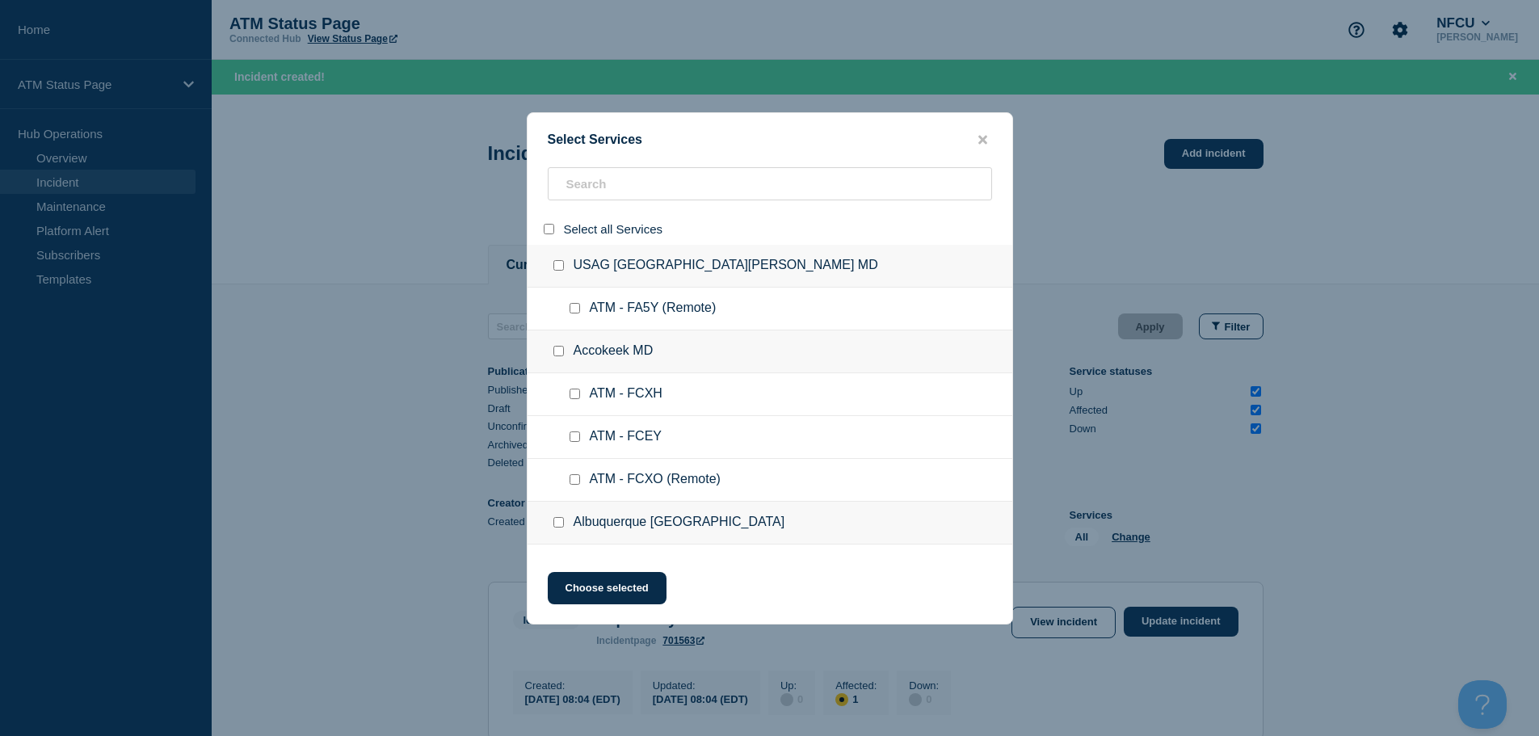
checkbox input "false"
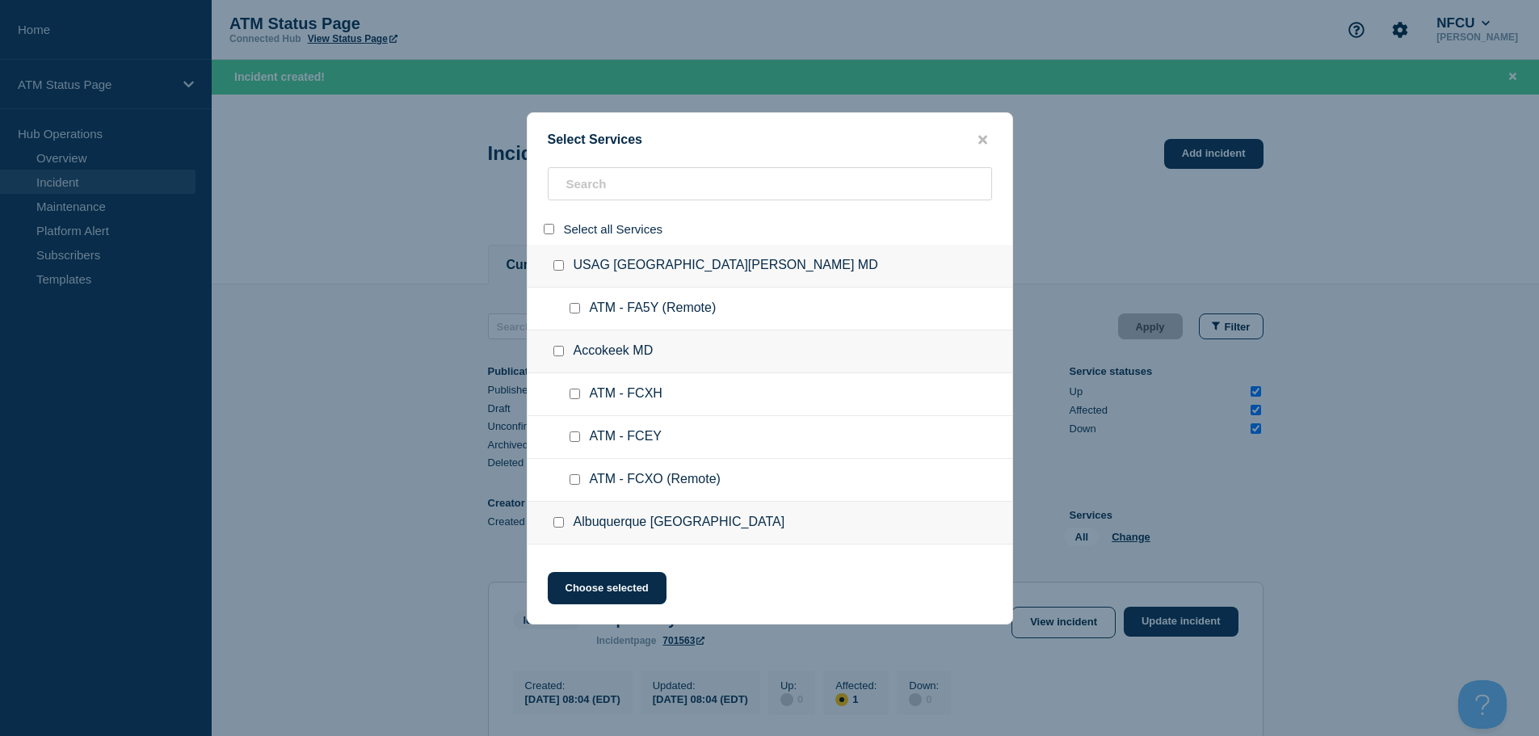
checkbox input "false"
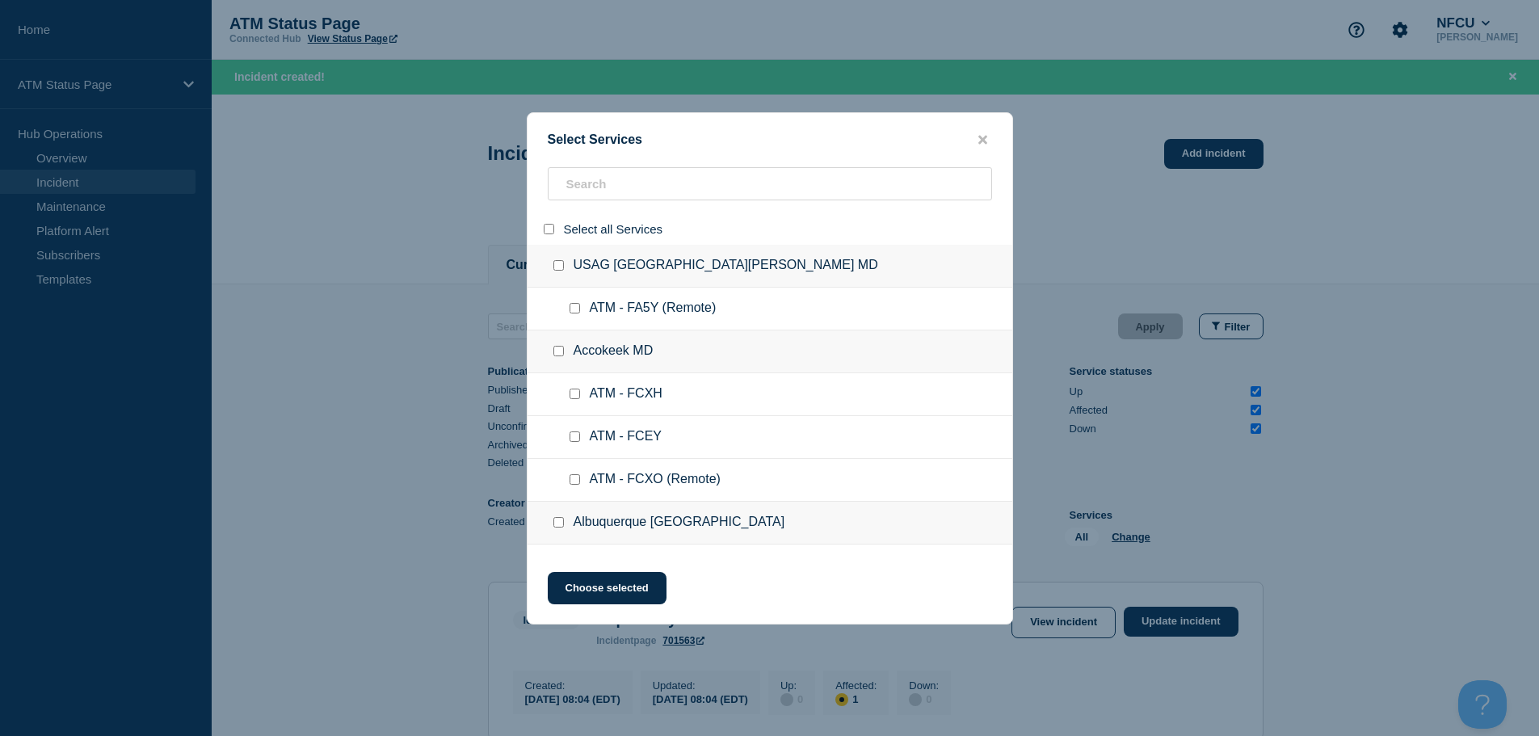
checkbox input "false"
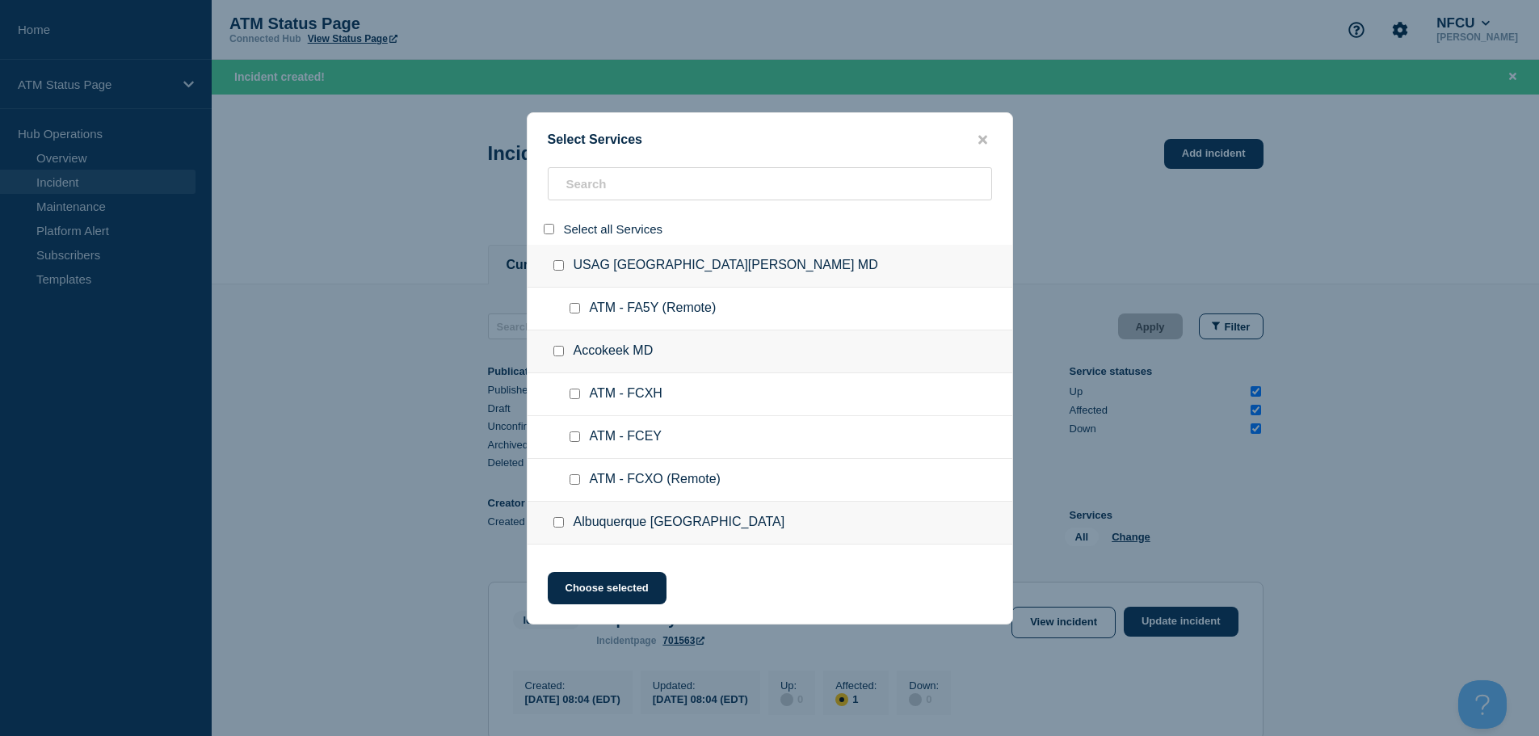
checkbox input "false"
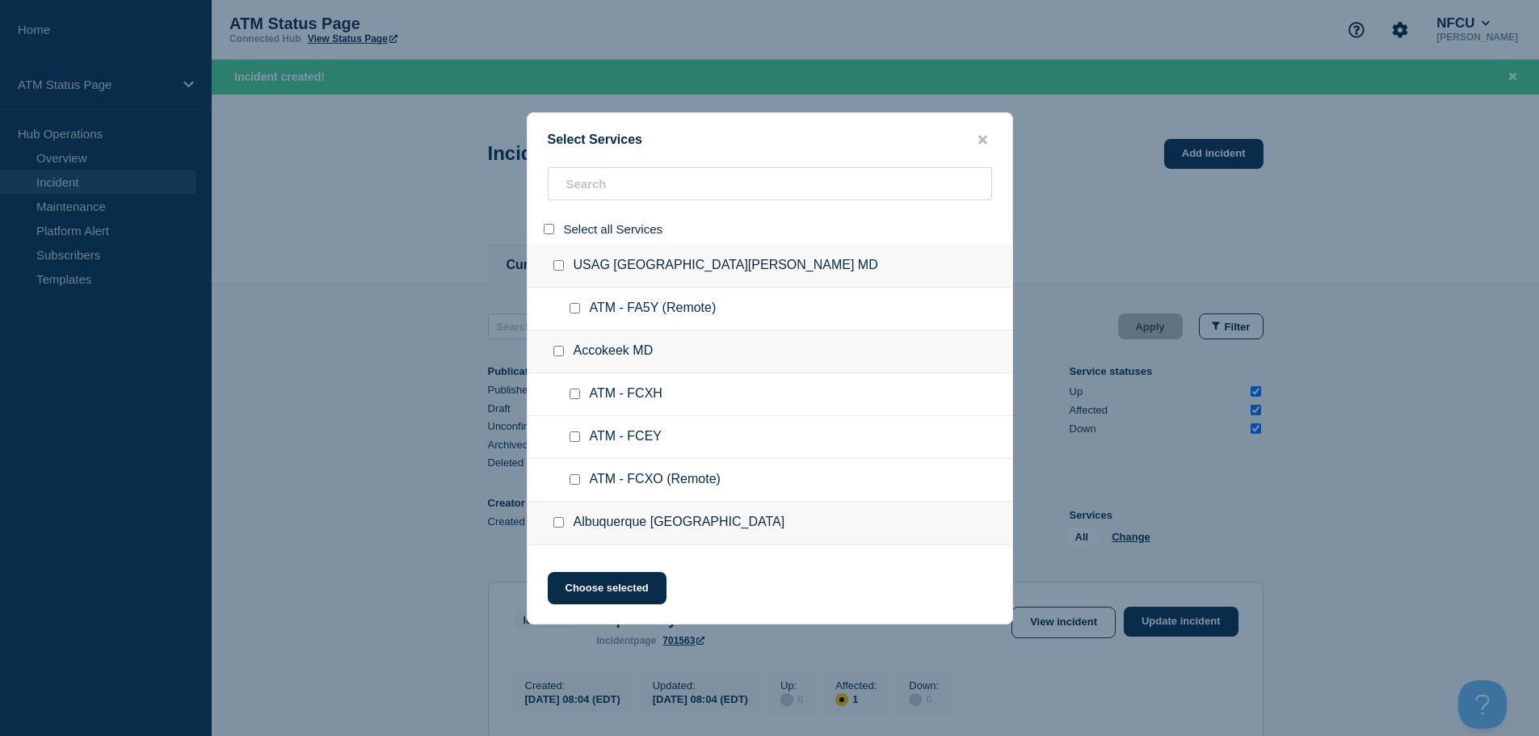
checkbox input "false"
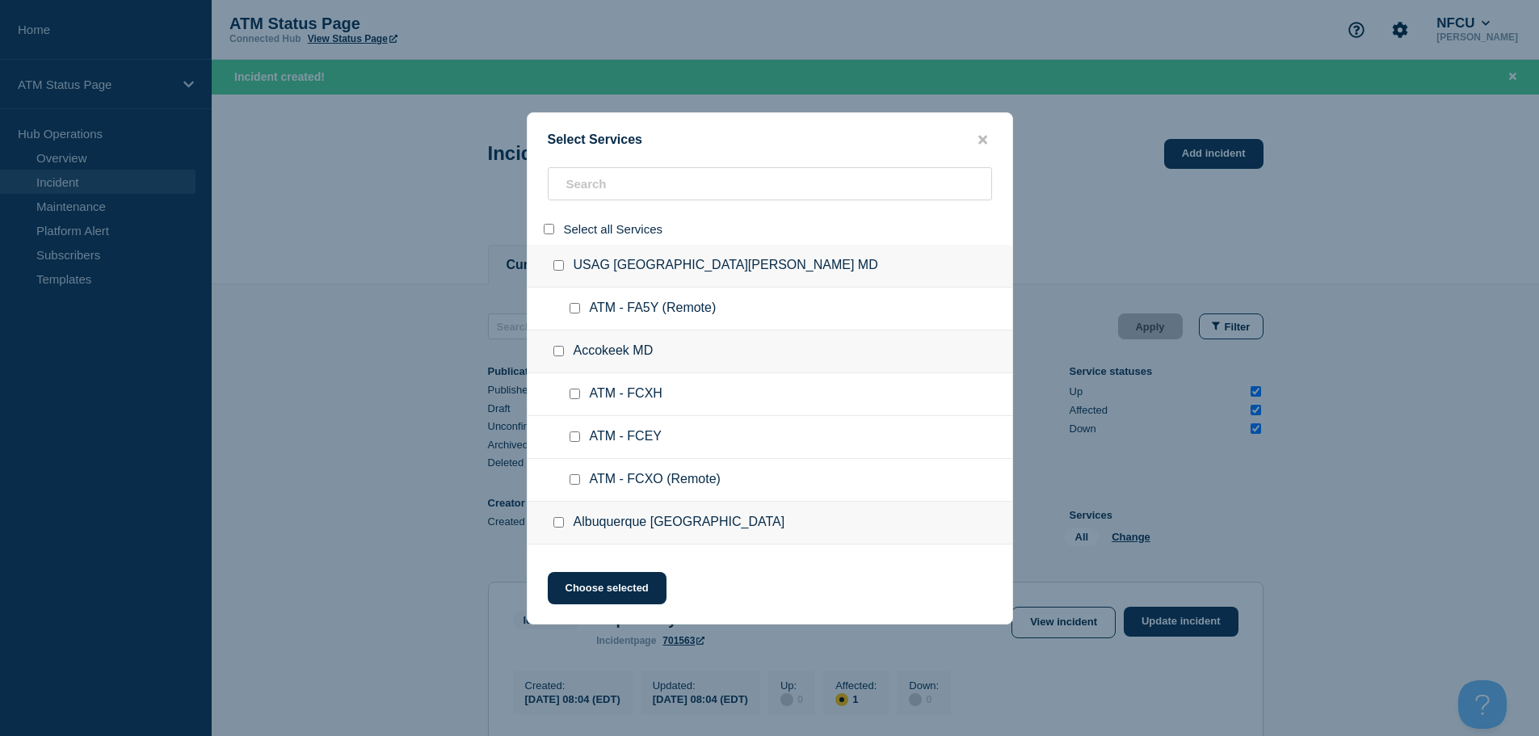
checkbox input "false"
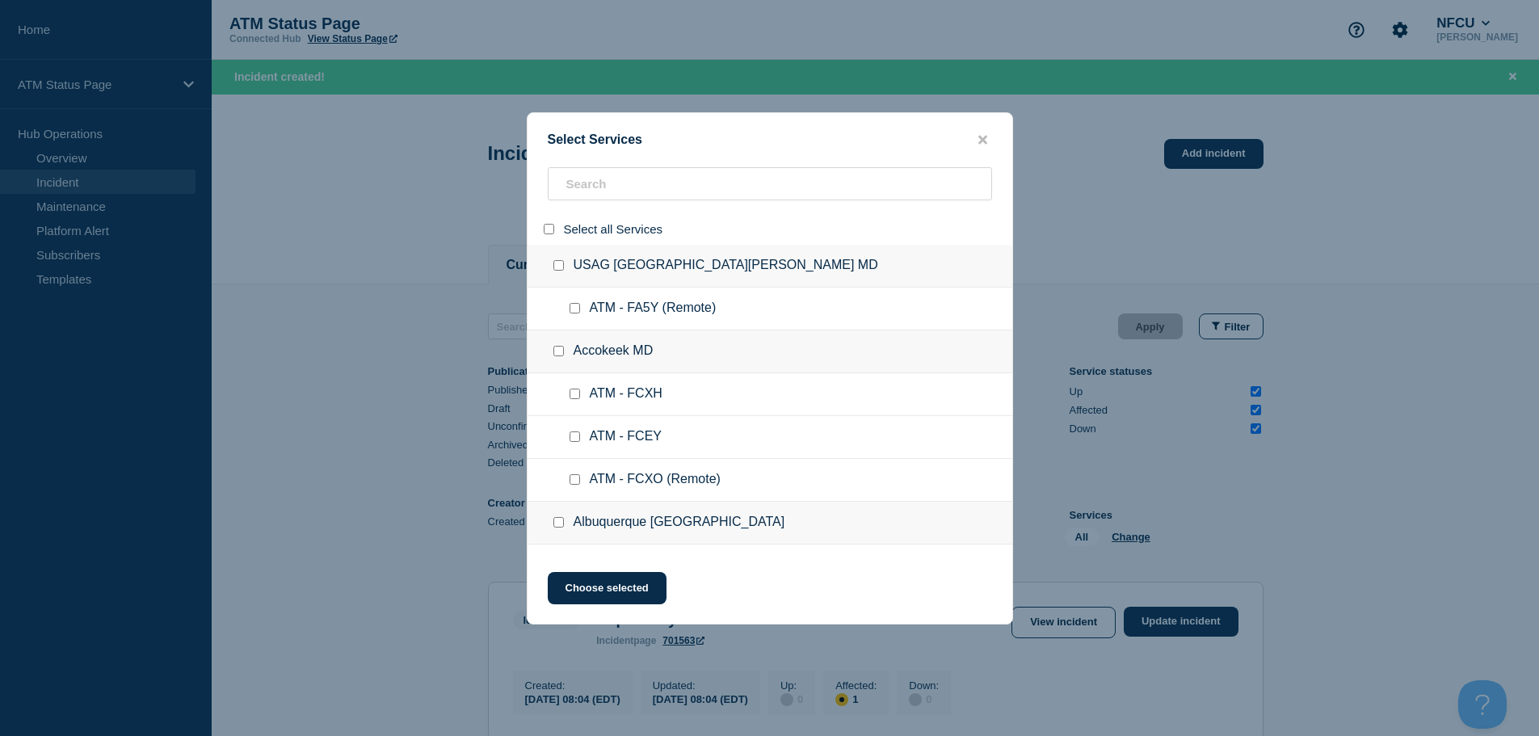
checkbox input "false"
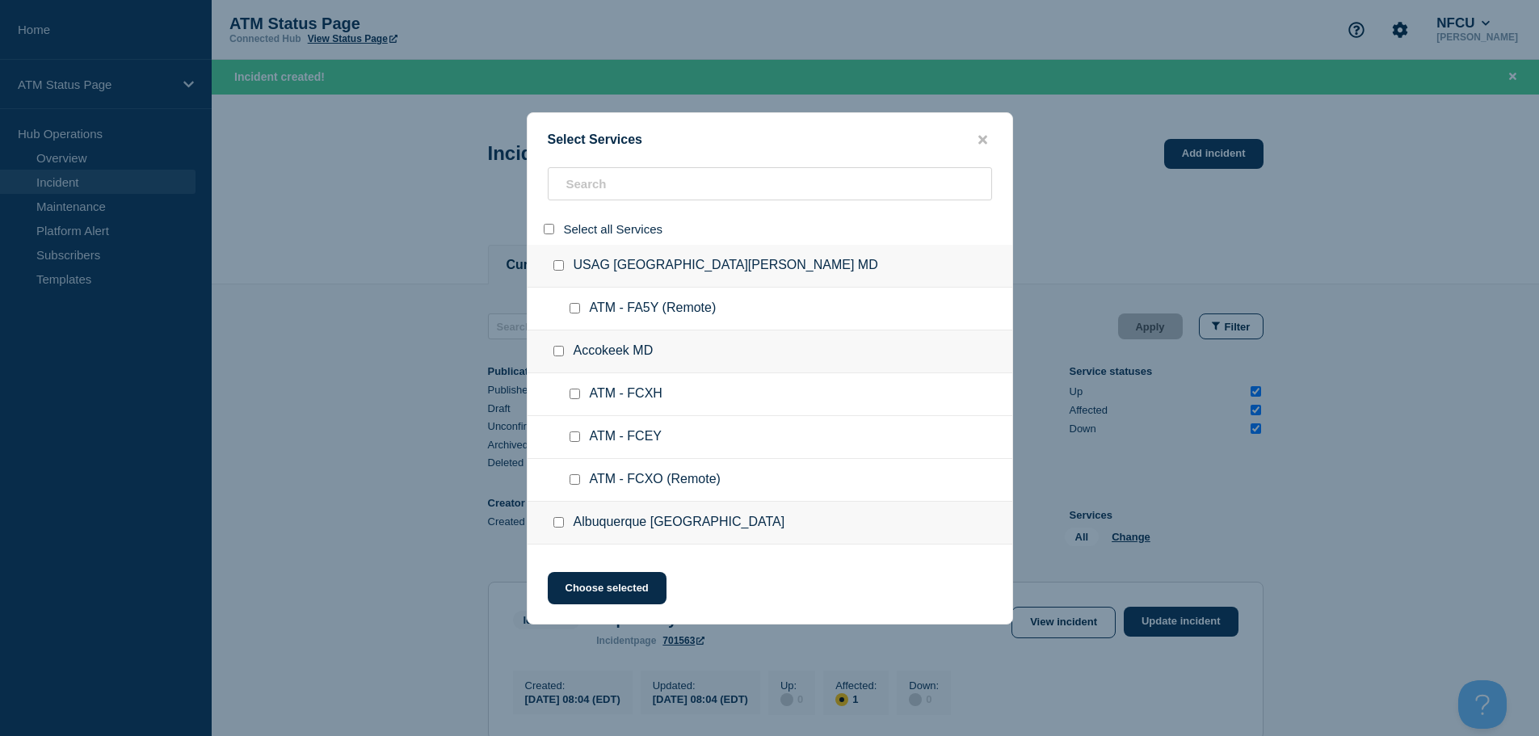
checkbox input "false"
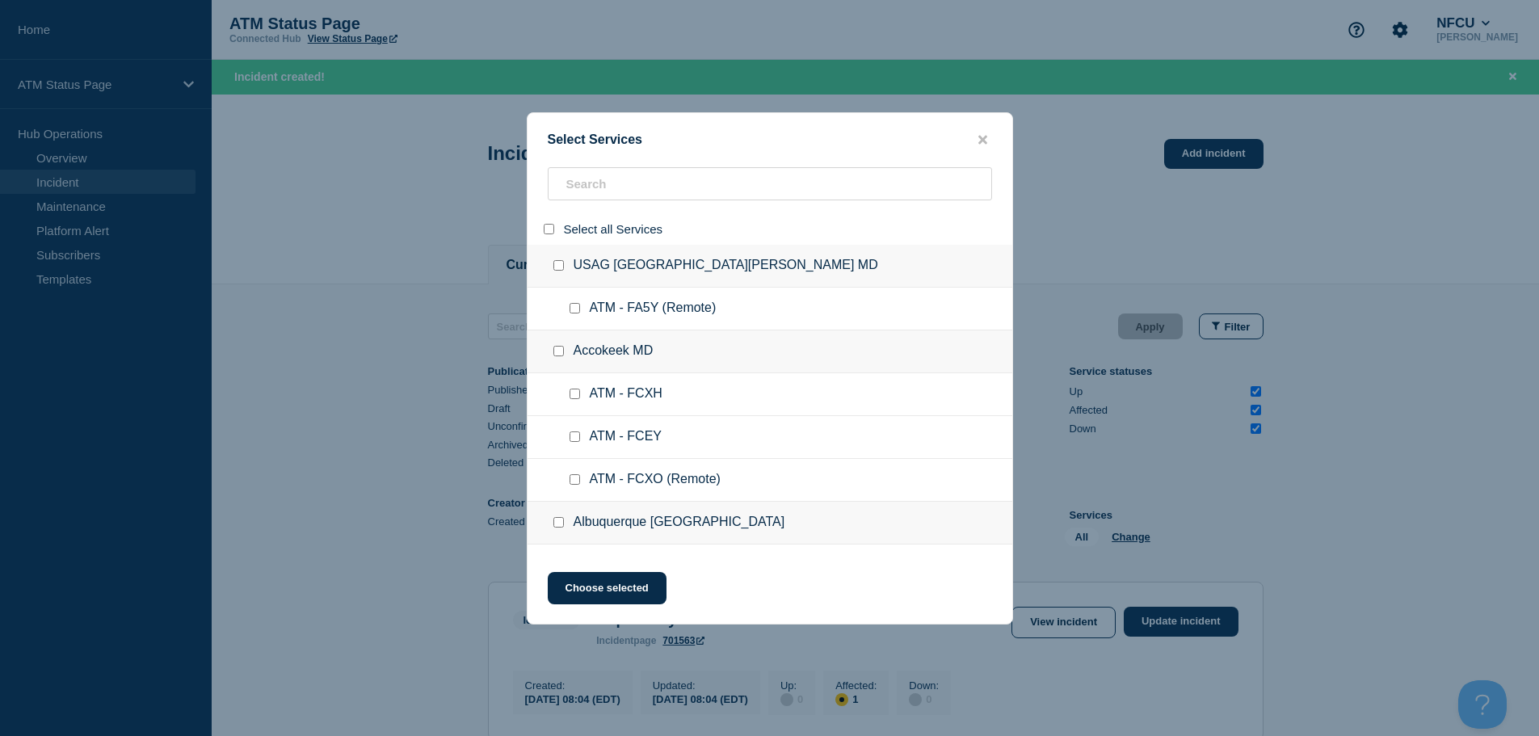
checkbox input "false"
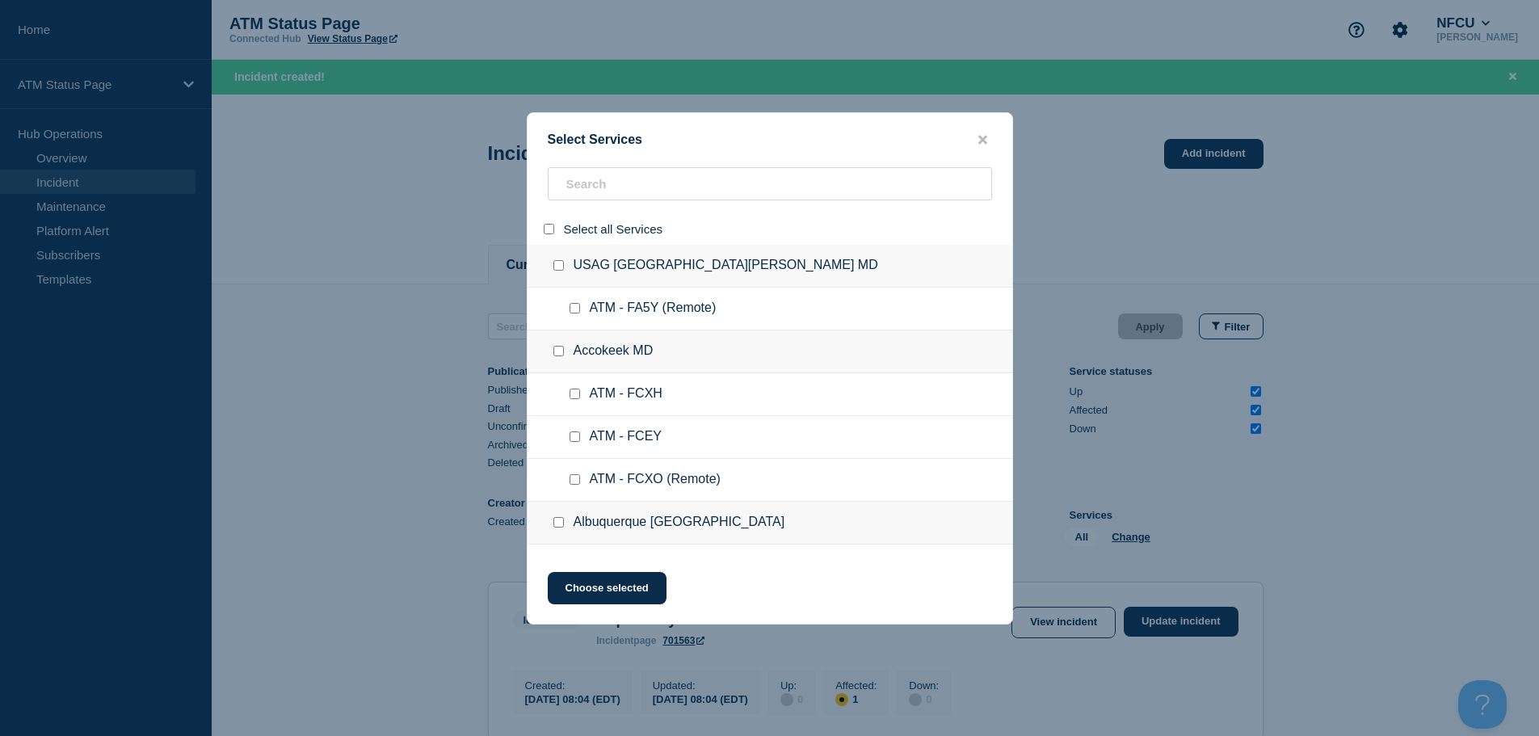
checkbox input "false"
click at [598, 187] on input "search" at bounding box center [770, 183] width 444 height 33
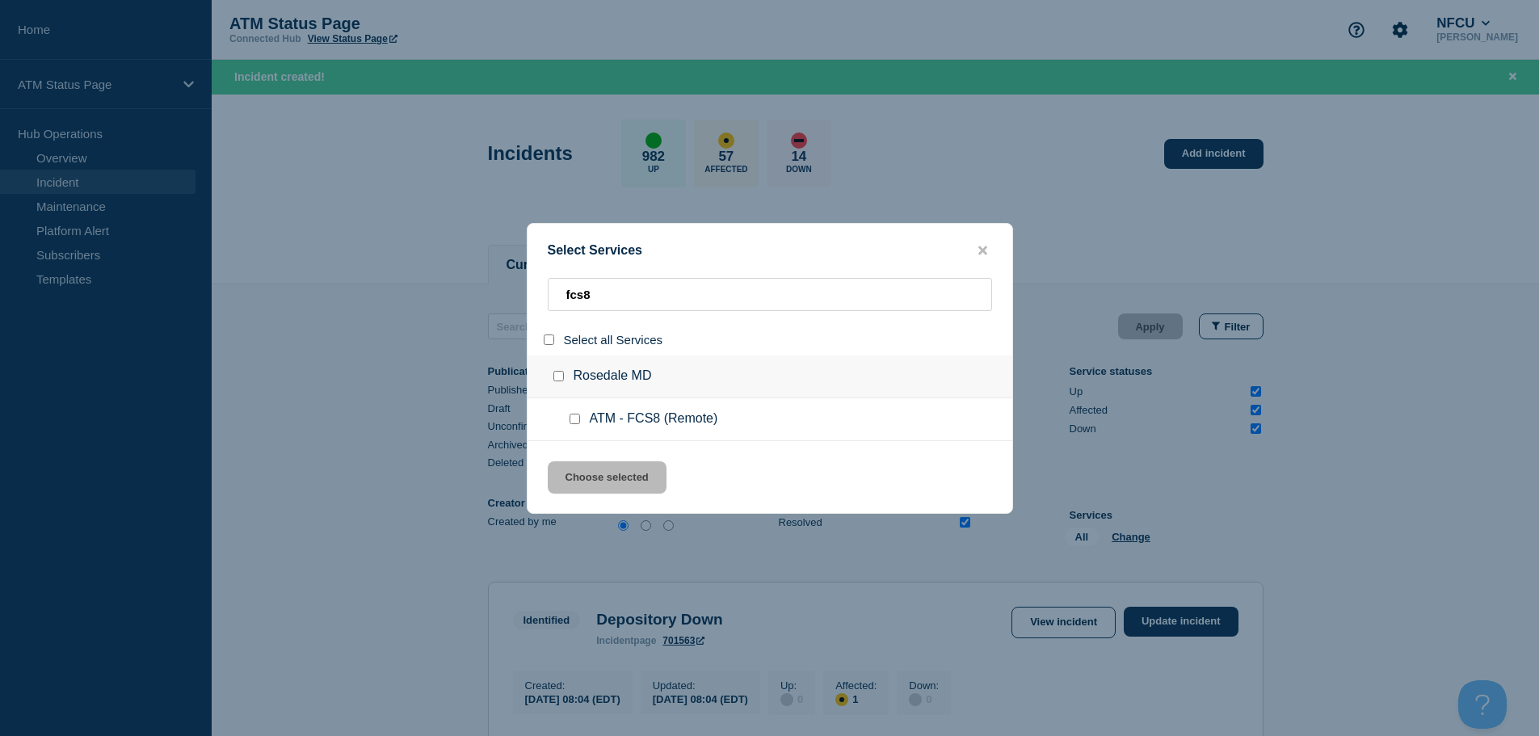
click at [569, 418] on input "service: ATM - FCS8 (Remote)" at bounding box center [574, 419] width 11 height 11
click at [586, 473] on button "Choose selected" at bounding box center [607, 477] width 119 height 32
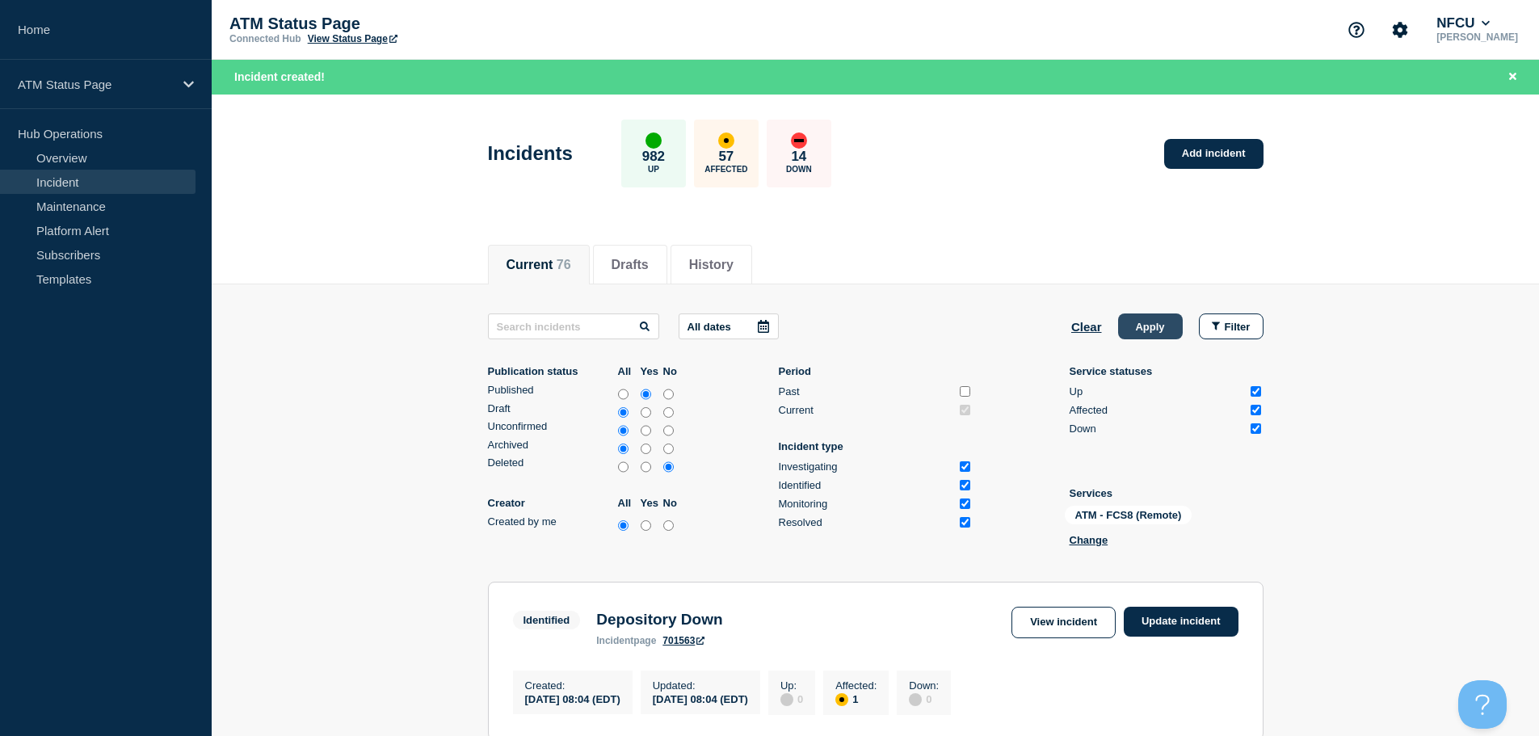
click at [1165, 321] on button "Apply" at bounding box center [1150, 326] width 65 height 26
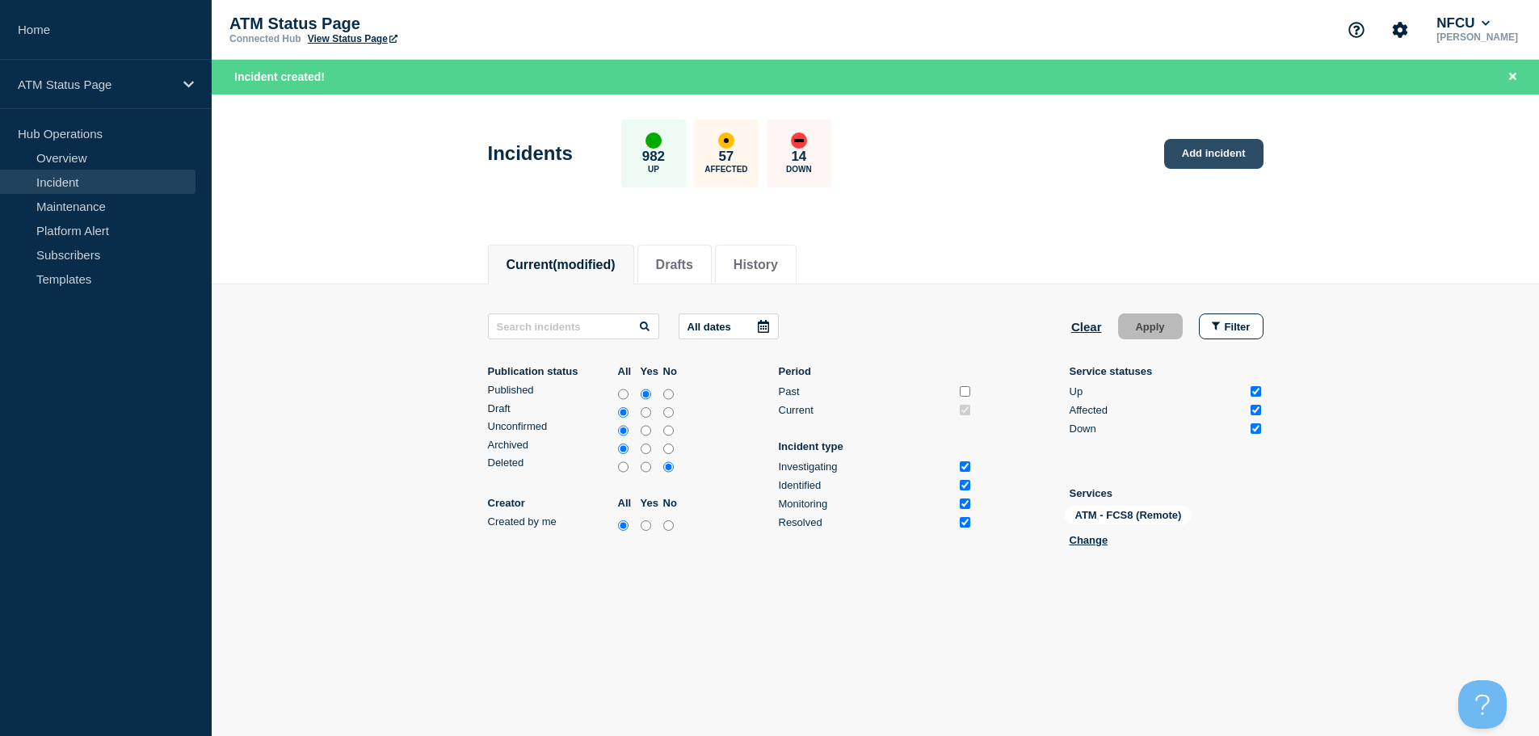
click at [1180, 143] on link "Add incident" at bounding box center [1213, 154] width 99 height 30
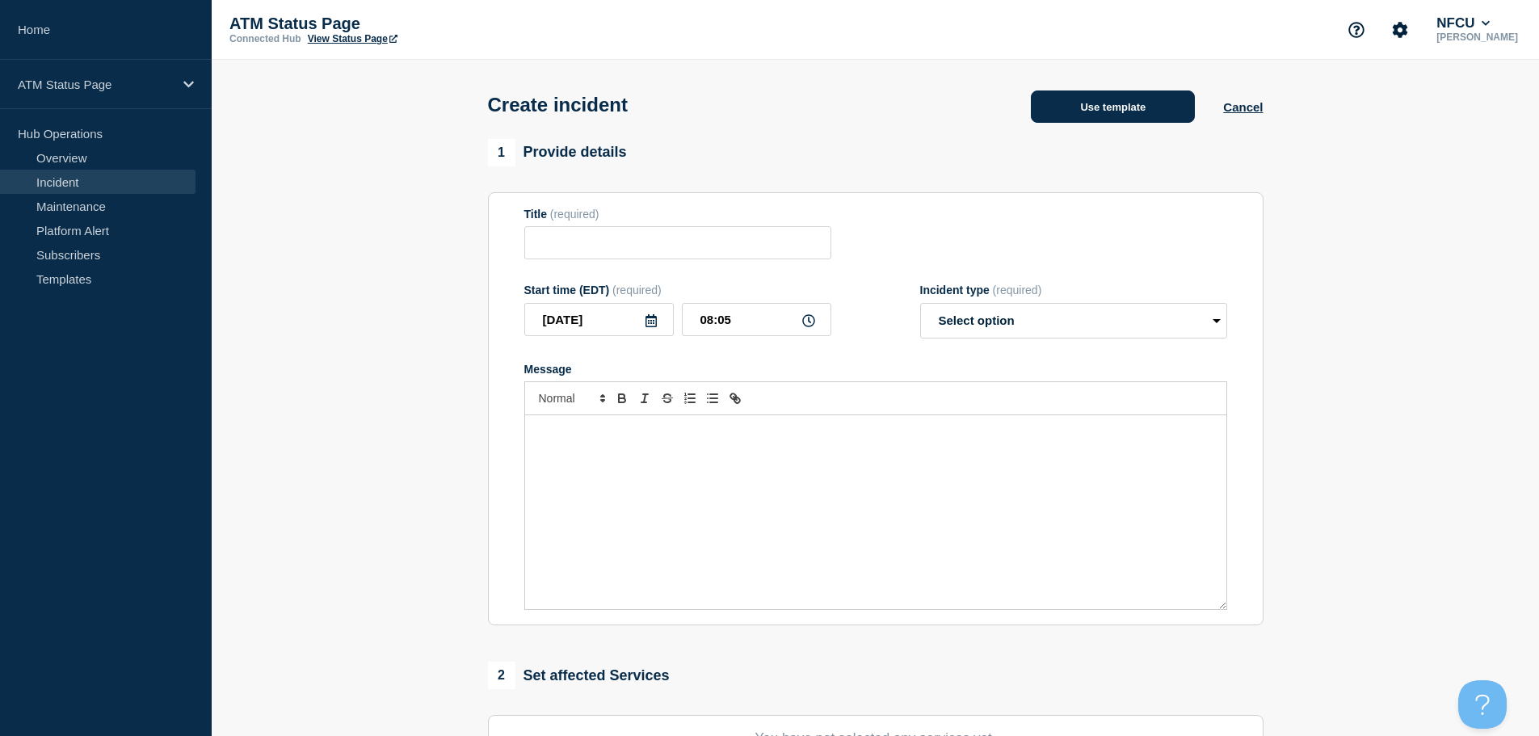
click at [1144, 107] on button "Use template" at bounding box center [1113, 106] width 164 height 32
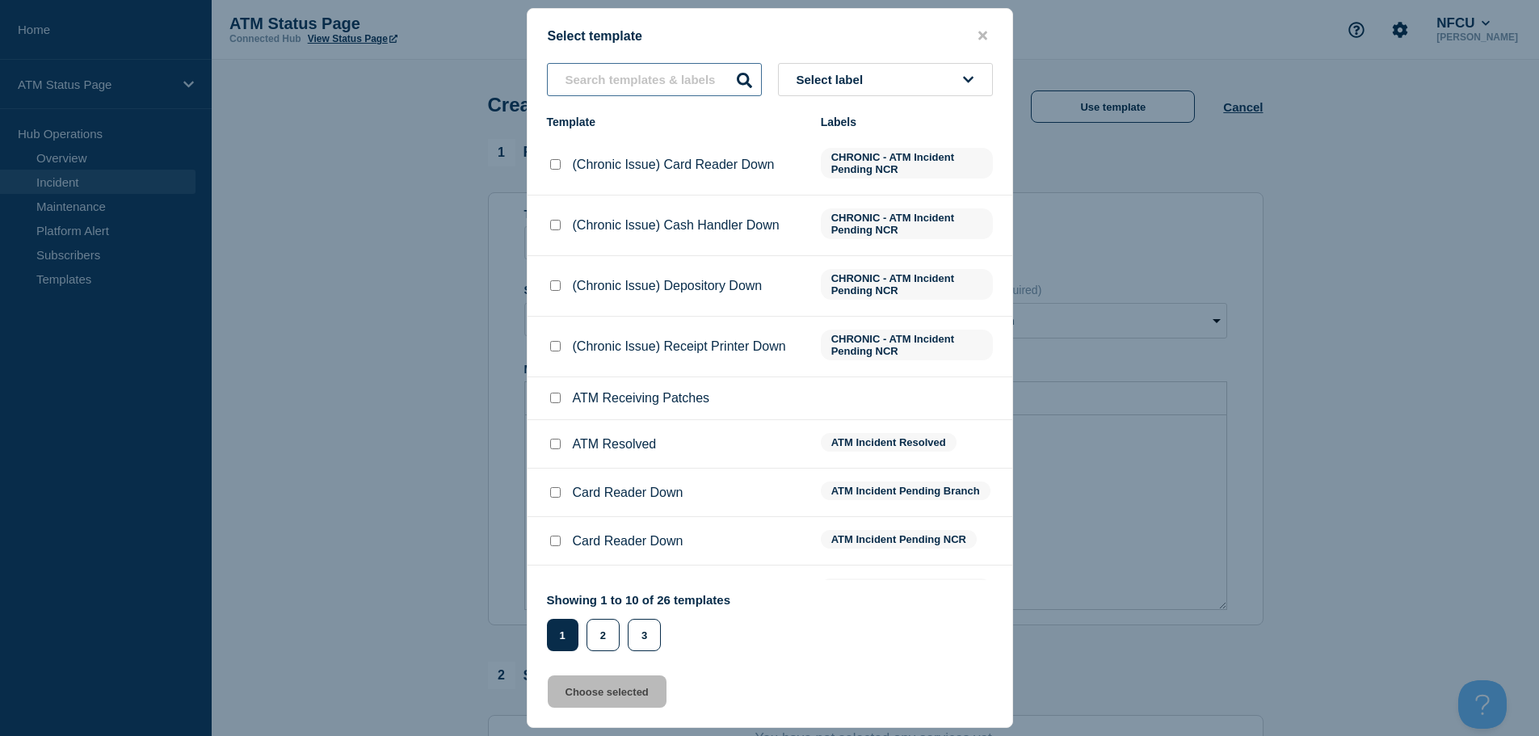
click at [699, 75] on input "text" at bounding box center [654, 79] width 215 height 33
click at [943, 81] on button "Select label" at bounding box center [885, 79] width 215 height 33
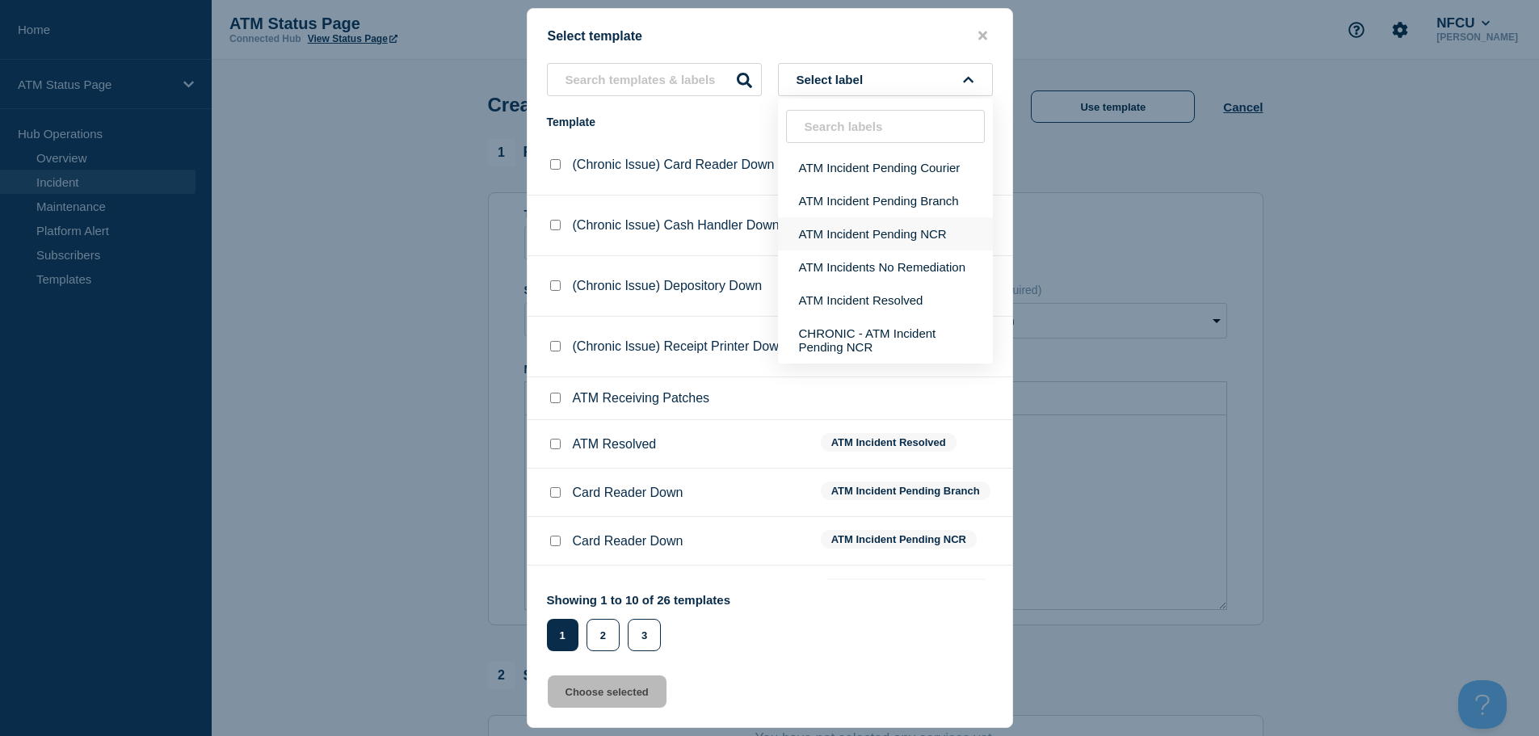
click at [875, 240] on button "ATM Incident Pending NCR" at bounding box center [885, 233] width 215 height 33
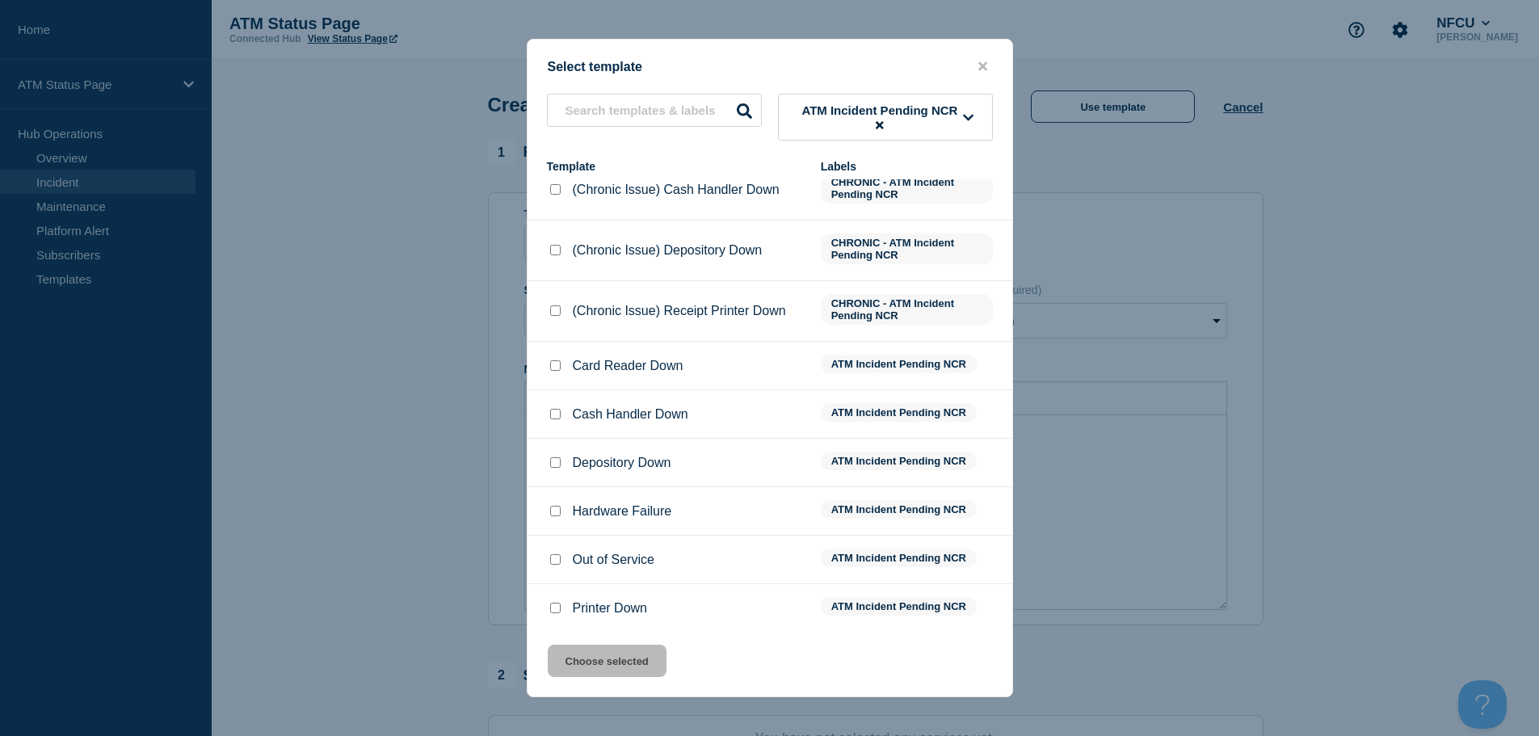
scroll to position [87, 0]
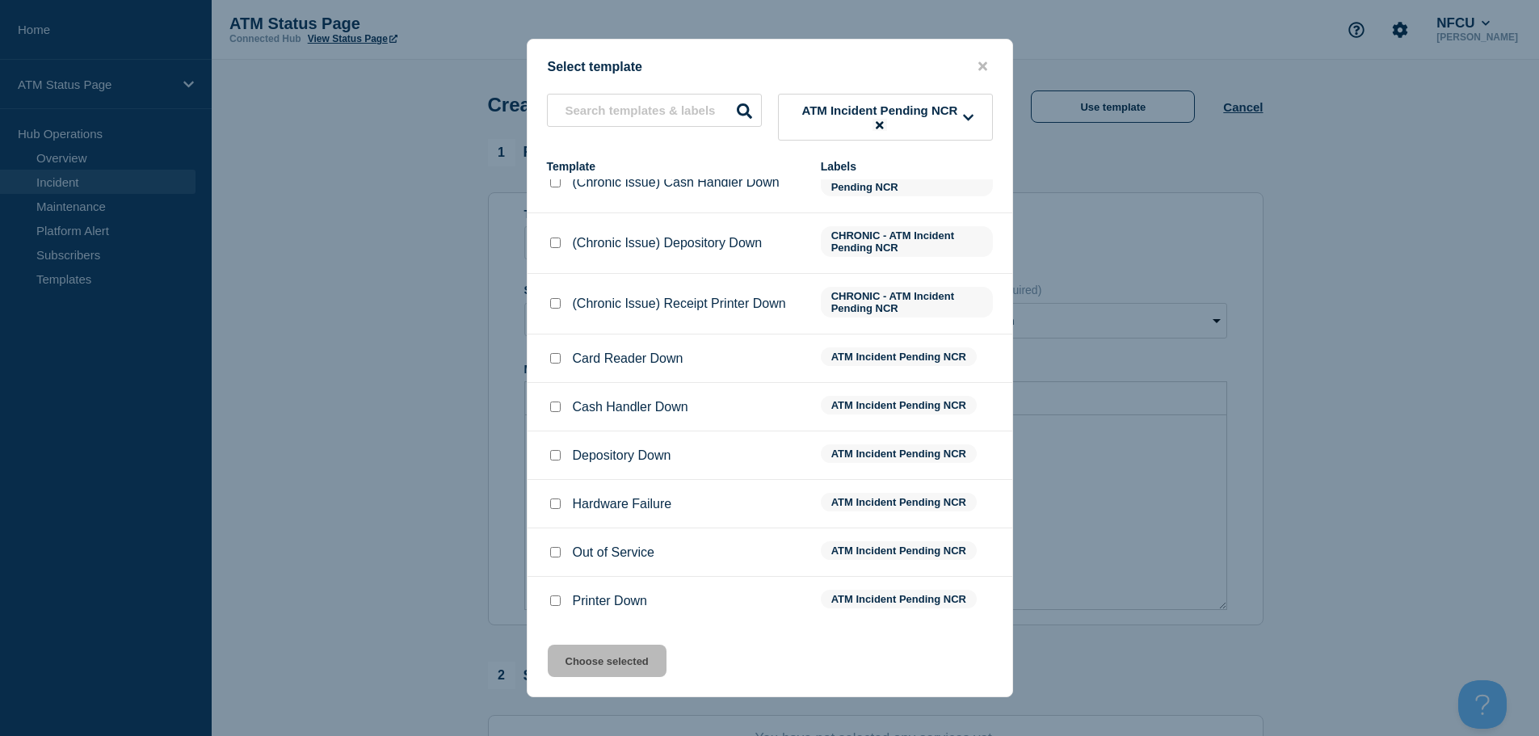
click at [880, 124] on icon at bounding box center [879, 124] width 7 height 7
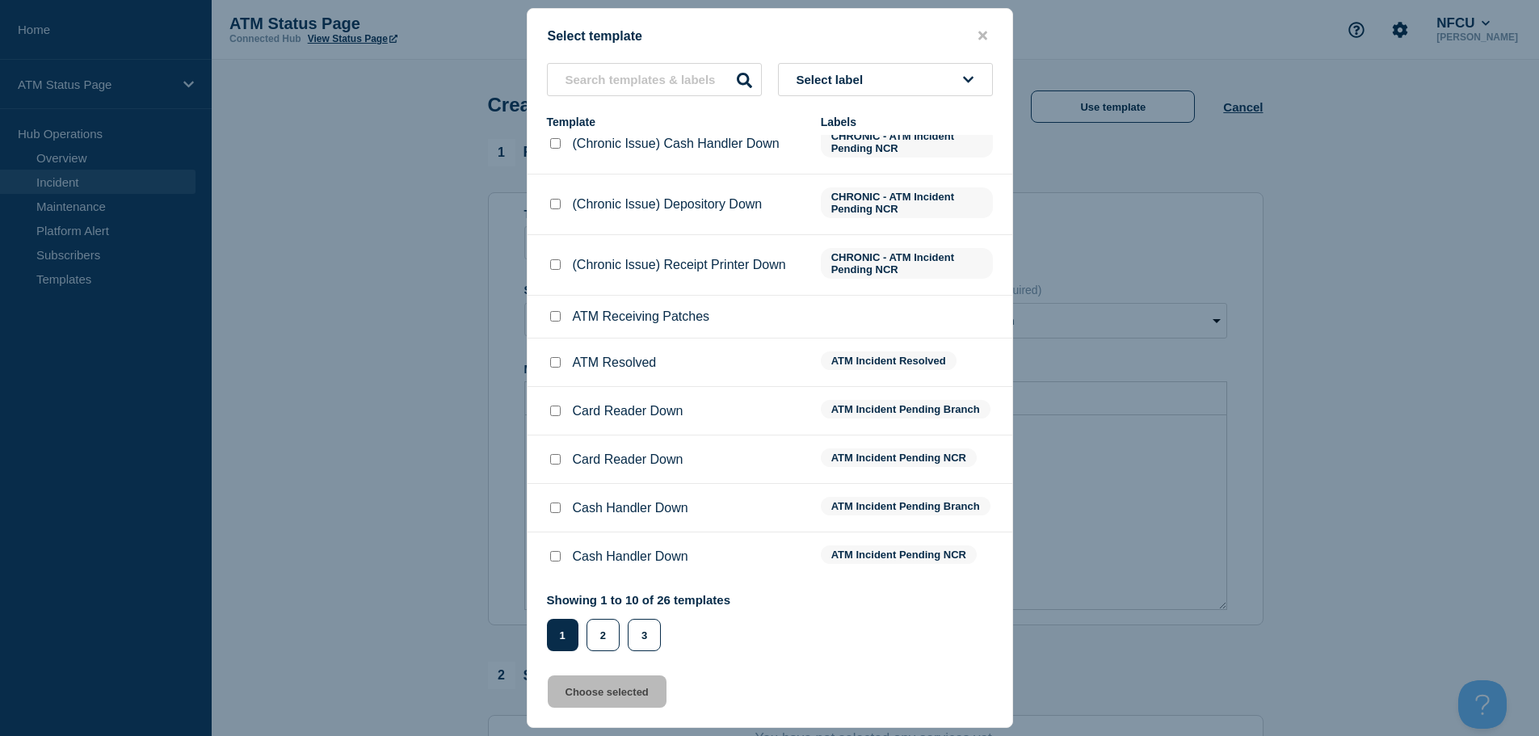
scroll to position [82, 0]
click at [865, 82] on span "Select label" at bounding box center [833, 80] width 74 height 14
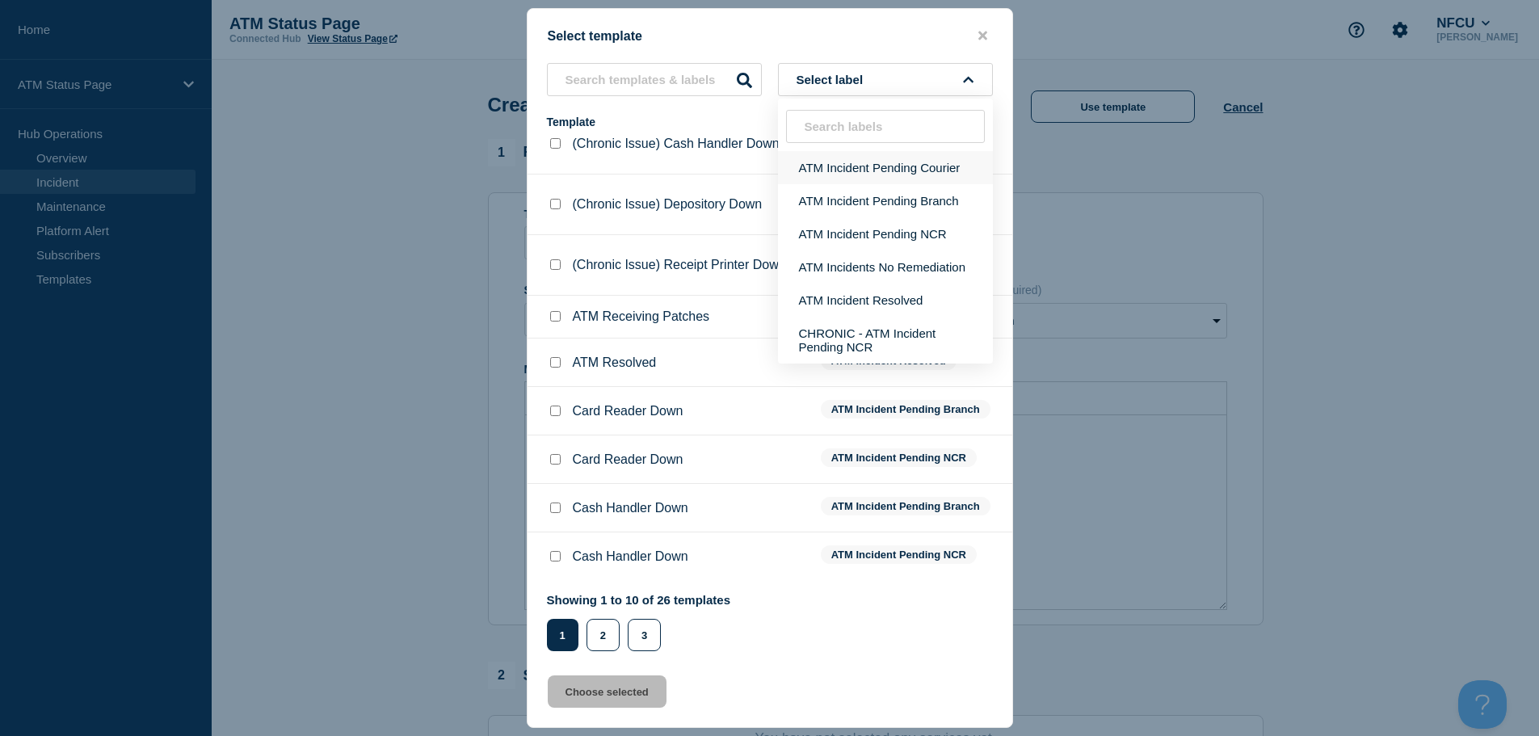
click at [868, 181] on button "ATM Incident Pending Courier" at bounding box center [885, 167] width 215 height 33
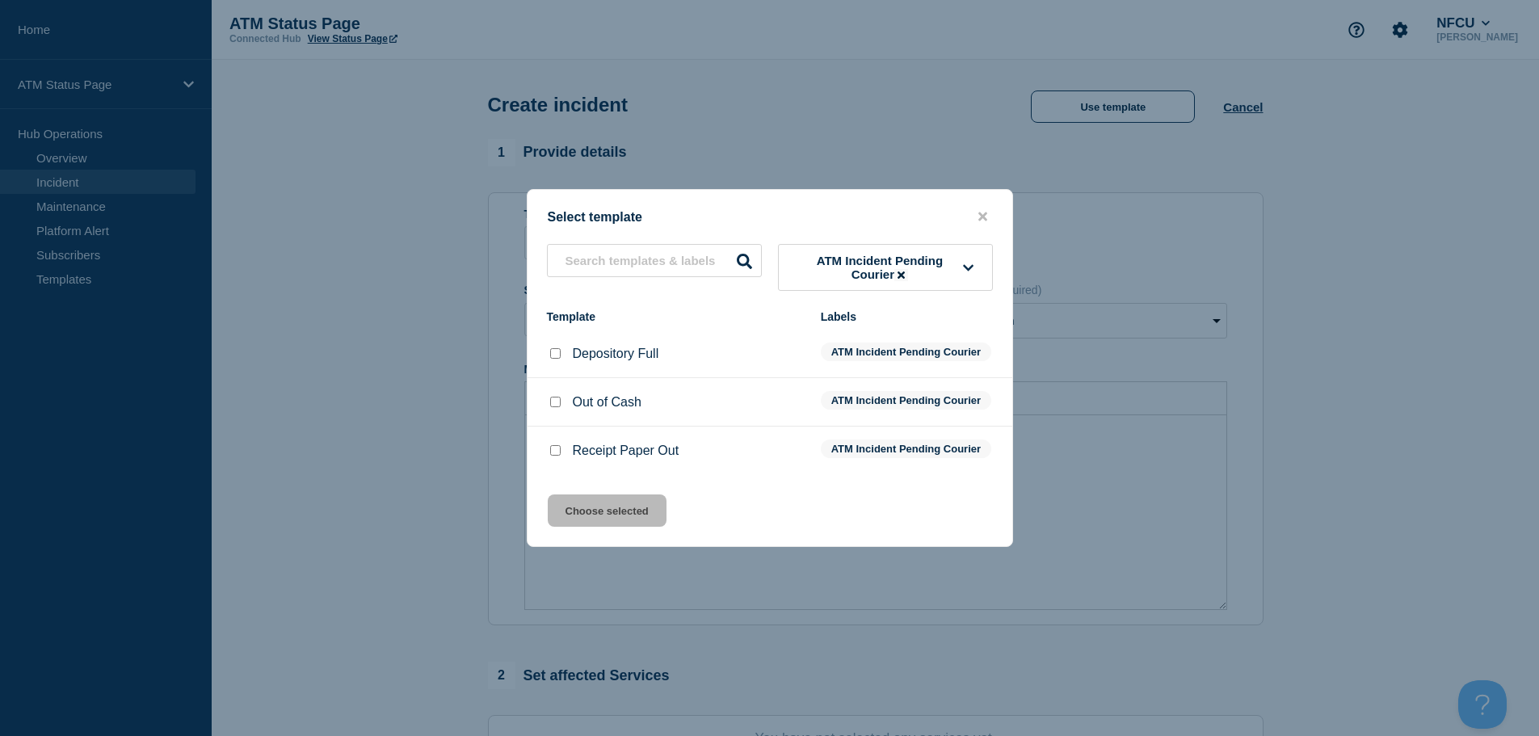
scroll to position [0, 0]
click at [557, 348] on input "Depository Full checkbox" at bounding box center [555, 353] width 11 height 11
click at [619, 527] on button "Choose selected" at bounding box center [607, 510] width 119 height 32
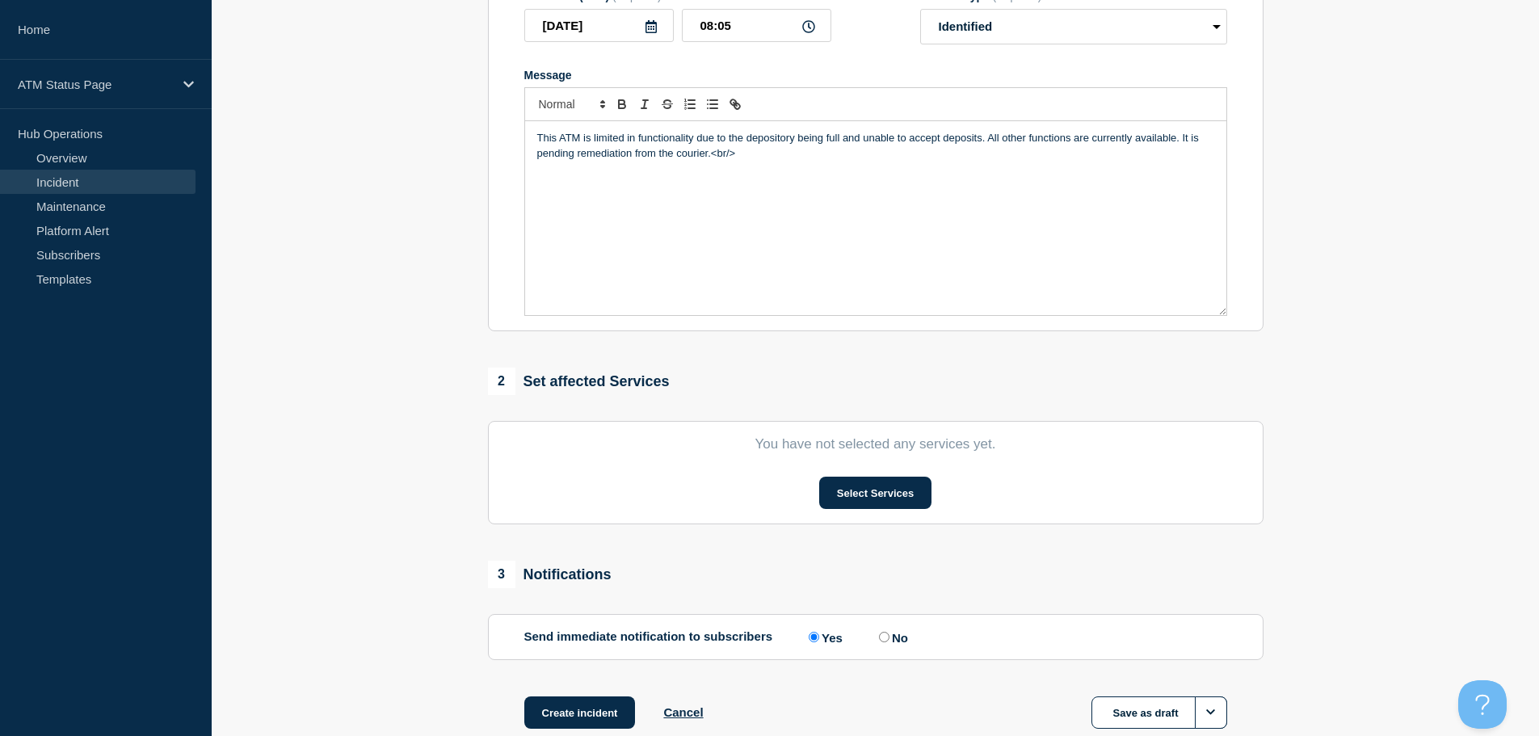
scroll to position [396, 0]
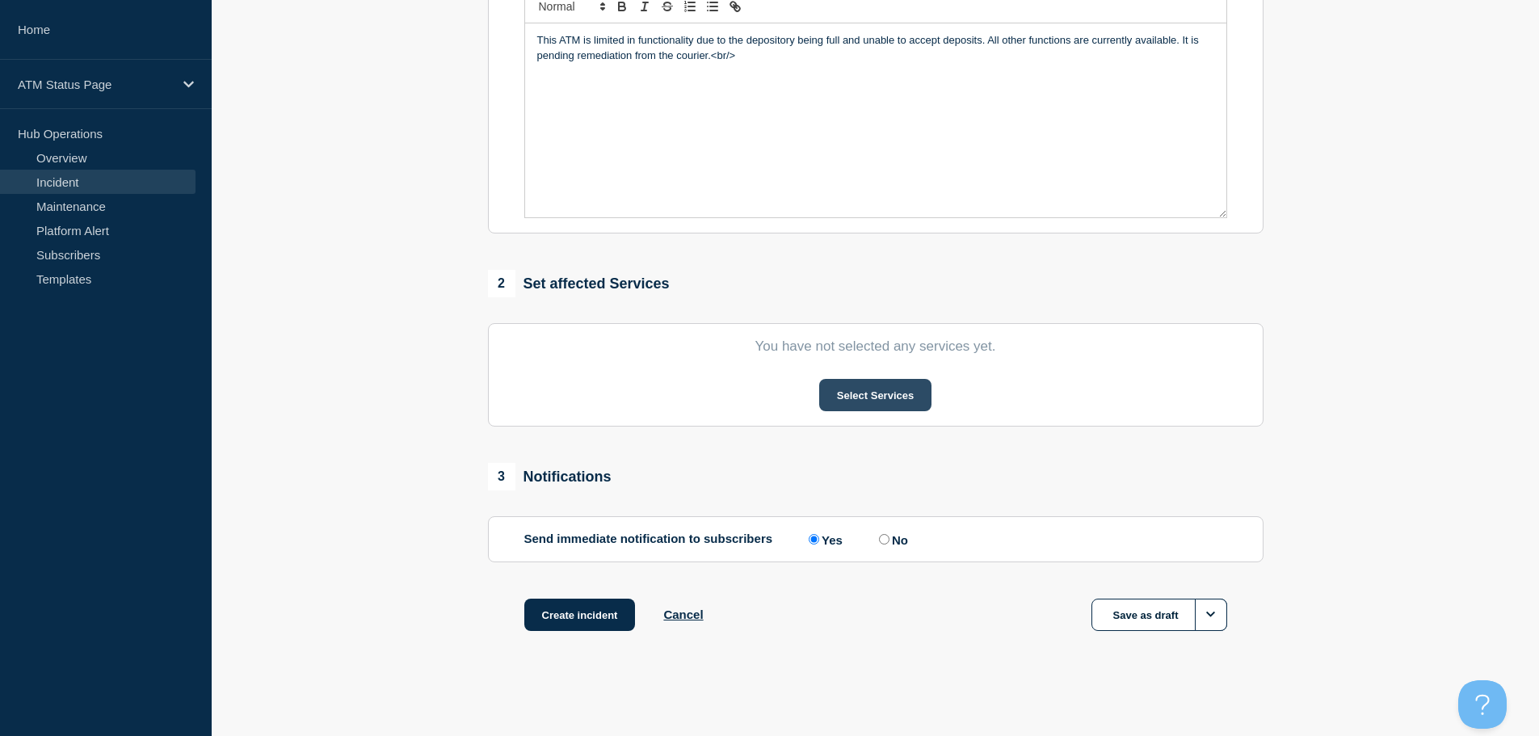
click at [835, 394] on button "Select Services" at bounding box center [875, 395] width 112 height 32
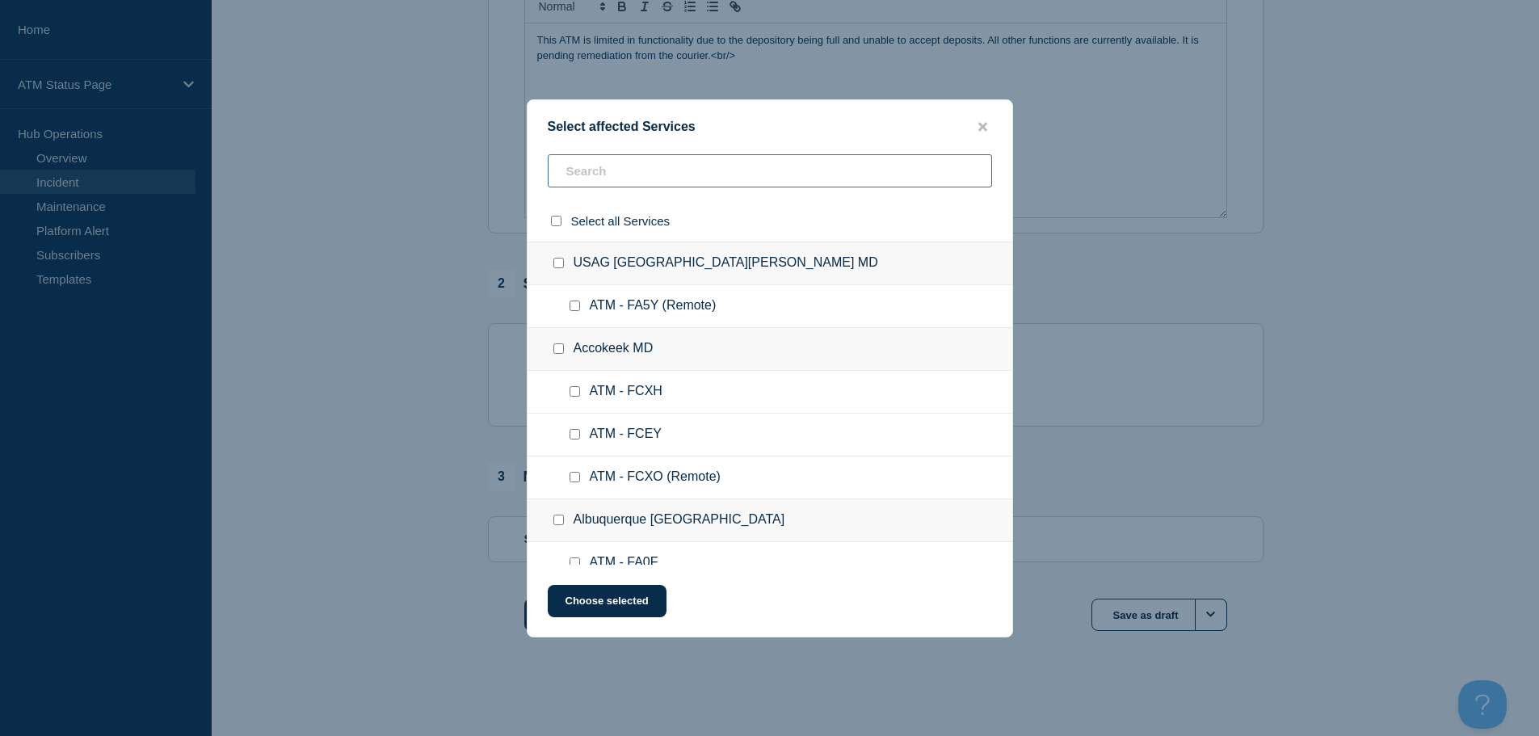
click at [737, 176] on input "text" at bounding box center [770, 170] width 444 height 33
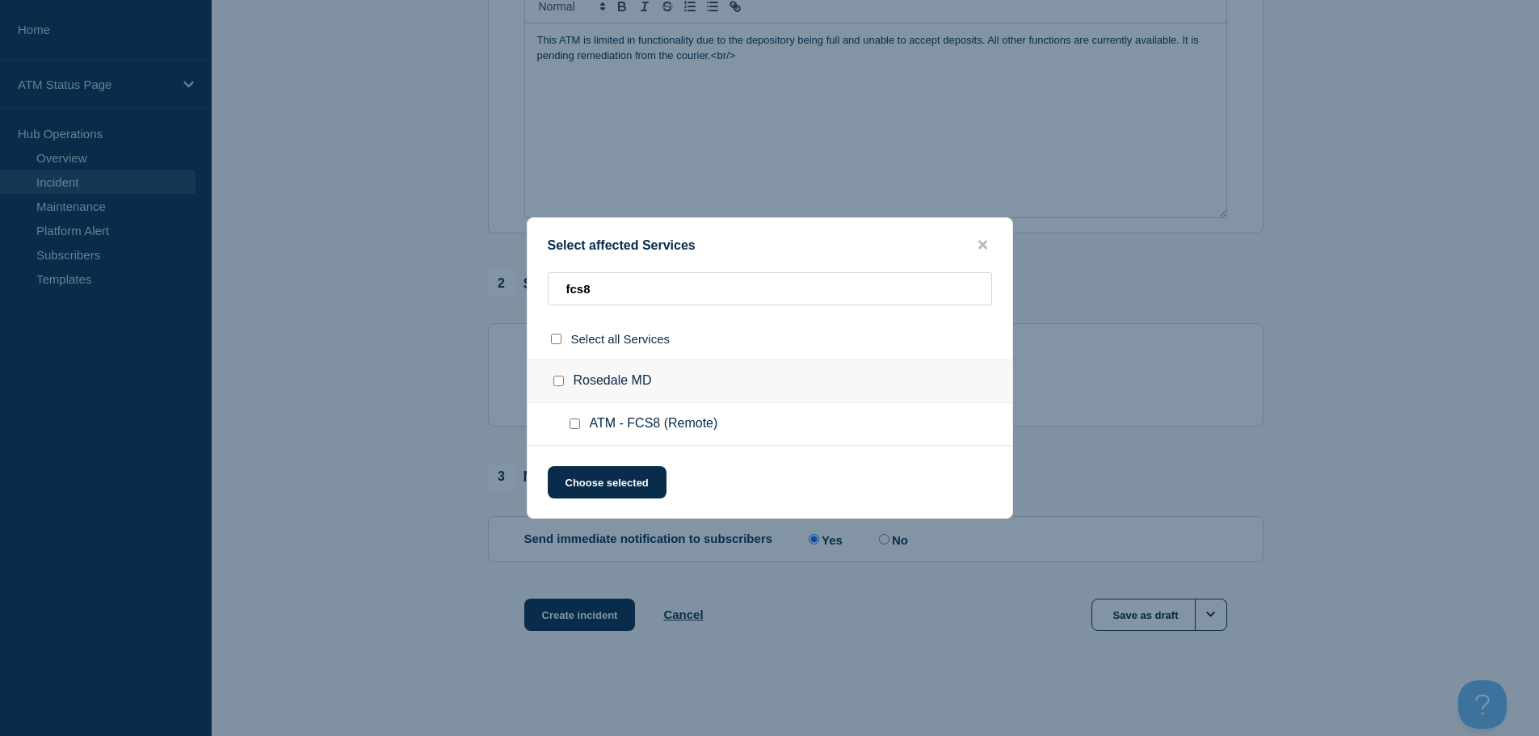
click at [569, 420] on input "ATM - FCS8 (Remote) checkbox" at bounding box center [574, 423] width 11 height 11
click at [586, 471] on button "Choose selected" at bounding box center [607, 482] width 119 height 32
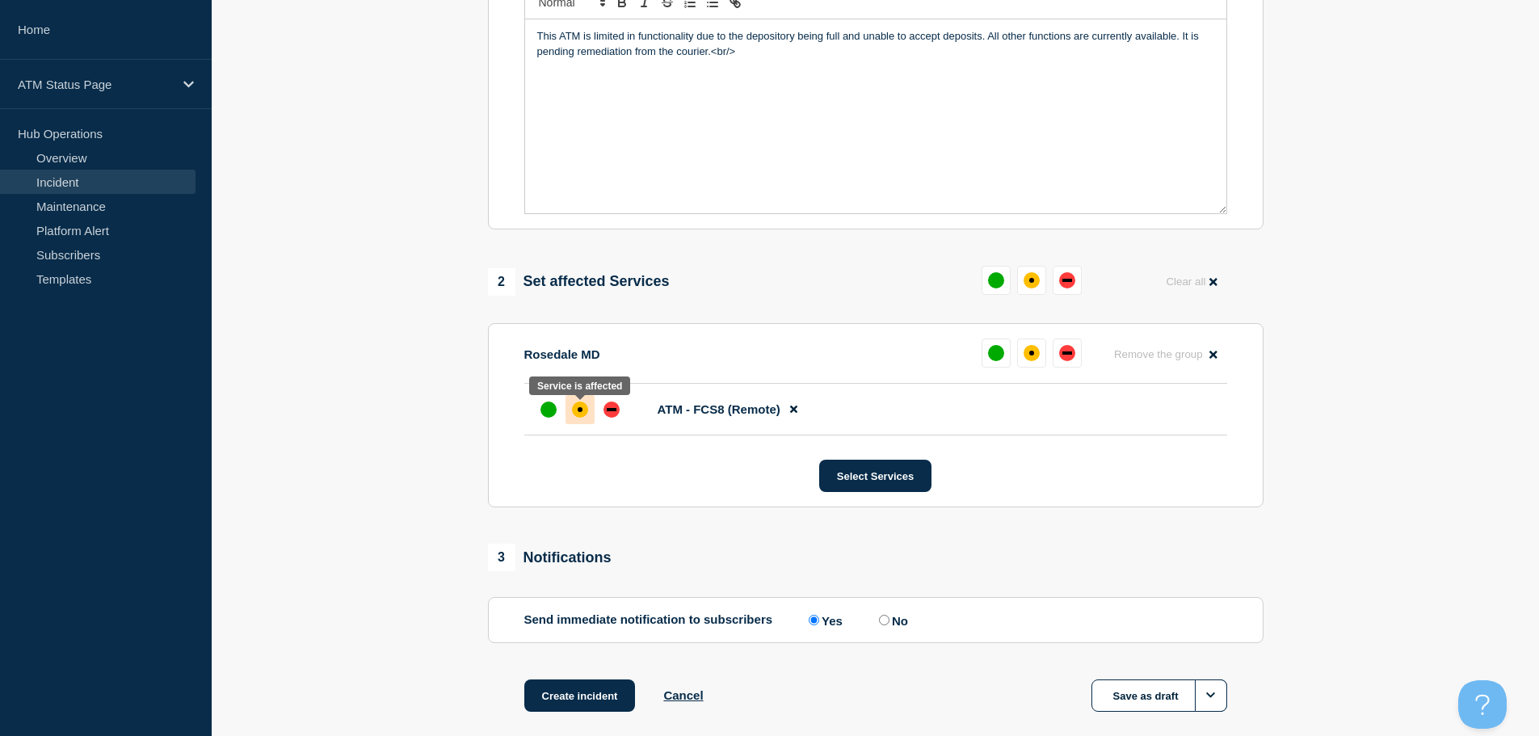
click at [579, 412] on div "affected" at bounding box center [580, 409] width 5 height 5
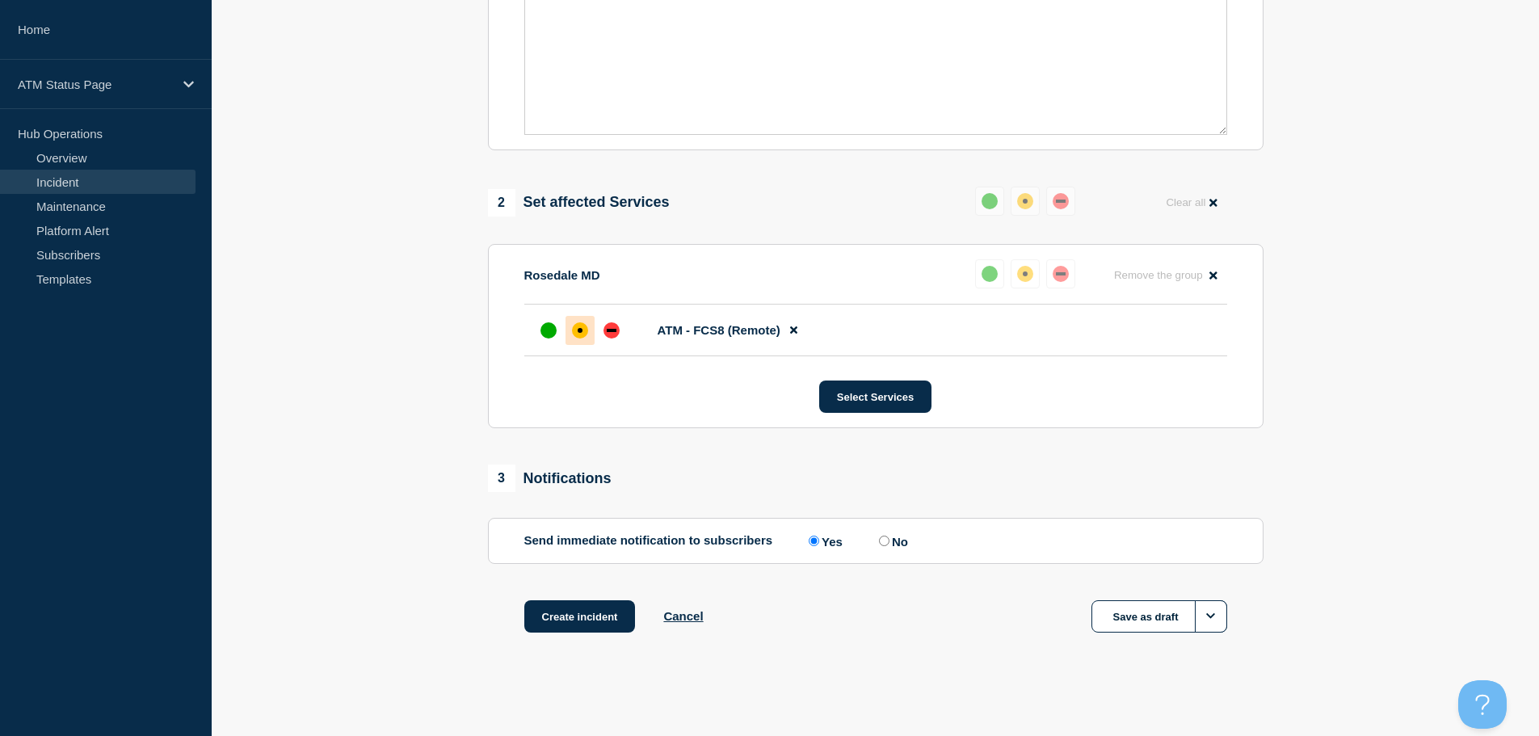
scroll to position [481, 0]
click at [565, 615] on button "Create incident" at bounding box center [579, 615] width 111 height 32
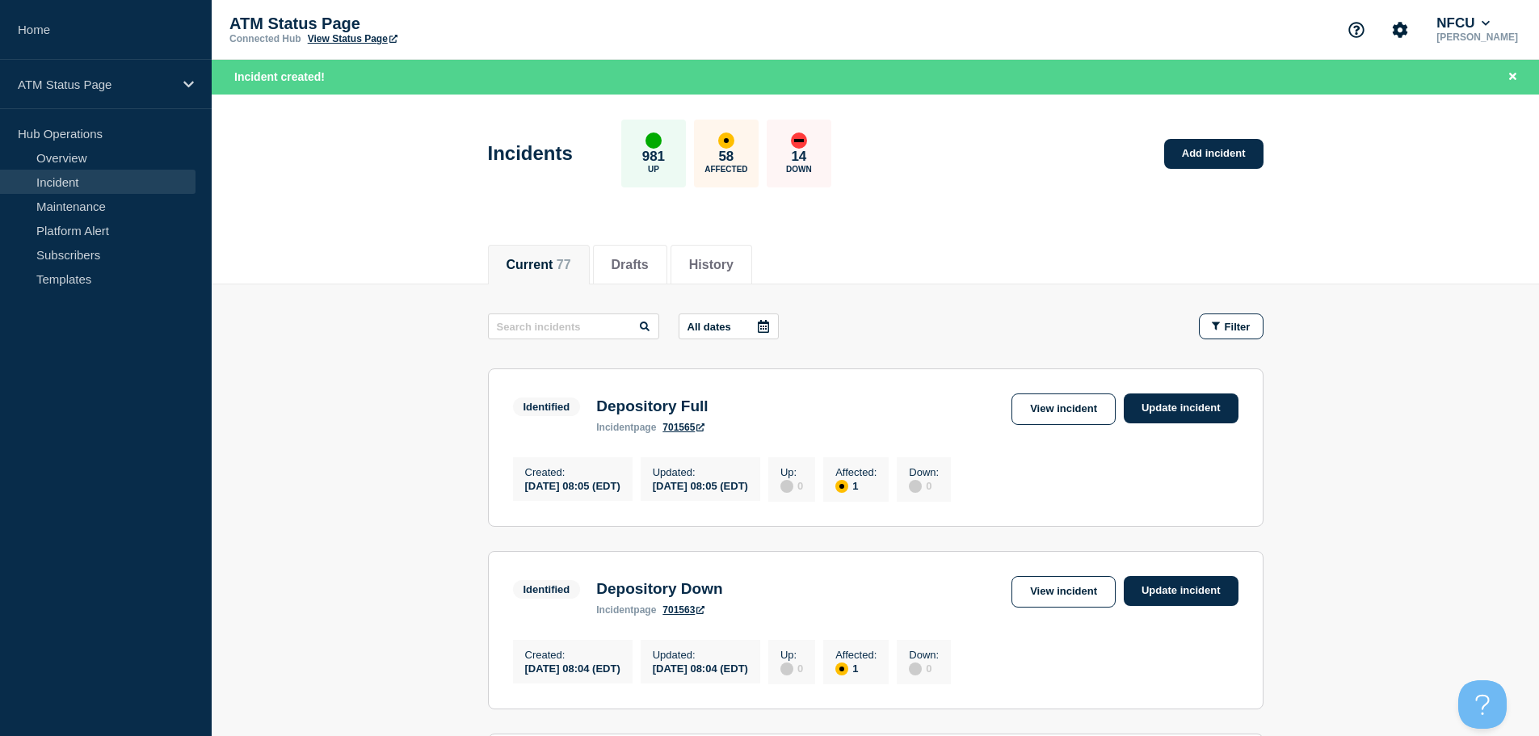
click at [1229, 337] on button "Filter" at bounding box center [1231, 326] width 65 height 26
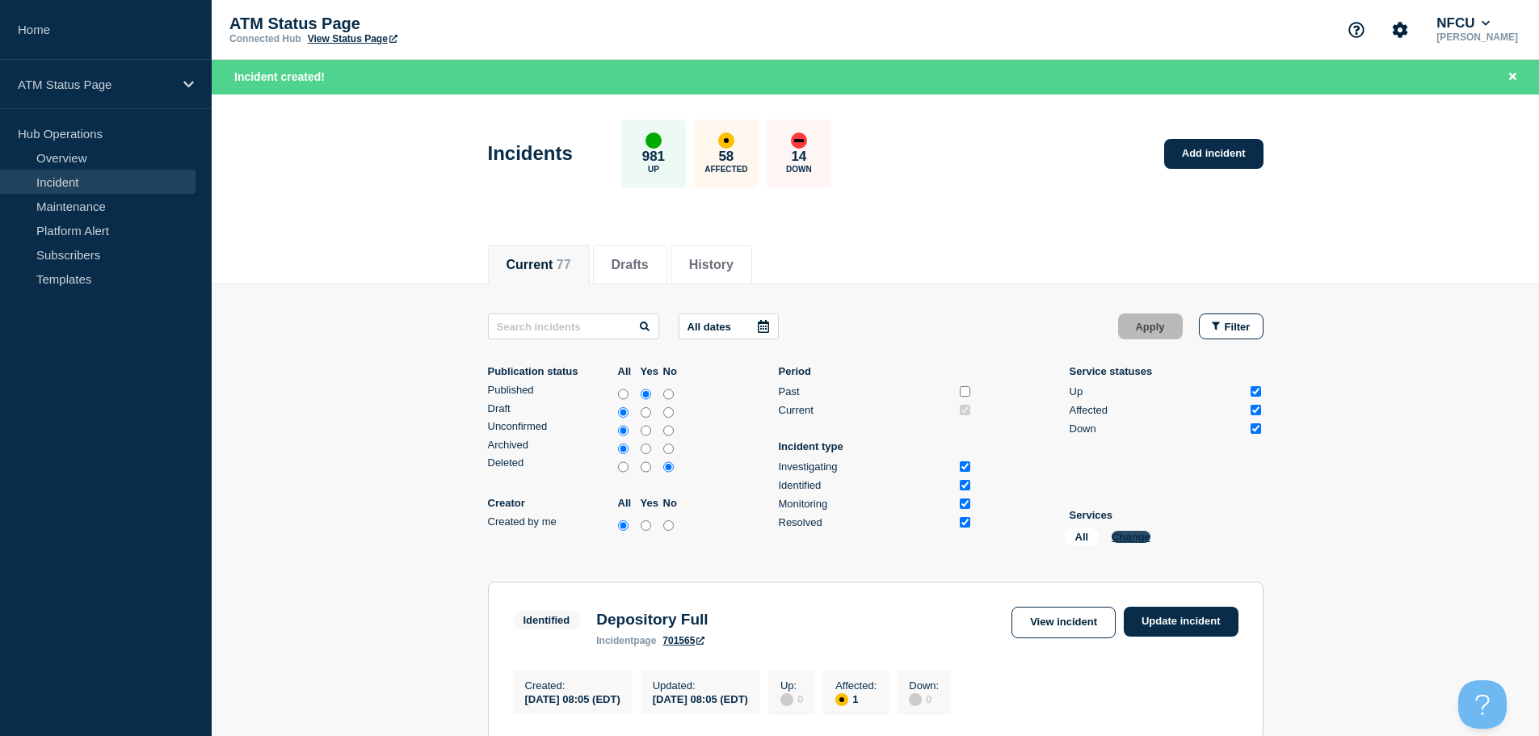
click at [1126, 539] on button "Change" at bounding box center [1130, 537] width 39 height 12
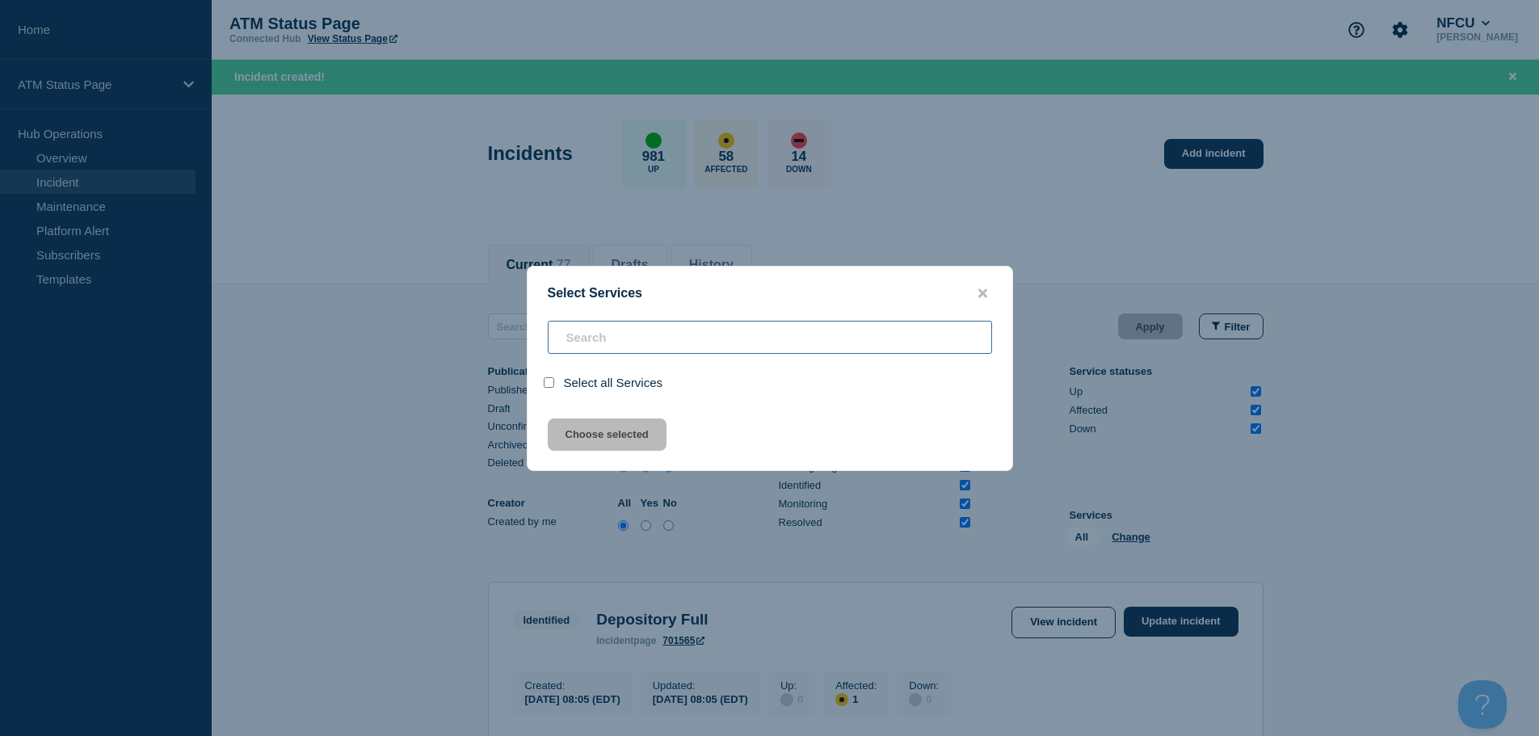
click at [712, 351] on input "search" at bounding box center [770, 337] width 444 height 33
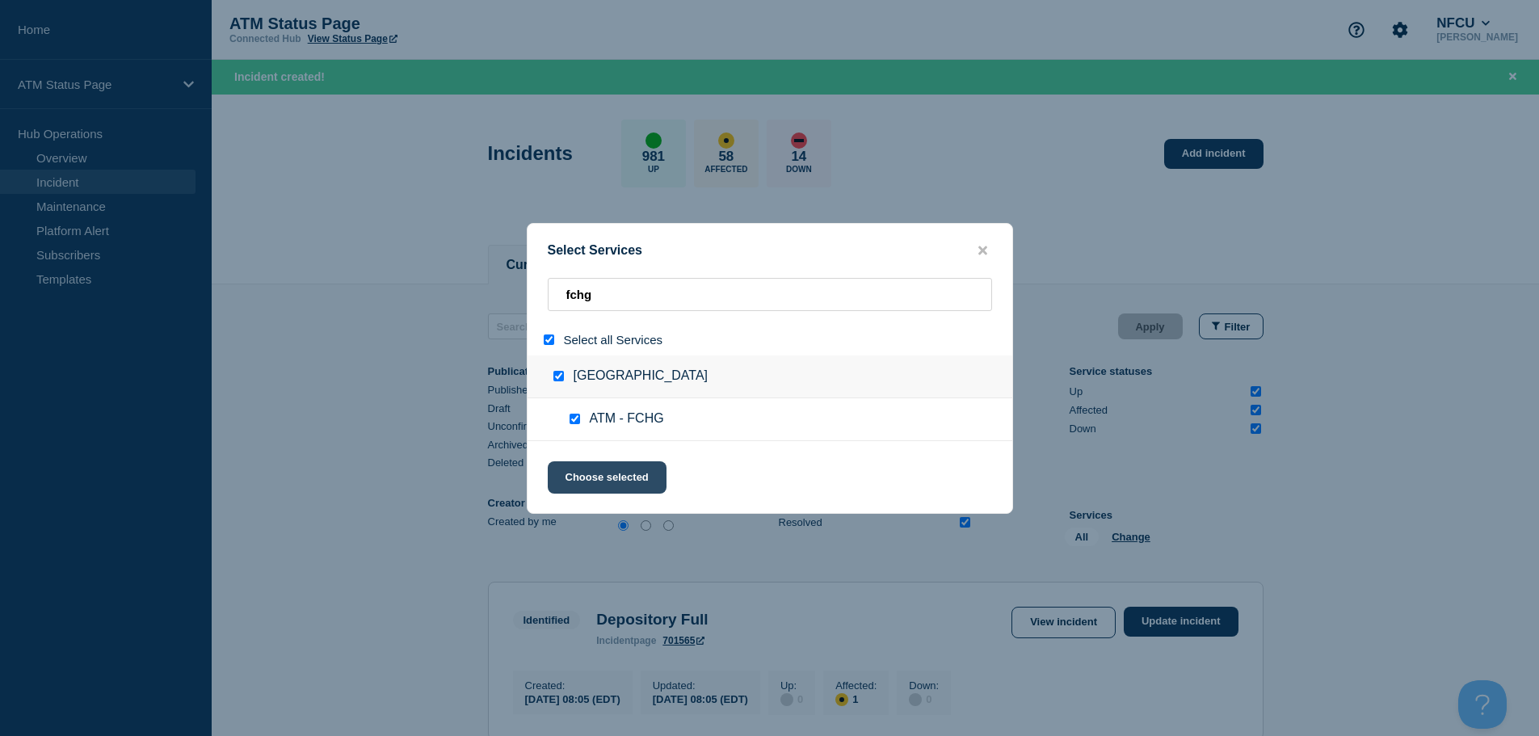
click at [581, 479] on button "Choose selected" at bounding box center [607, 477] width 119 height 32
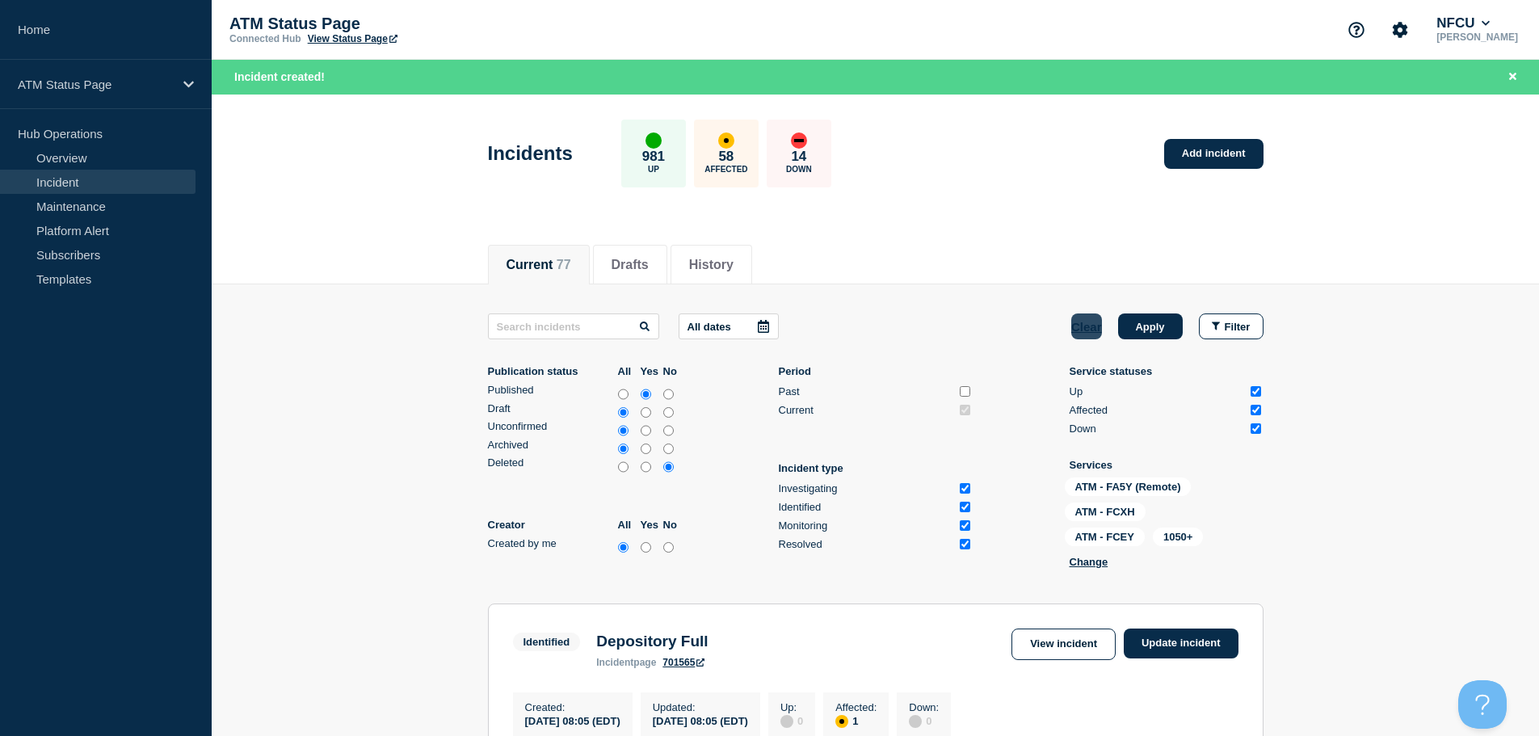
click at [1083, 323] on button "Clear" at bounding box center [1086, 326] width 31 height 26
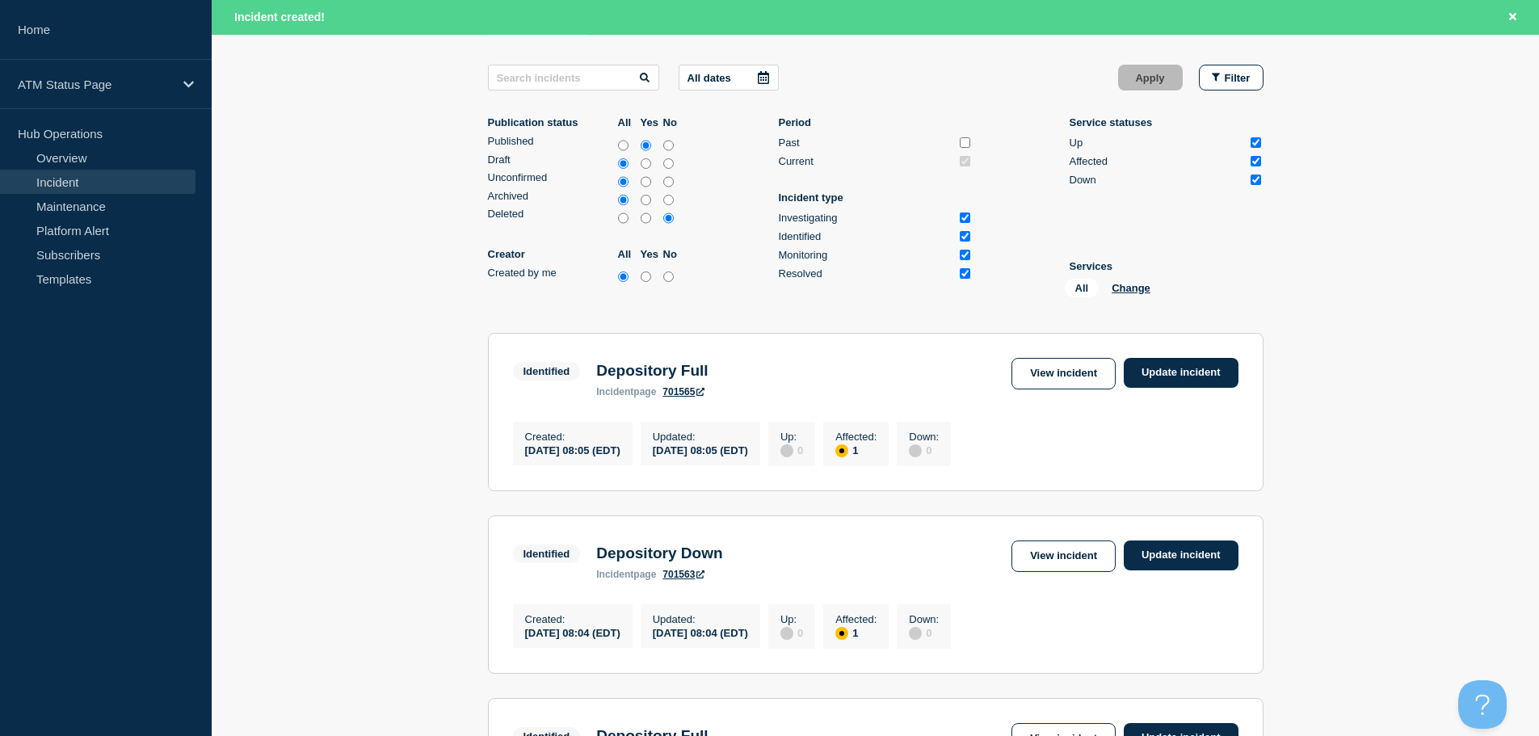
scroll to position [81, 0]
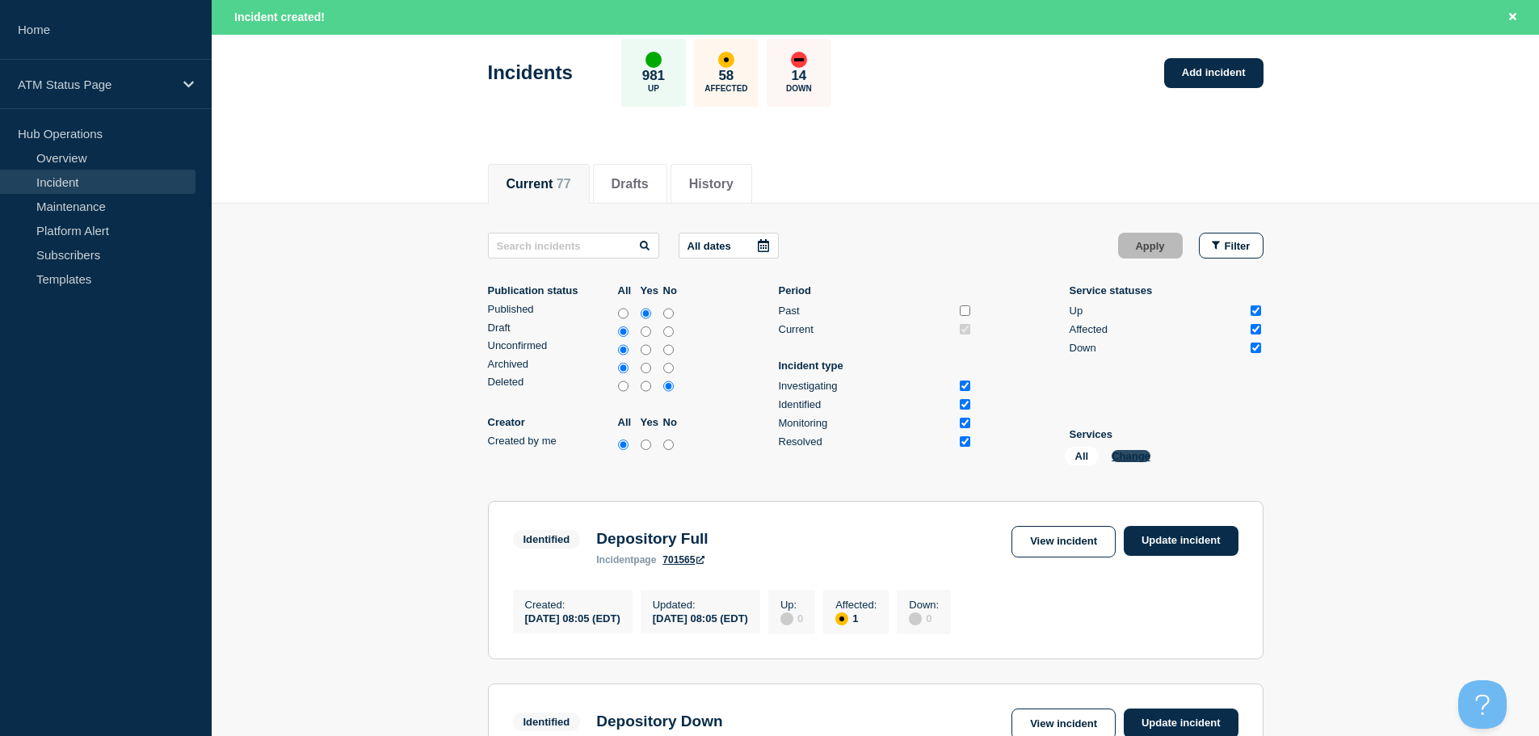
click at [1144, 456] on button "Change" at bounding box center [1130, 456] width 39 height 12
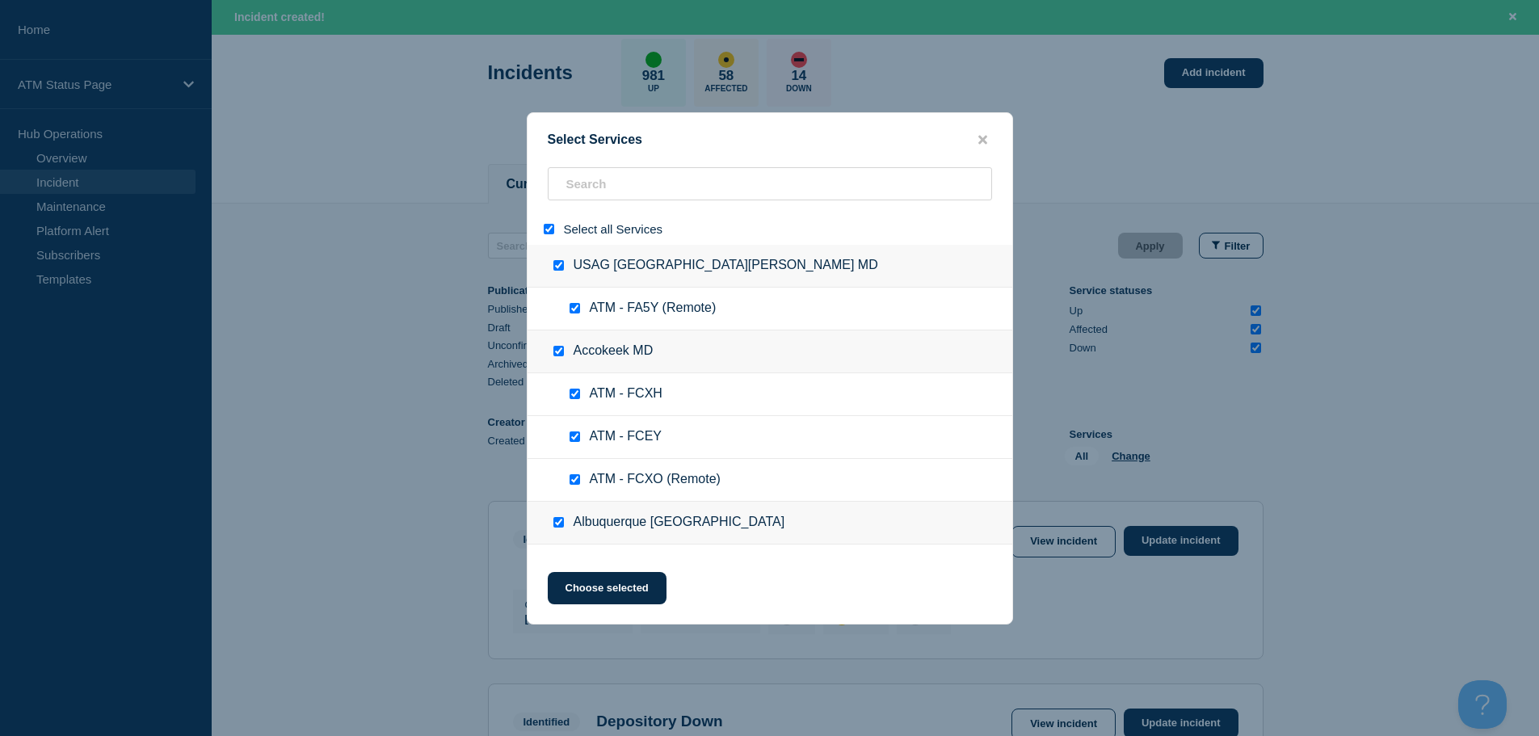
click at [546, 231] on input "select all" at bounding box center [549, 229] width 11 height 11
click at [600, 190] on input "search" at bounding box center [770, 183] width 444 height 33
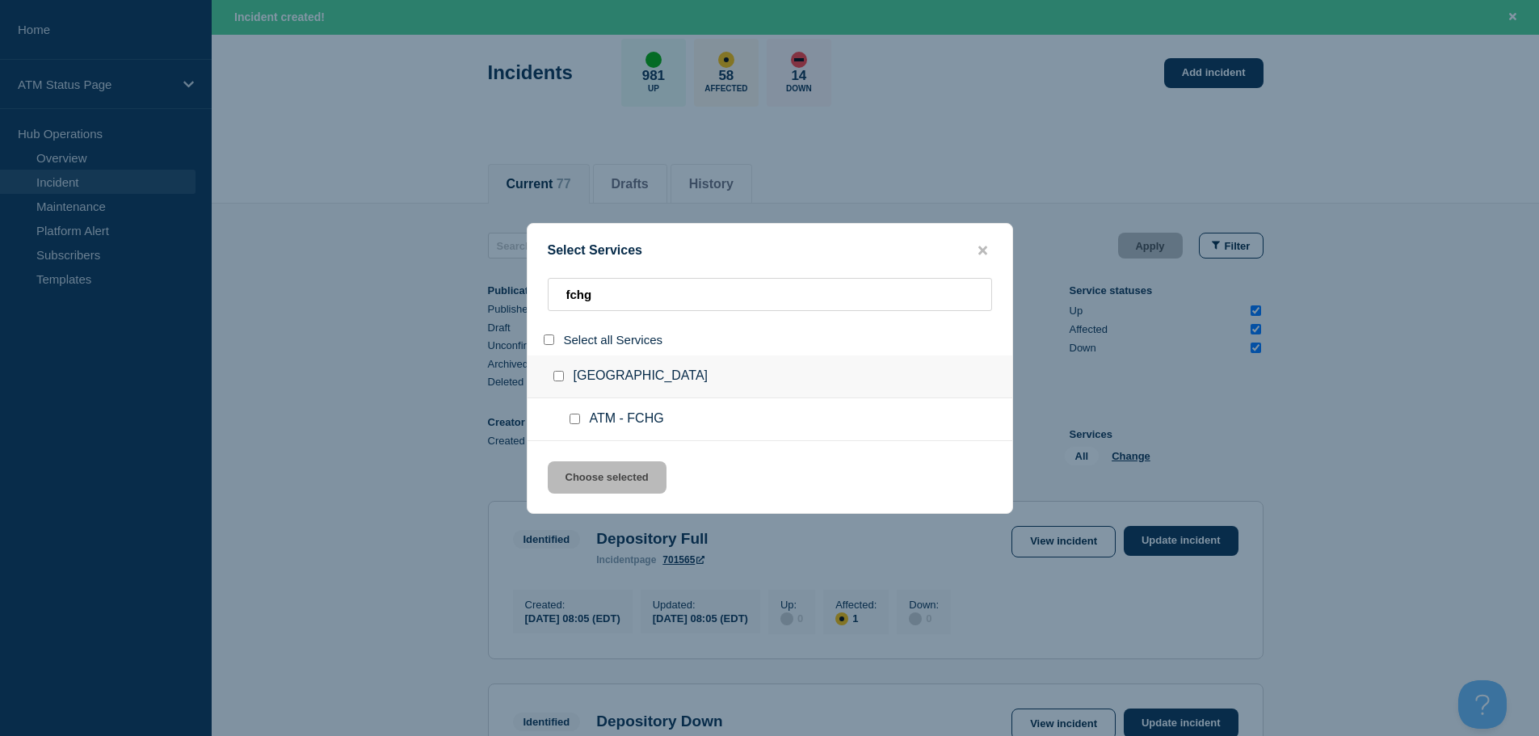
click at [570, 424] on input "service: ATM - FCHG" at bounding box center [574, 419] width 11 height 11
click at [590, 475] on button "Choose selected" at bounding box center [607, 477] width 119 height 32
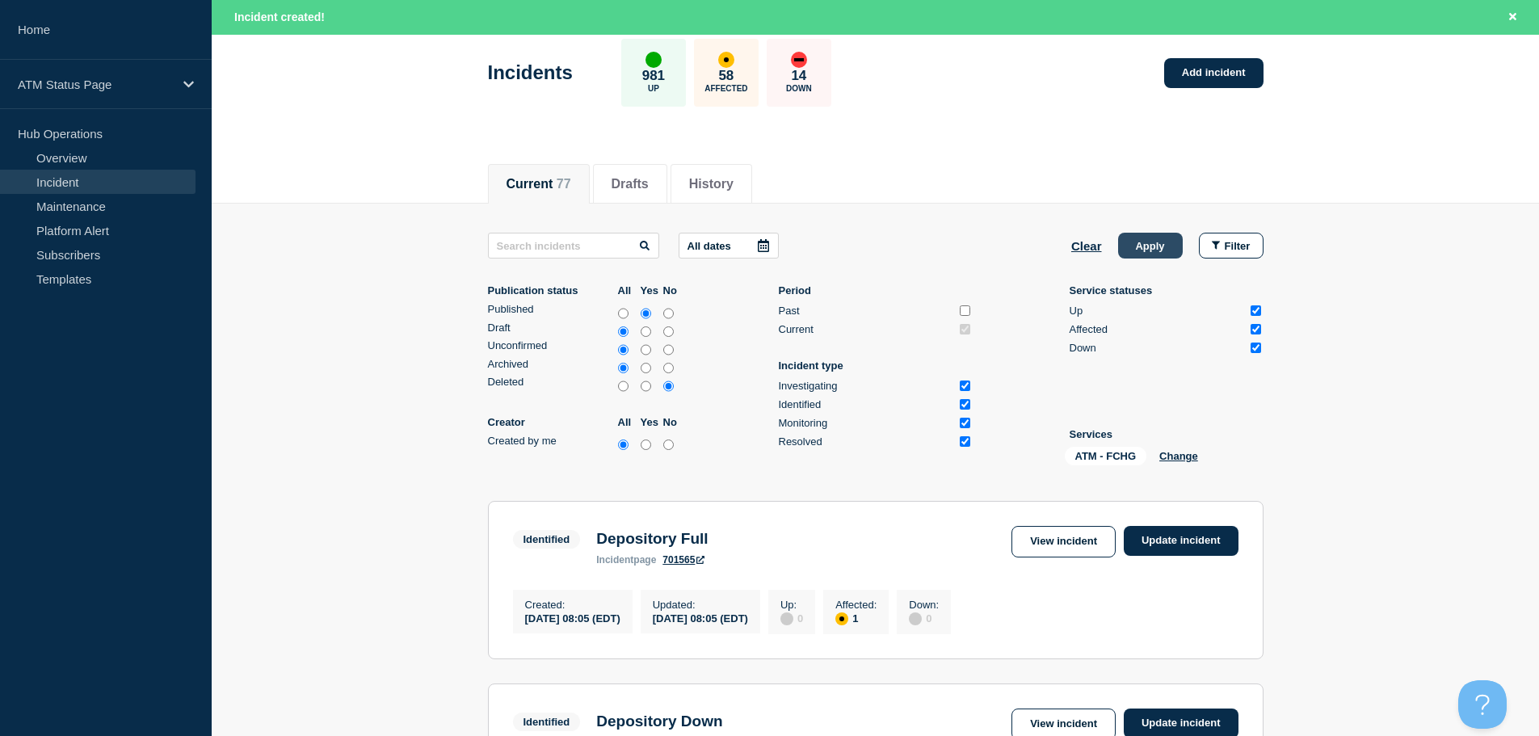
click at [1156, 250] on button "Apply" at bounding box center [1150, 246] width 65 height 26
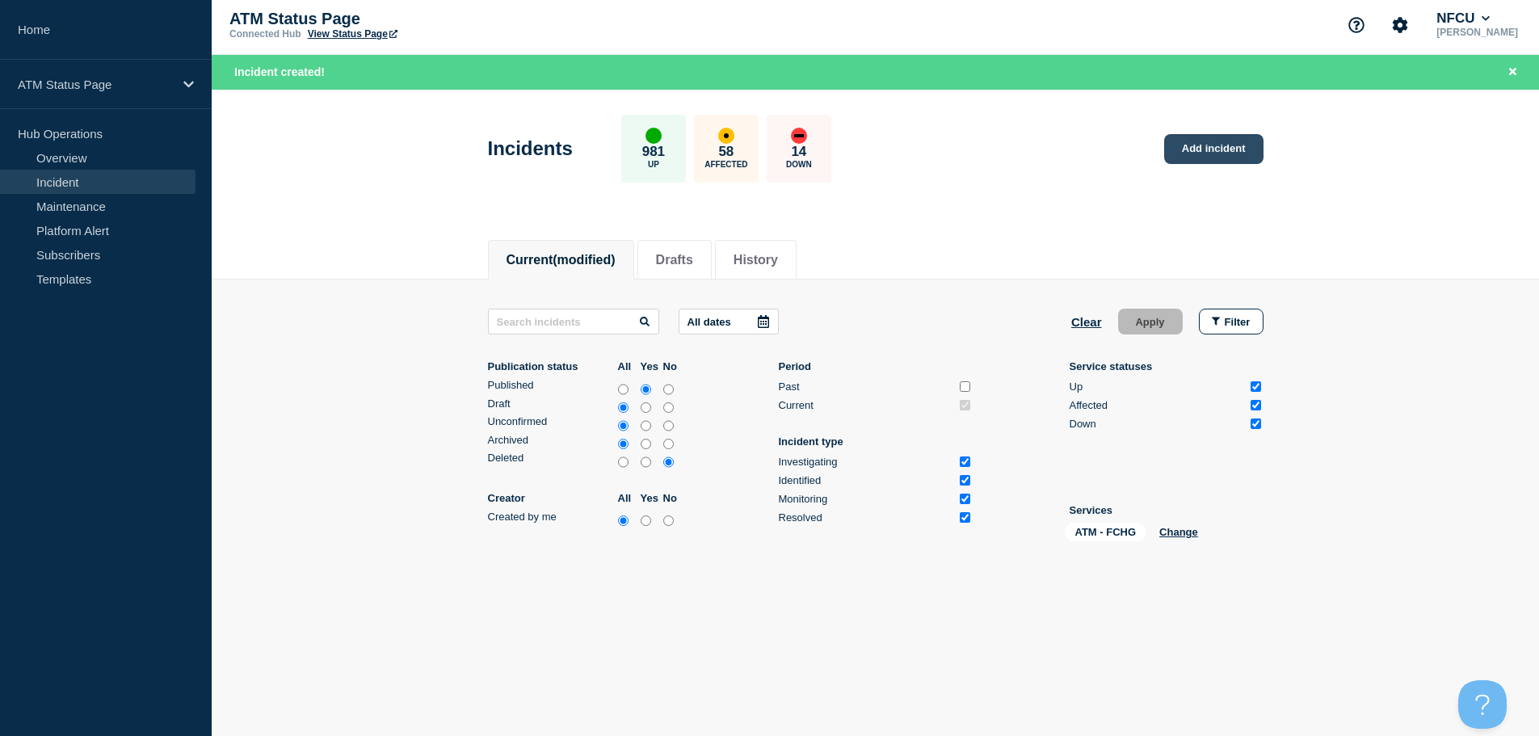
click at [1192, 154] on link "Add incident" at bounding box center [1213, 149] width 99 height 30
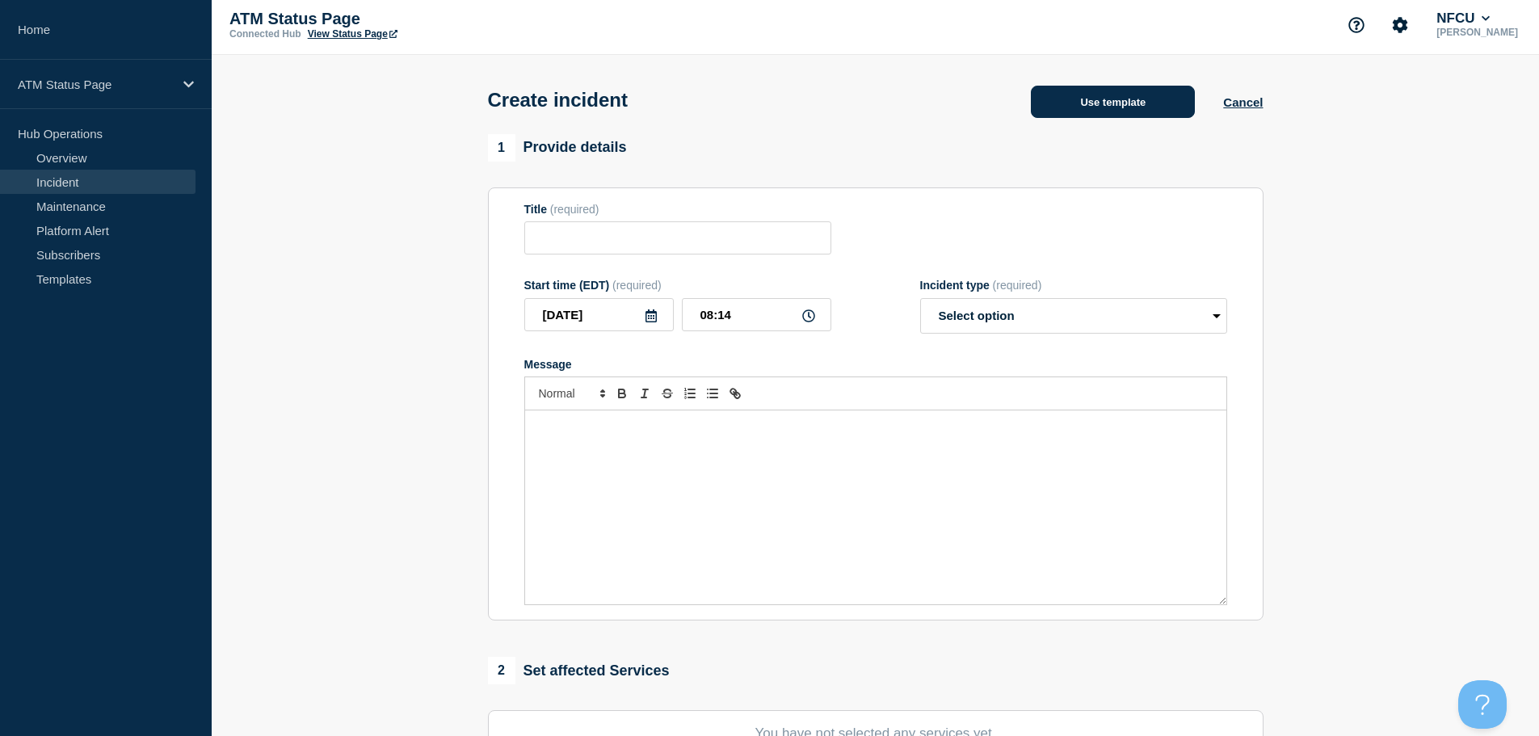
click at [1149, 97] on button "Use template" at bounding box center [1113, 102] width 164 height 32
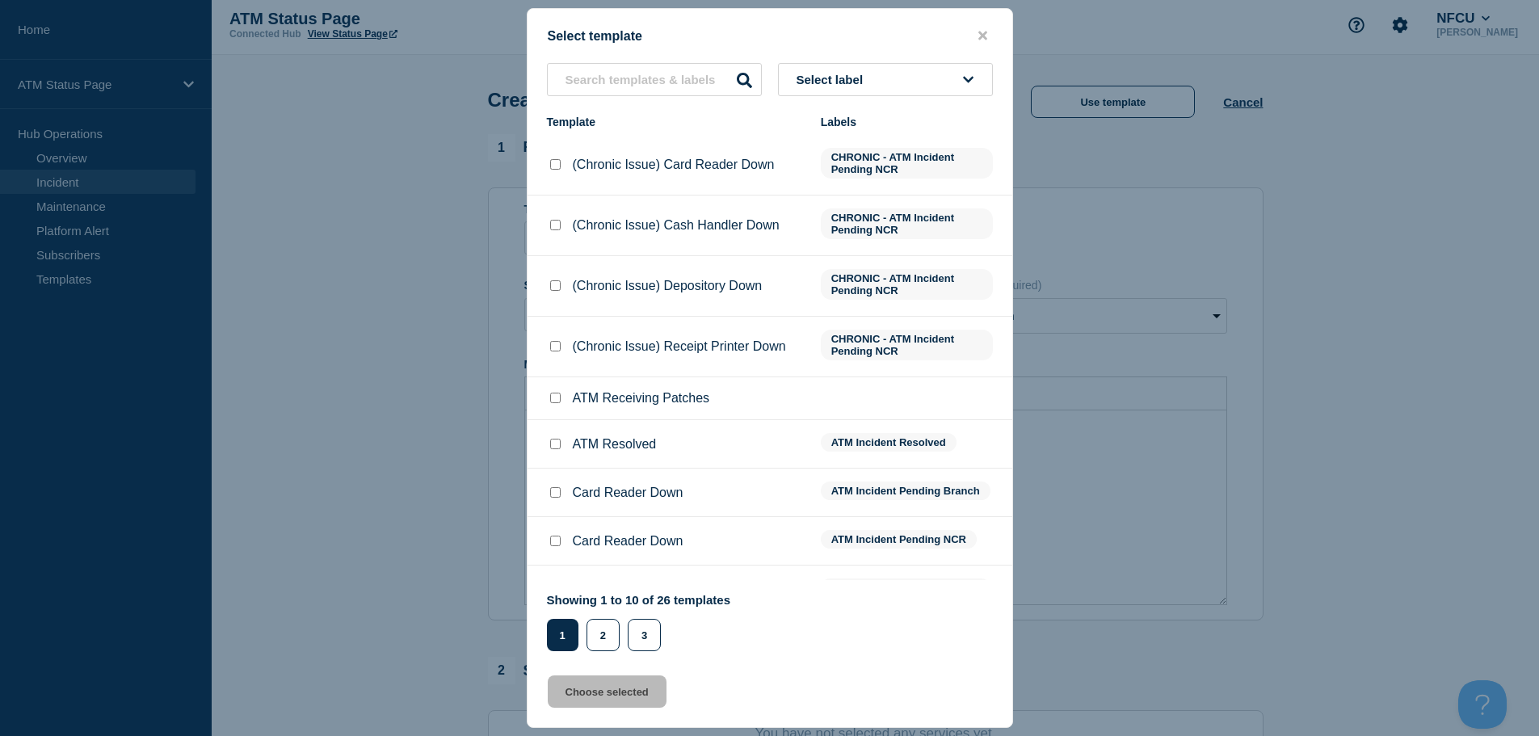
click at [894, 83] on button "Select label" at bounding box center [885, 79] width 215 height 33
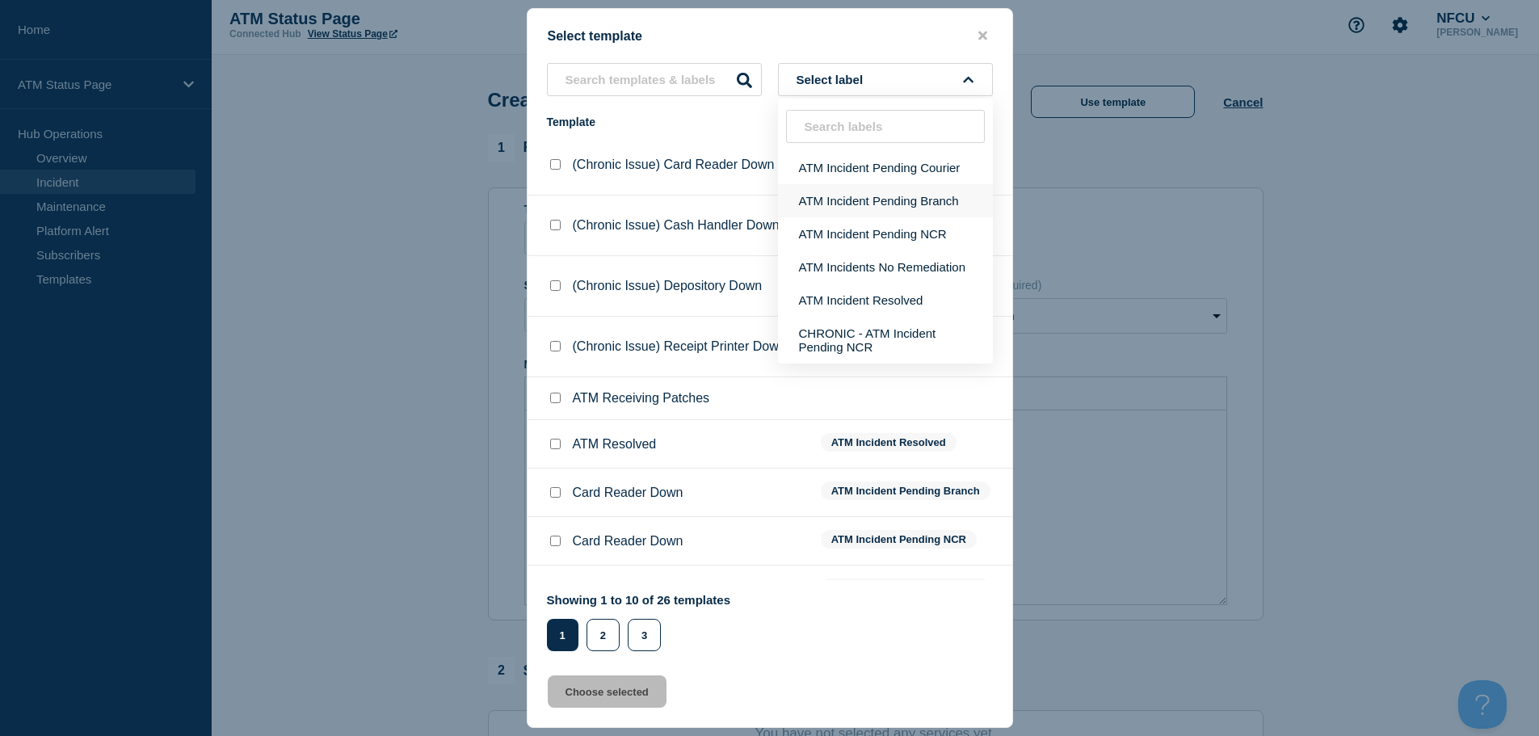
click at [858, 204] on button "ATM Incident Pending Branch" at bounding box center [885, 200] width 215 height 33
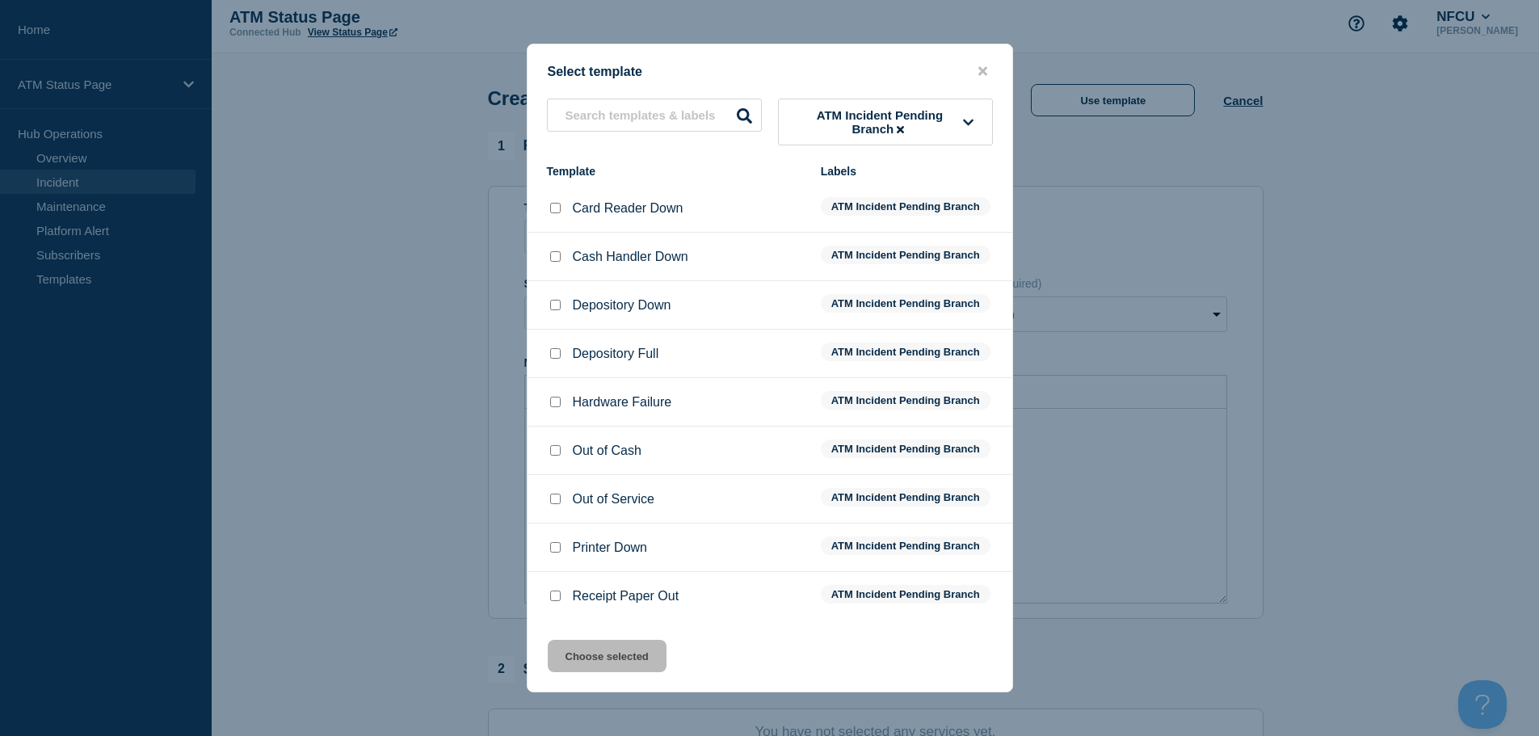
scroll to position [5, 0]
drag, startPoint x: 552, startPoint y: 263, endPoint x: 551, endPoint y: 282, distance: 19.5
click at [553, 262] on input "Cash Handler Down checkbox" at bounding box center [555, 256] width 11 height 11
click at [624, 660] on button "Choose selected" at bounding box center [607, 656] width 119 height 32
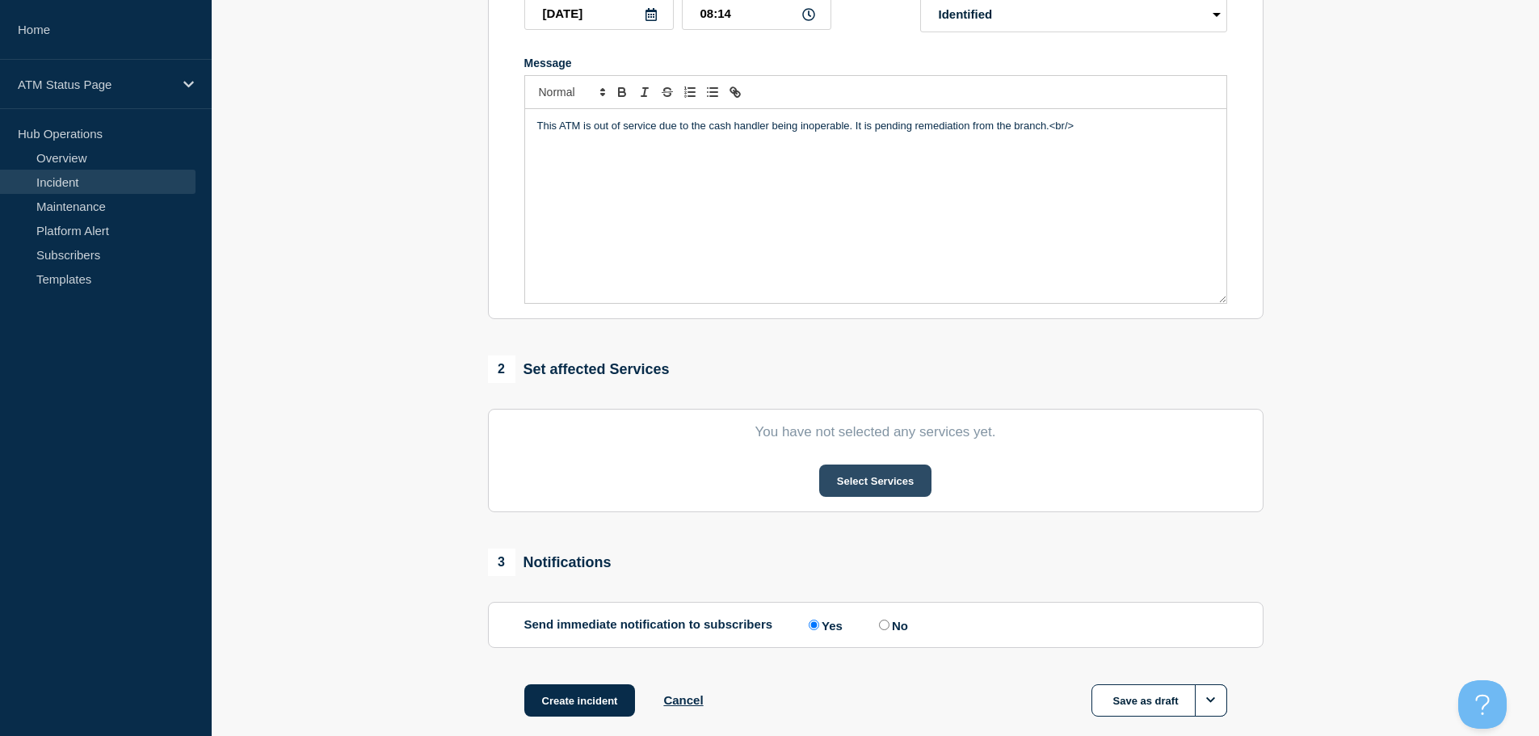
scroll to position [328, 0]
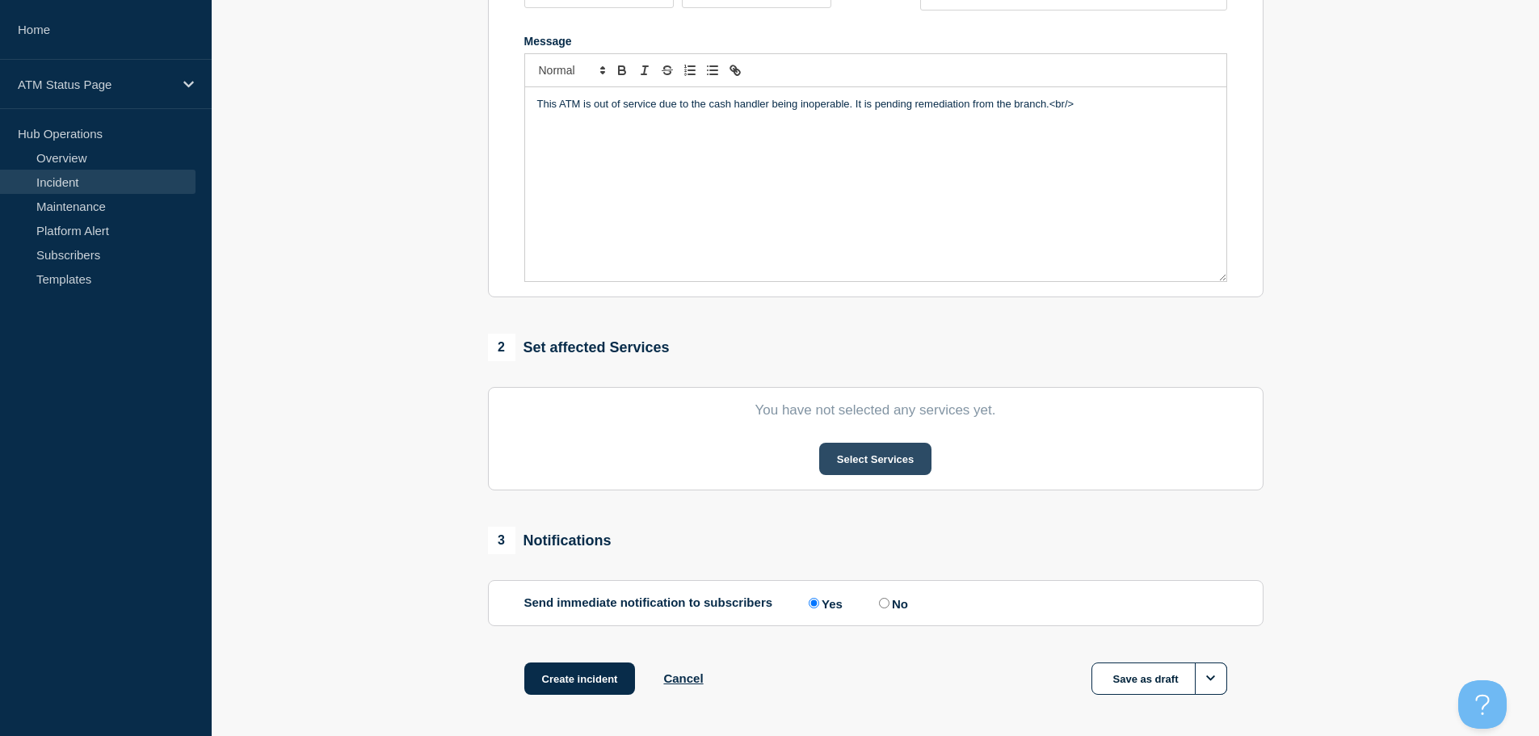
click at [872, 469] on button "Select Services" at bounding box center [875, 459] width 112 height 32
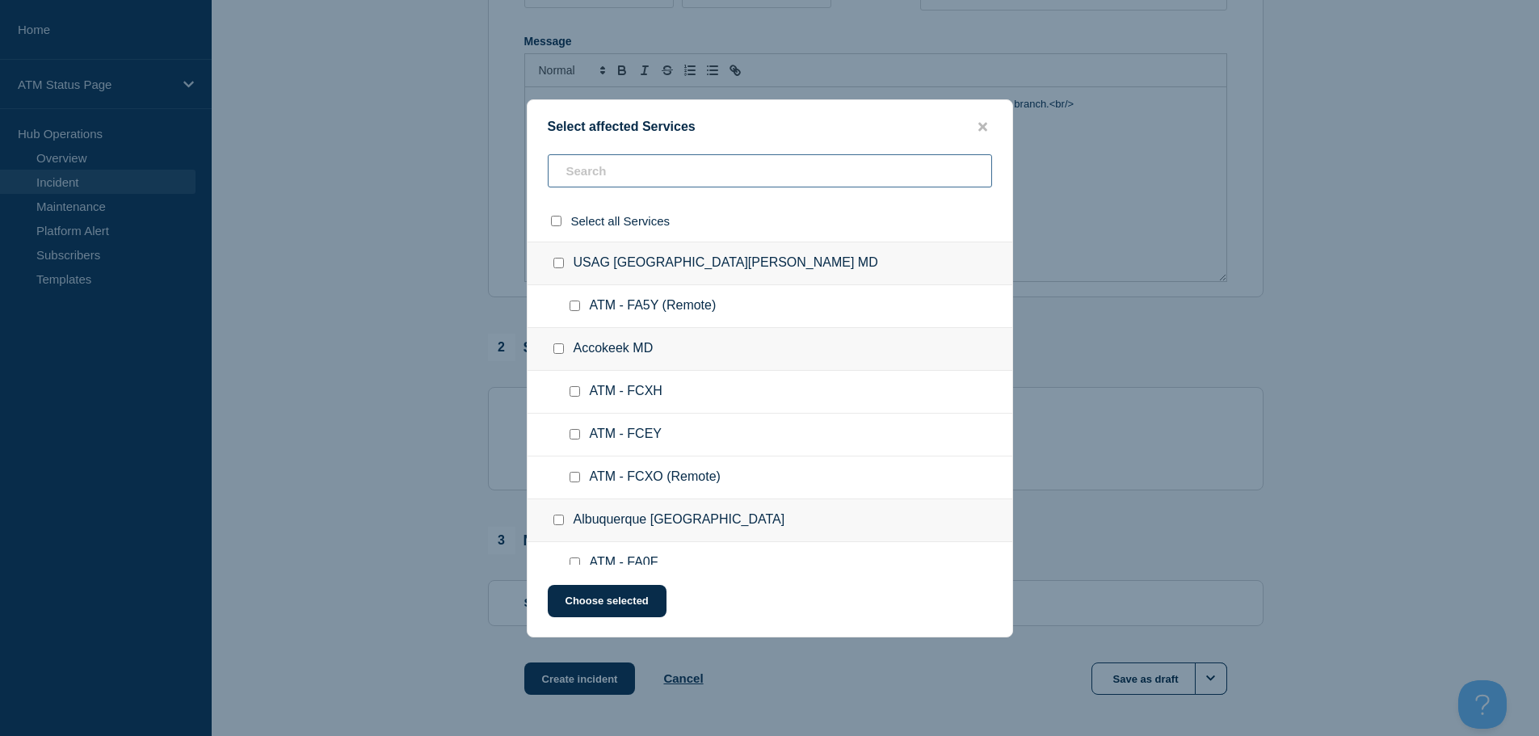
click at [731, 179] on input "text" at bounding box center [770, 170] width 444 height 33
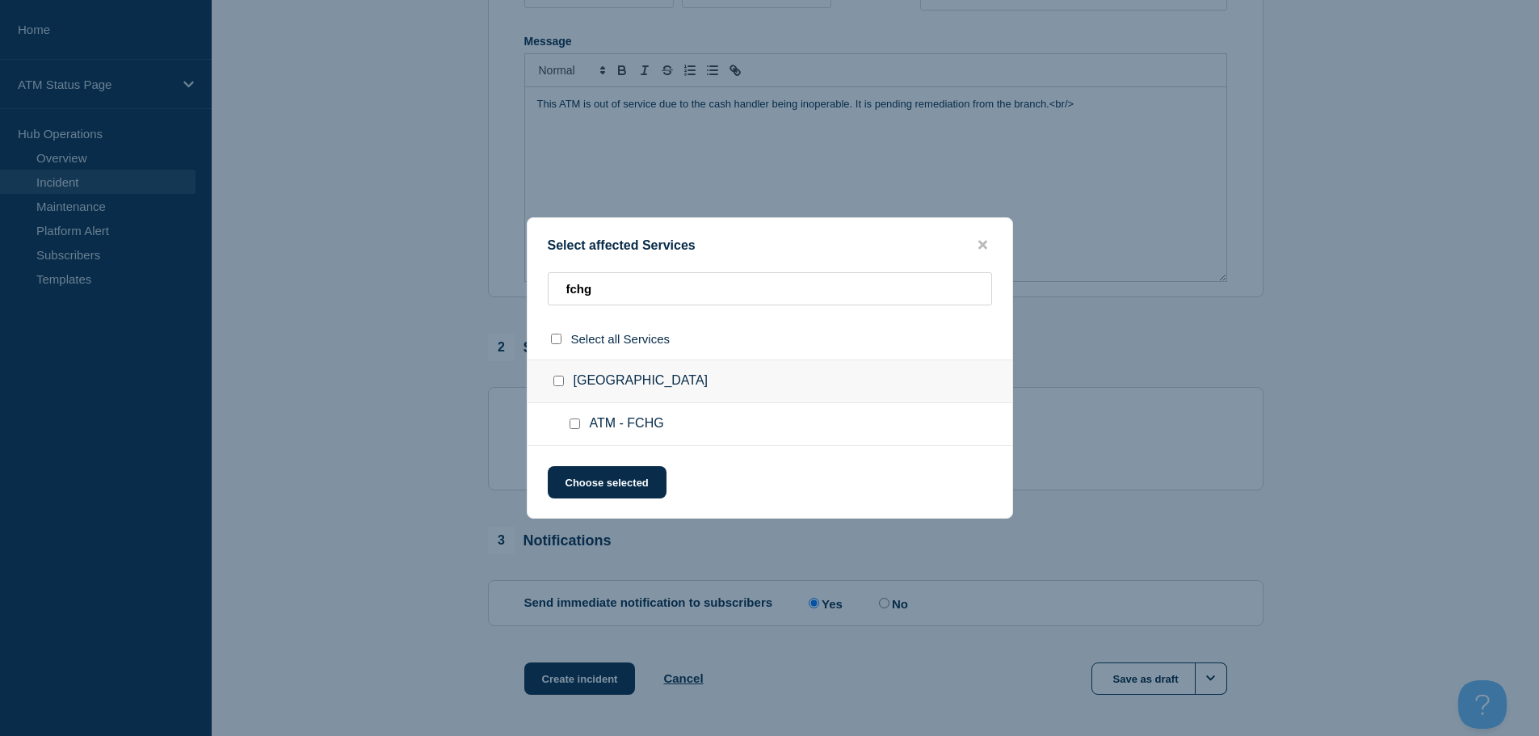
click at [575, 428] on input "ATM - FCHG checkbox" at bounding box center [574, 423] width 11 height 11
click at [607, 494] on button "Choose selected" at bounding box center [607, 482] width 119 height 32
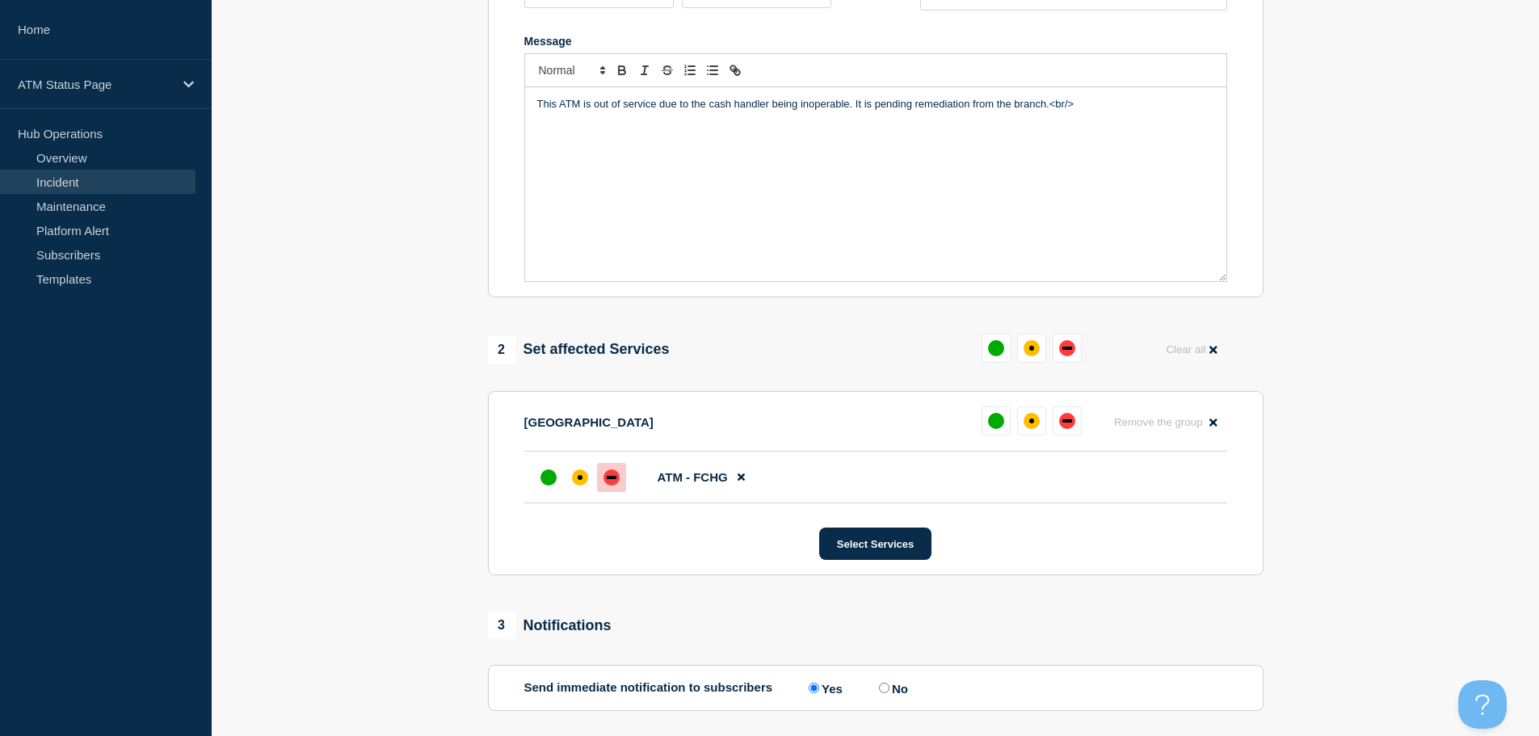
click at [609, 479] on div "down" at bounding box center [612, 477] width 10 height 3
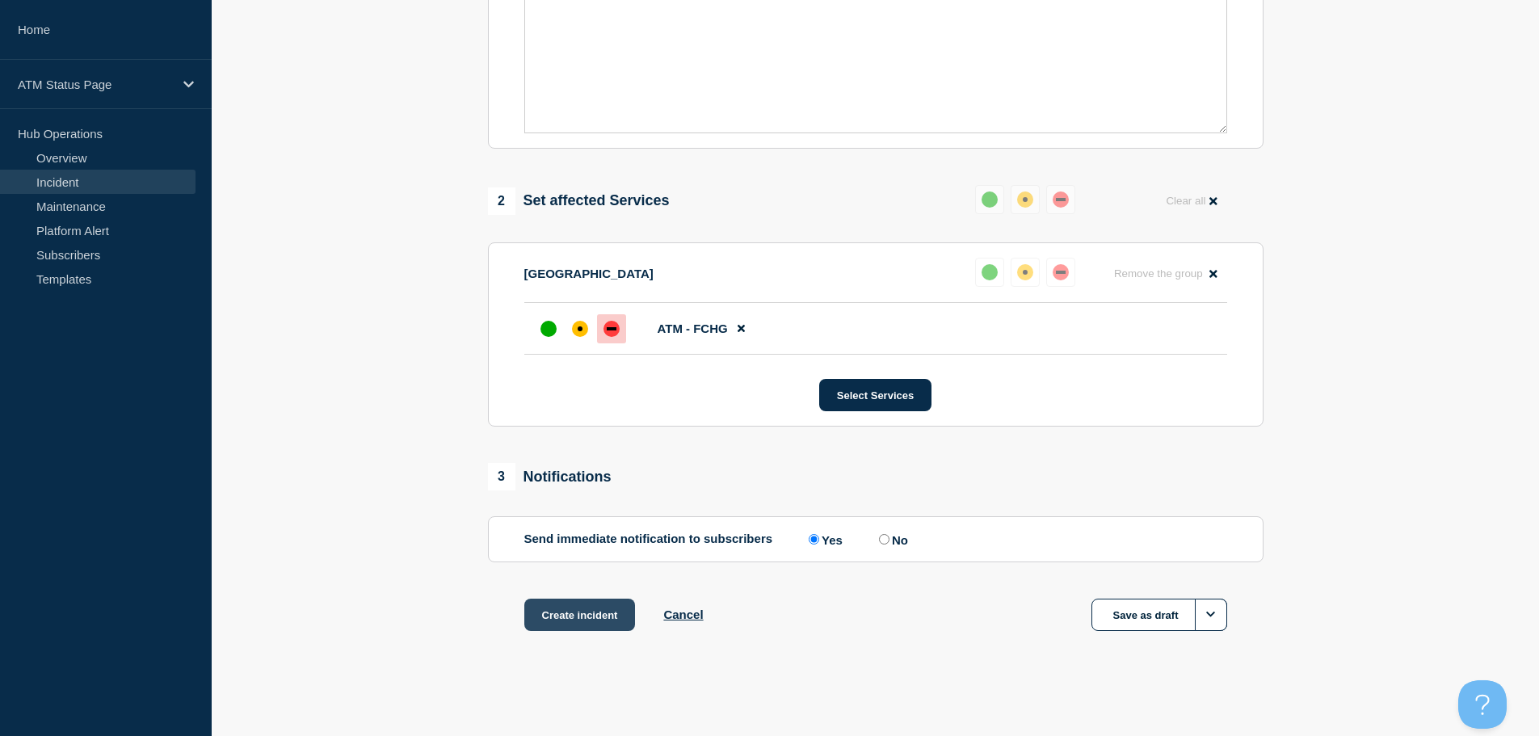
scroll to position [481, 0]
click at [569, 615] on button "Create incident" at bounding box center [579, 615] width 111 height 32
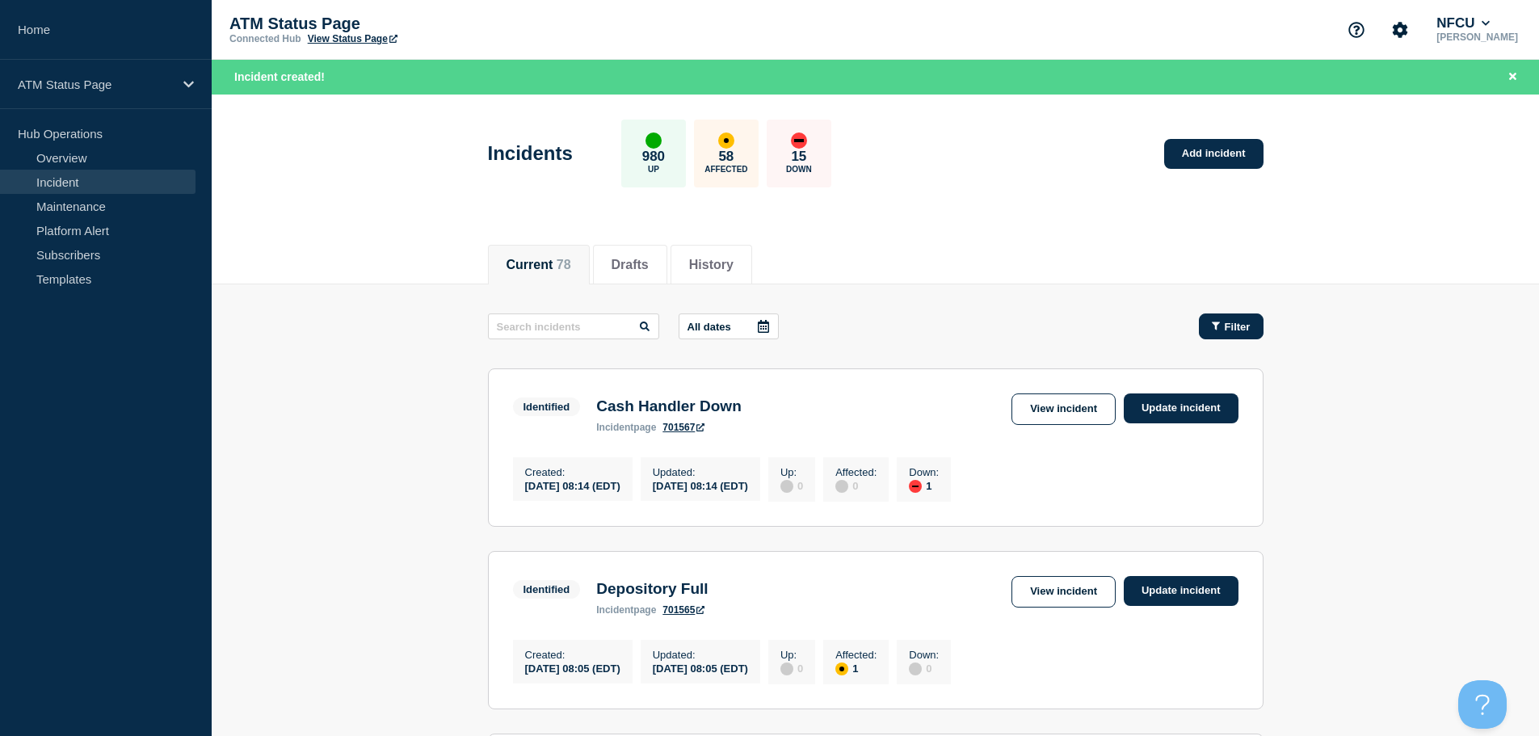
click at [1237, 333] on button "Filter" at bounding box center [1231, 326] width 65 height 26
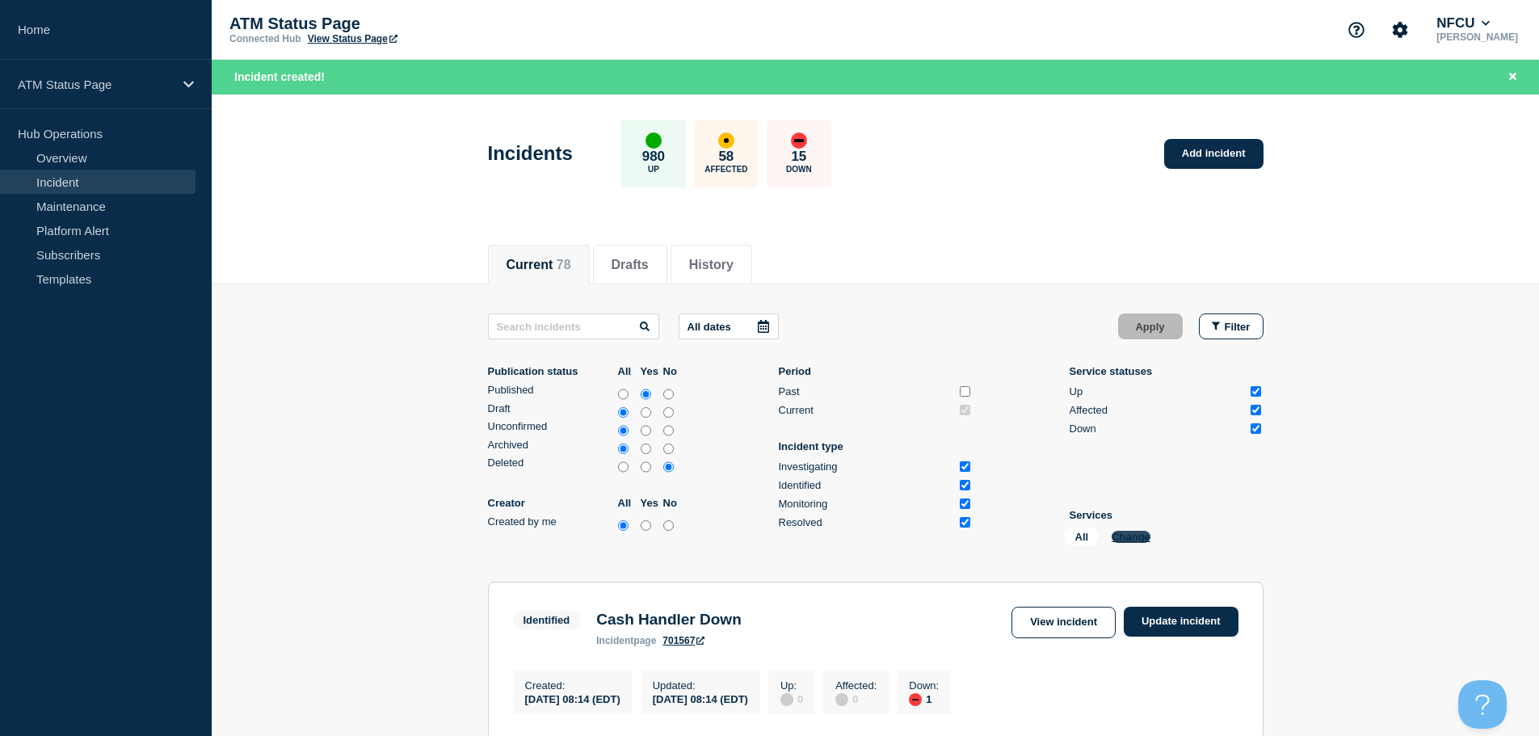
click at [1134, 533] on button "Change" at bounding box center [1130, 537] width 39 height 12
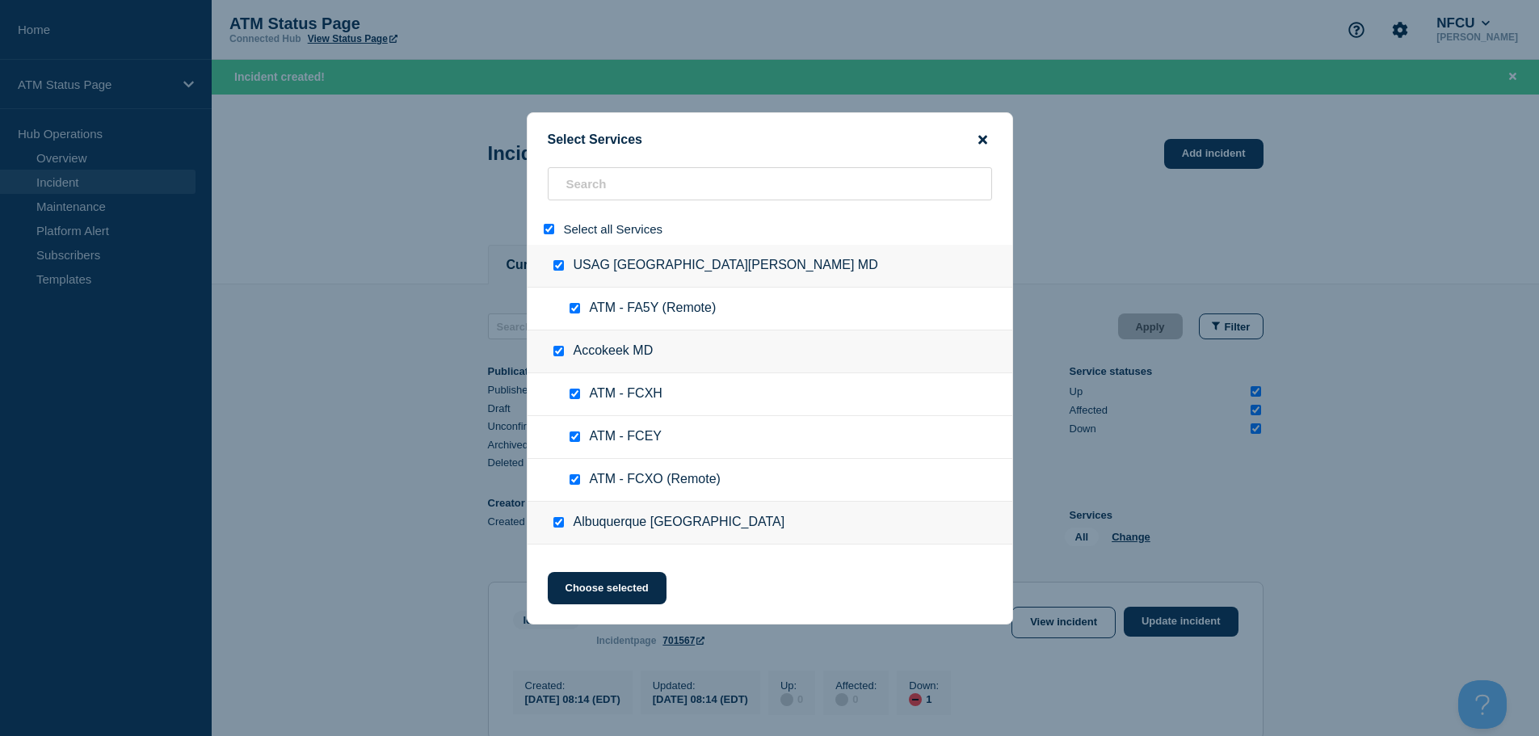
click at [978, 141] on icon "close button" at bounding box center [982, 139] width 9 height 13
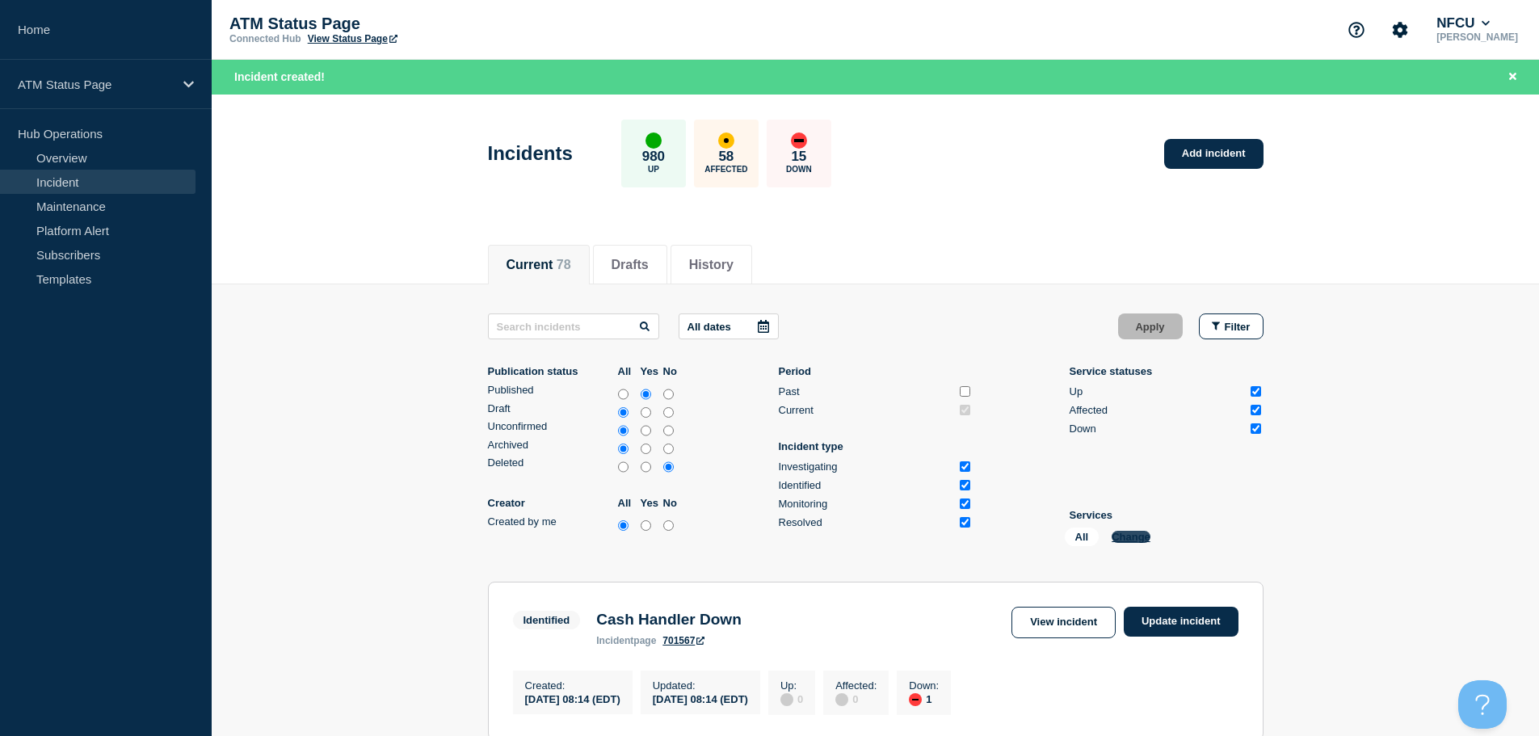
click at [1132, 538] on button "Change" at bounding box center [1130, 537] width 39 height 12
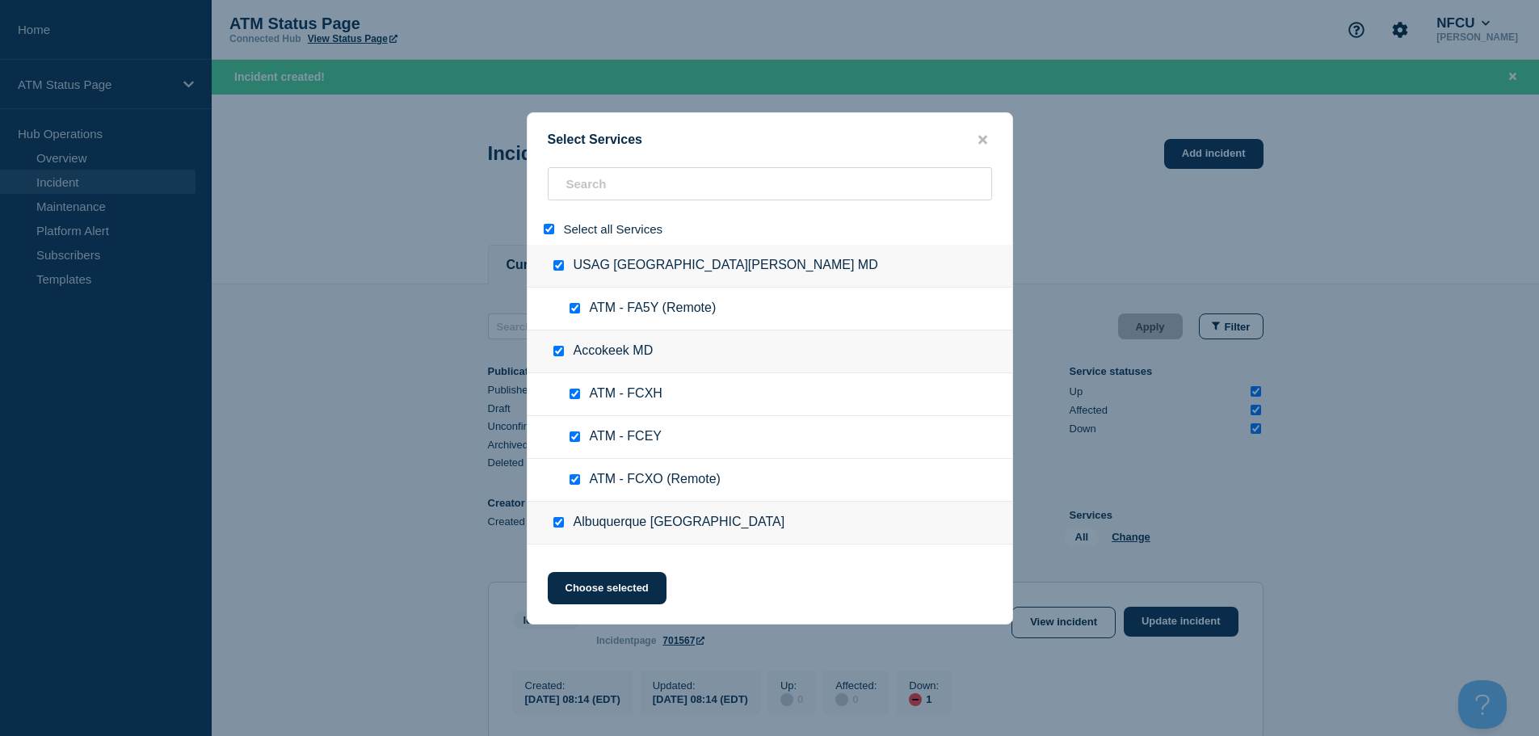
click at [551, 230] on input "select all" at bounding box center [549, 229] width 11 height 11
click at [617, 189] on input "search" at bounding box center [770, 183] width 444 height 33
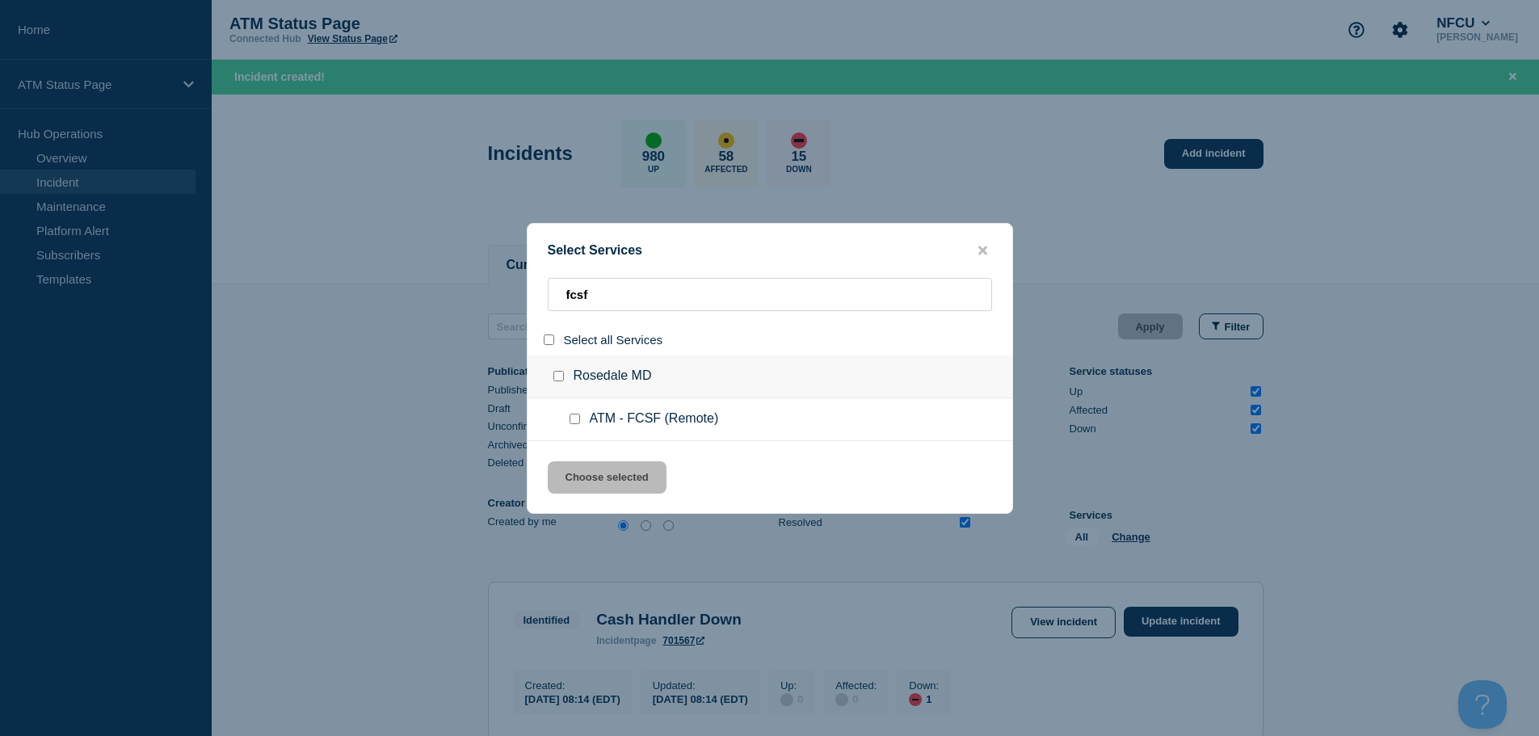
click at [575, 420] on input "service: ATM - FCSF (Remote)" at bounding box center [574, 419] width 11 height 11
click at [615, 485] on button "Choose selected" at bounding box center [607, 477] width 119 height 32
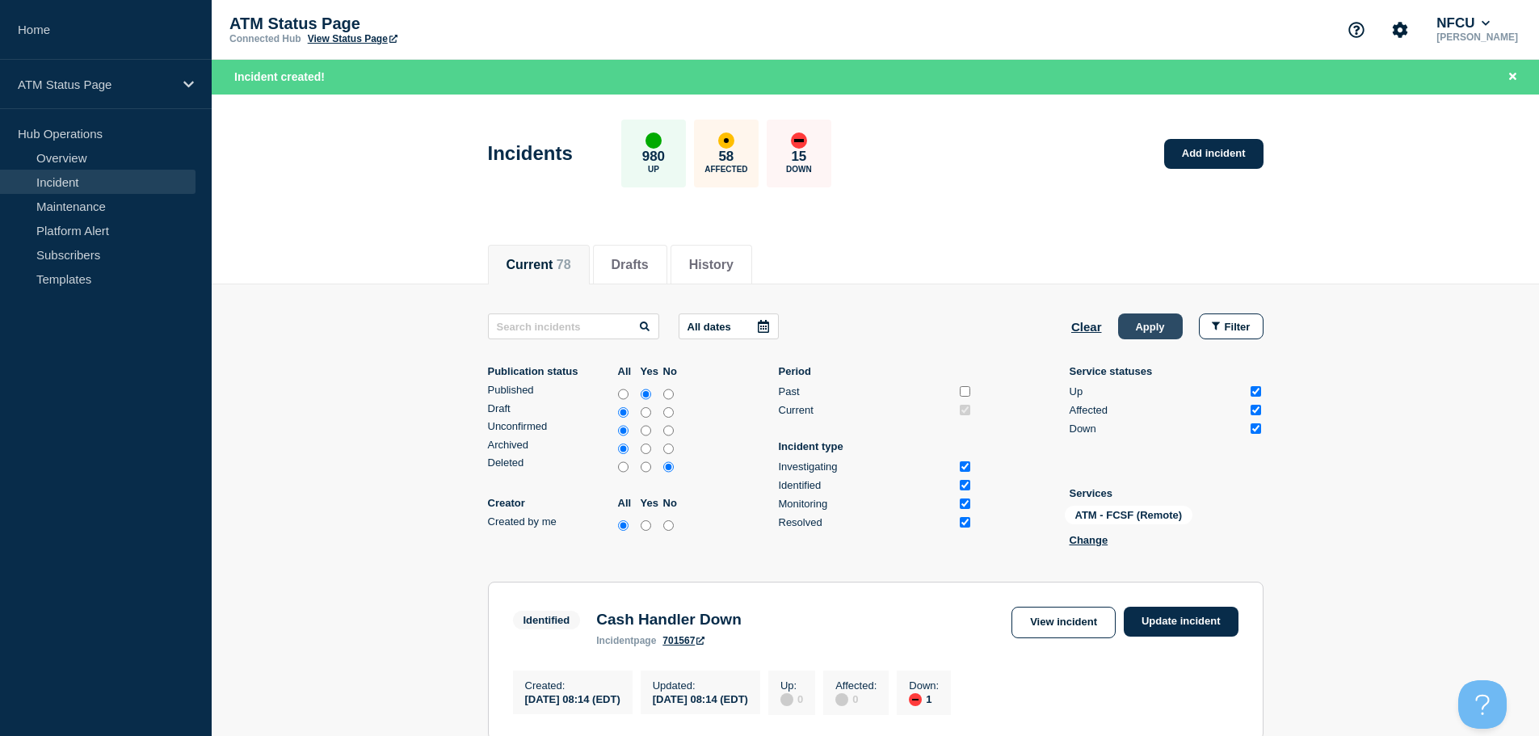
click at [1169, 317] on button "Apply" at bounding box center [1150, 326] width 65 height 26
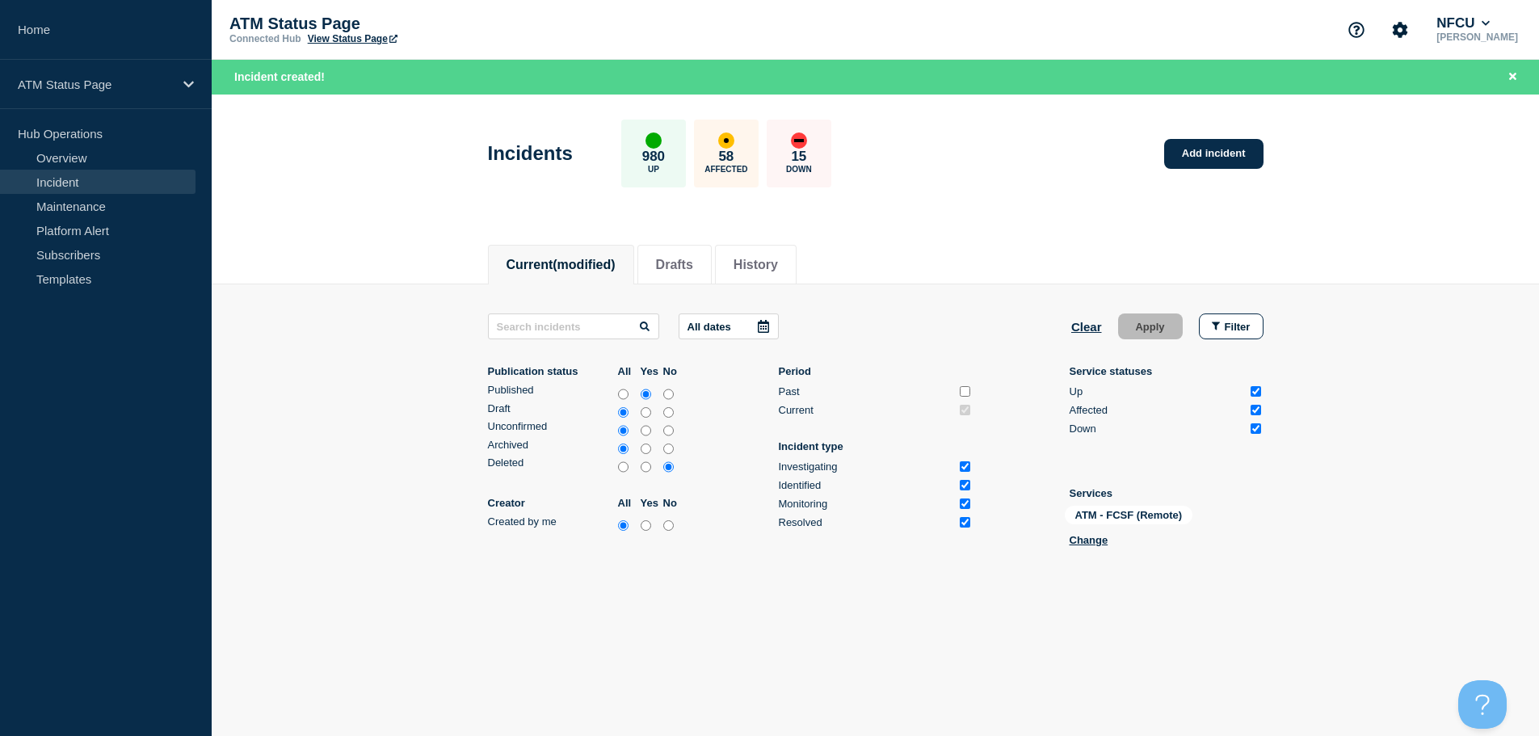
click at [1208, 170] on div "Incidents 980 Up 58 Affected 15 Down Add incident" at bounding box center [875, 148] width 812 height 99
click at [1205, 161] on link "Add incident" at bounding box center [1213, 154] width 99 height 30
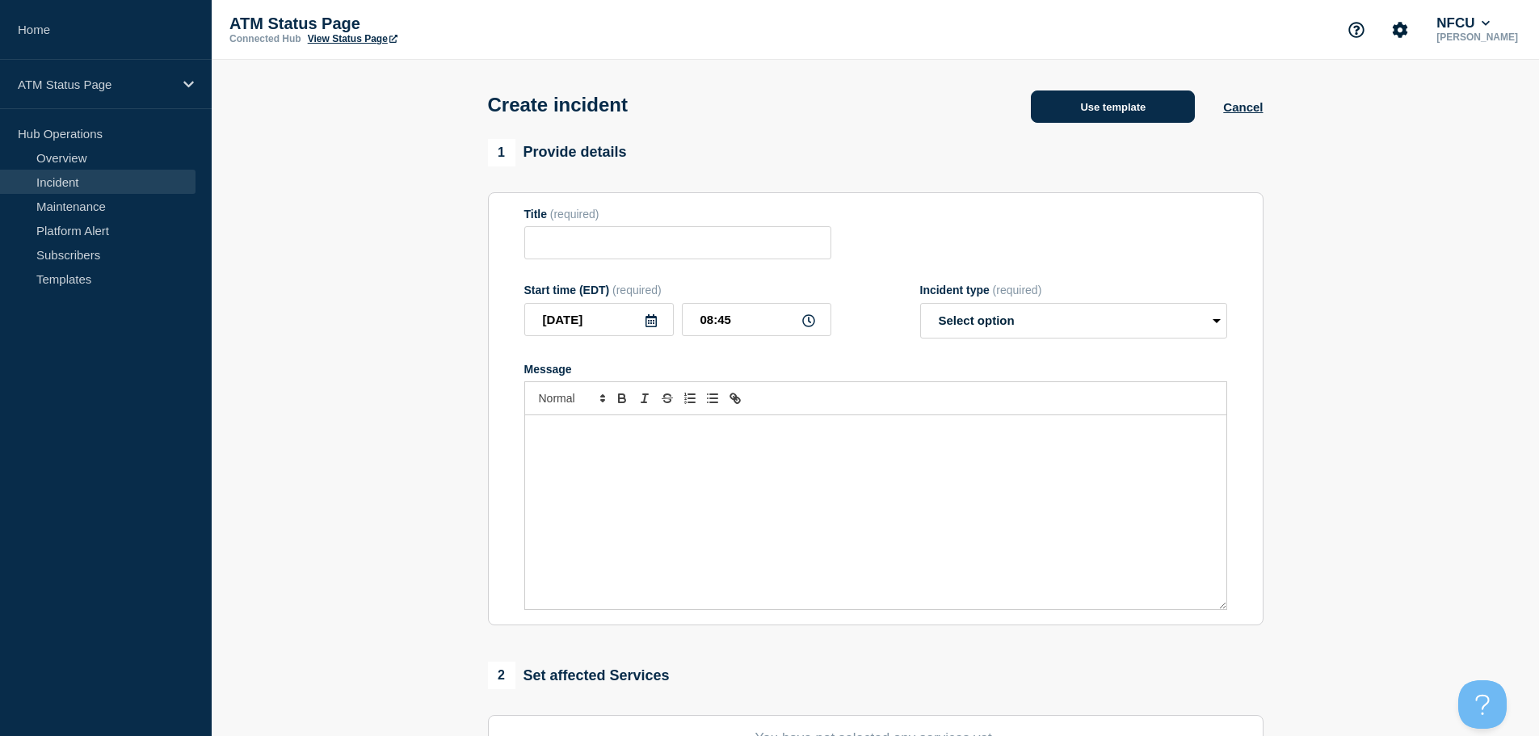
click at [1120, 98] on button "Use template" at bounding box center [1113, 106] width 164 height 32
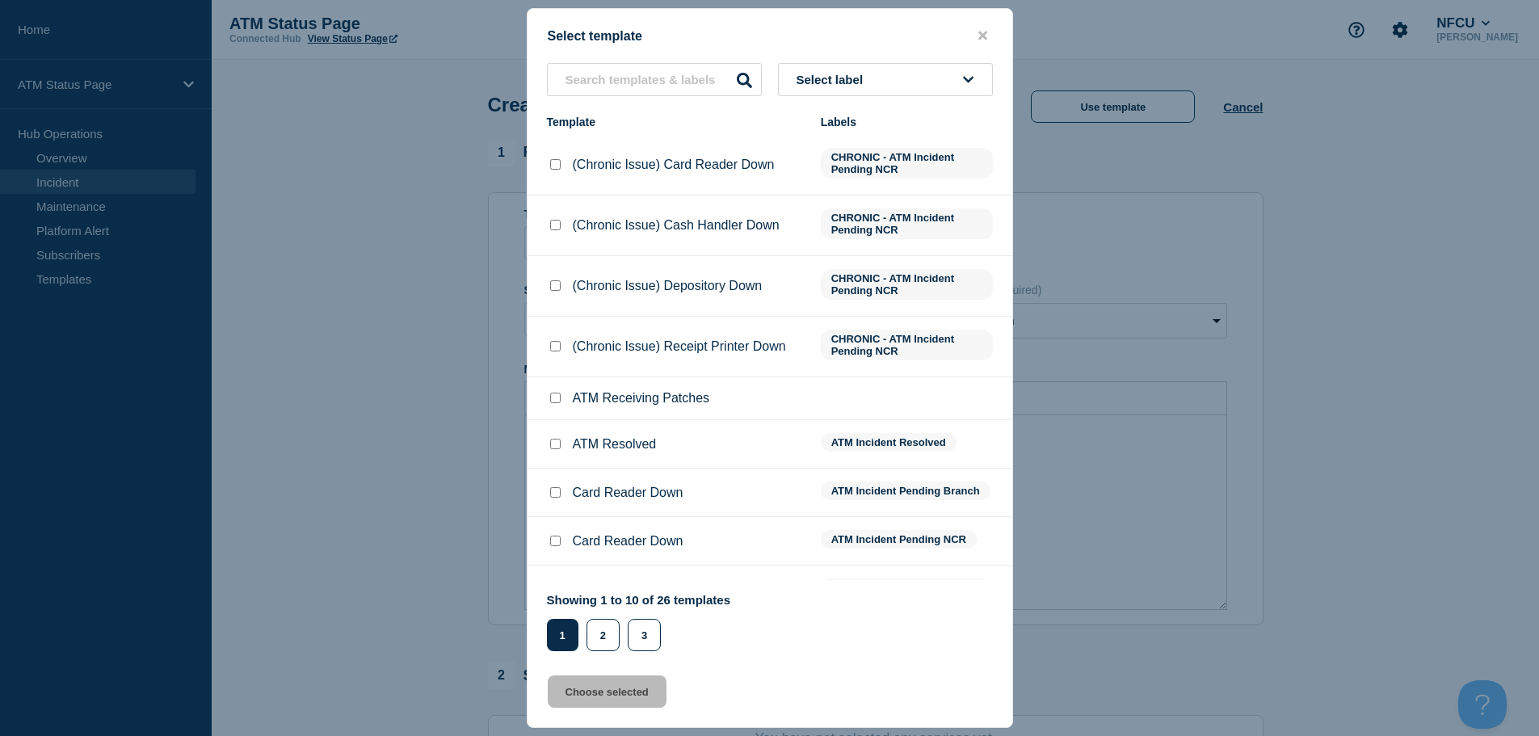
click at [870, 79] on span "Select label" at bounding box center [833, 80] width 74 height 14
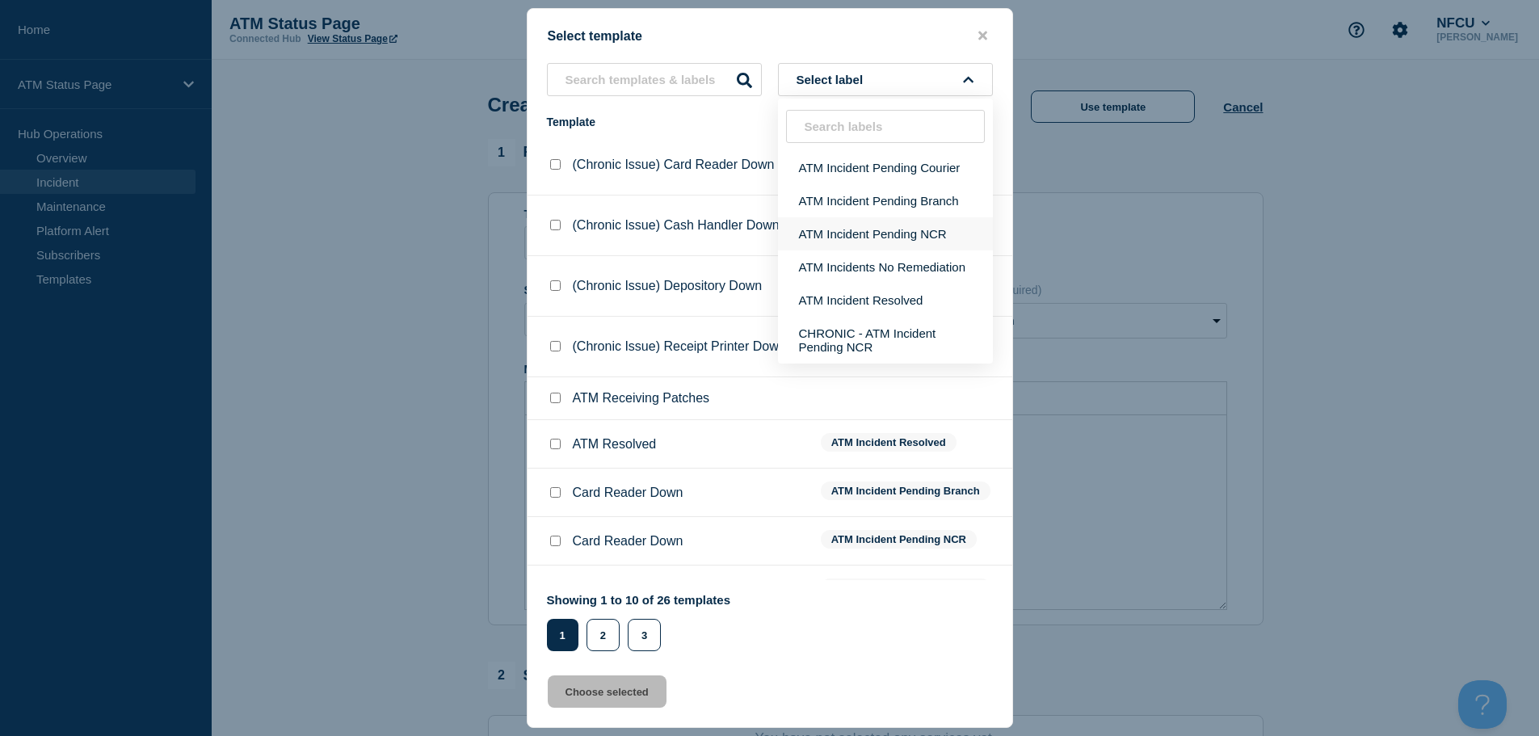
click at [902, 234] on button "ATM Incident Pending NCR" at bounding box center [885, 233] width 215 height 33
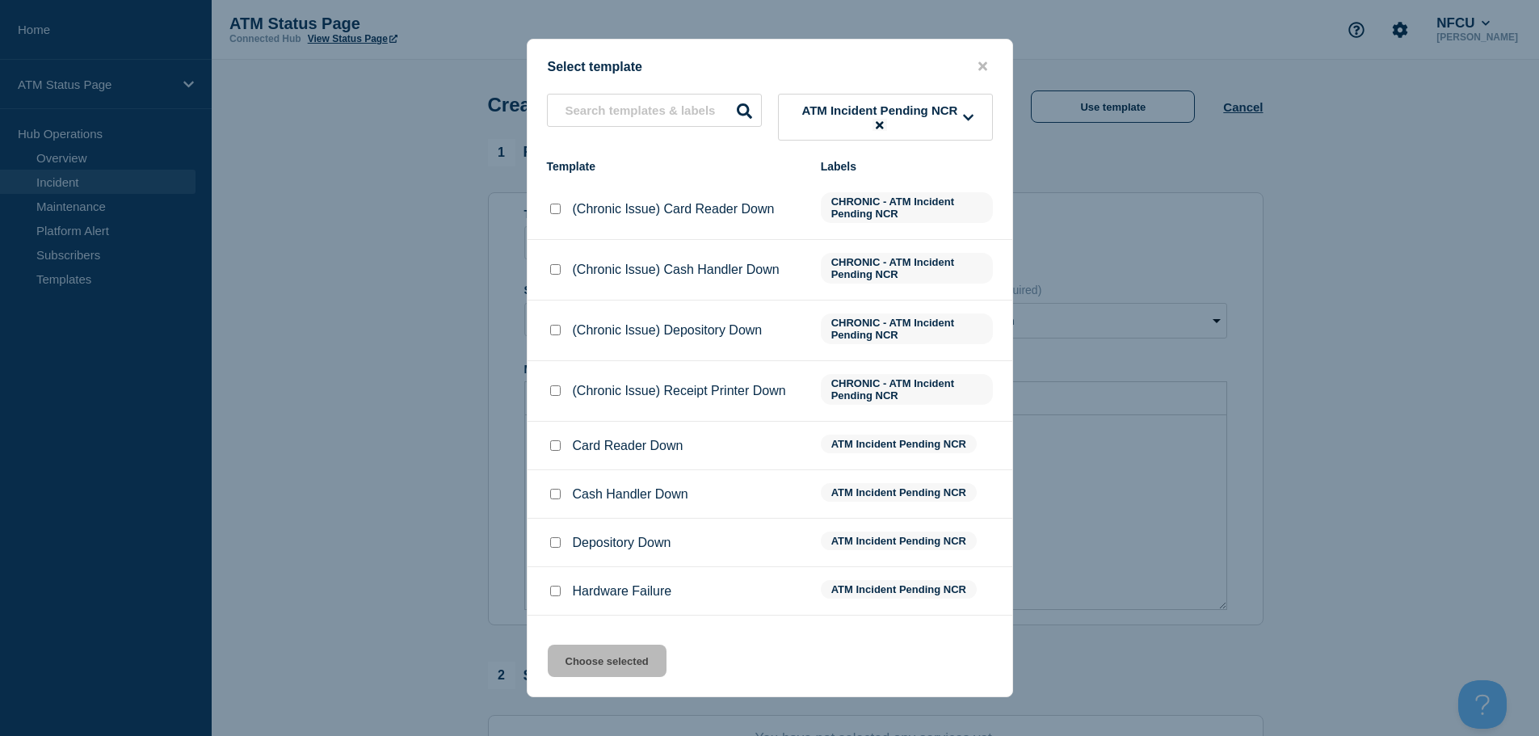
click at [880, 129] on icon at bounding box center [879, 125] width 7 height 11
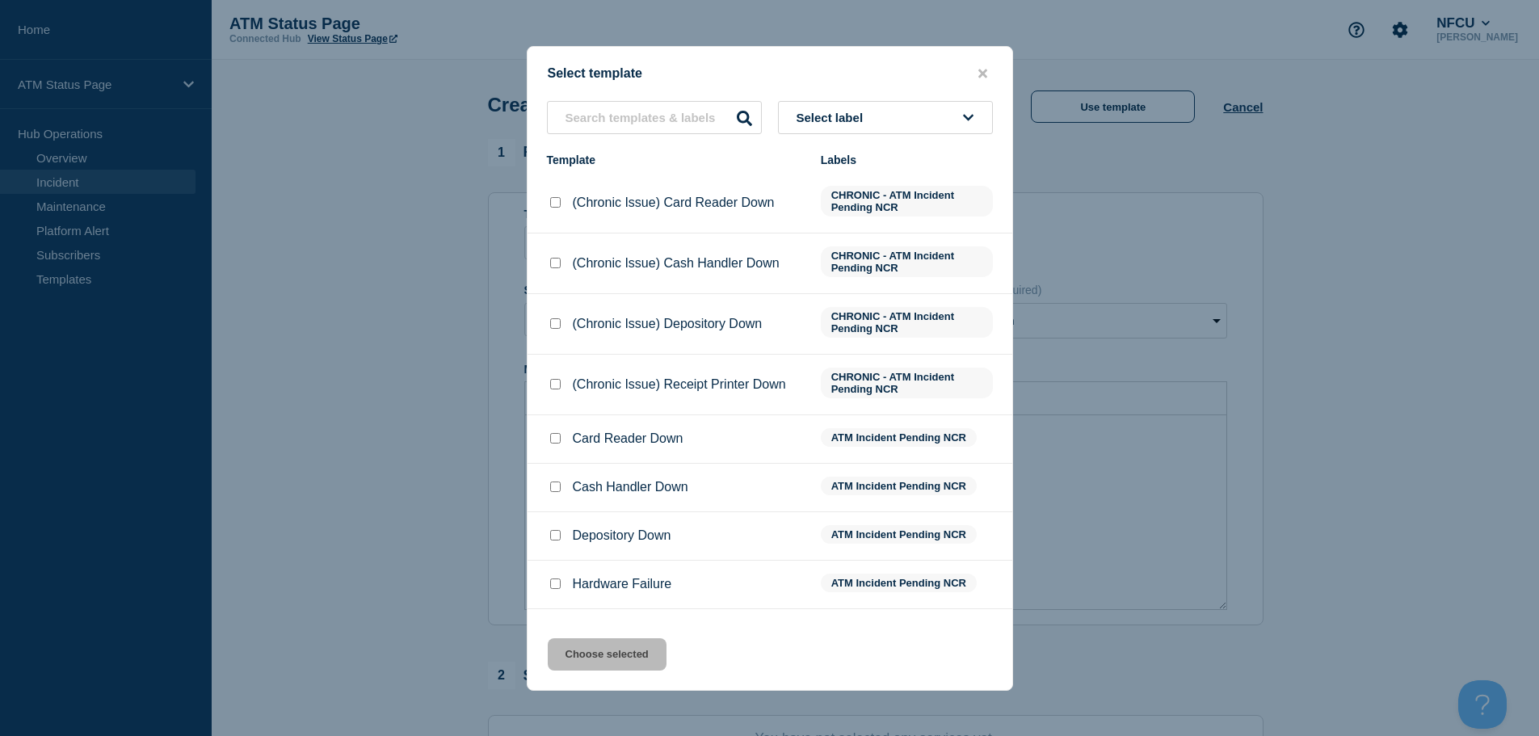
click at [882, 112] on button "Select label" at bounding box center [885, 117] width 215 height 33
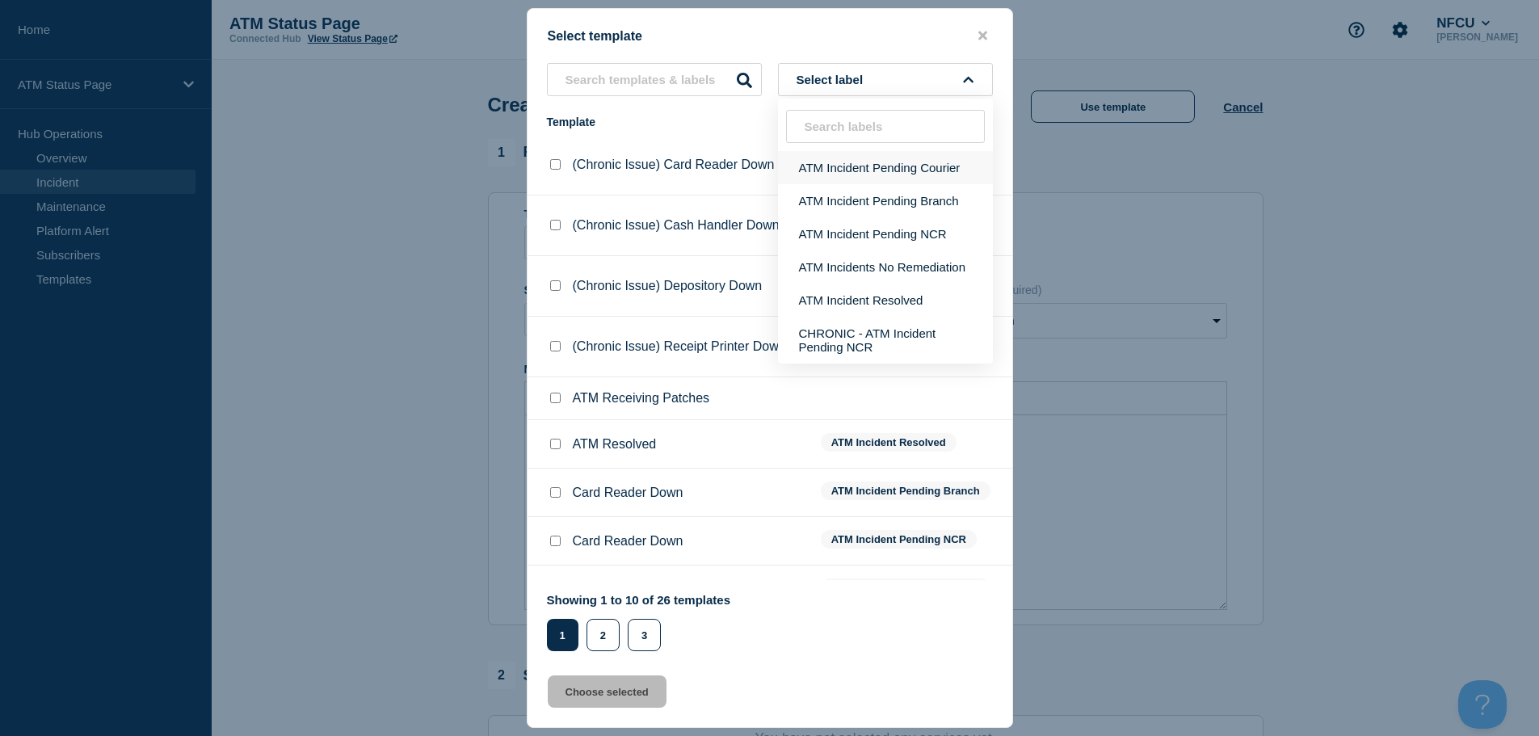
click at [878, 183] on button "ATM Incident Pending Courier" at bounding box center [885, 167] width 215 height 33
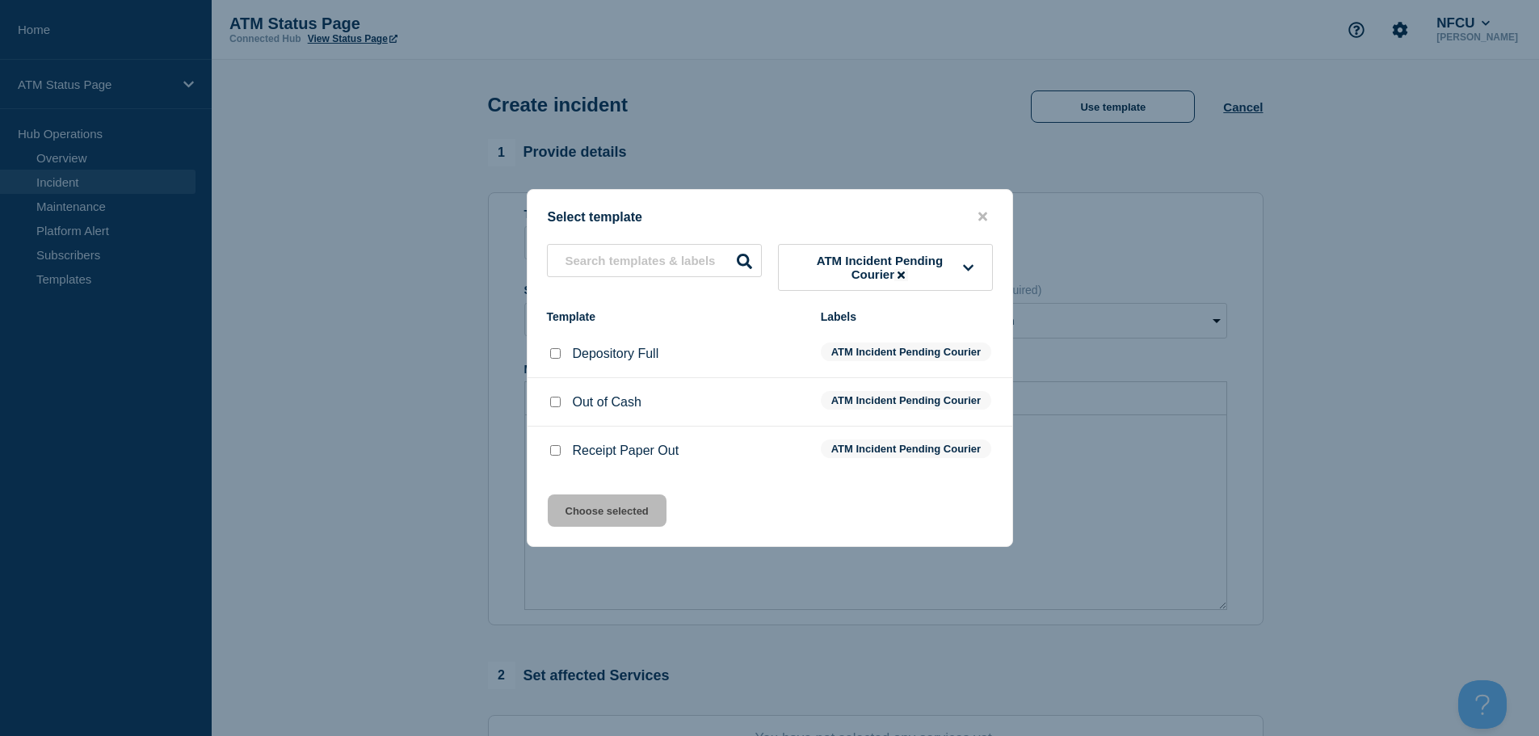
click at [553, 456] on input "Receipt Paper Out checkbox" at bounding box center [555, 450] width 11 height 11
click at [611, 527] on button "Choose selected" at bounding box center [607, 510] width 119 height 32
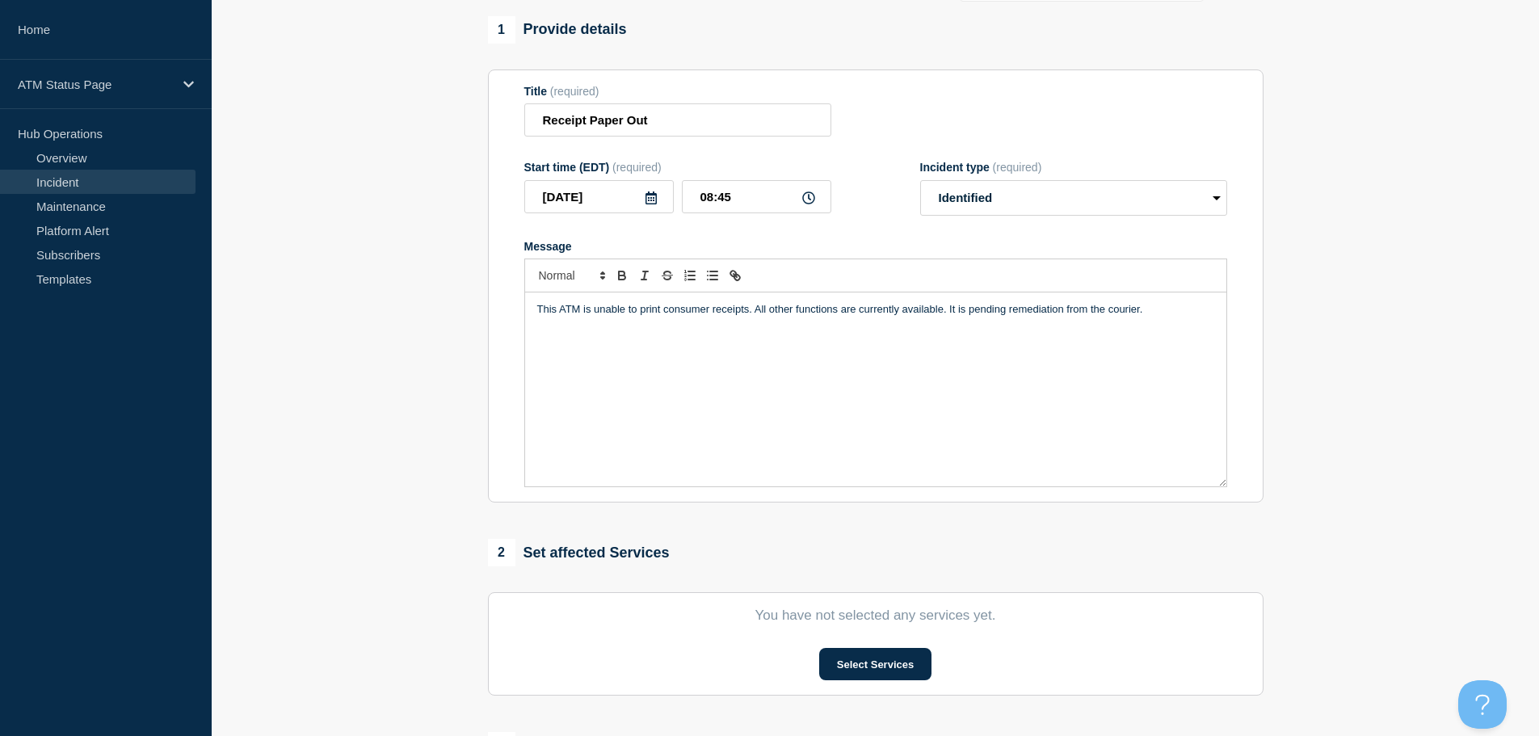
scroll to position [396, 0]
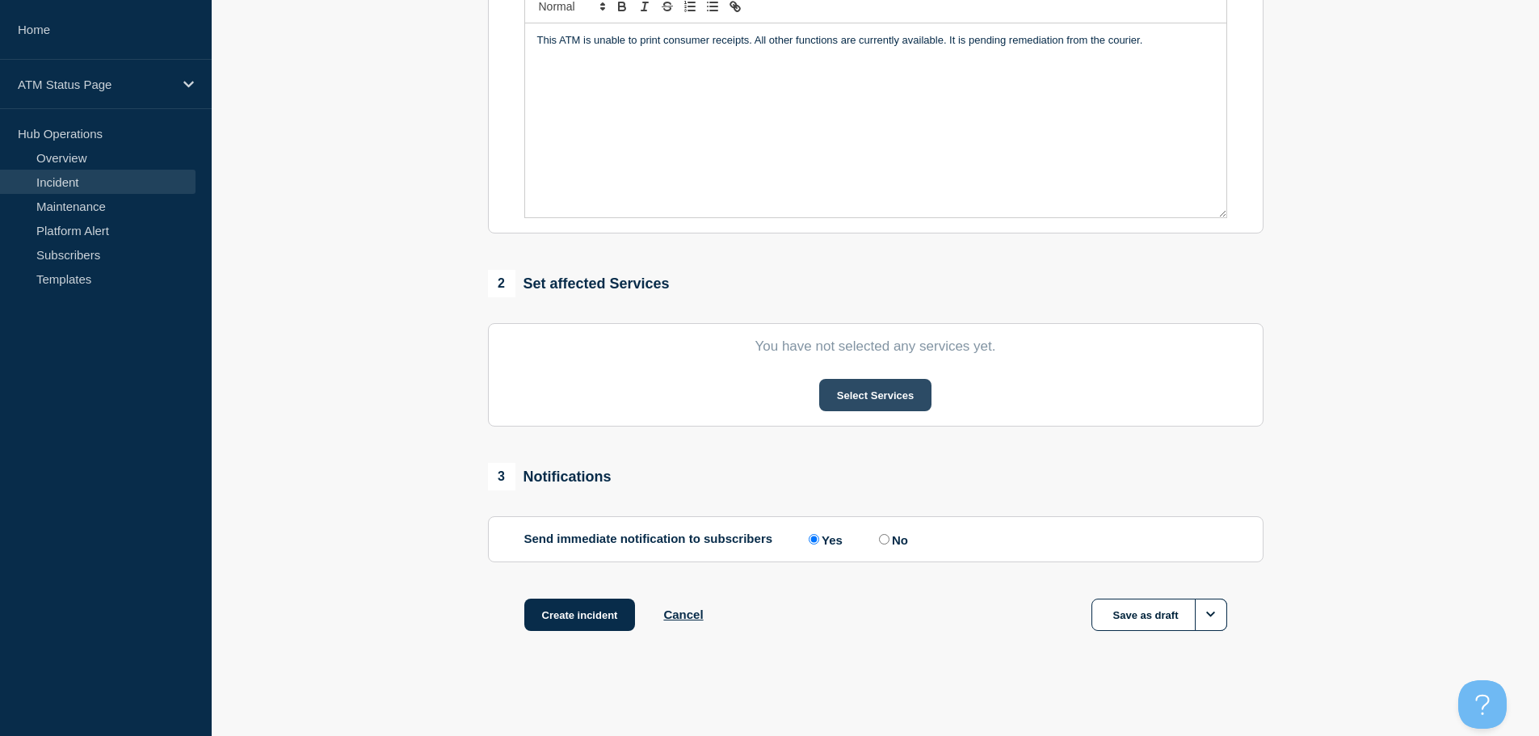
click at [860, 411] on button "Select Services" at bounding box center [875, 395] width 112 height 32
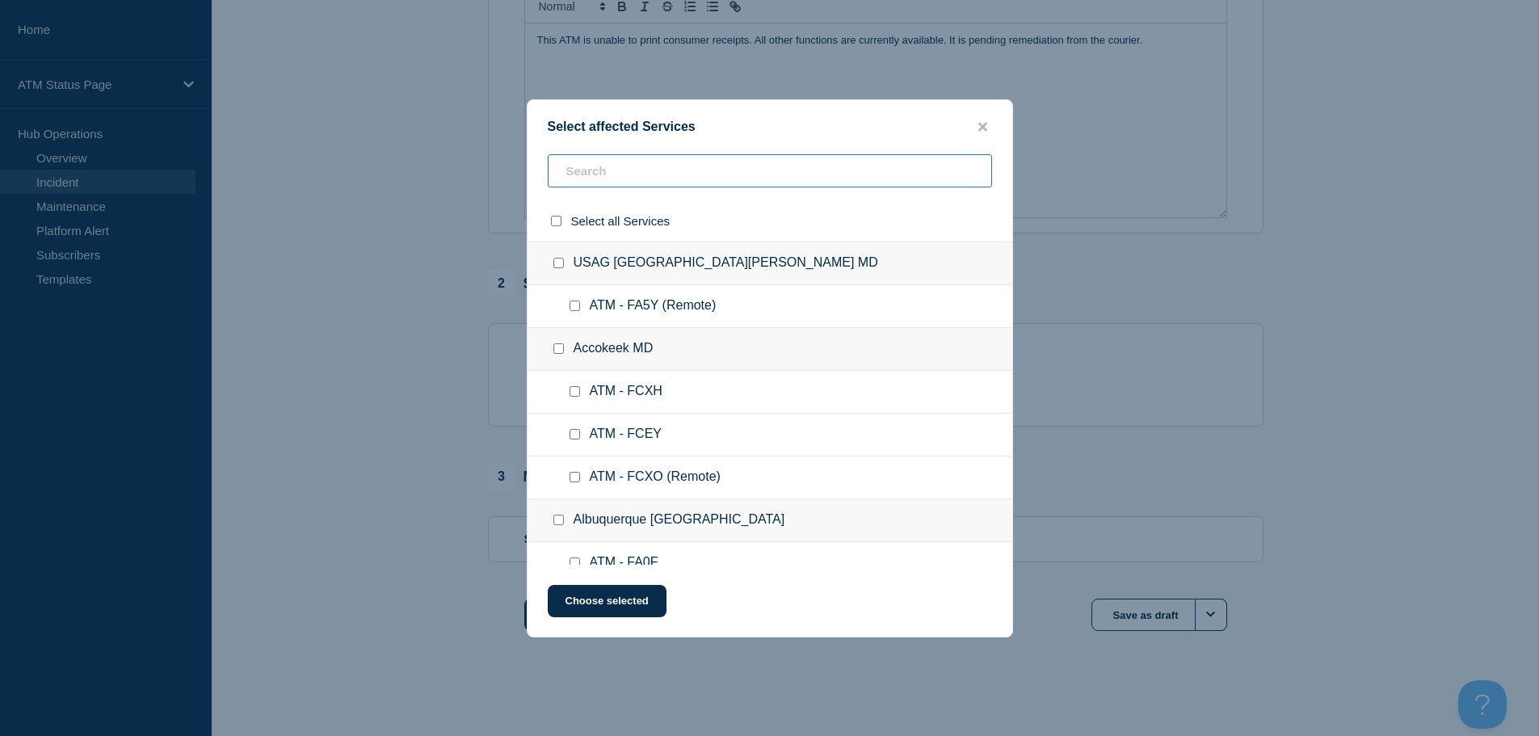
click at [733, 177] on input "text" at bounding box center [770, 170] width 444 height 33
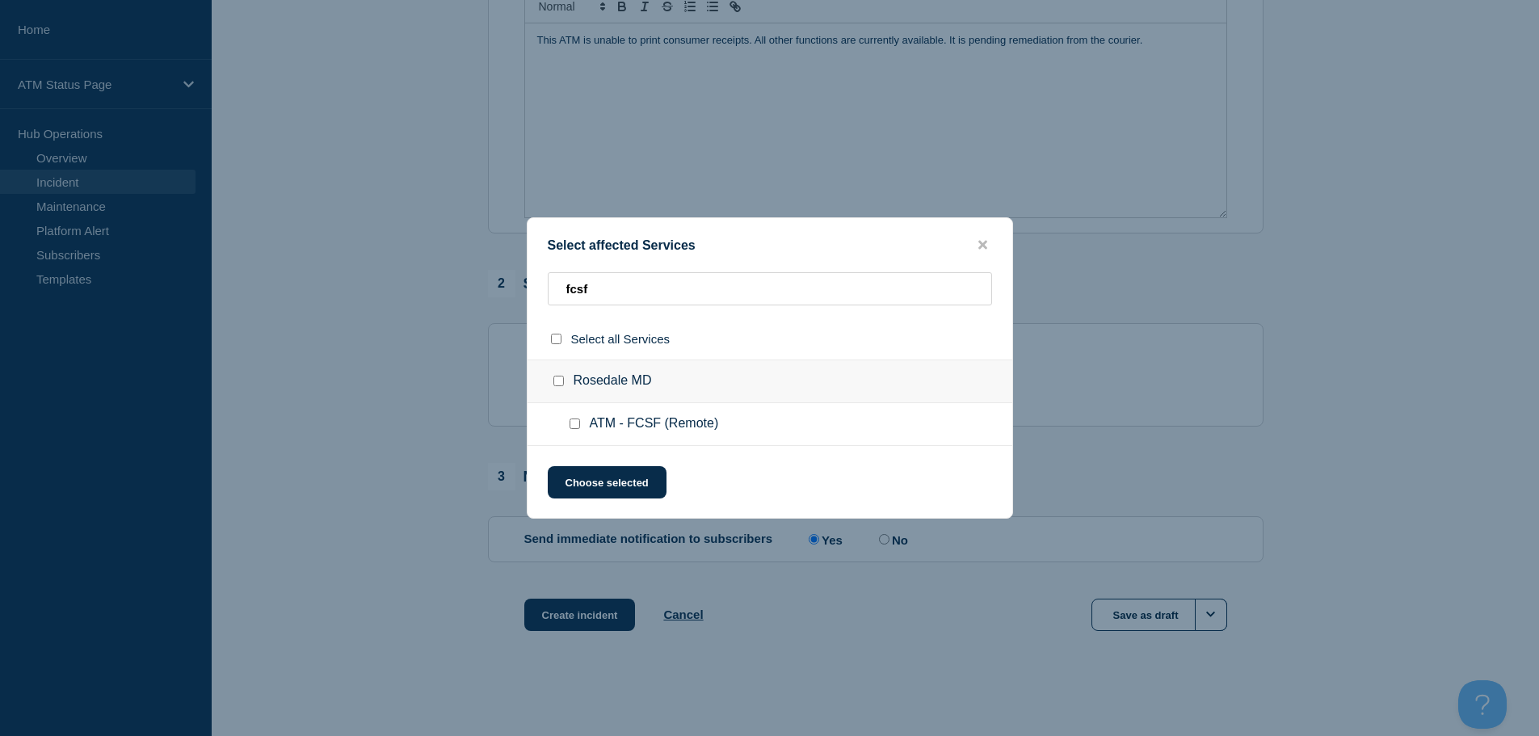
click at [574, 424] on input "ATM - FCSF (Remote) checkbox" at bounding box center [574, 423] width 11 height 11
drag, startPoint x: 600, startPoint y: 488, endPoint x: 624, endPoint y: 493, distance: 24.7
click at [600, 489] on button "Choose selected" at bounding box center [607, 482] width 119 height 32
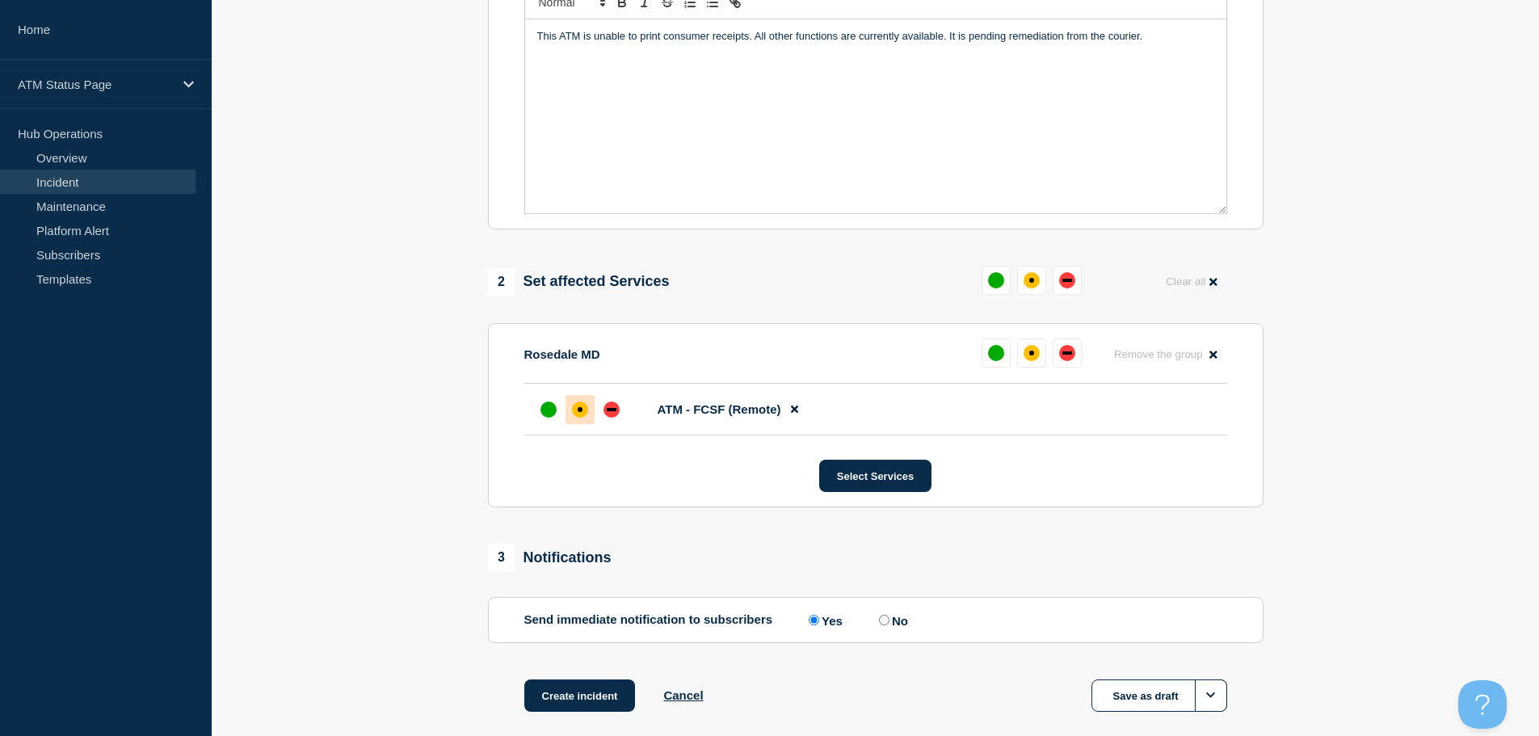
click at [577, 415] on div "affected" at bounding box center [580, 409] width 16 height 16
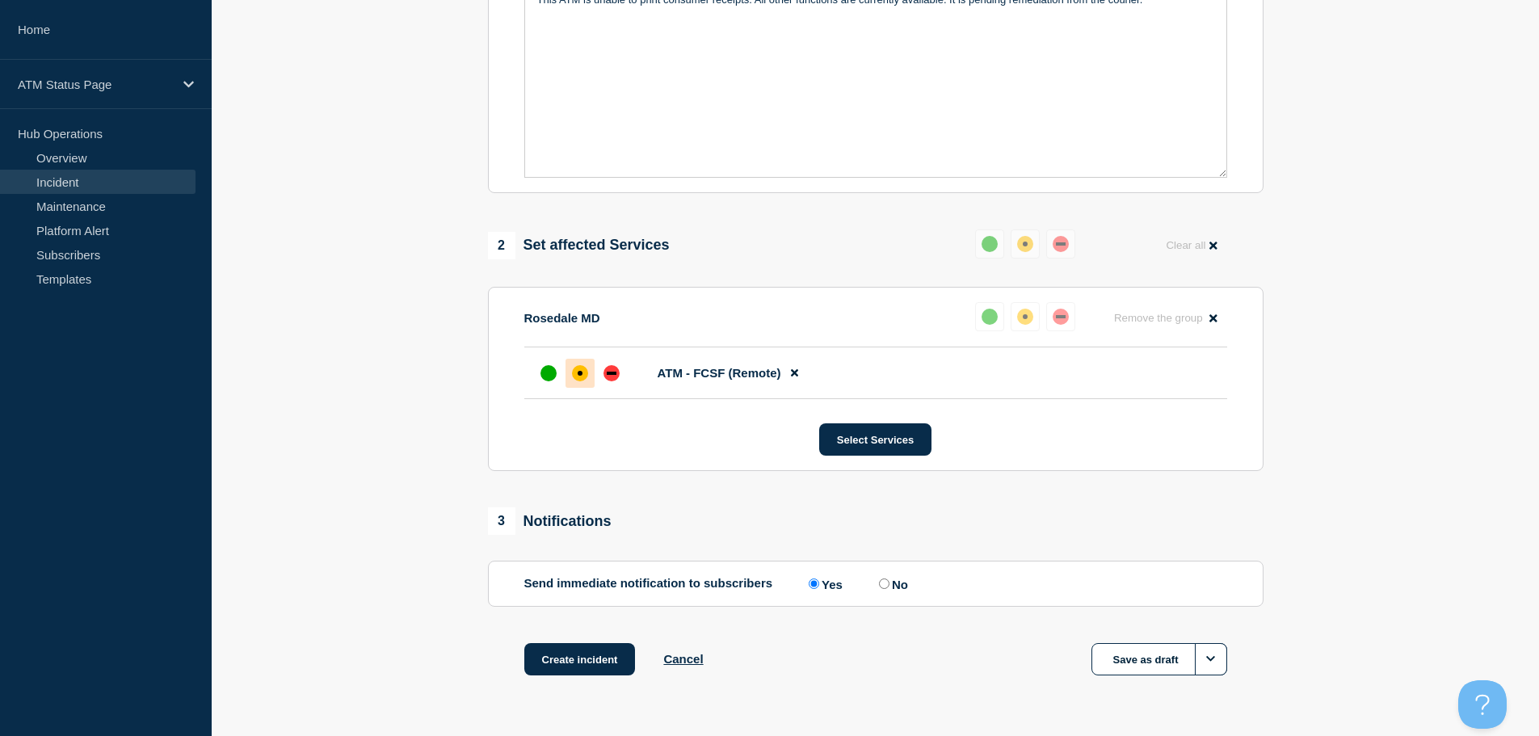
scroll to position [481, 0]
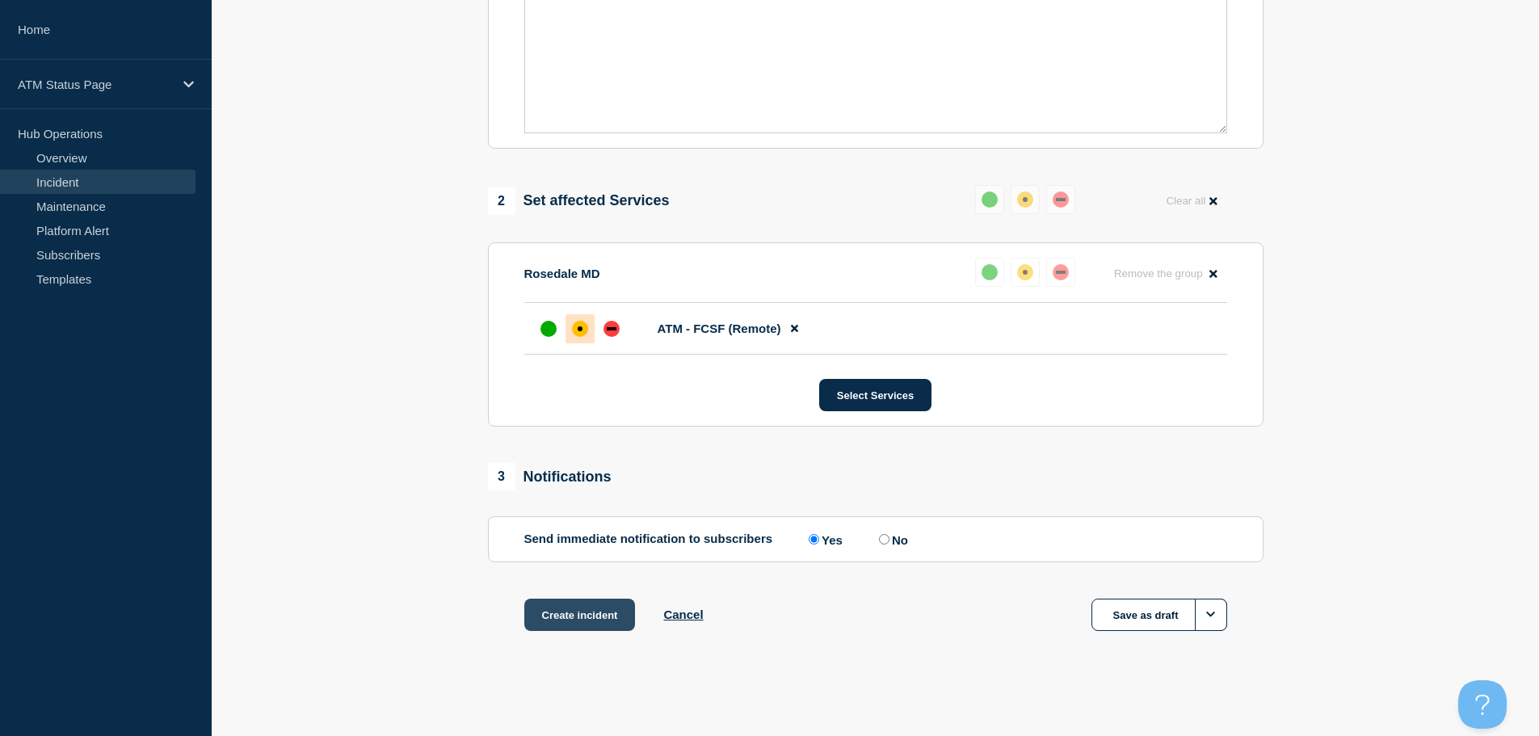
click at [599, 621] on button "Create incident" at bounding box center [579, 615] width 111 height 32
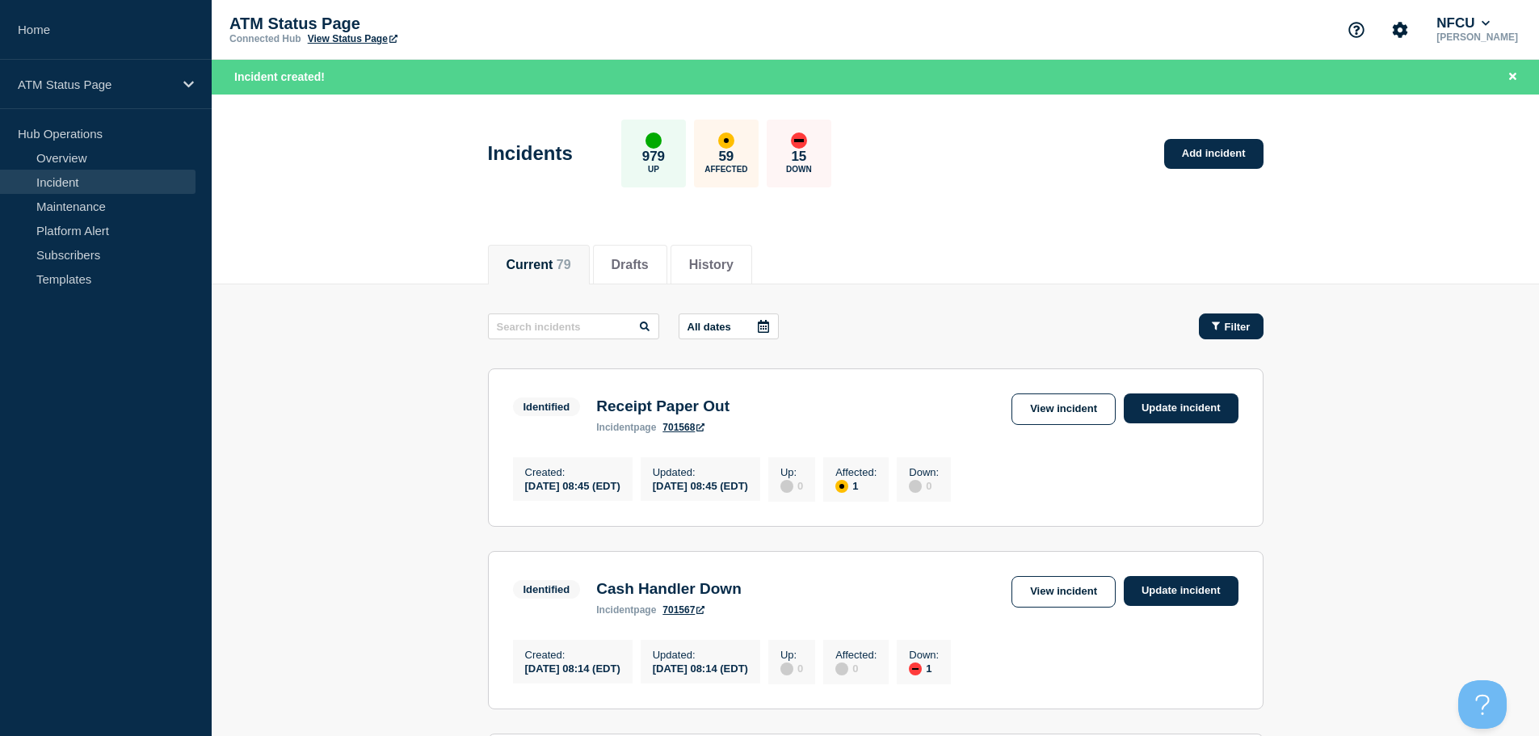
click at [1241, 326] on span "Filter" at bounding box center [1238, 327] width 26 height 12
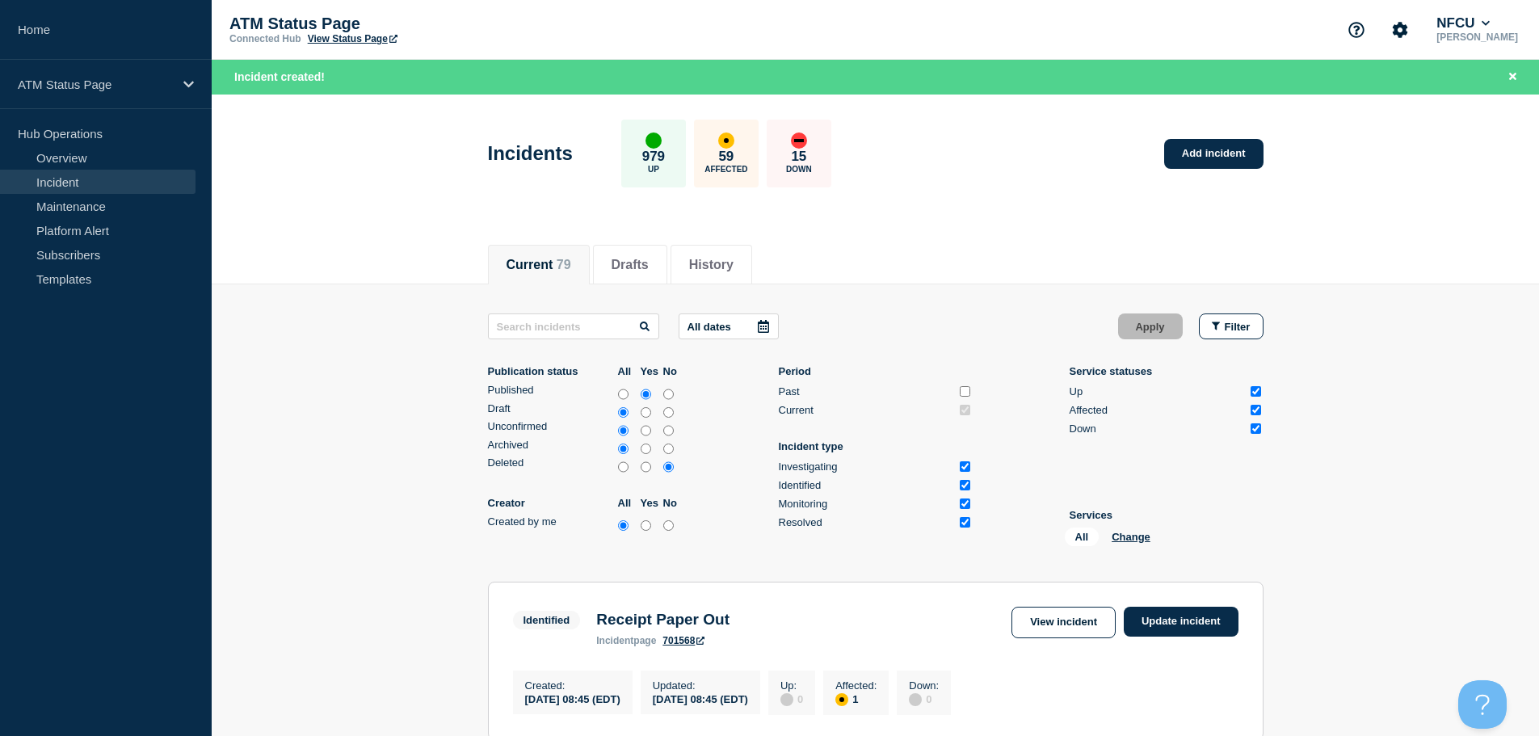
click at [1122, 545] on div "All Change" at bounding box center [1146, 539] width 162 height 25
click at [1124, 540] on button "Change" at bounding box center [1130, 537] width 39 height 12
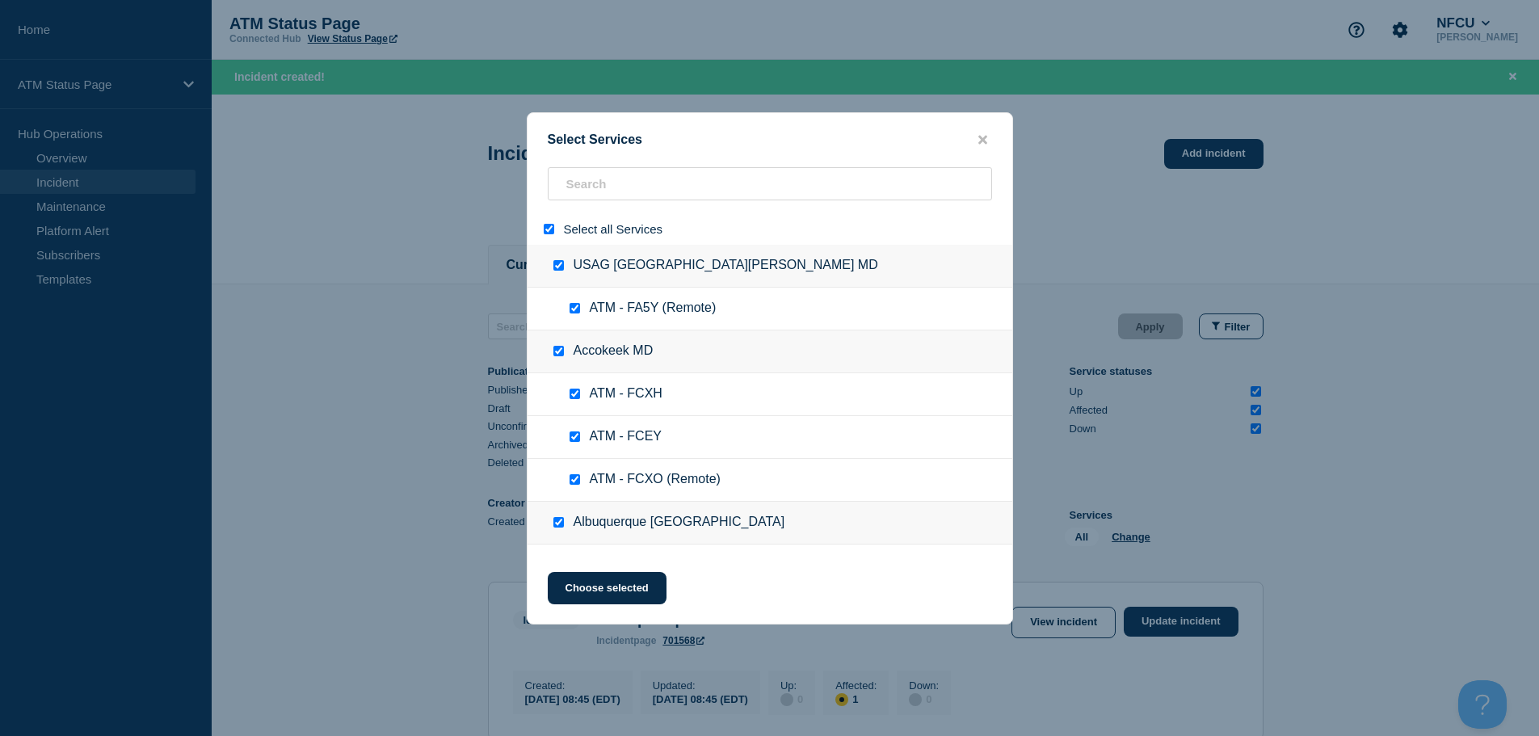
click at [548, 229] on input "select all" at bounding box center [549, 229] width 11 height 11
click at [607, 190] on input "search" at bounding box center [770, 183] width 444 height 33
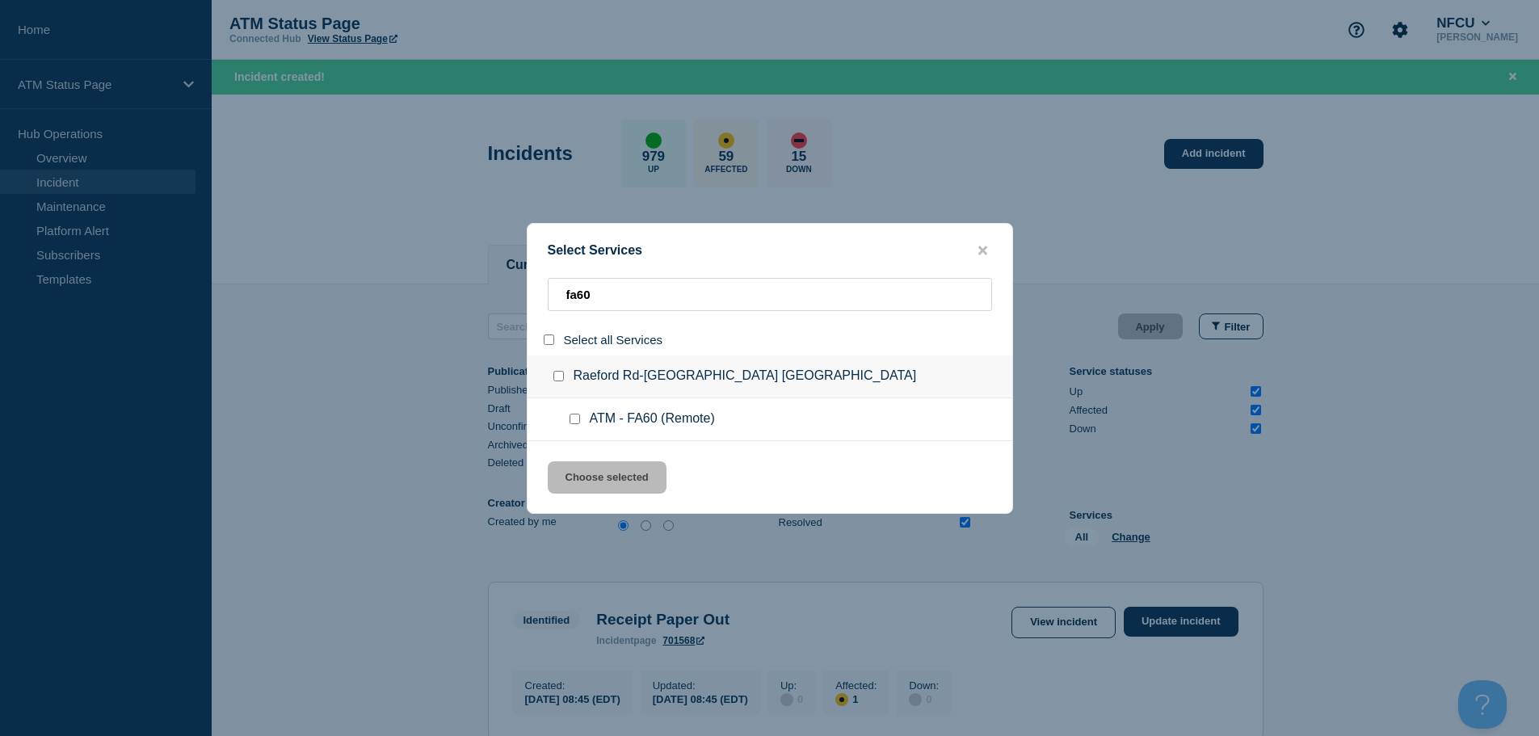
click at [572, 414] on div at bounding box center [577, 419] width 23 height 16
click at [575, 419] on input "service: ATM - FA60 (Remote)" at bounding box center [574, 419] width 11 height 11
click at [619, 485] on button "Choose selected" at bounding box center [607, 477] width 119 height 32
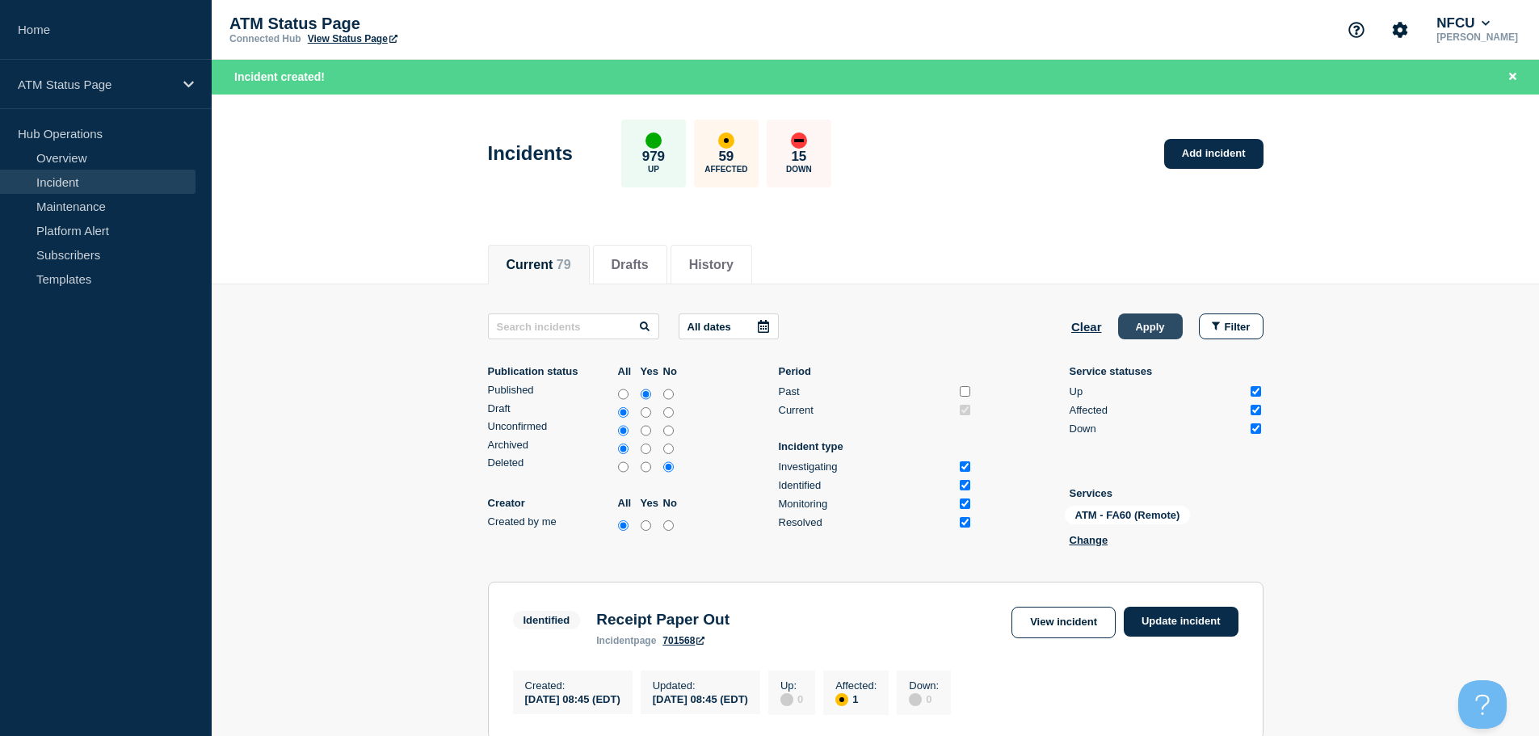
click at [1163, 329] on button "Apply" at bounding box center [1150, 326] width 65 height 26
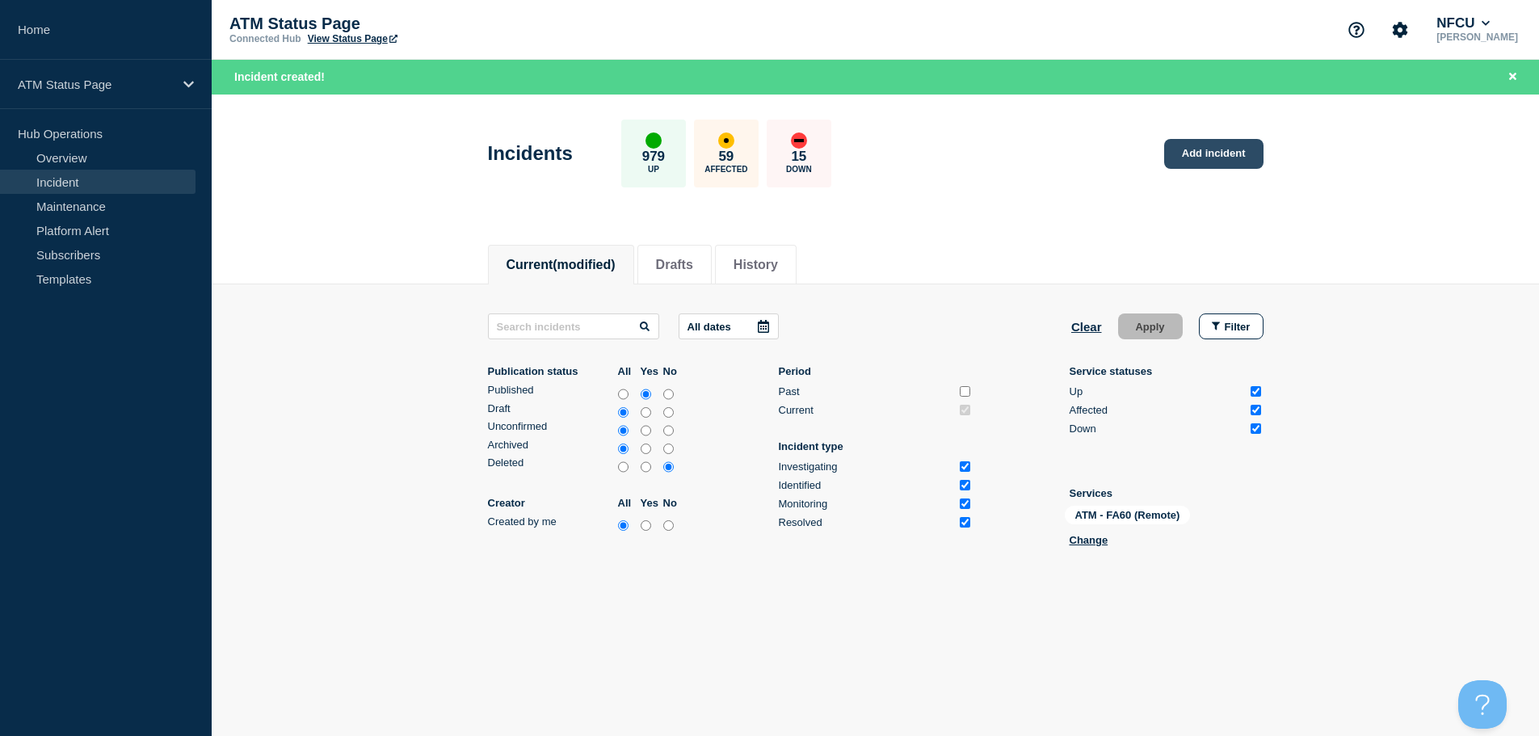
click at [1223, 168] on link "Add incident" at bounding box center [1213, 154] width 99 height 30
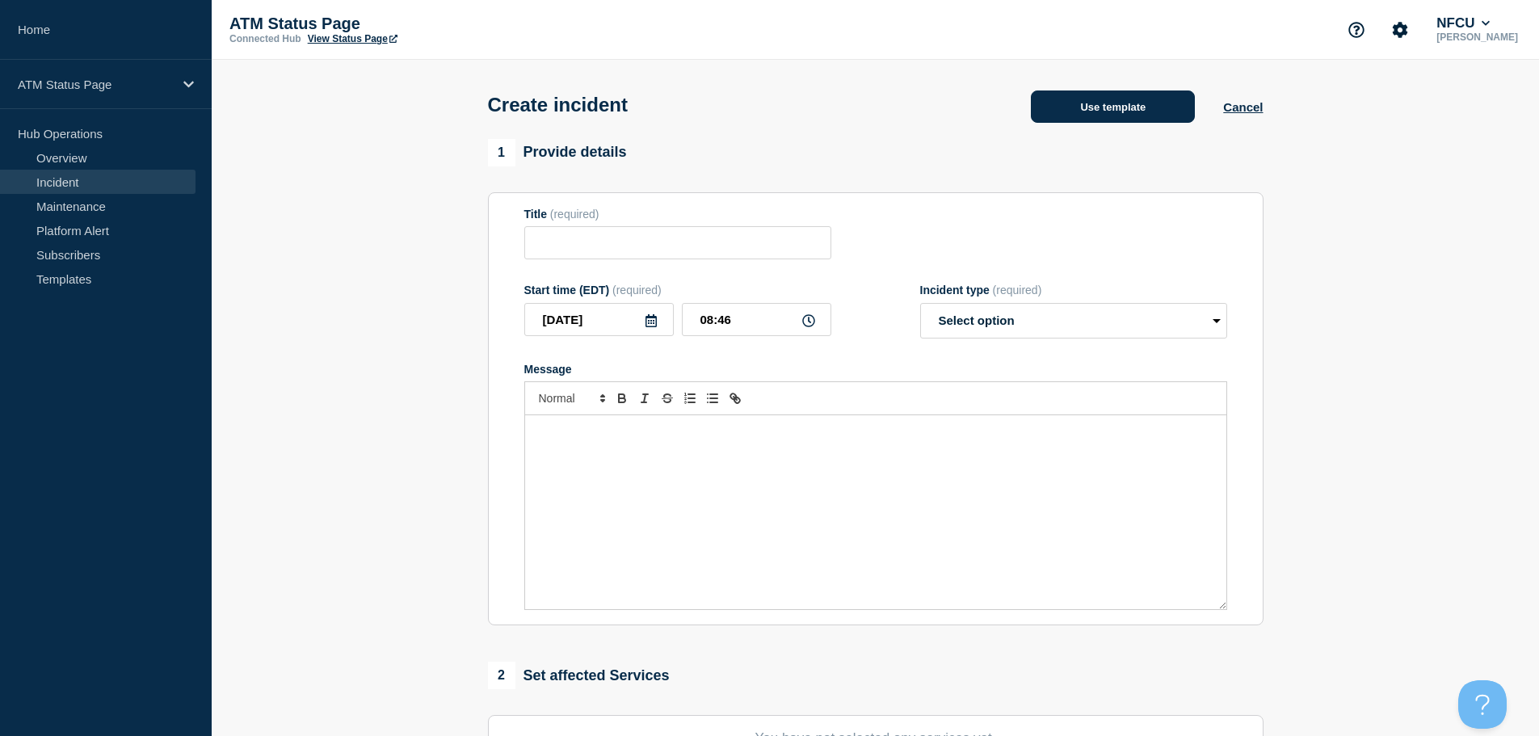
click at [1149, 122] on button "Use template" at bounding box center [1113, 106] width 164 height 32
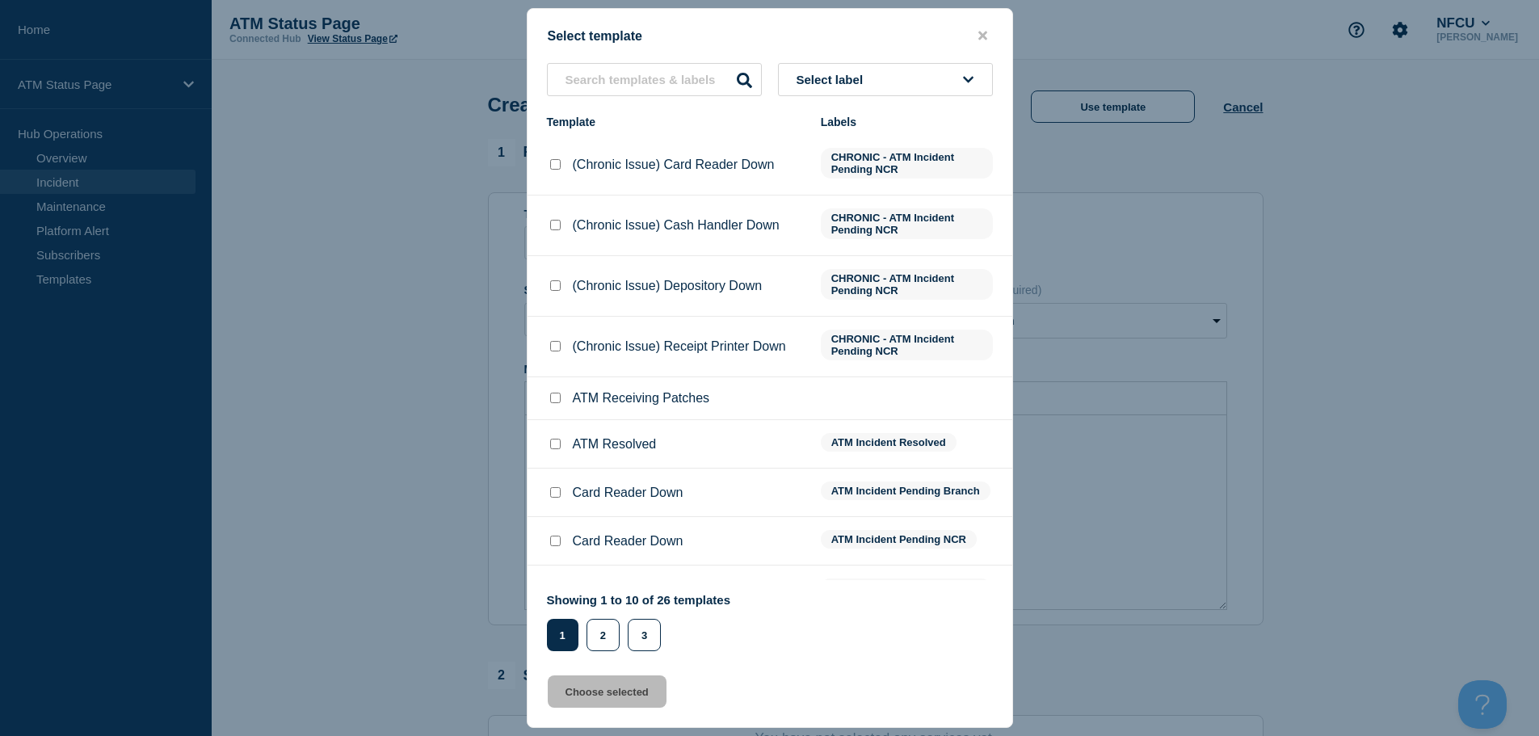
click at [836, 69] on button "Select label" at bounding box center [885, 79] width 215 height 33
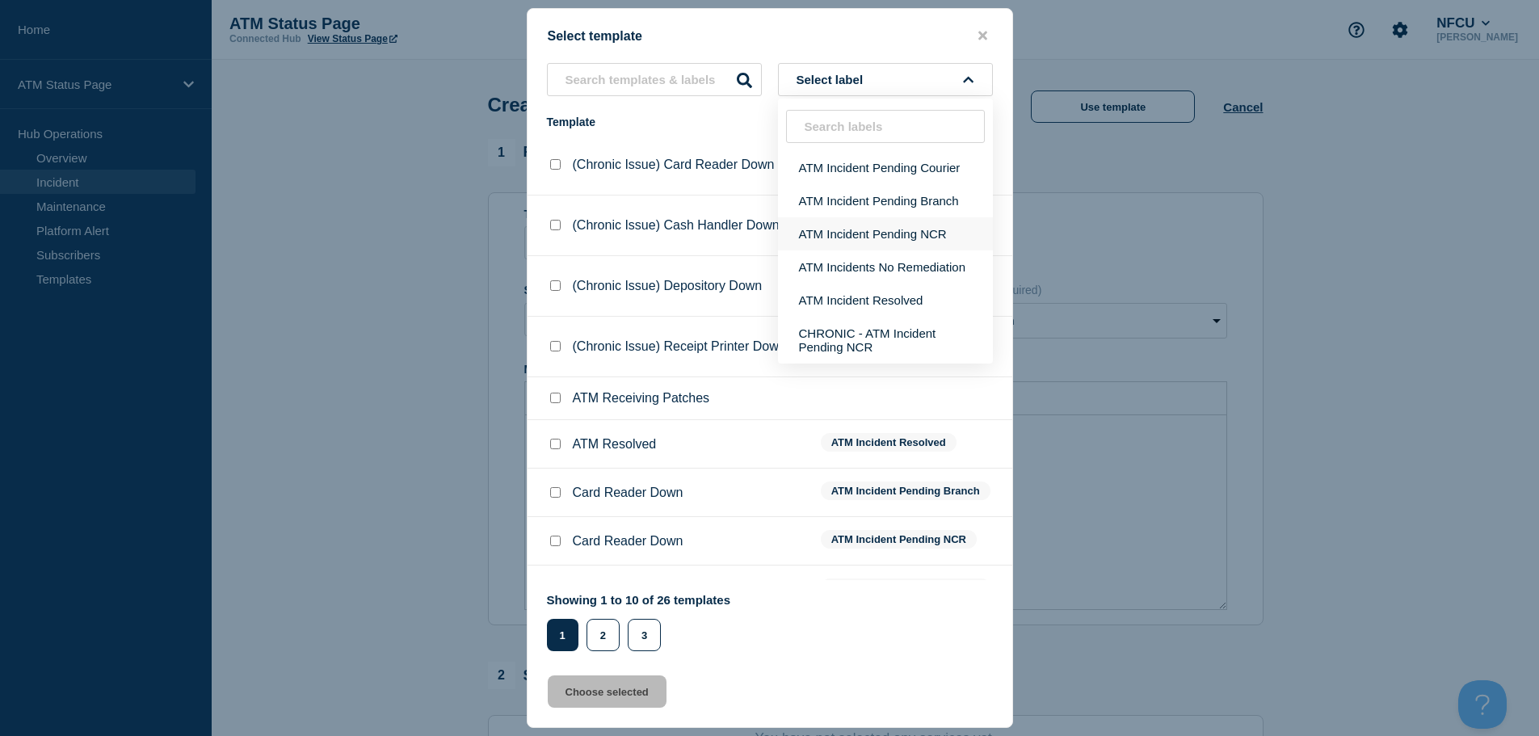
click at [903, 244] on button "ATM Incident Pending NCR" at bounding box center [885, 233] width 215 height 33
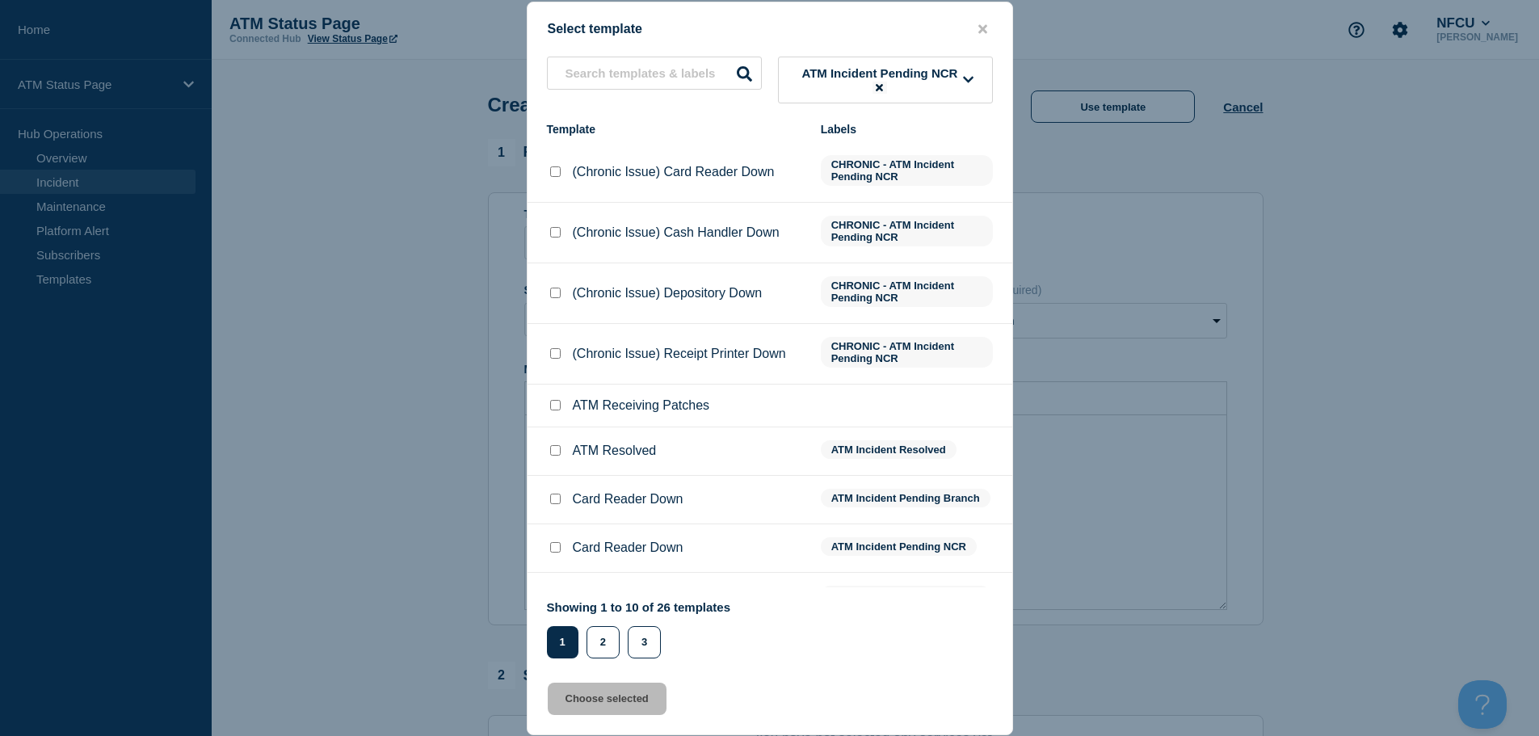
click at [878, 87] on icon at bounding box center [879, 87] width 7 height 7
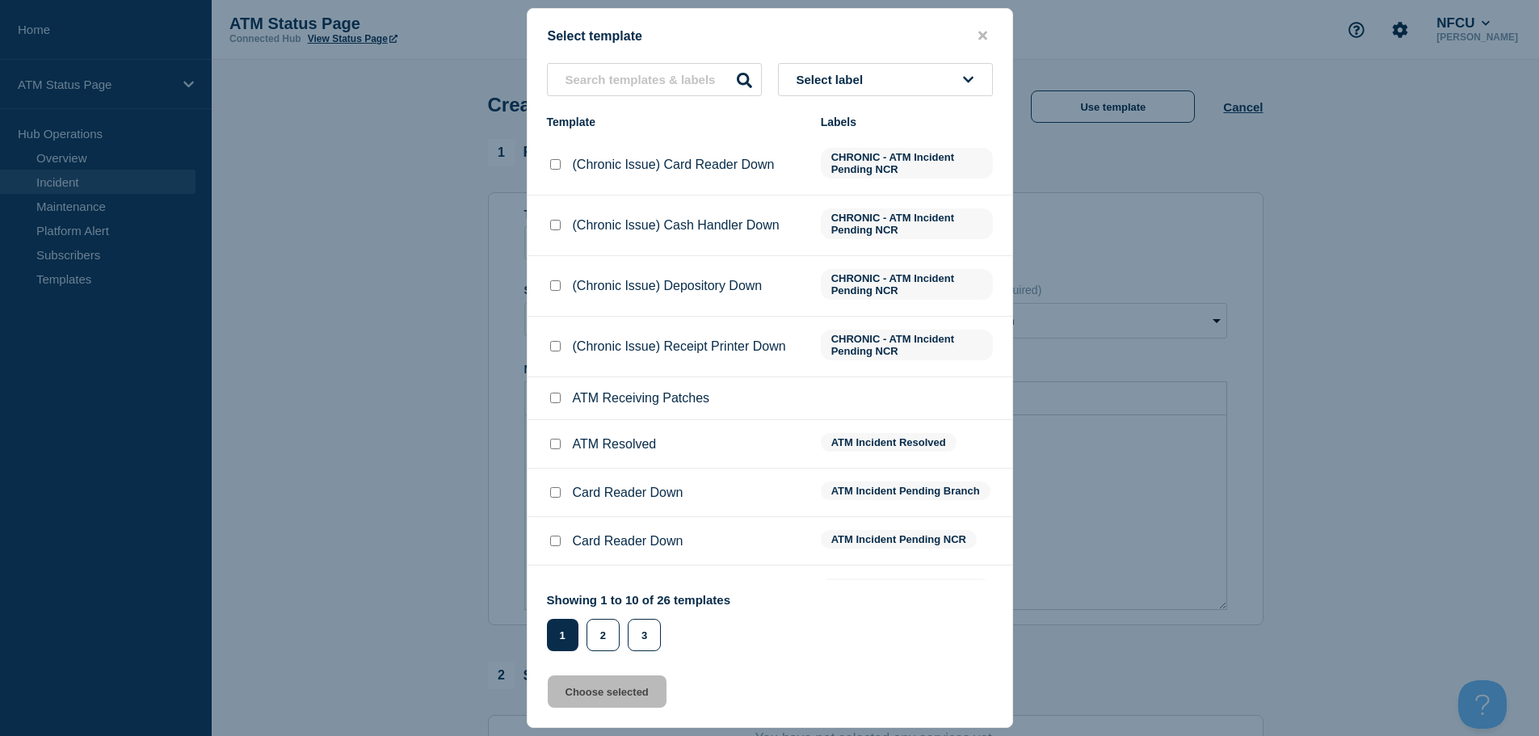
click at [897, 75] on button "Select label" at bounding box center [885, 79] width 215 height 33
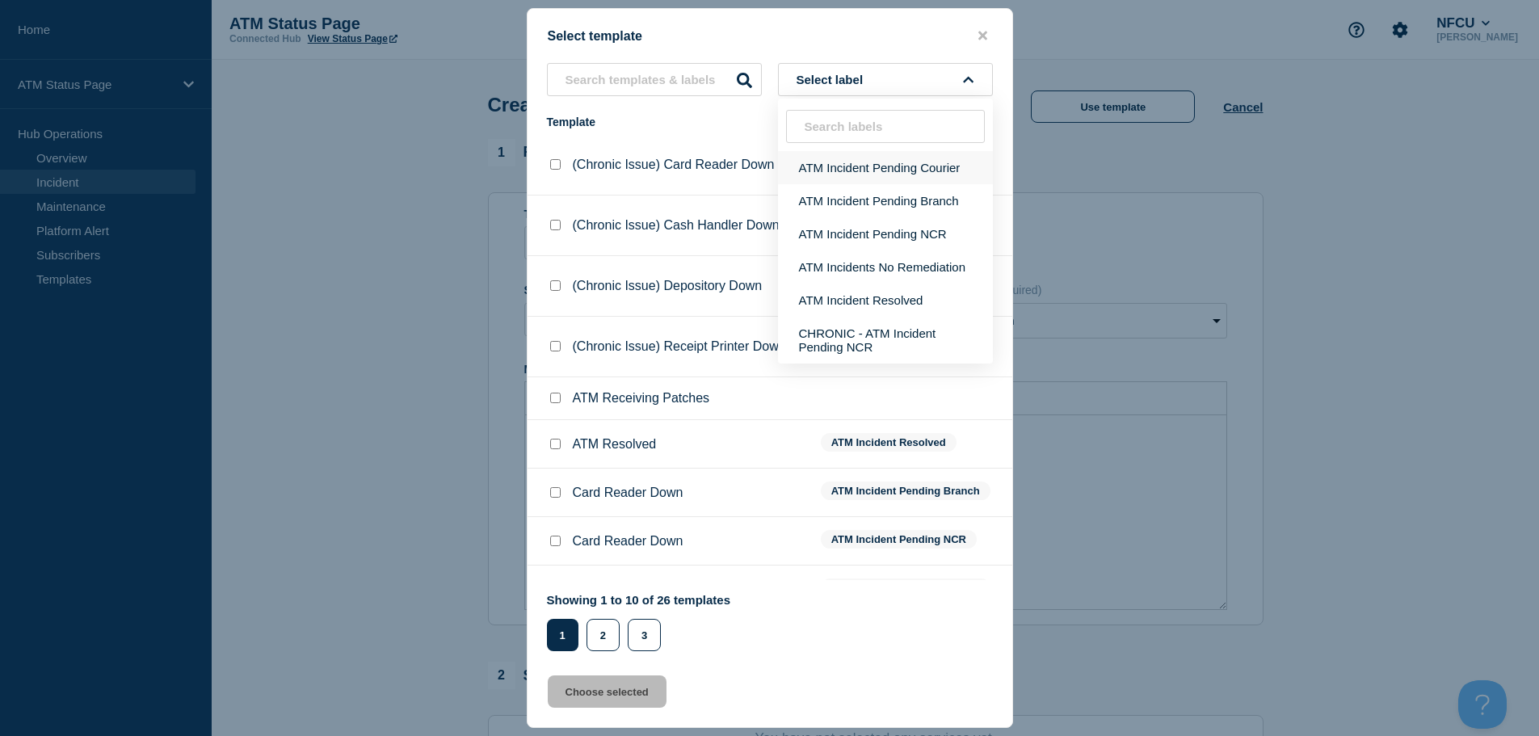
click at [921, 168] on button "ATM Incident Pending Courier" at bounding box center [885, 167] width 215 height 33
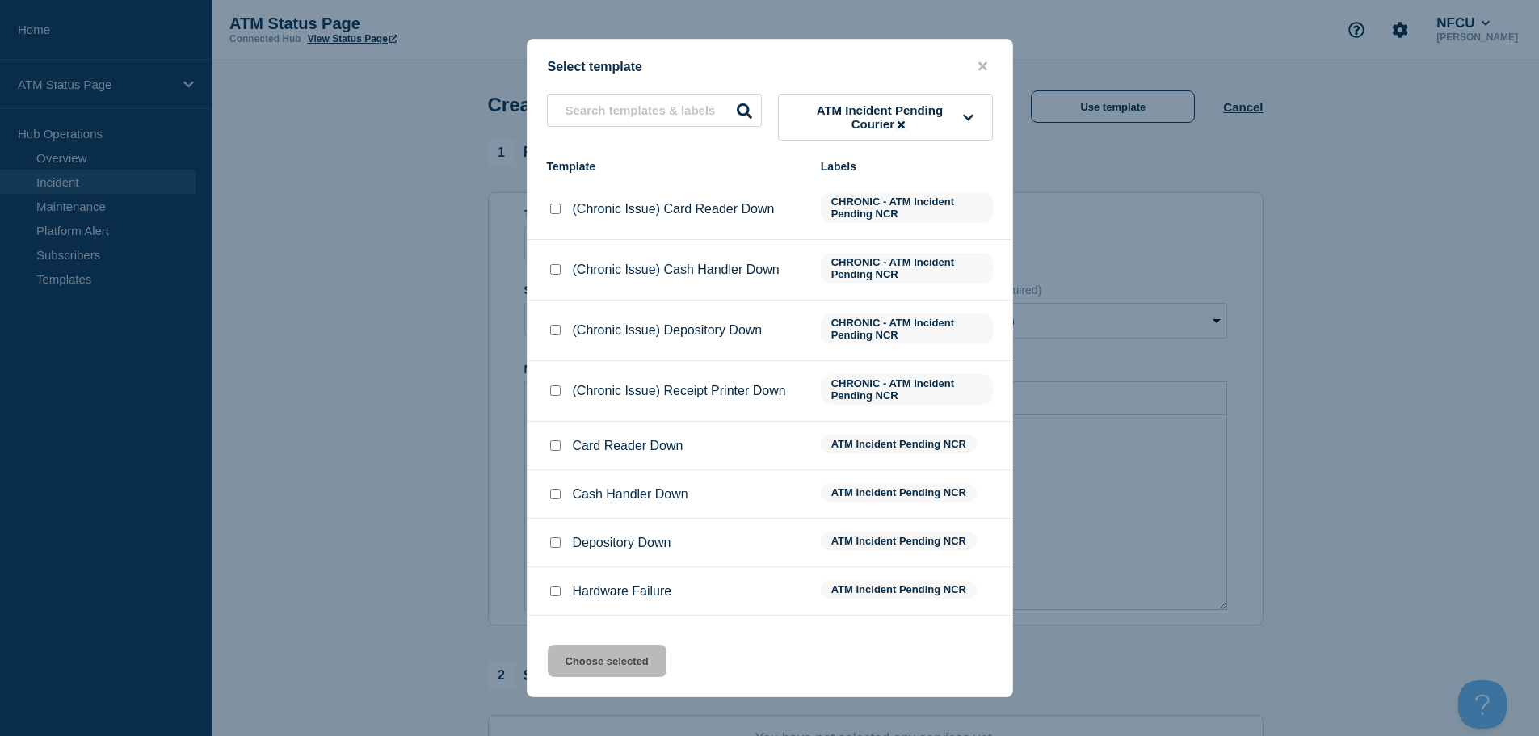
click at [847, 46] on div "Select template ATM Incident Pending Courier Template Labels (Chronic Issue) Ca…" at bounding box center [770, 368] width 486 height 658
click at [902, 124] on icon at bounding box center [900, 124] width 7 height 7
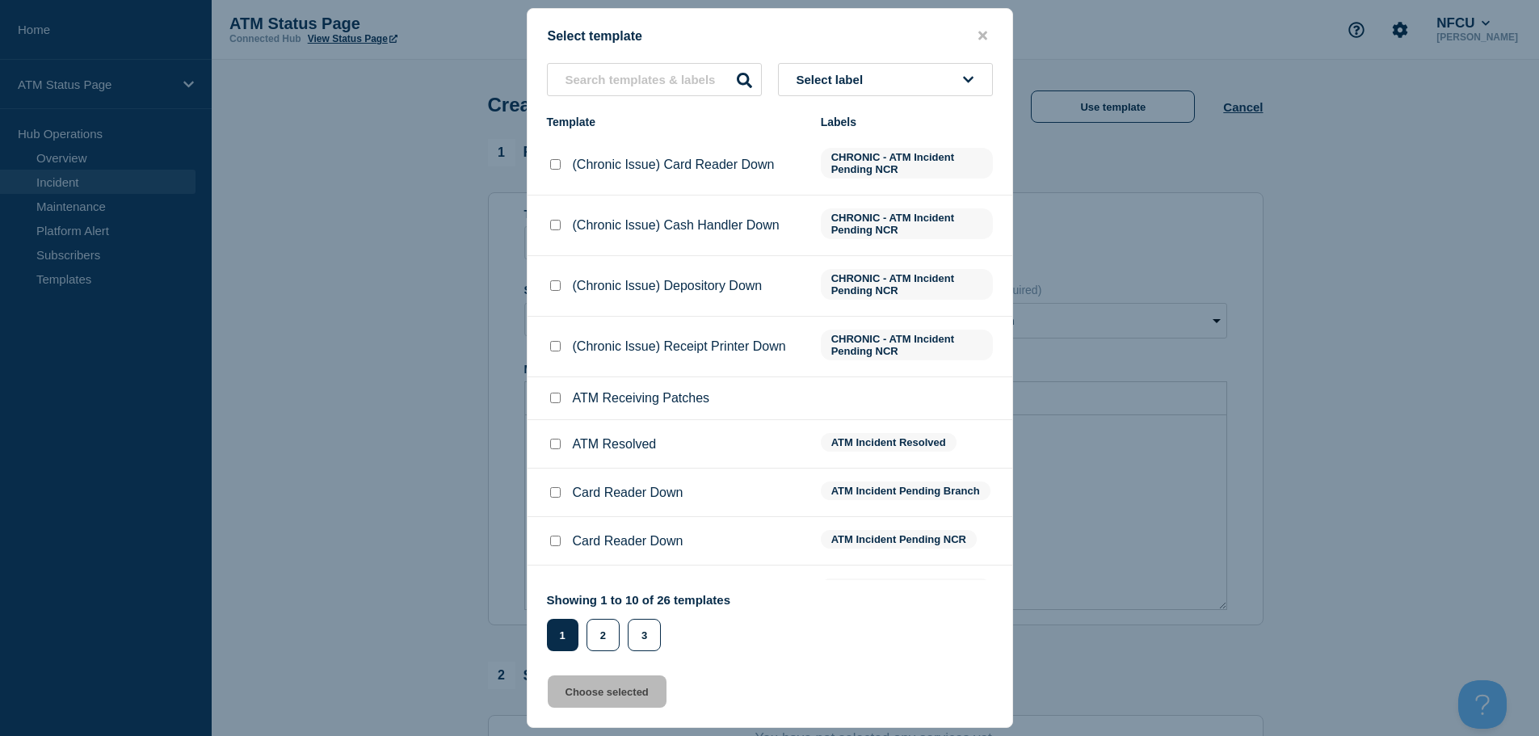
click at [893, 82] on button "Select label" at bounding box center [885, 79] width 215 height 33
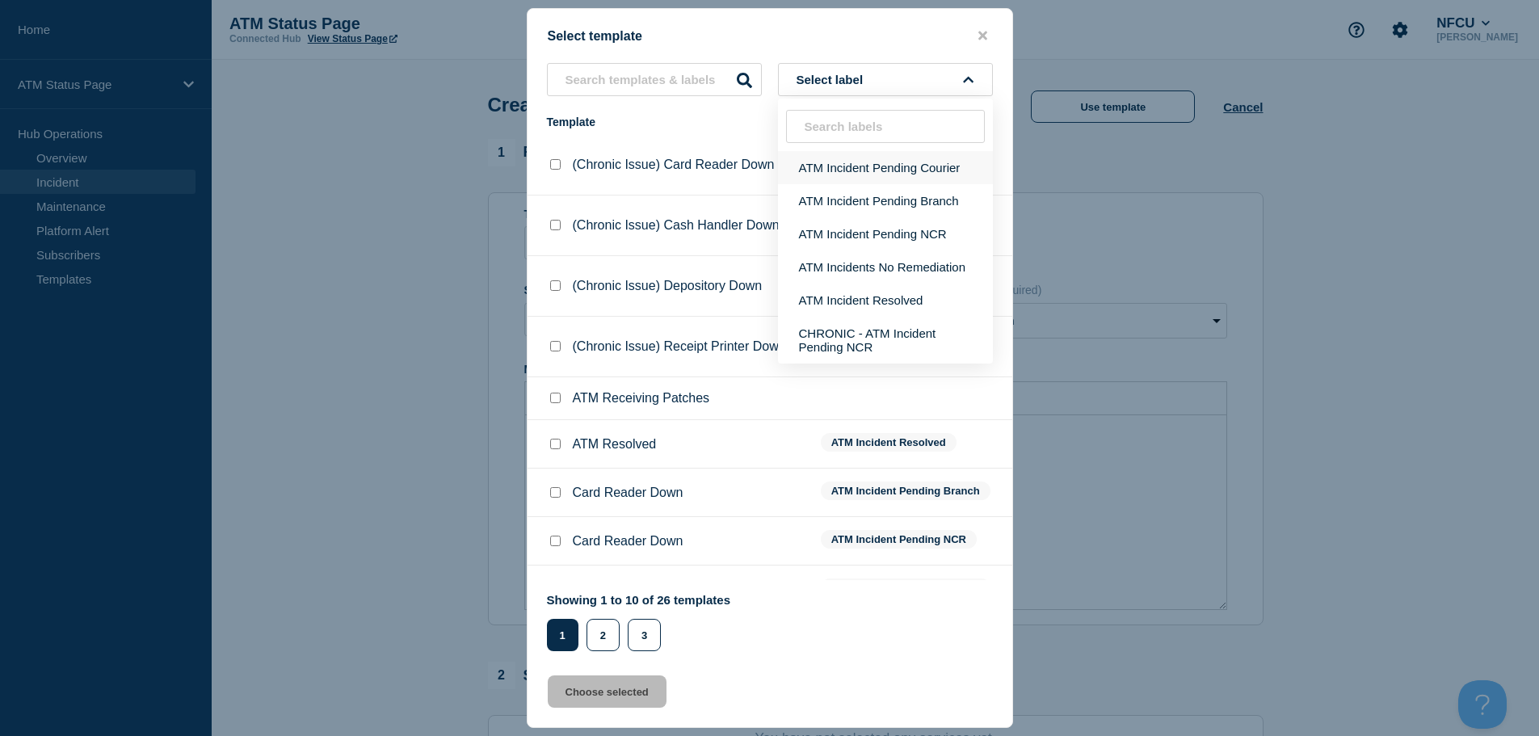
click at [876, 158] on button "ATM Incident Pending Courier" at bounding box center [885, 167] width 215 height 33
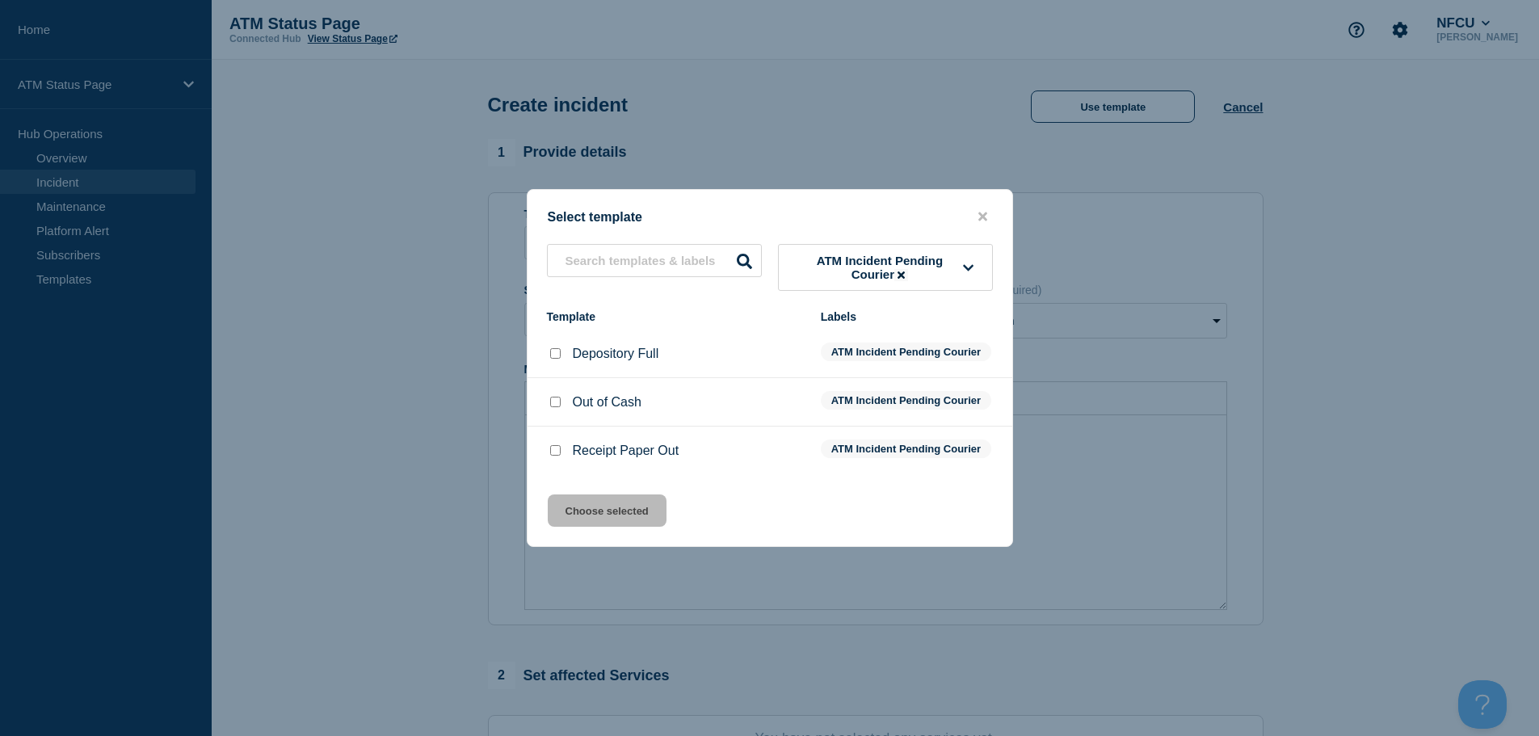
click at [551, 456] on input "Receipt Paper Out checkbox" at bounding box center [555, 450] width 11 height 11
click at [610, 527] on button "Choose selected" at bounding box center [607, 510] width 119 height 32
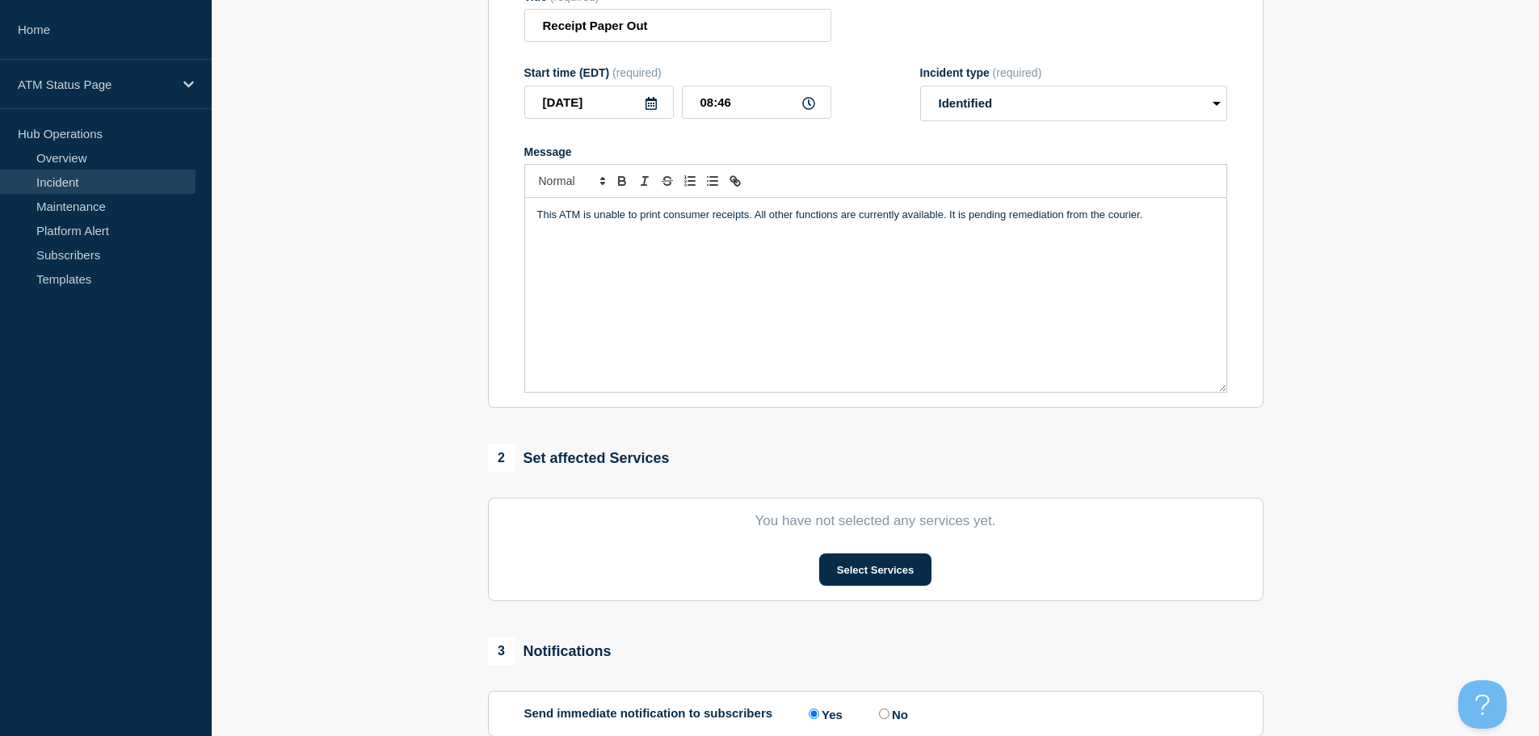
scroll to position [396, 0]
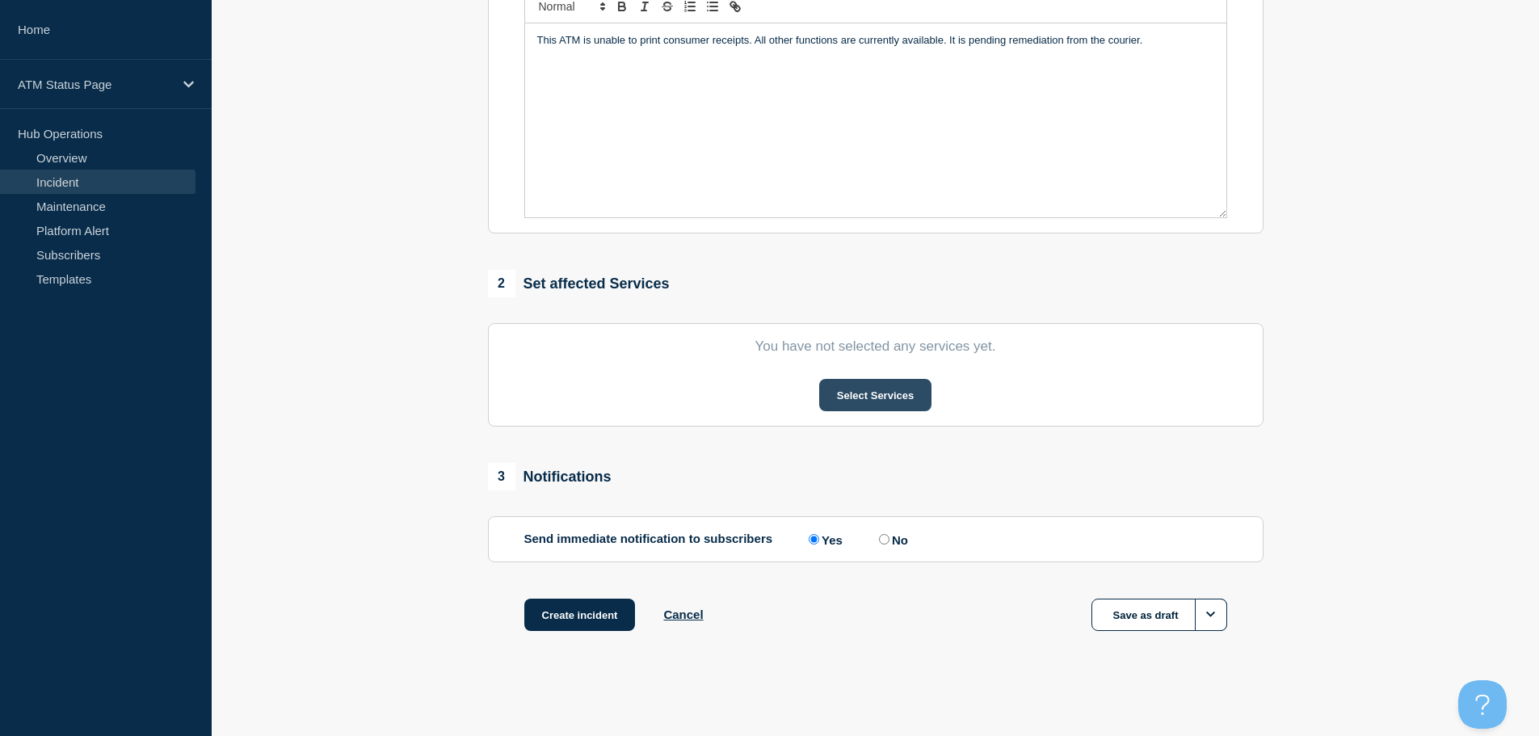
click at [860, 386] on button "Select Services" at bounding box center [875, 395] width 112 height 32
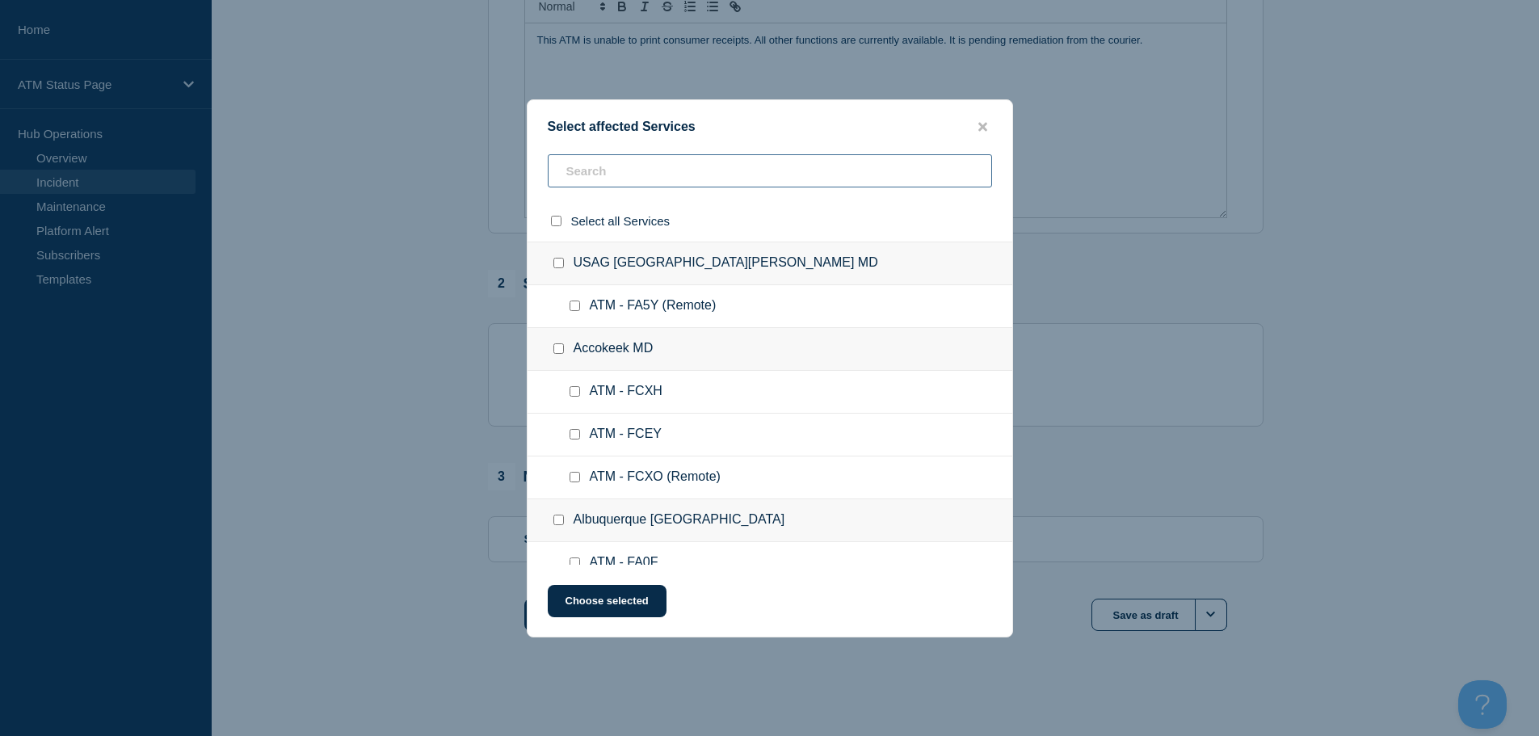
click at [746, 171] on input "text" at bounding box center [770, 170] width 444 height 33
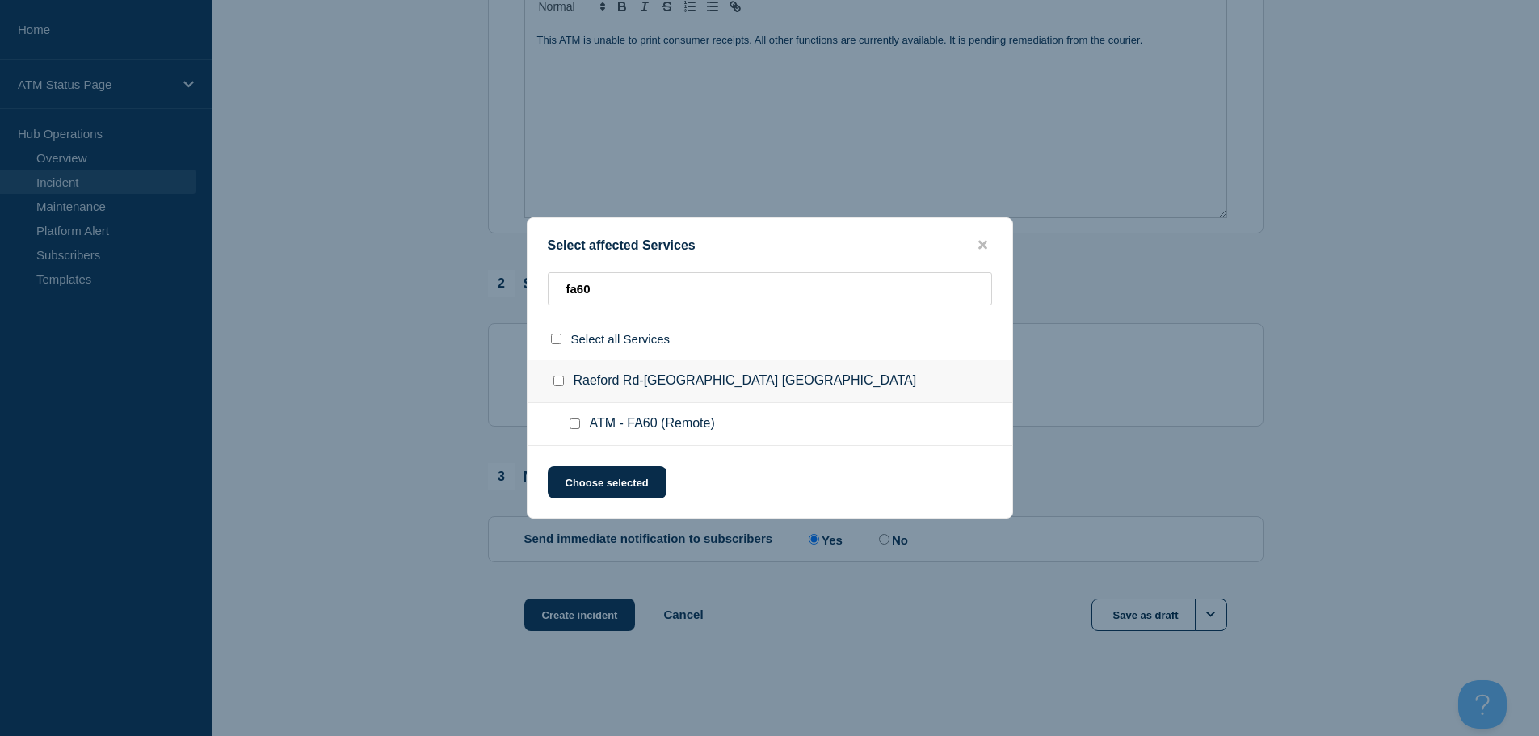
click at [574, 425] on input "ATM - FA60 (Remote) checkbox" at bounding box center [574, 423] width 11 height 11
click at [596, 473] on button "Choose selected" at bounding box center [607, 482] width 119 height 32
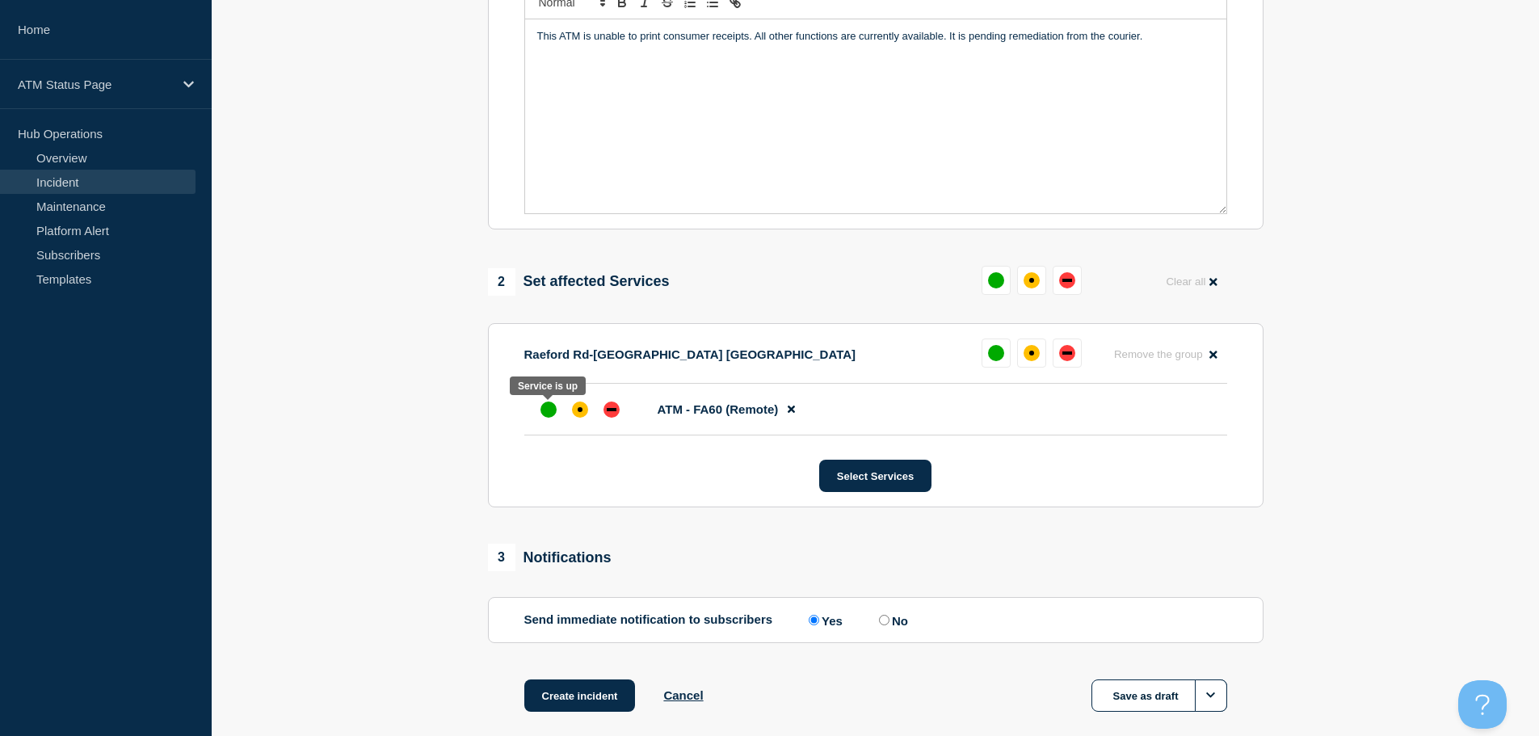
click at [564, 414] on div at bounding box center [580, 409] width 92 height 29
click at [573, 413] on div "affected" at bounding box center [580, 409] width 16 height 16
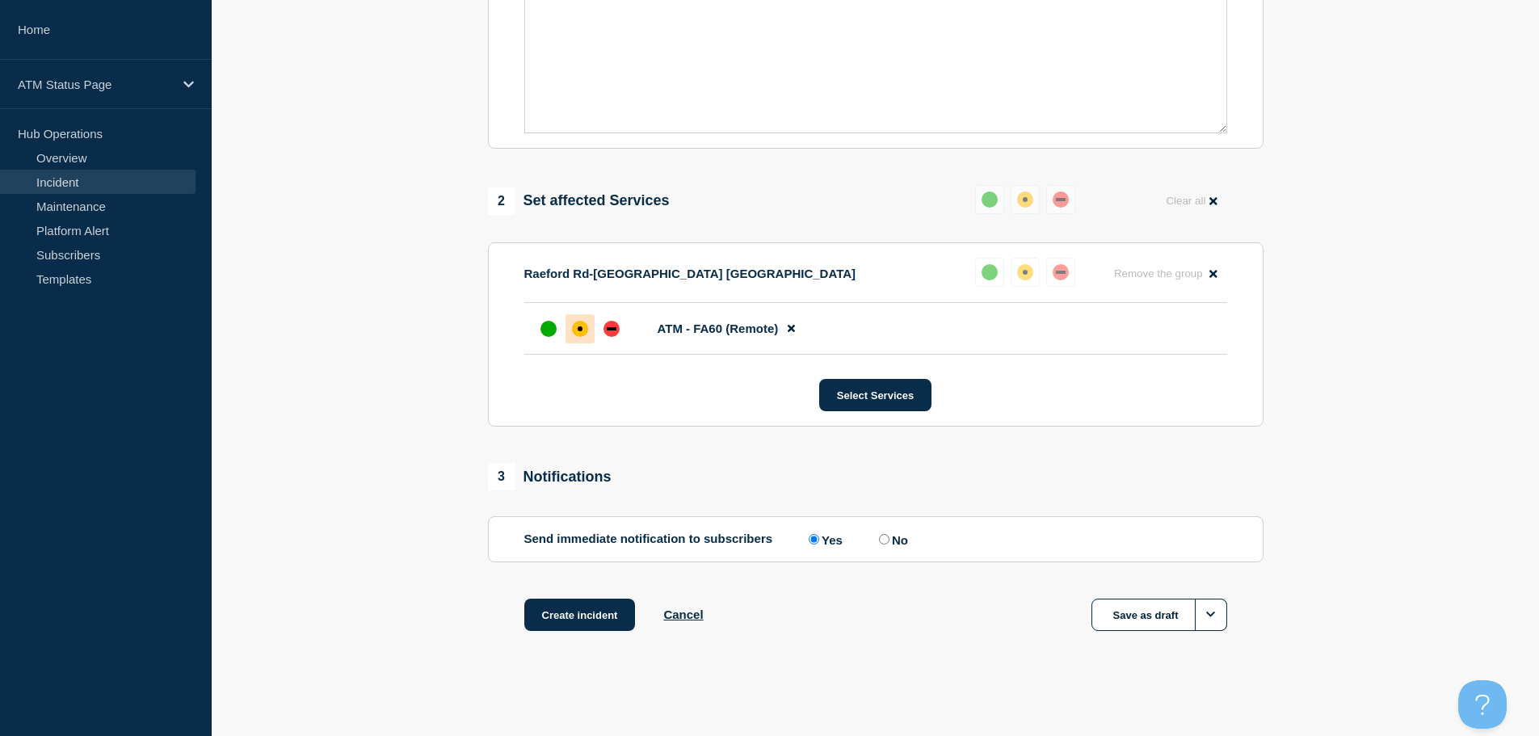
scroll to position [481, 0]
click at [570, 613] on button "Create incident" at bounding box center [579, 615] width 111 height 32
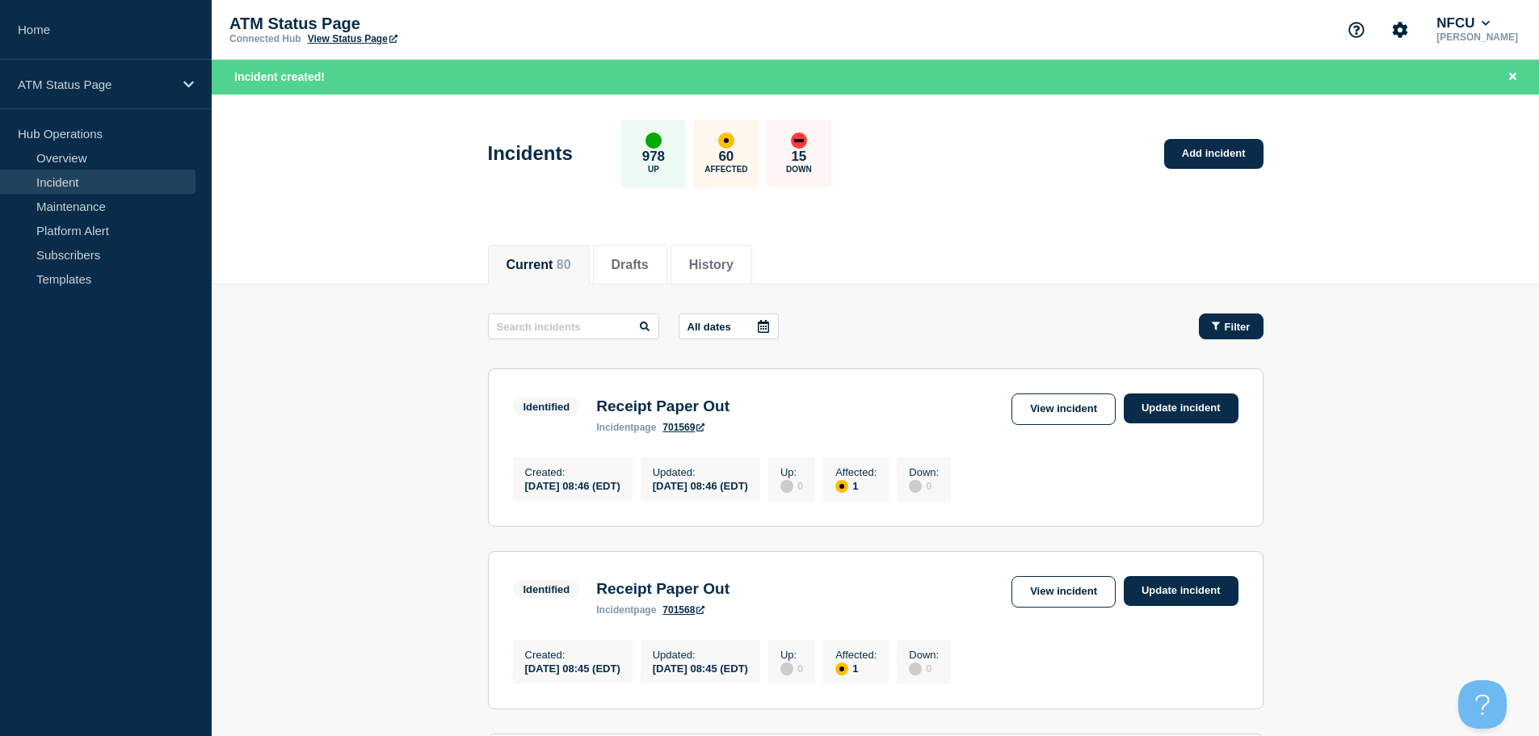
click at [1232, 337] on button "Filter" at bounding box center [1231, 326] width 65 height 26
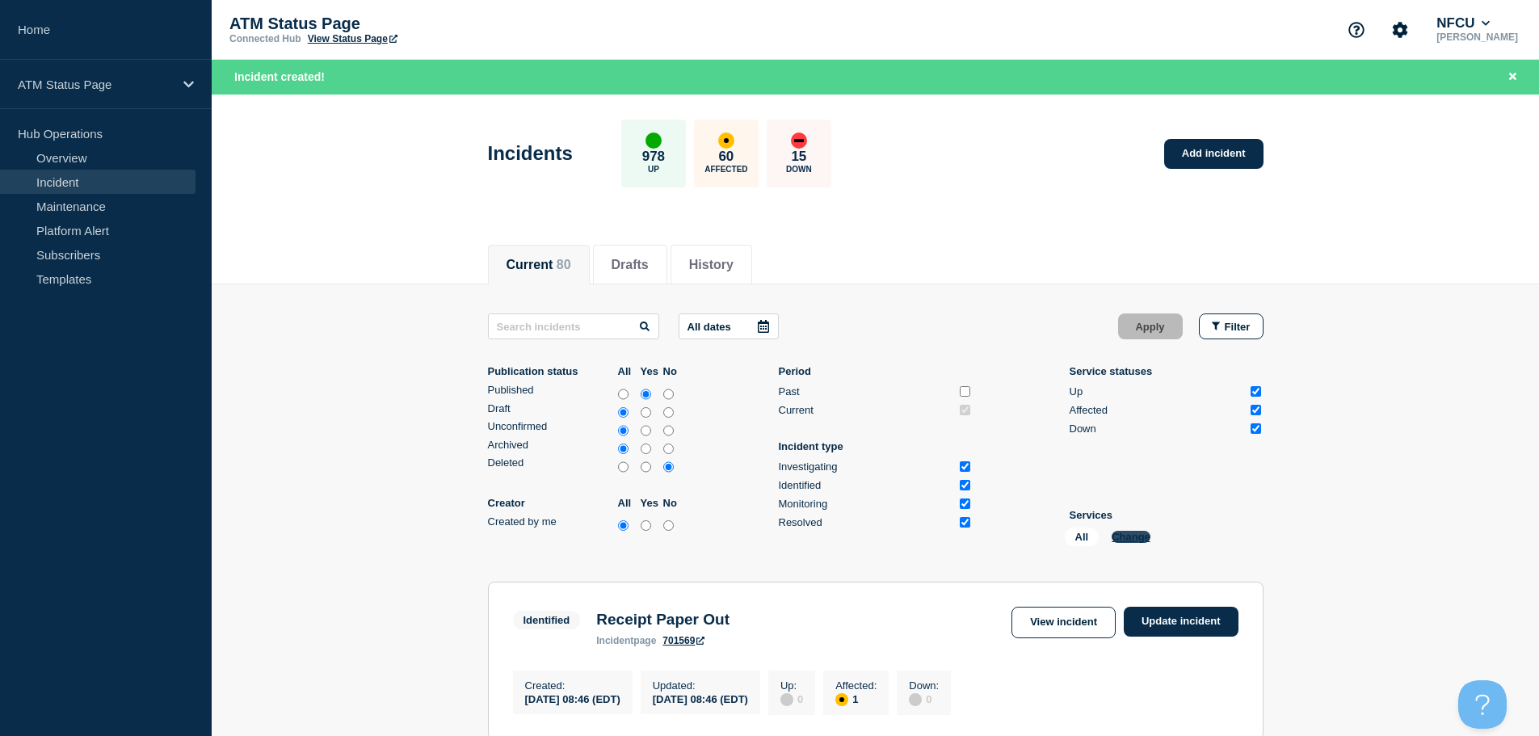
click at [1143, 533] on div "All Change" at bounding box center [1146, 539] width 162 height 25
click at [1143, 534] on button "Change" at bounding box center [1130, 537] width 39 height 12
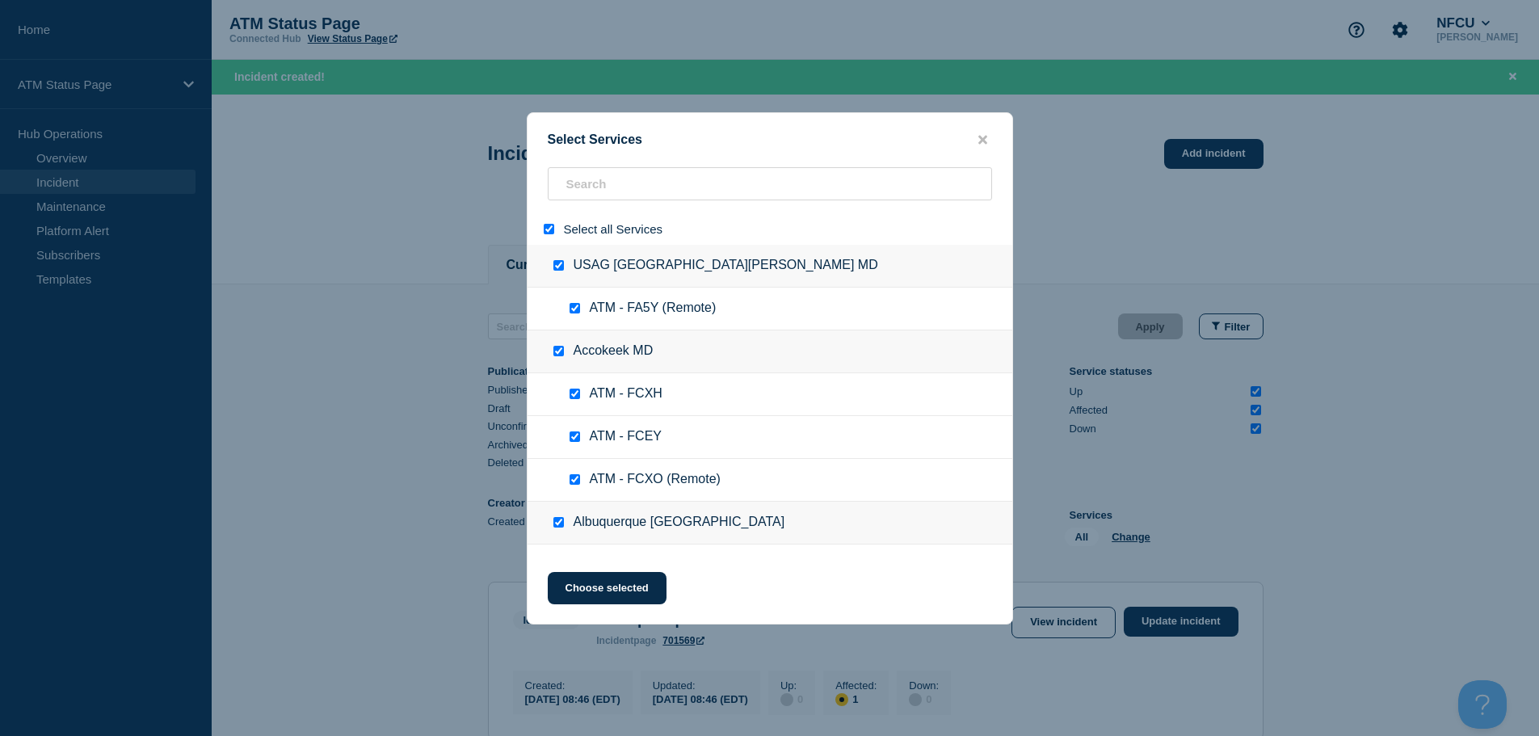
click at [552, 231] on input "select all" at bounding box center [549, 229] width 11 height 11
click at [612, 195] on input "search" at bounding box center [770, 183] width 444 height 33
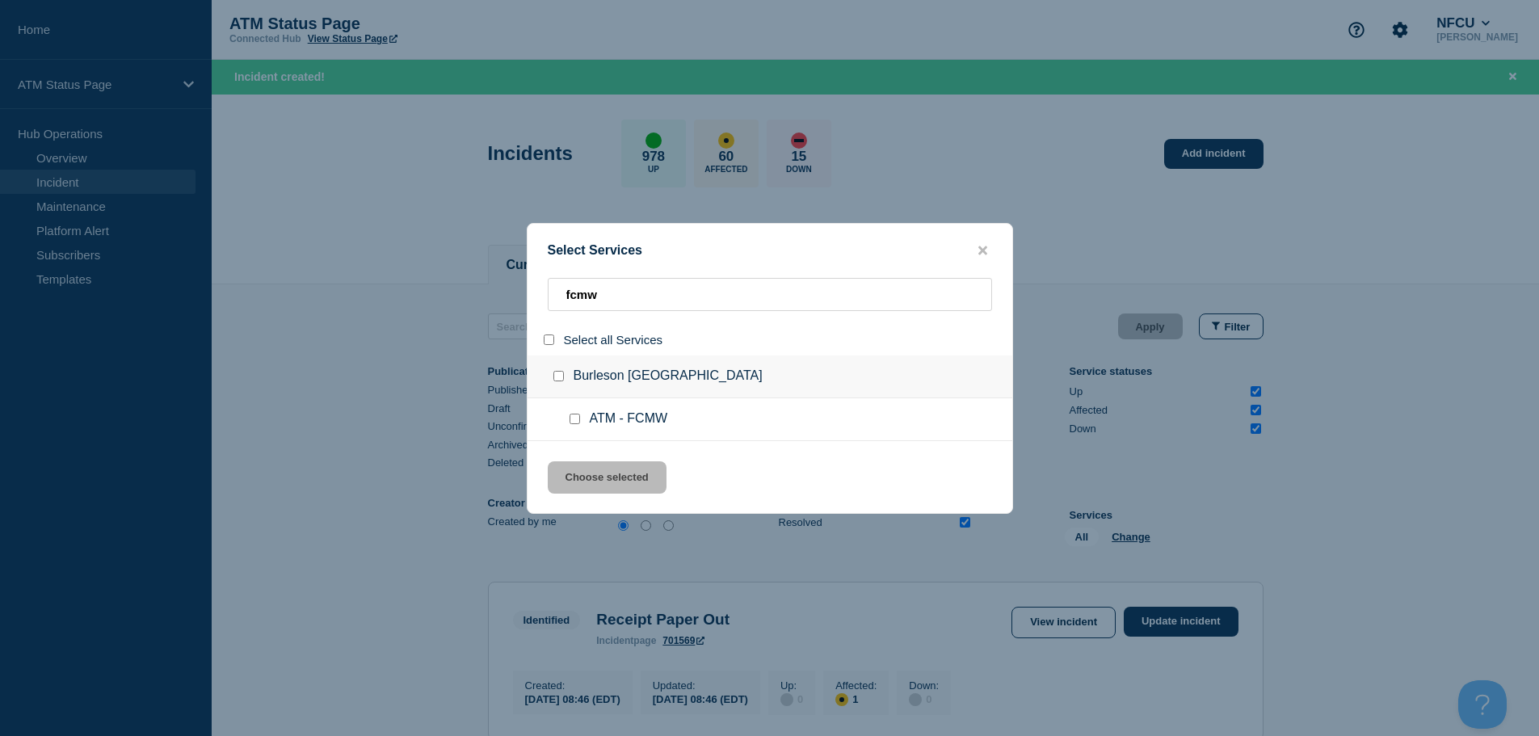
click at [578, 423] on input "service: ATM - FCMW" at bounding box center [574, 419] width 11 height 11
click at [606, 485] on button "Choose selected" at bounding box center [607, 477] width 119 height 32
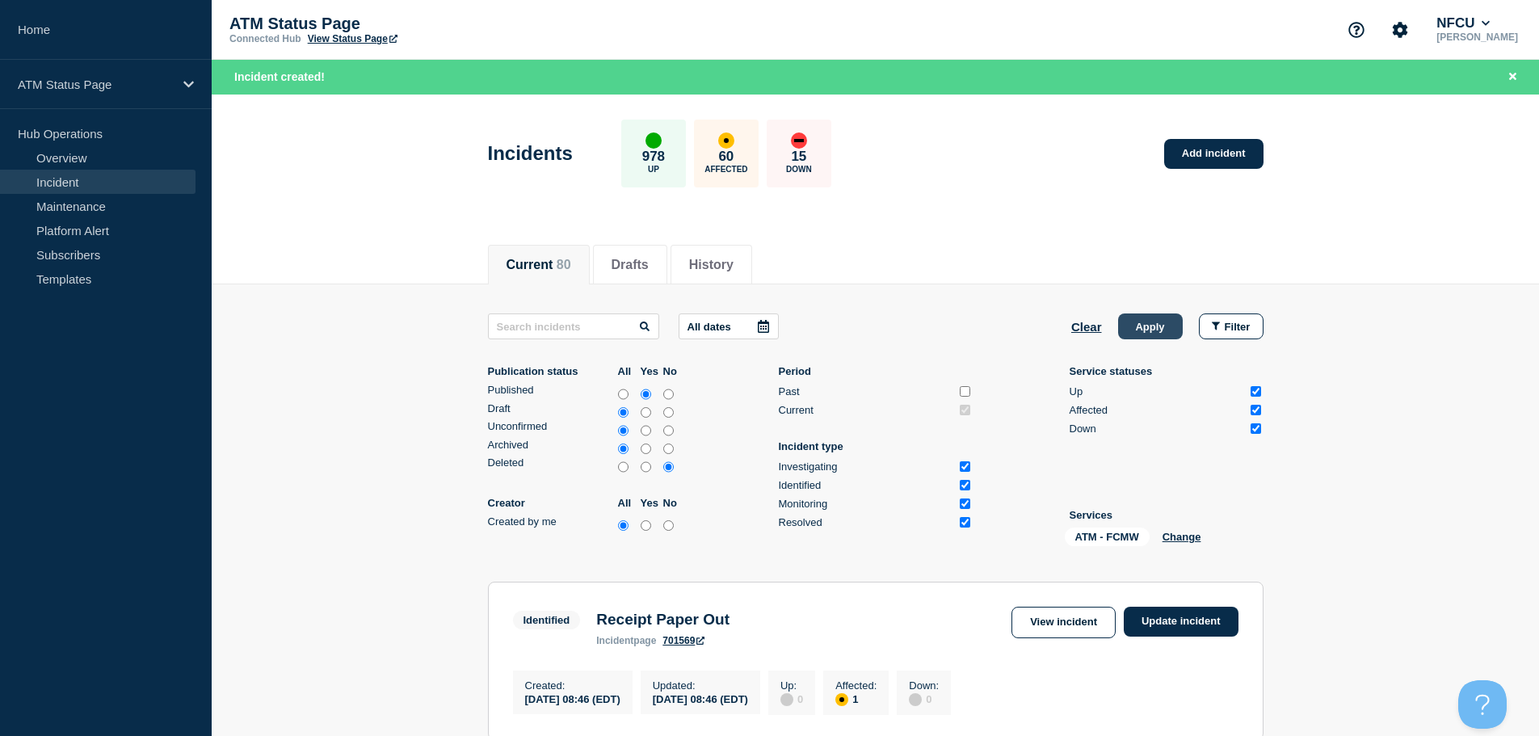
click at [1146, 331] on button "Apply" at bounding box center [1150, 326] width 65 height 26
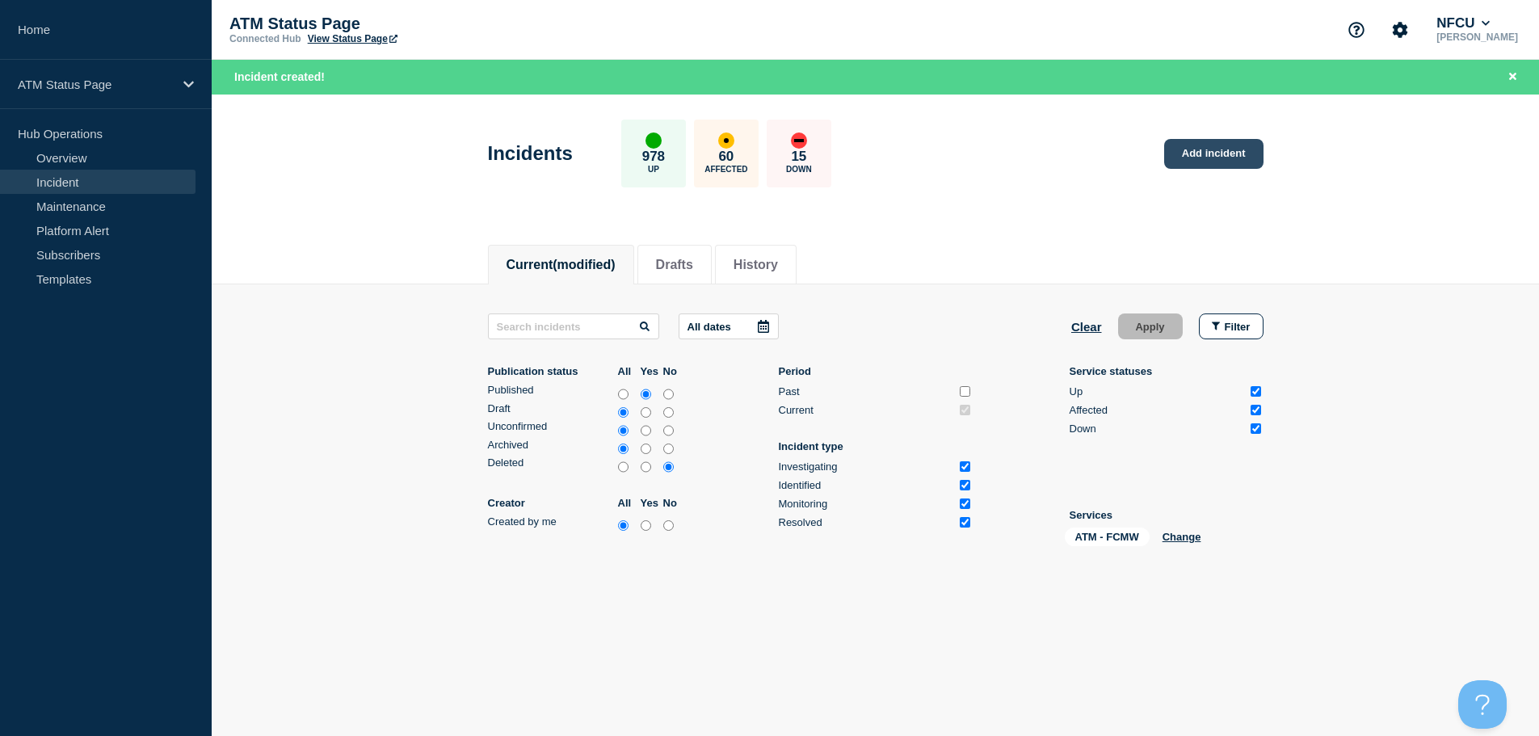
click at [1189, 145] on link "Add incident" at bounding box center [1213, 154] width 99 height 30
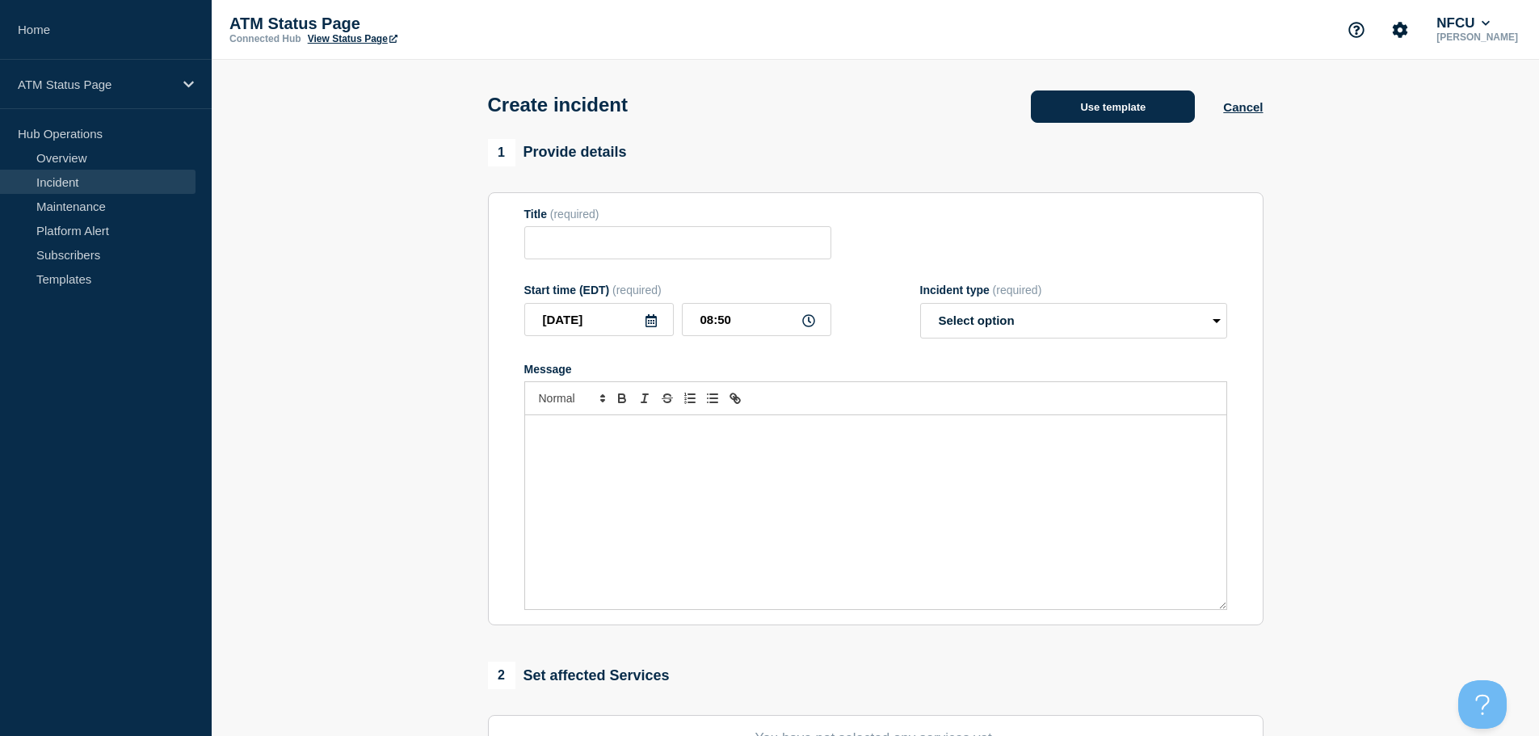
click at [1111, 108] on button "Use template" at bounding box center [1113, 106] width 164 height 32
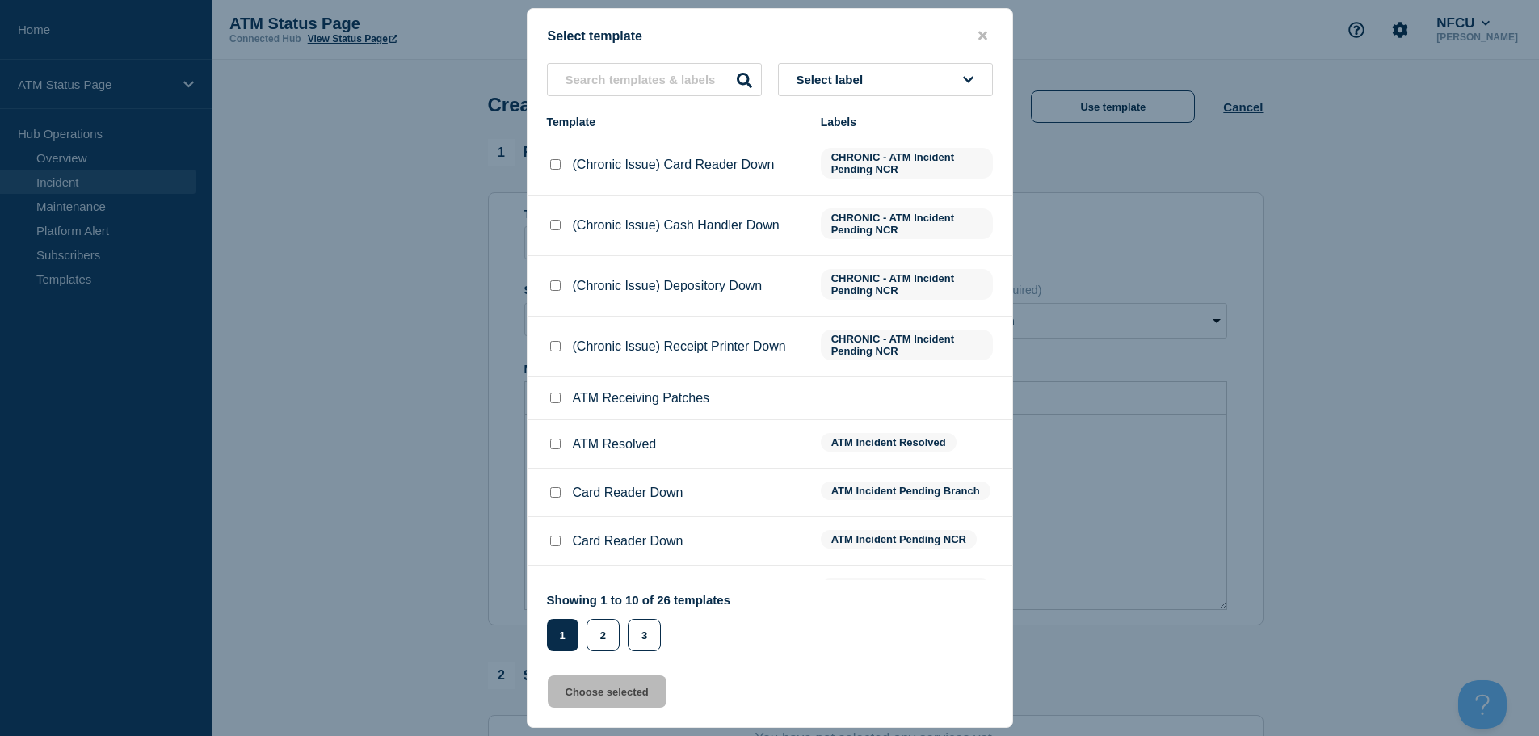
click at [928, 92] on button "Select label" at bounding box center [885, 79] width 215 height 33
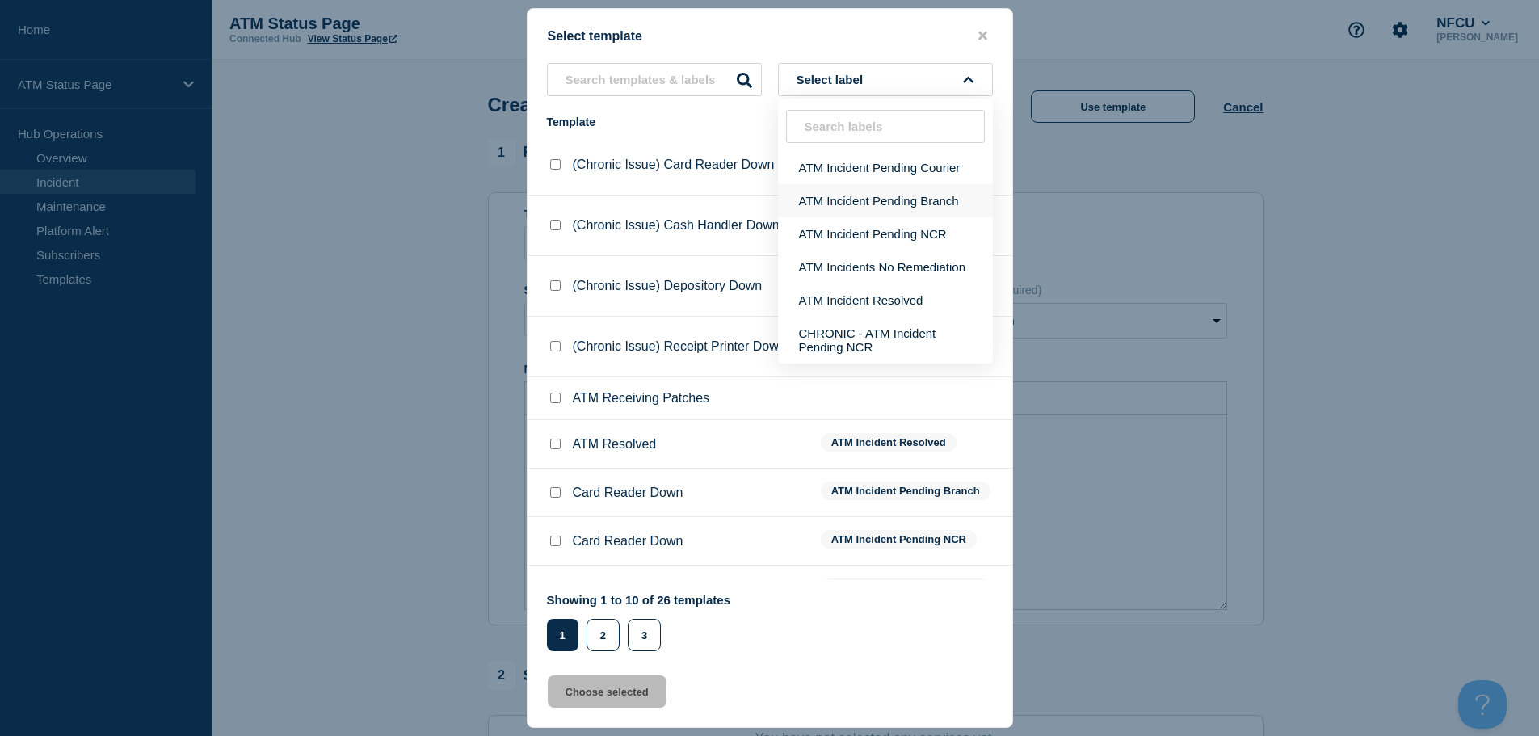
click at [905, 208] on button "ATM Incident Pending Branch" at bounding box center [885, 200] width 215 height 33
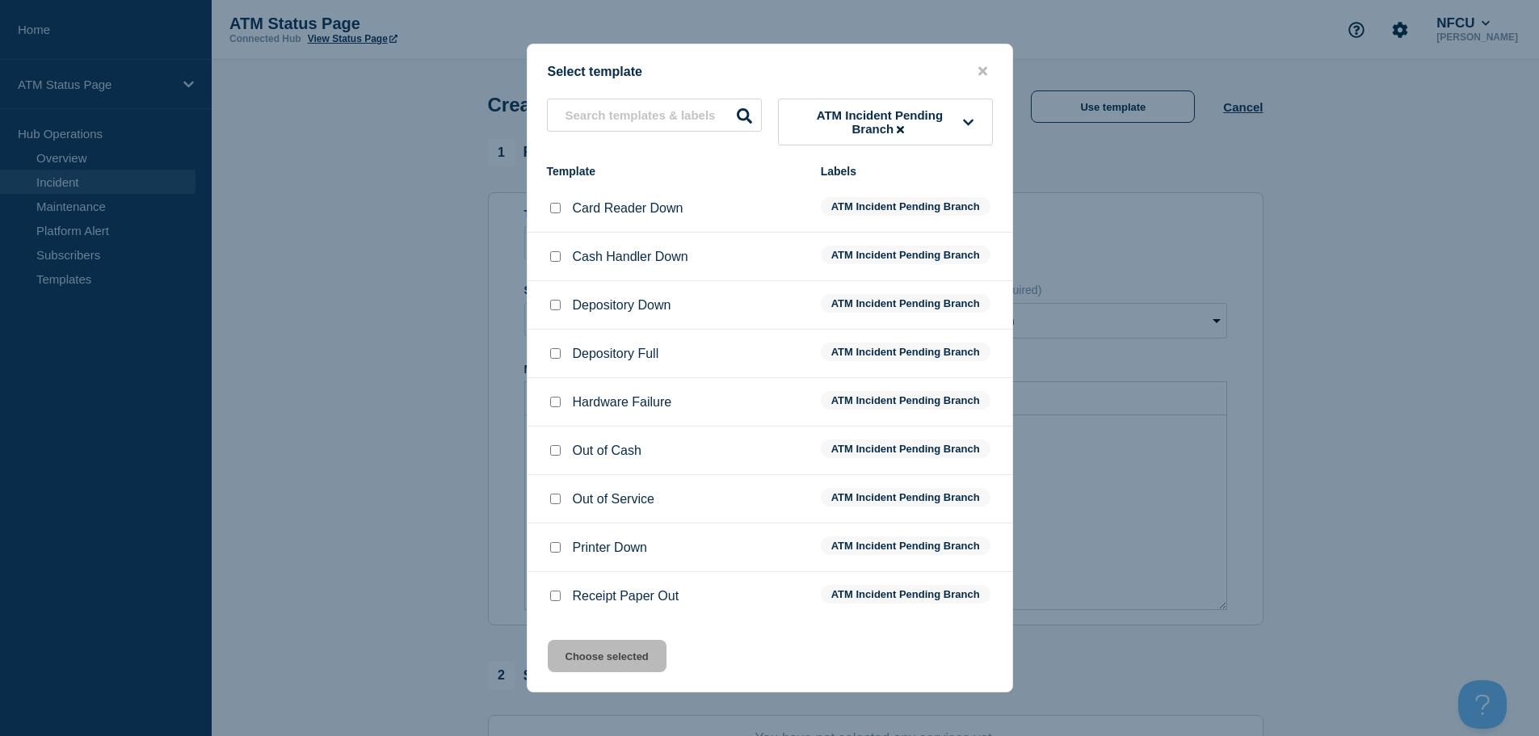
click at [557, 310] on input "Depository Down checkbox" at bounding box center [555, 305] width 11 height 11
click at [595, 661] on button "Choose selected" at bounding box center [607, 656] width 119 height 32
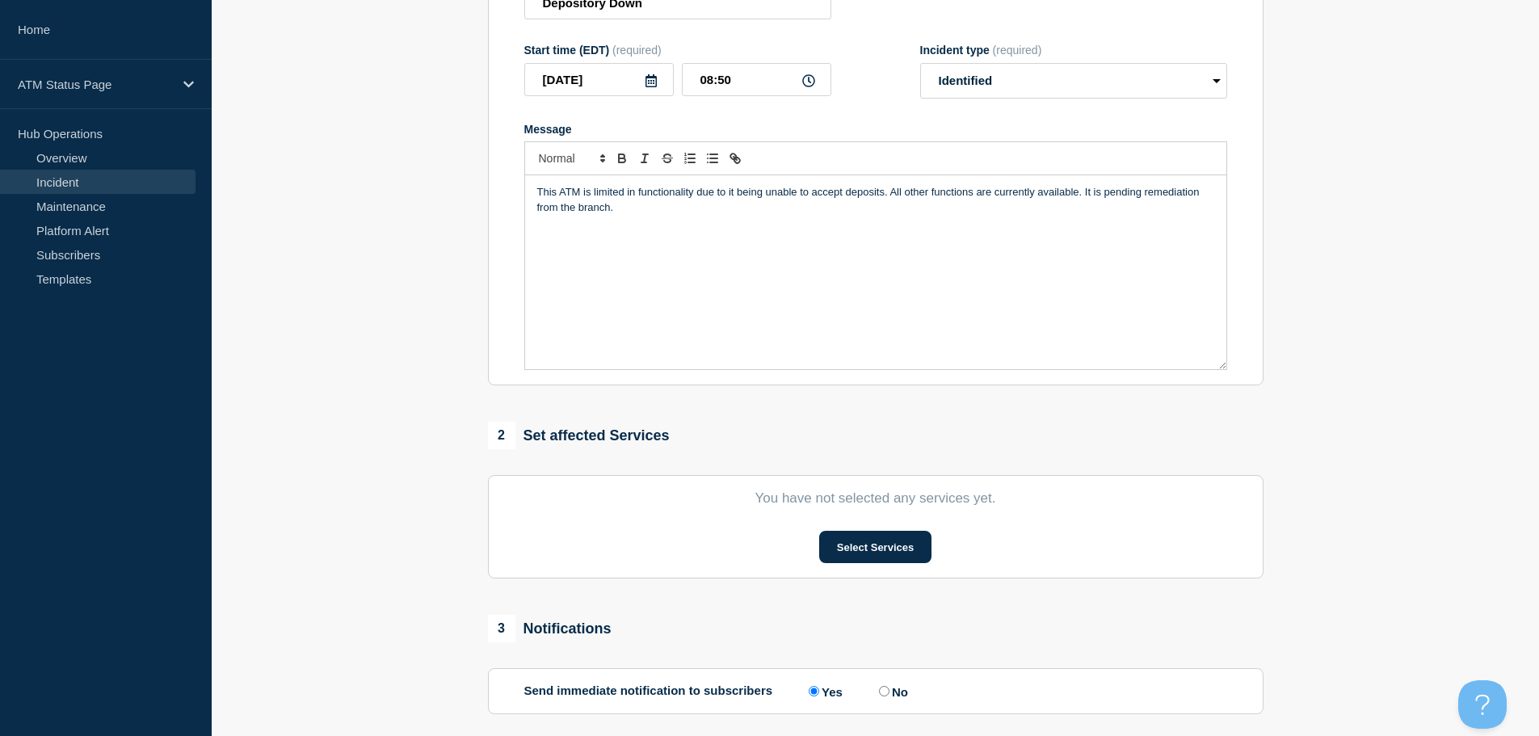
scroll to position [242, 0]
click at [839, 543] on button "Select Services" at bounding box center [875, 544] width 112 height 32
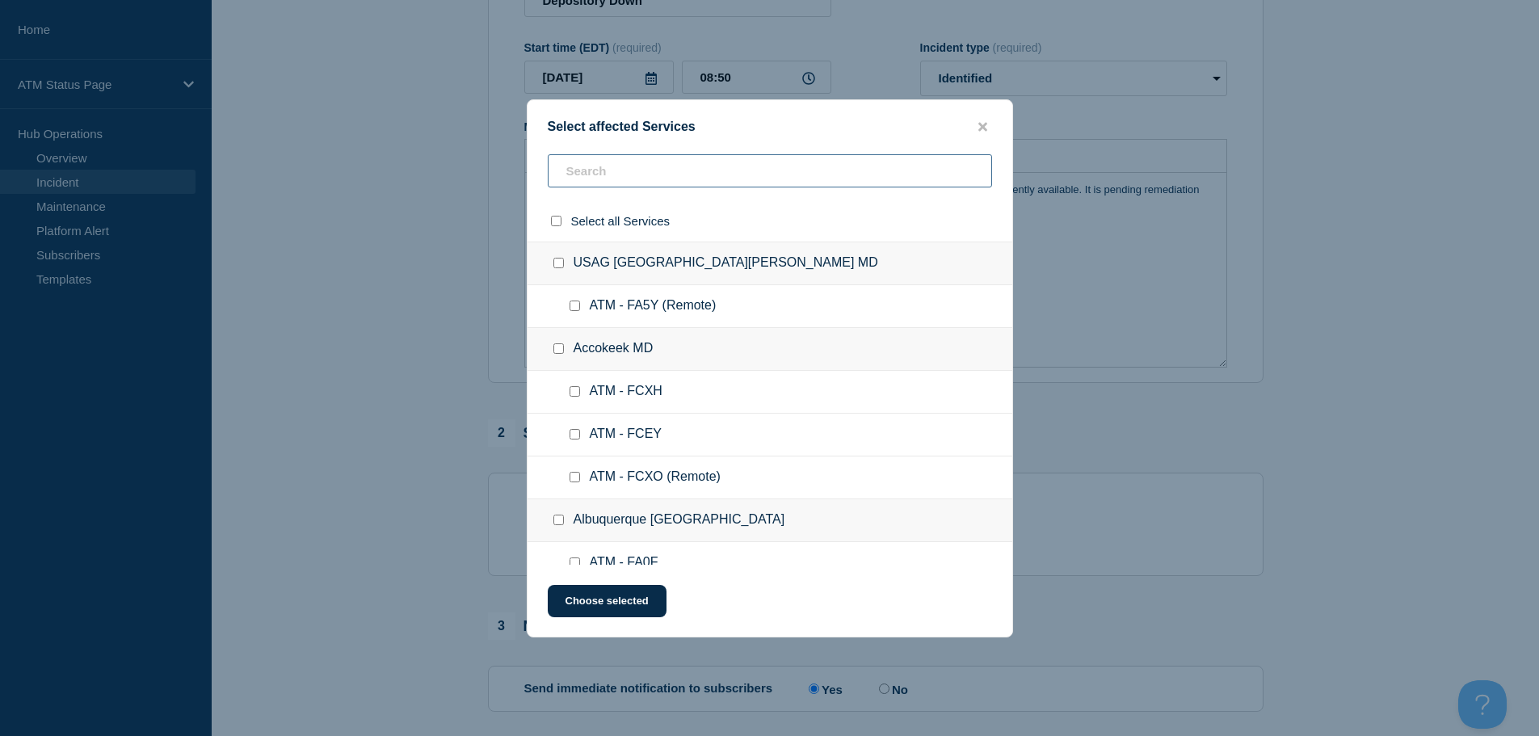
click at [743, 171] on input "text" at bounding box center [770, 170] width 444 height 33
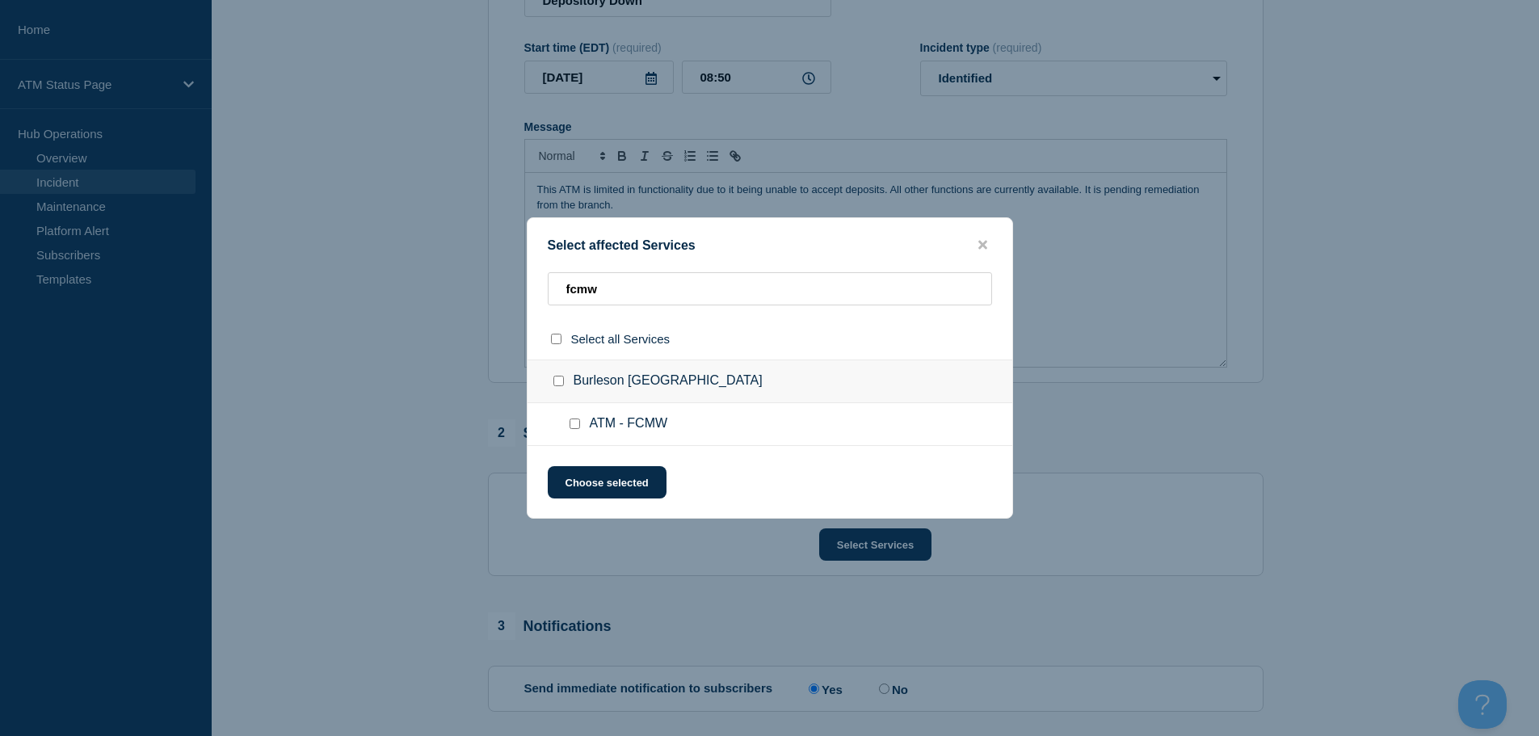
click at [574, 427] on input "ATM - FCMW checkbox" at bounding box center [574, 423] width 11 height 11
click at [590, 473] on button "Choose selected" at bounding box center [607, 482] width 119 height 32
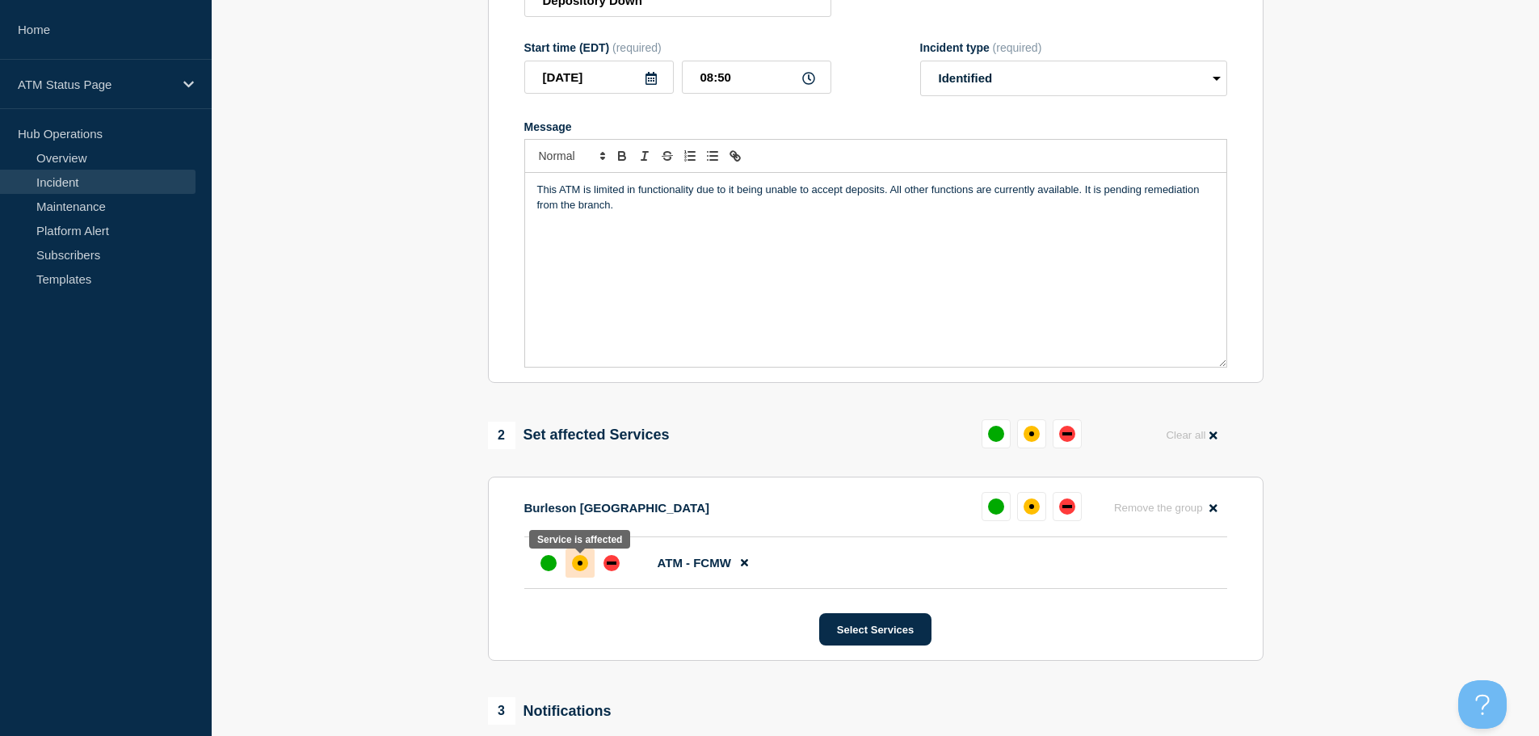
click at [583, 564] on div "affected" at bounding box center [580, 563] width 16 height 16
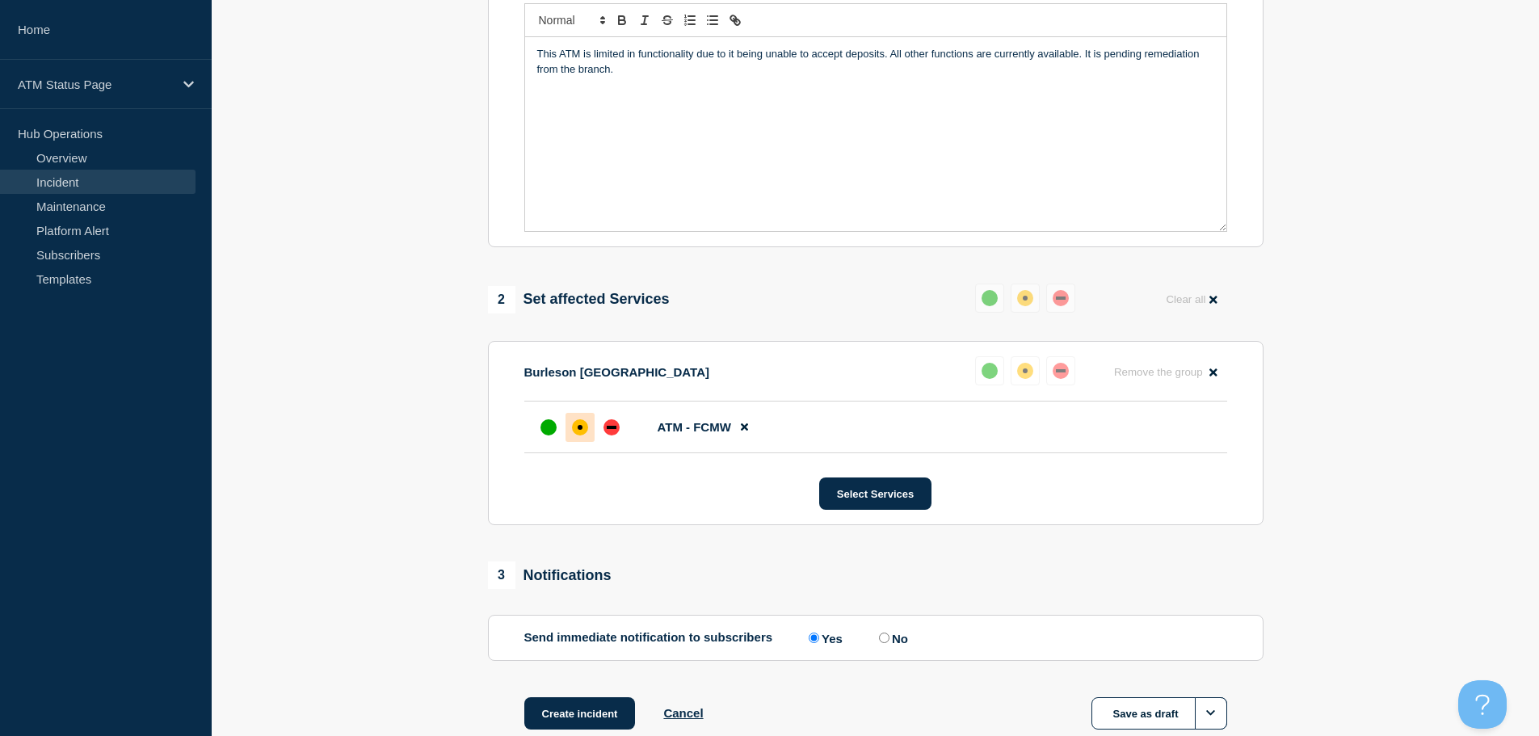
scroll to position [481, 0]
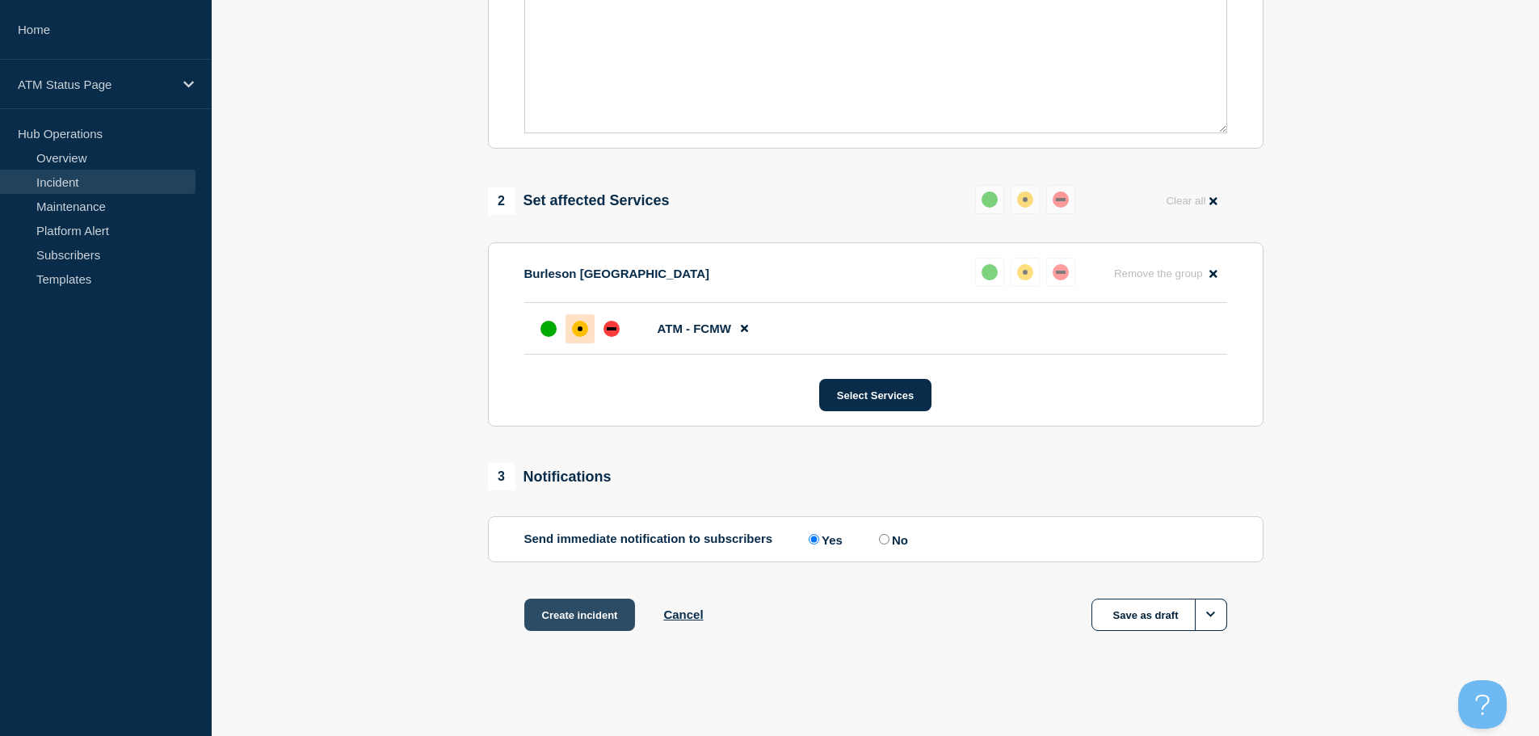
click at [568, 607] on button "Create incident" at bounding box center [579, 615] width 111 height 32
